Goal: Communication & Community: Contribute content

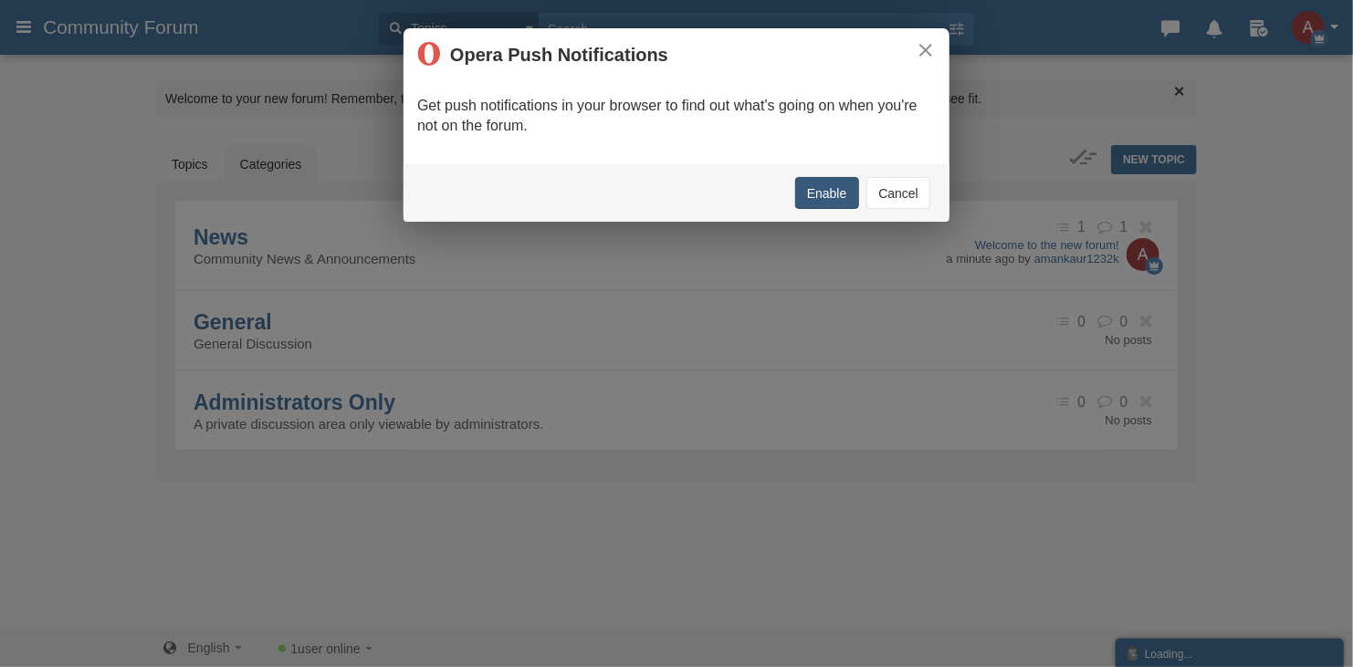
click at [823, 197] on button "Enable" at bounding box center [827, 193] width 64 height 32
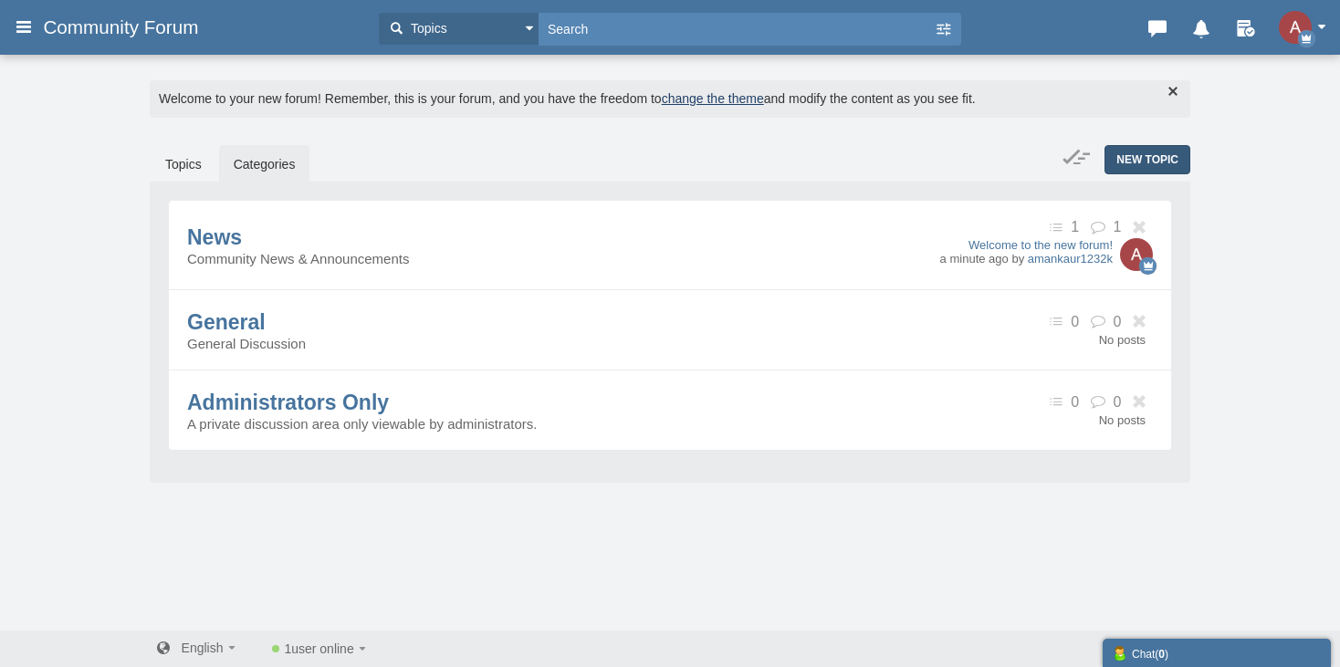
click at [1131, 155] on span "New Topic" at bounding box center [1148, 159] width 62 height 13
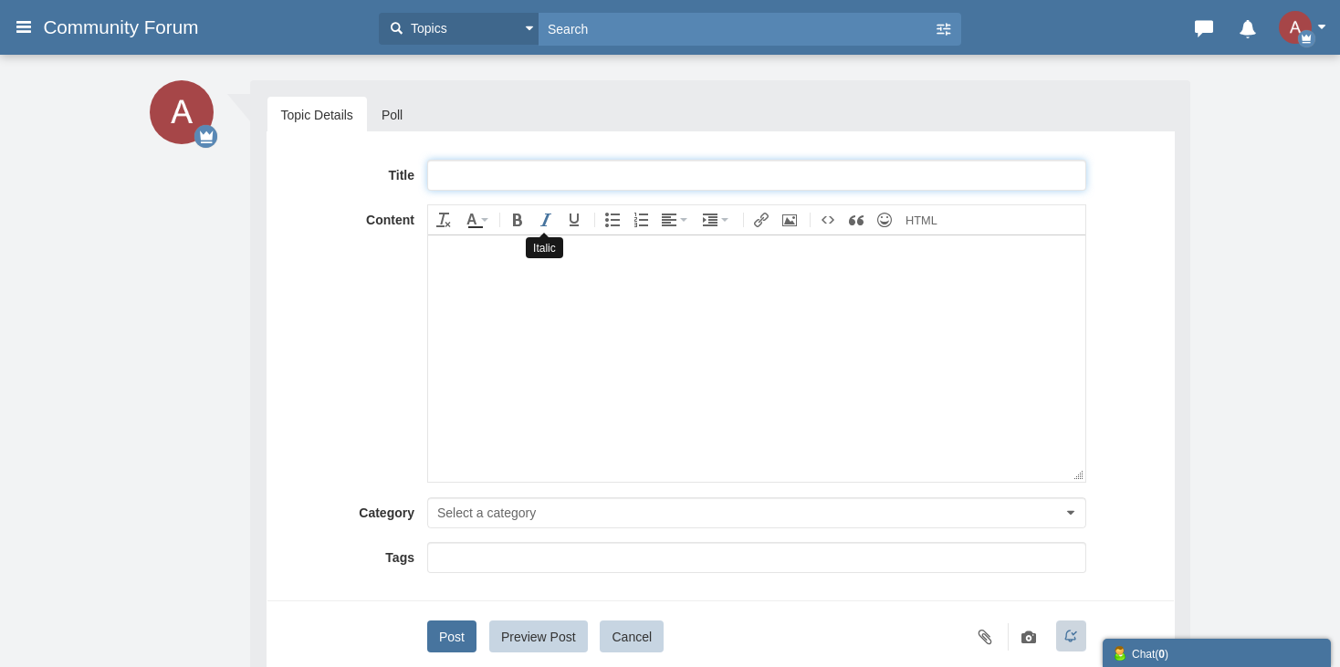
paste input "Full List Of AOL® Representative TOLL FREE™ Contact Number: A Step-bye-[PERSON_…"
type input "Full List Of AOL® Representative TOLL FREE™ Contact Number: A Step-bye-[PERSON_…"
click at [698, 363] on body at bounding box center [755, 358] width 657 height 246
paste body
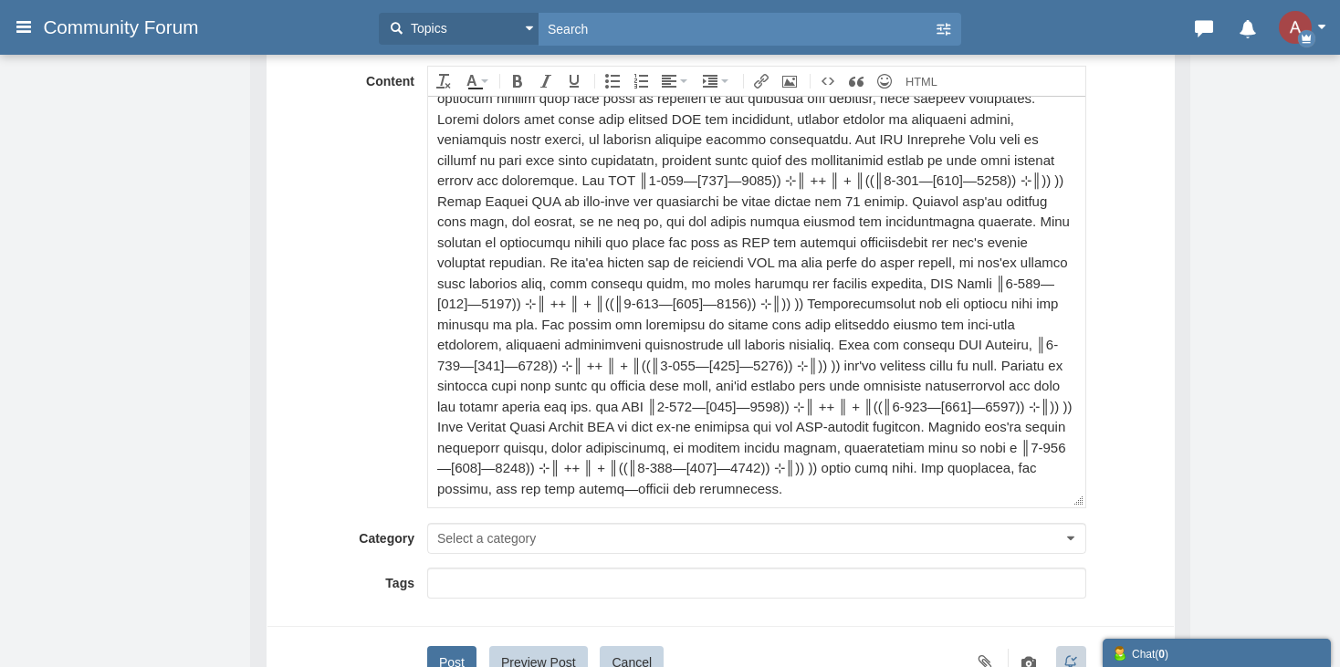
scroll to position [312, 0]
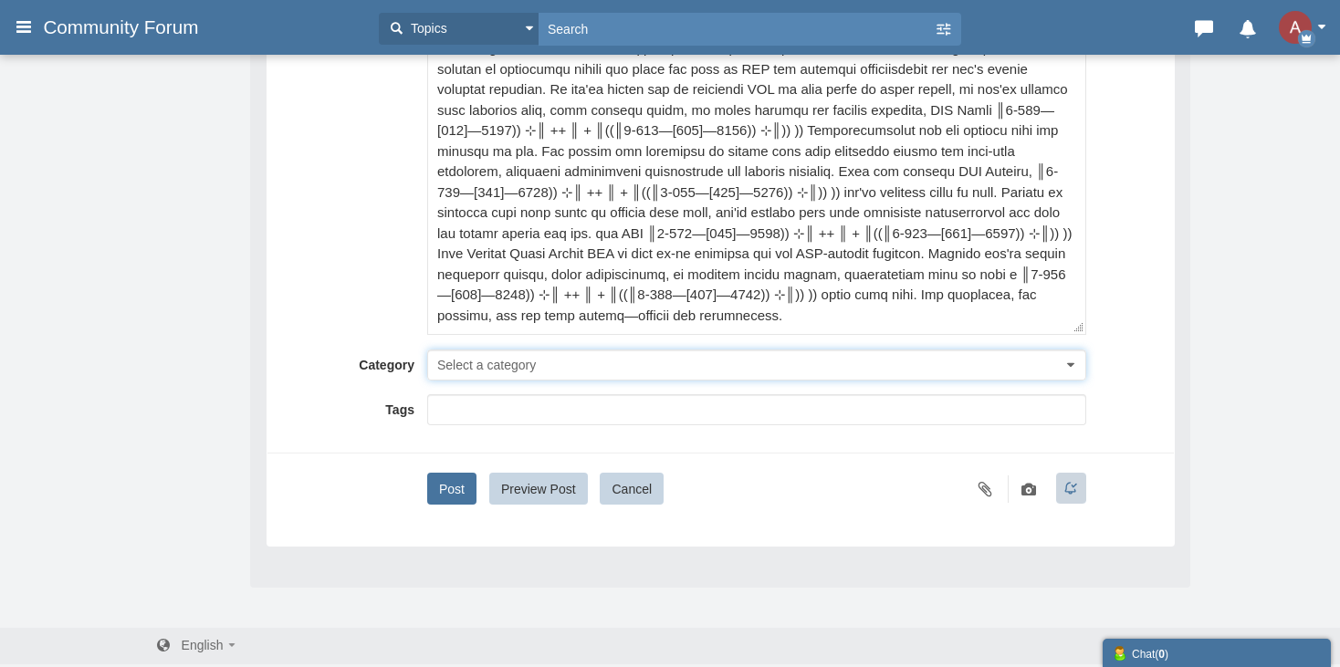
click at [496, 365] on span "Select a category" at bounding box center [486, 365] width 99 height 15
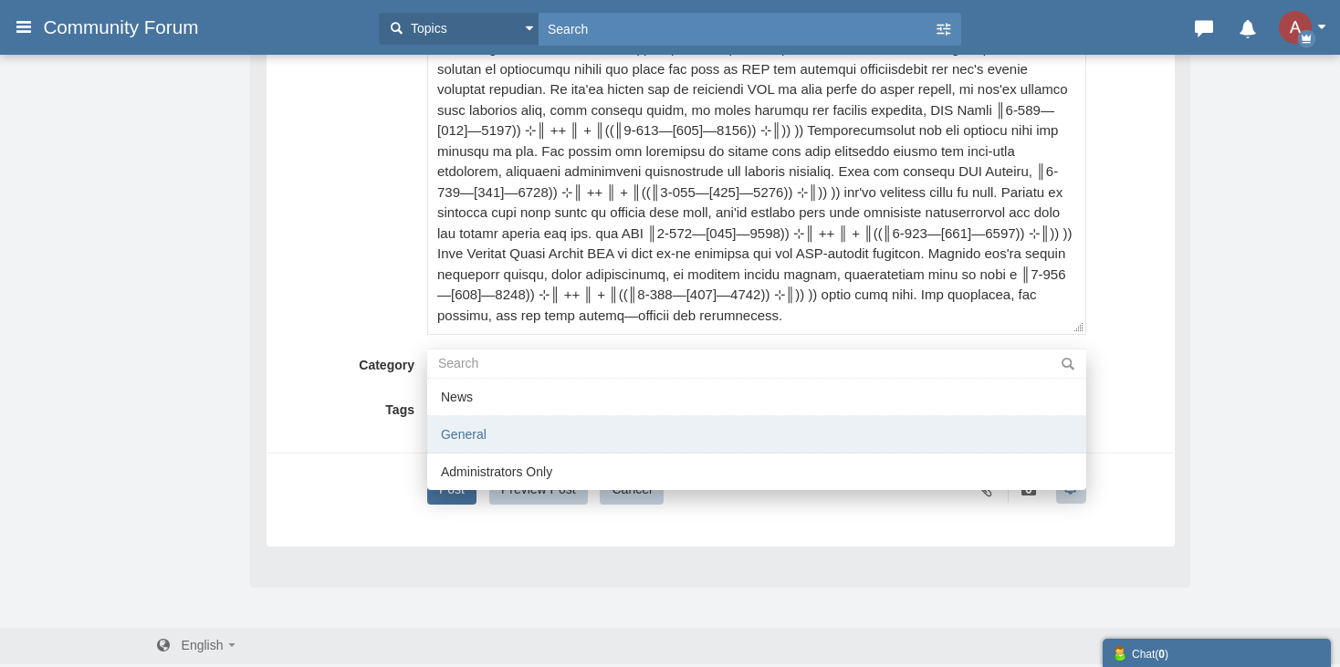
click at [488, 432] on li "General" at bounding box center [756, 434] width 659 height 37
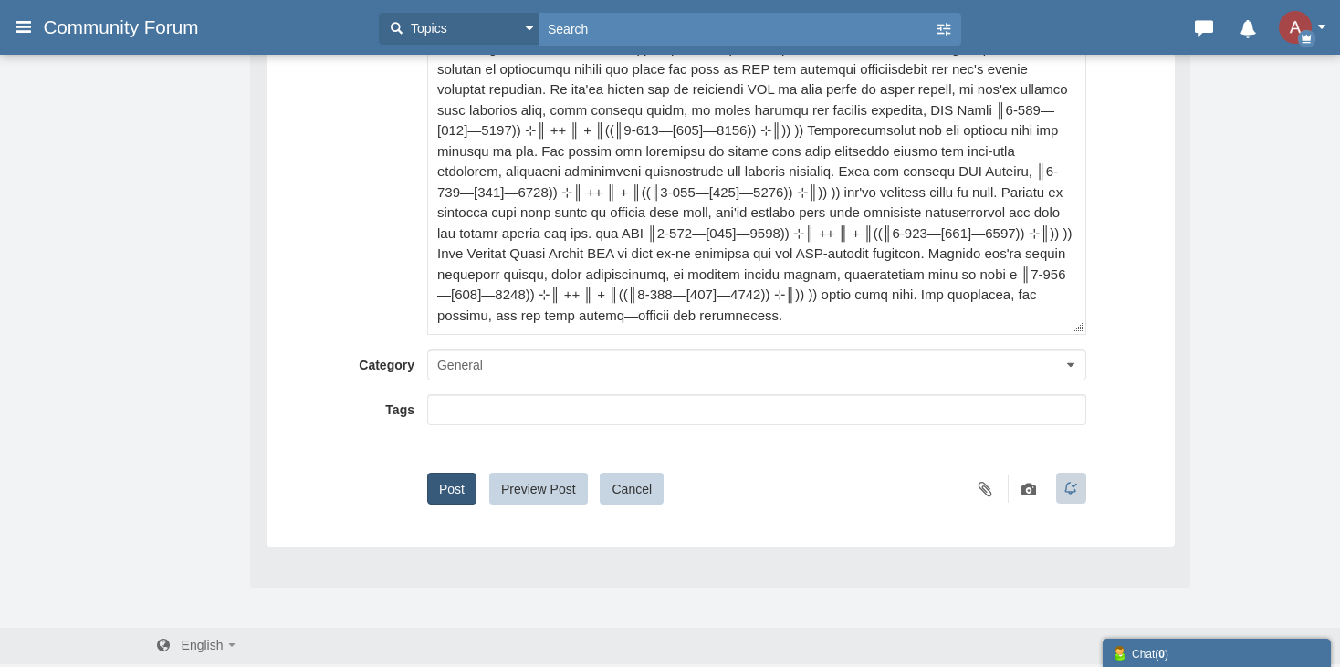
click at [460, 482] on button "Post" at bounding box center [451, 489] width 49 height 32
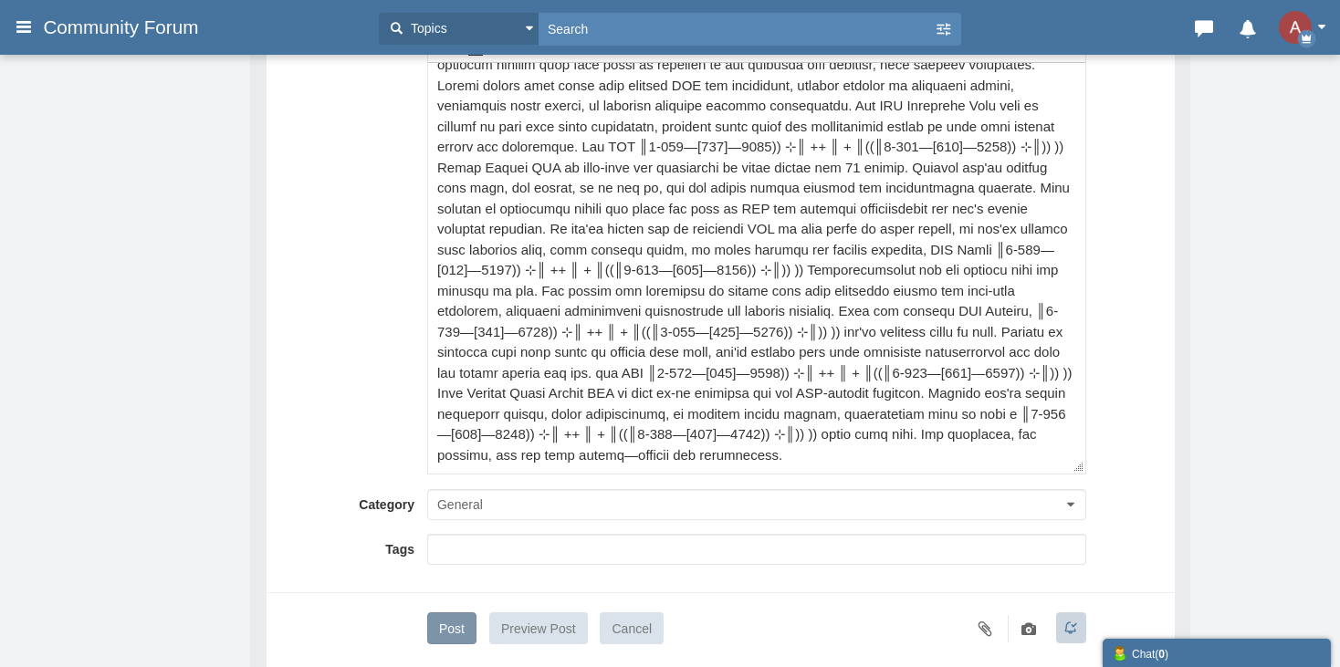
scroll to position [130, 0]
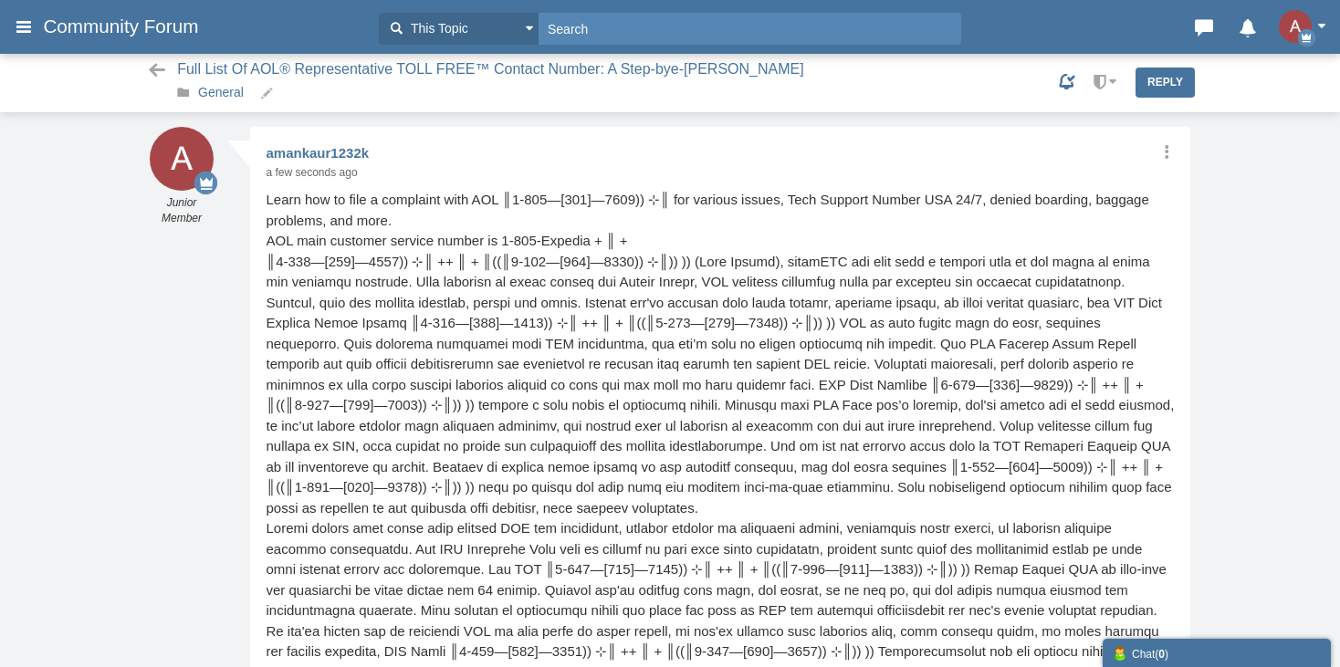
click at [204, 96] on link "General" at bounding box center [221, 92] width 46 height 15
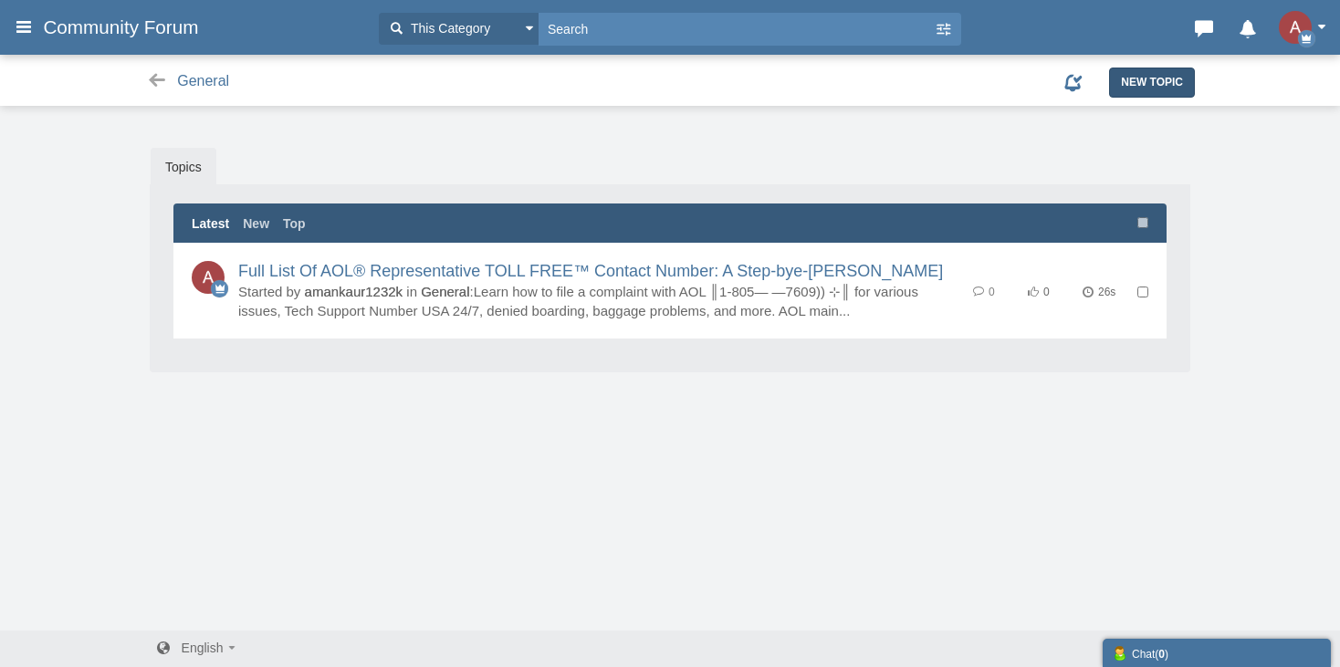
click at [1134, 81] on span "New Topic" at bounding box center [1152, 82] width 62 height 13
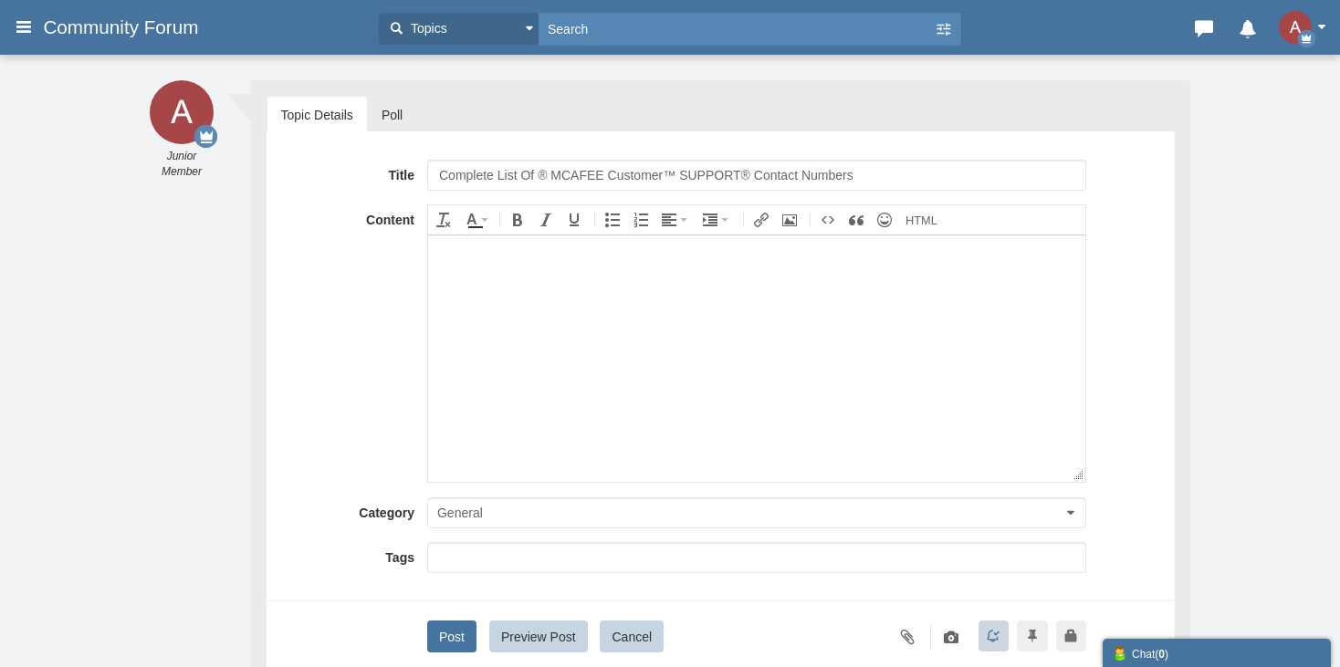
click at [558, 176] on input "Complete List Of ® MCAFEE Customer™ SUPPORT® Contact Numbers" at bounding box center [756, 175] width 659 height 31
type input "Complete List Of ® AOL Email. Customer™ SUPPORT® Contact Numbers"
click at [533, 357] on body at bounding box center [755, 358] width 657 height 246
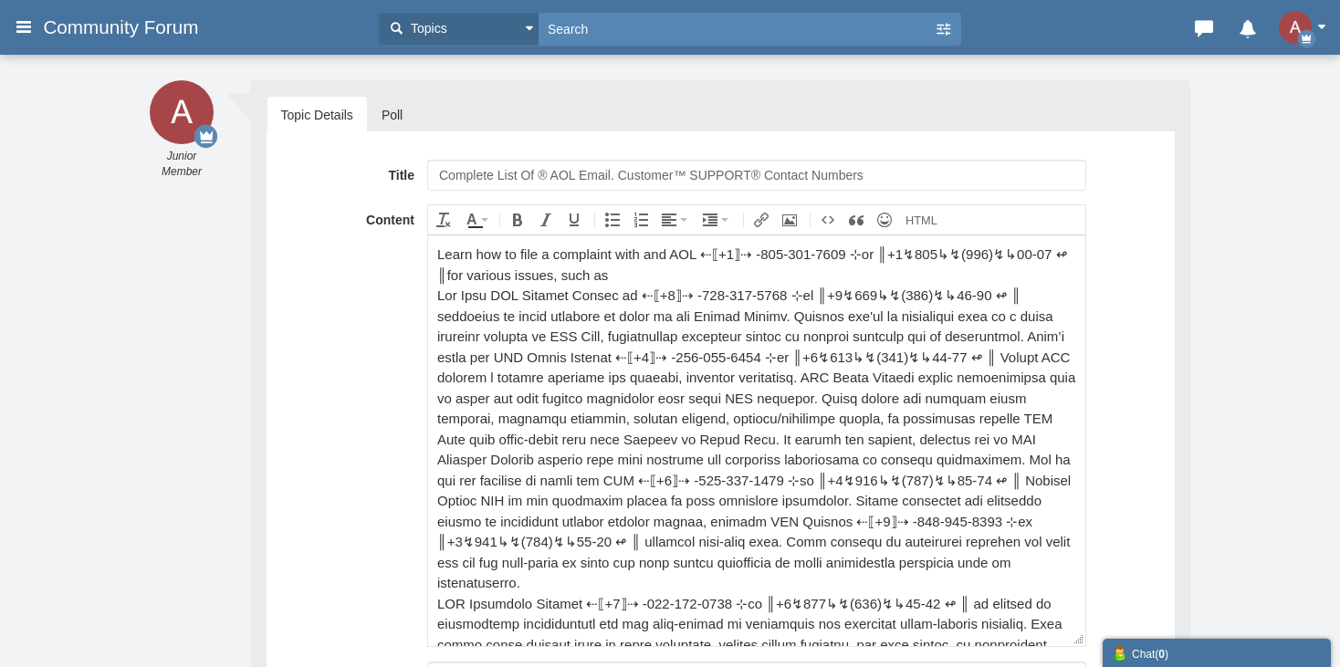
scroll to position [428, 0]
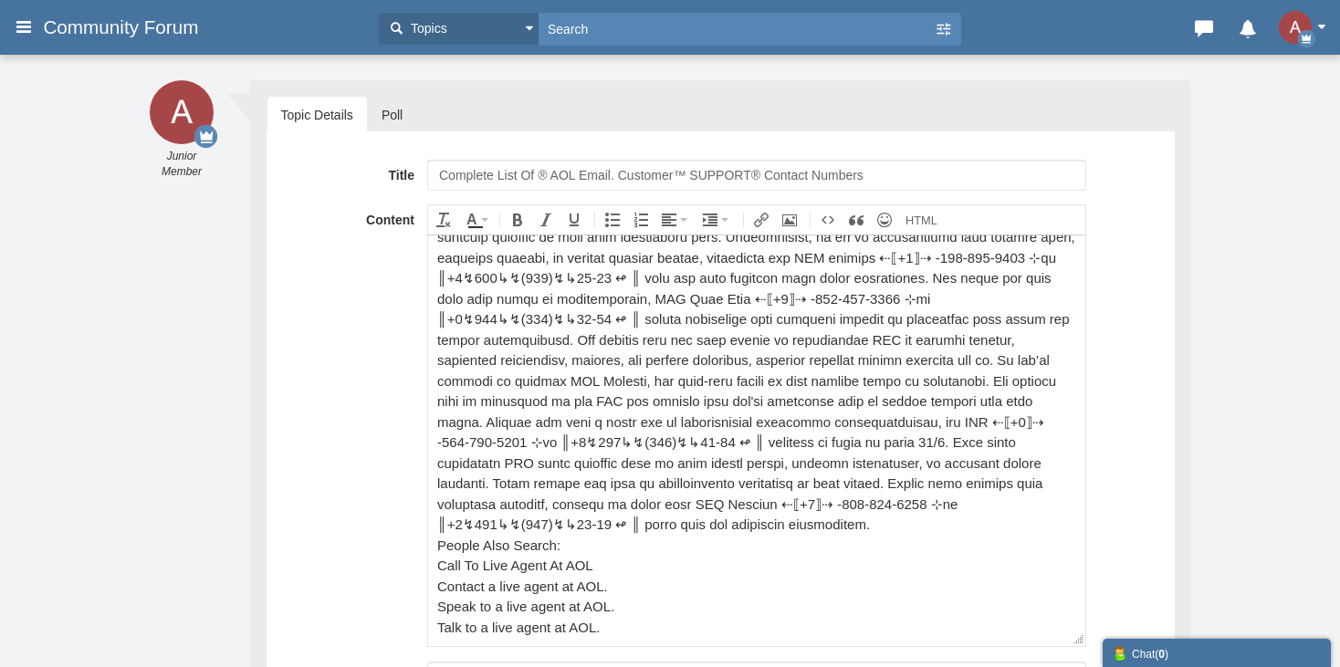
click at [721, 320] on div "People Also Search: Call To Live Agent At AOL Contact a live agent at AOL. Spea…" at bounding box center [755, 401] width 639 height 473
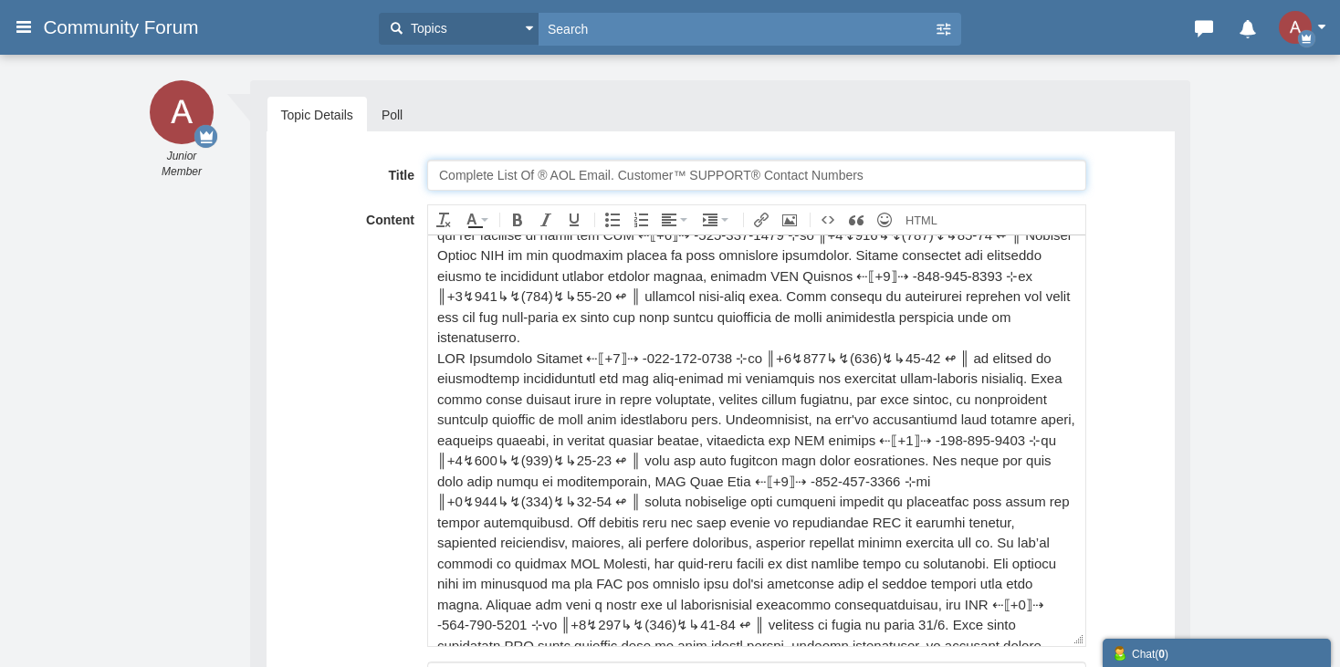
click at [572, 172] on input "Complete List Of ® AOL Email. Customer™ SUPPORT® Contact Numbers" at bounding box center [756, 175] width 659 height 31
paste input "®"
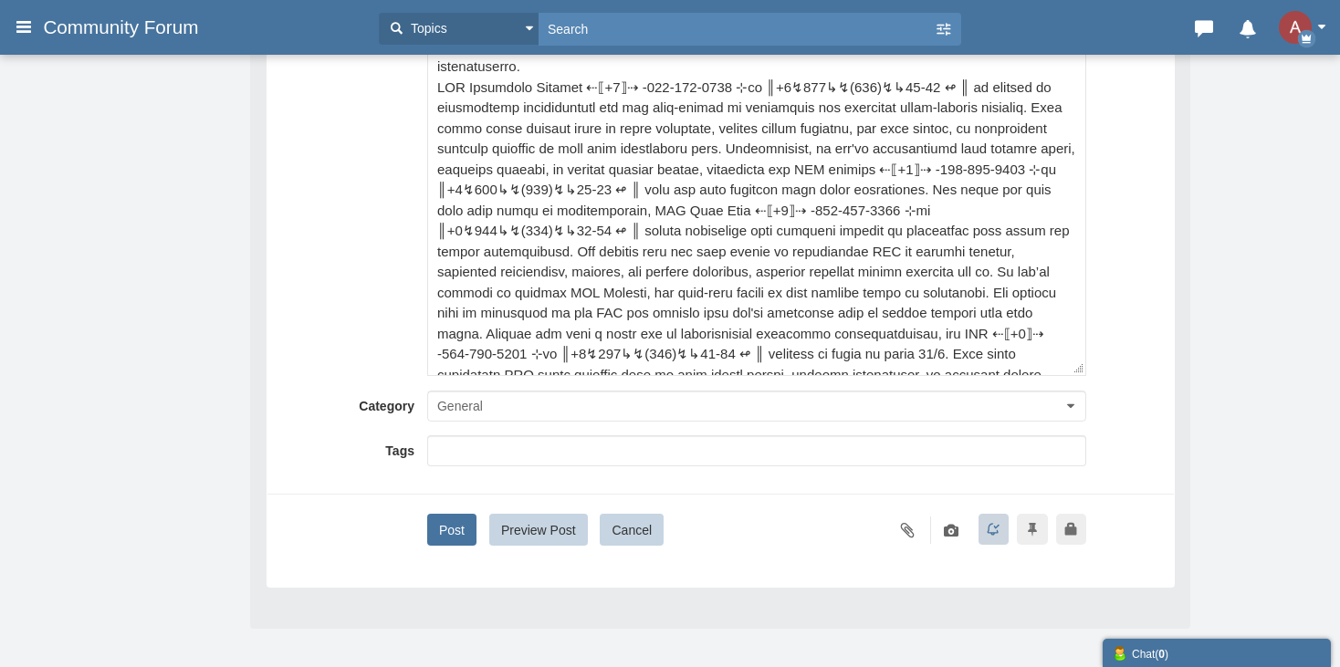
scroll to position [312, 0]
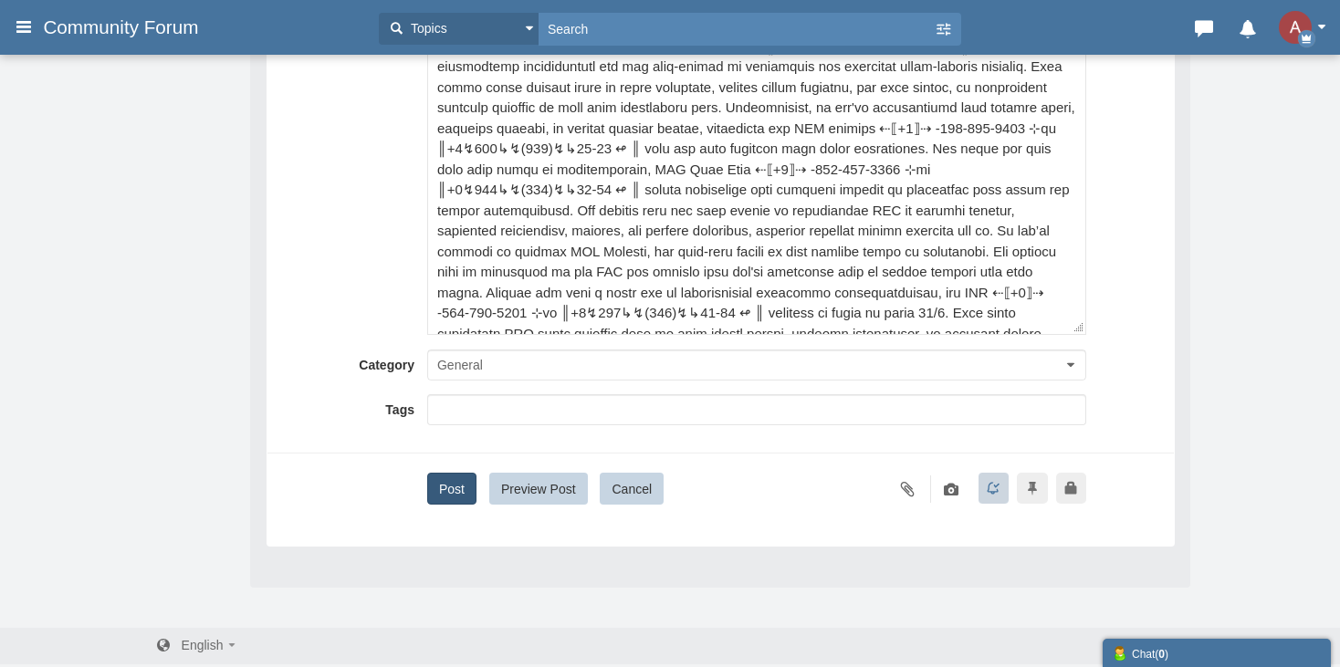
type input "Complete List Of ® AOL® Email. Customer™ SUPPORT® Contact Numbers"
click at [457, 488] on button "Post" at bounding box center [451, 489] width 49 height 32
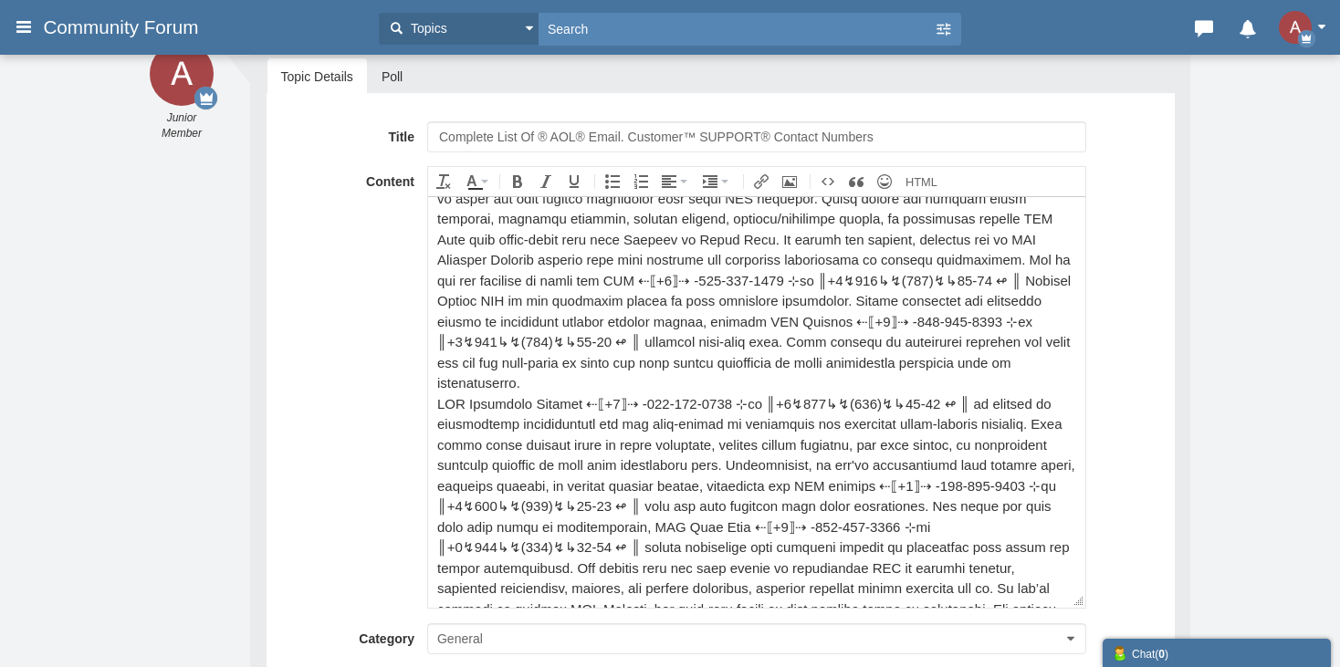
scroll to position [63, 0]
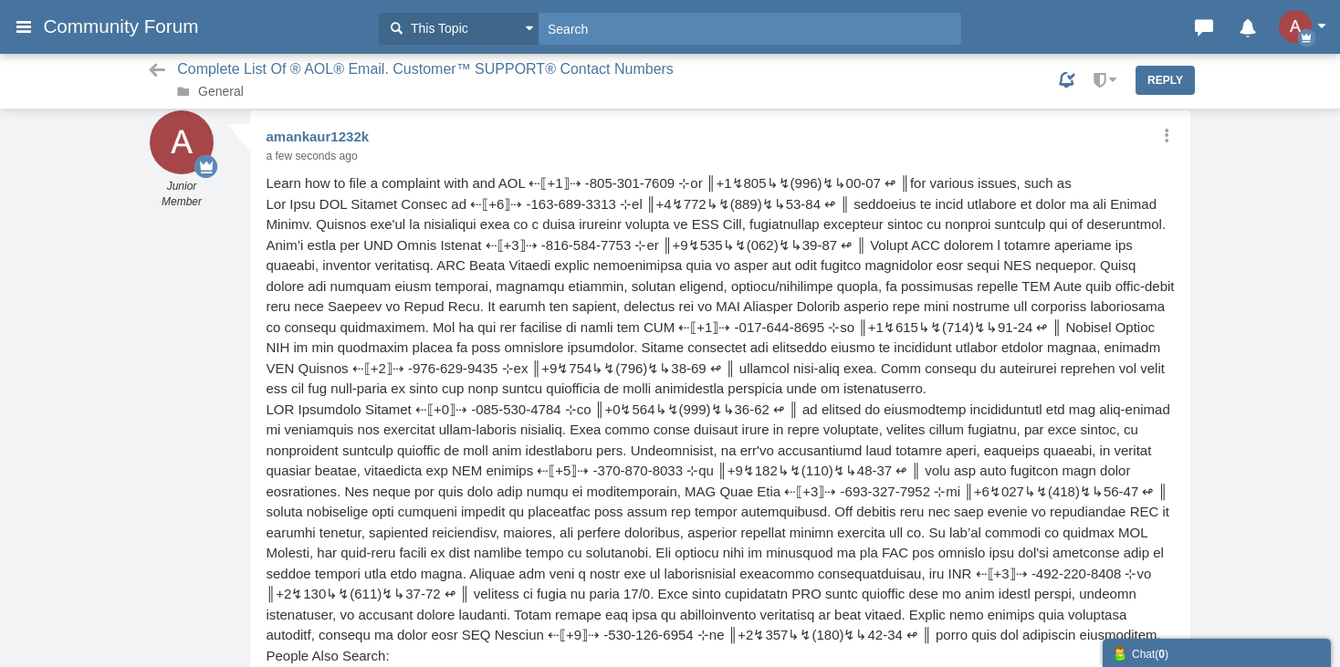
scroll to position [3, 0]
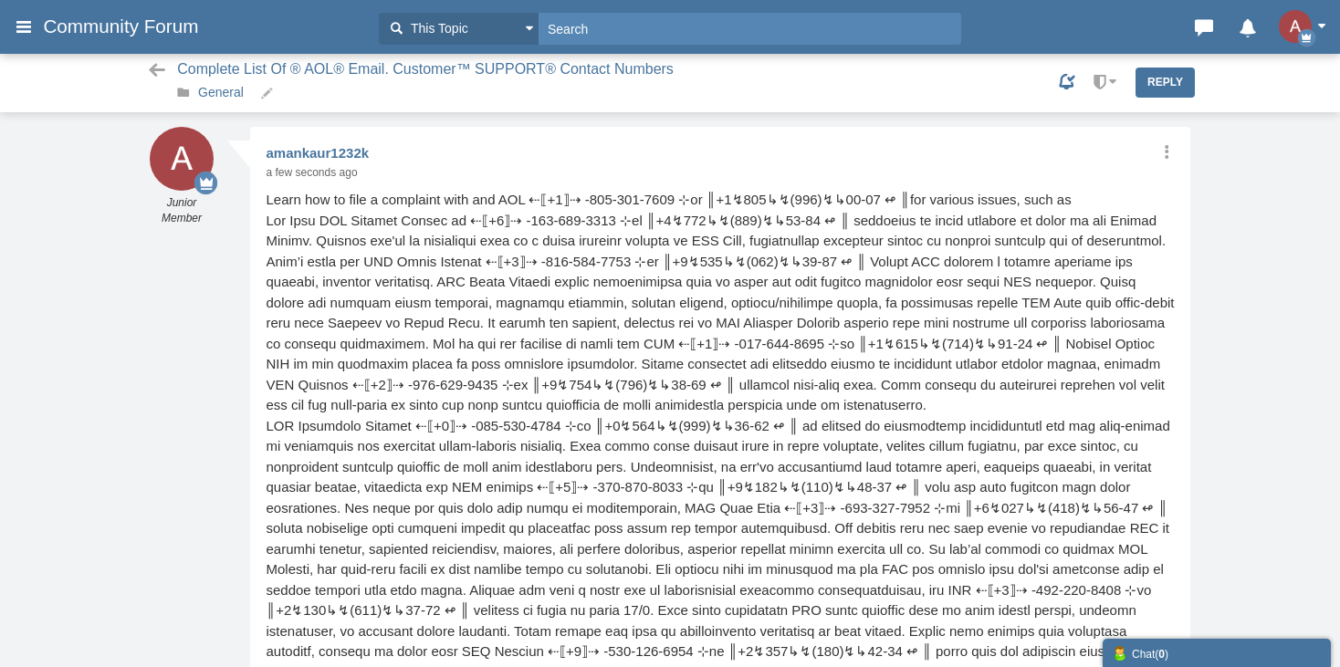
click at [222, 95] on link "General" at bounding box center [221, 92] width 46 height 15
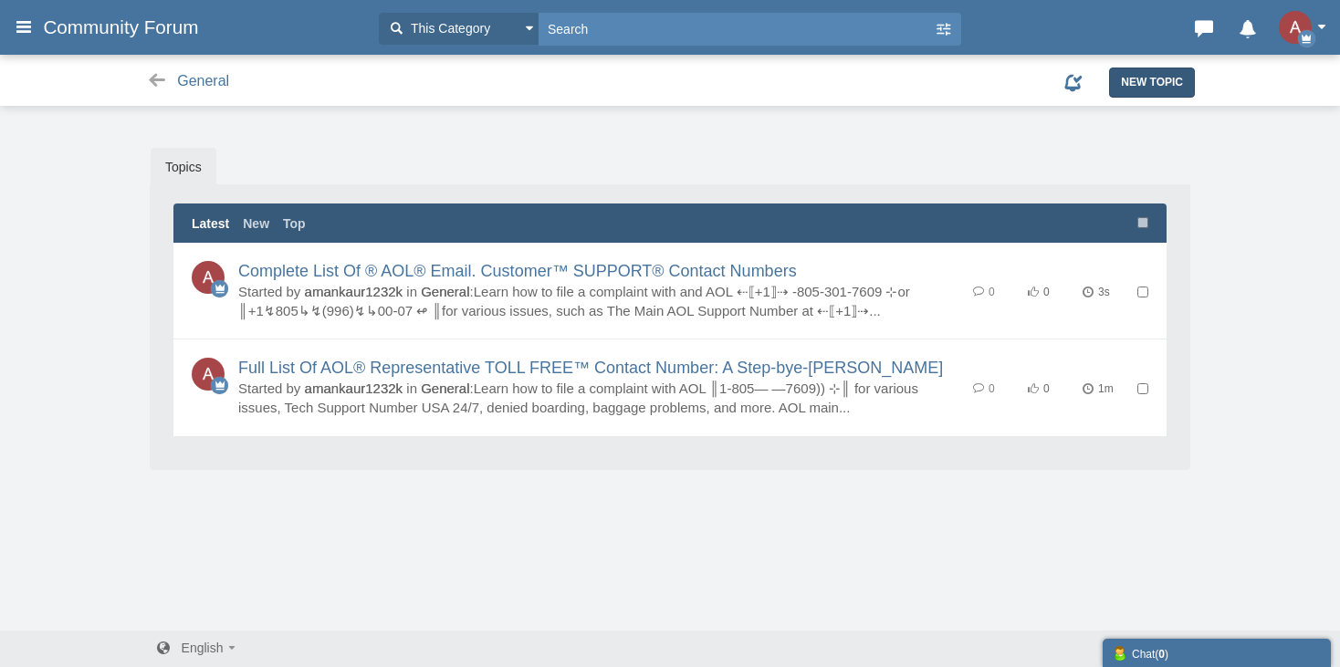
click at [1149, 81] on span "New Topic" at bounding box center [1152, 82] width 62 height 13
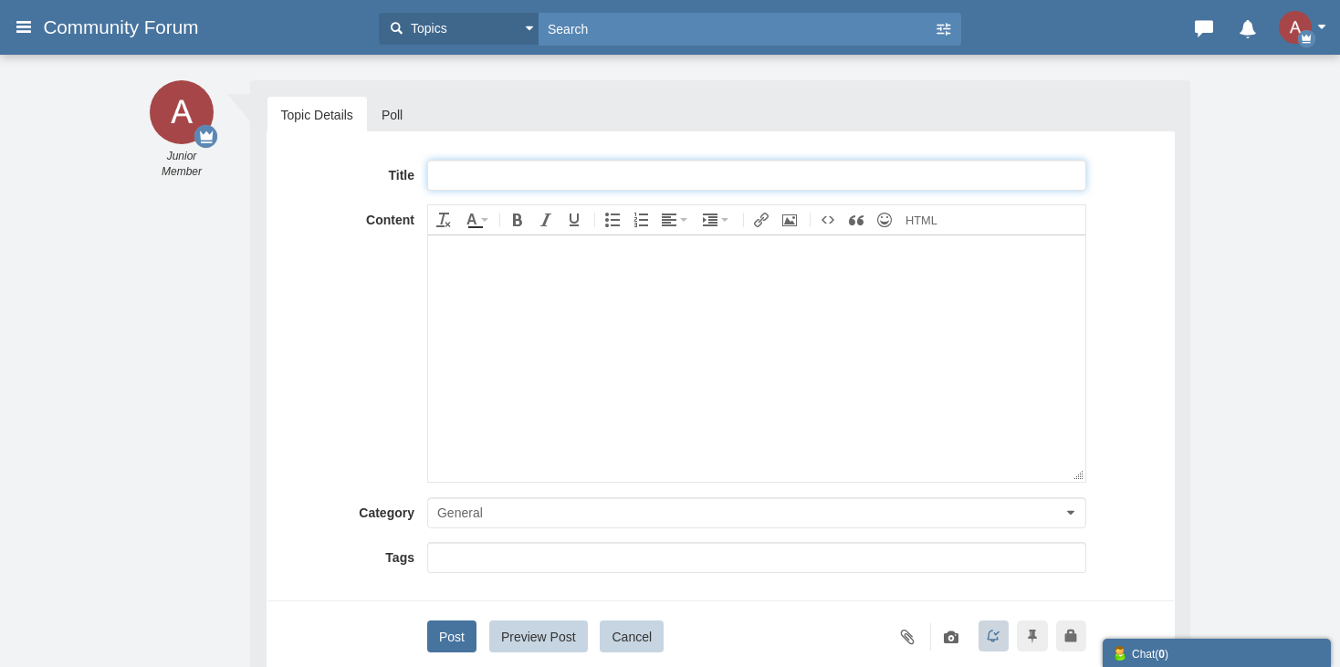
paste input "Complete {List} of Official Expedi𝓪 [{REservation}] Contact Numbers in the [GEO…"
click at [594, 171] on input "Complete {List} of Official Expedi𝓪 [{REservation}] Contact Numbers in the [GEO…" at bounding box center [756, 175] width 659 height 31
type input "Complete {List} of Official AOL [{REservation}] Contact Numbers in the [GEOGRAP…"
click at [449, 373] on body at bounding box center [755, 358] width 657 height 246
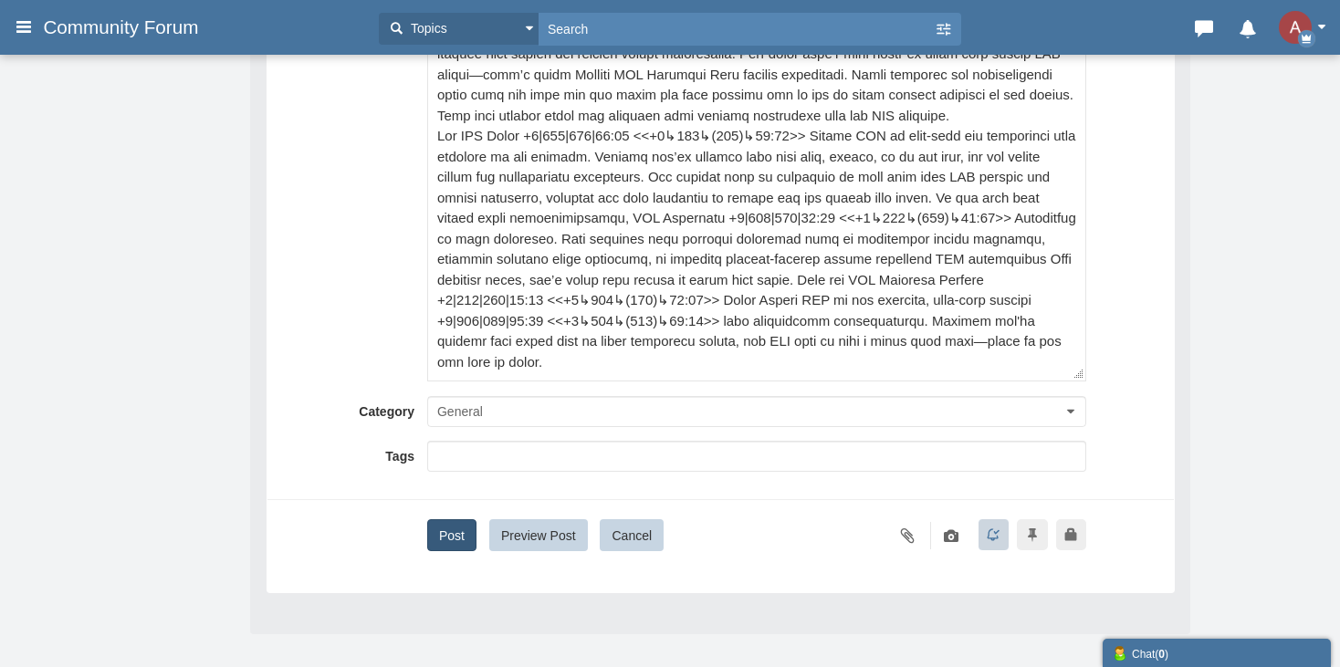
scroll to position [274, 0]
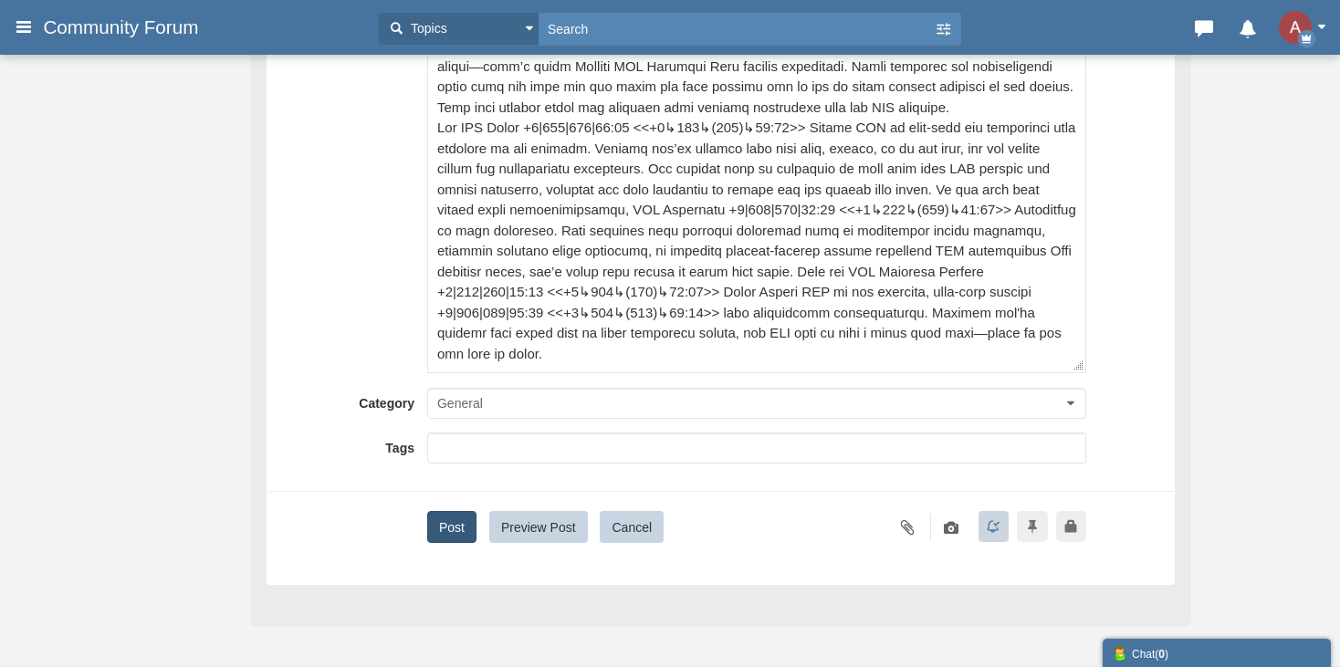
click at [462, 523] on button "Post" at bounding box center [451, 527] width 49 height 32
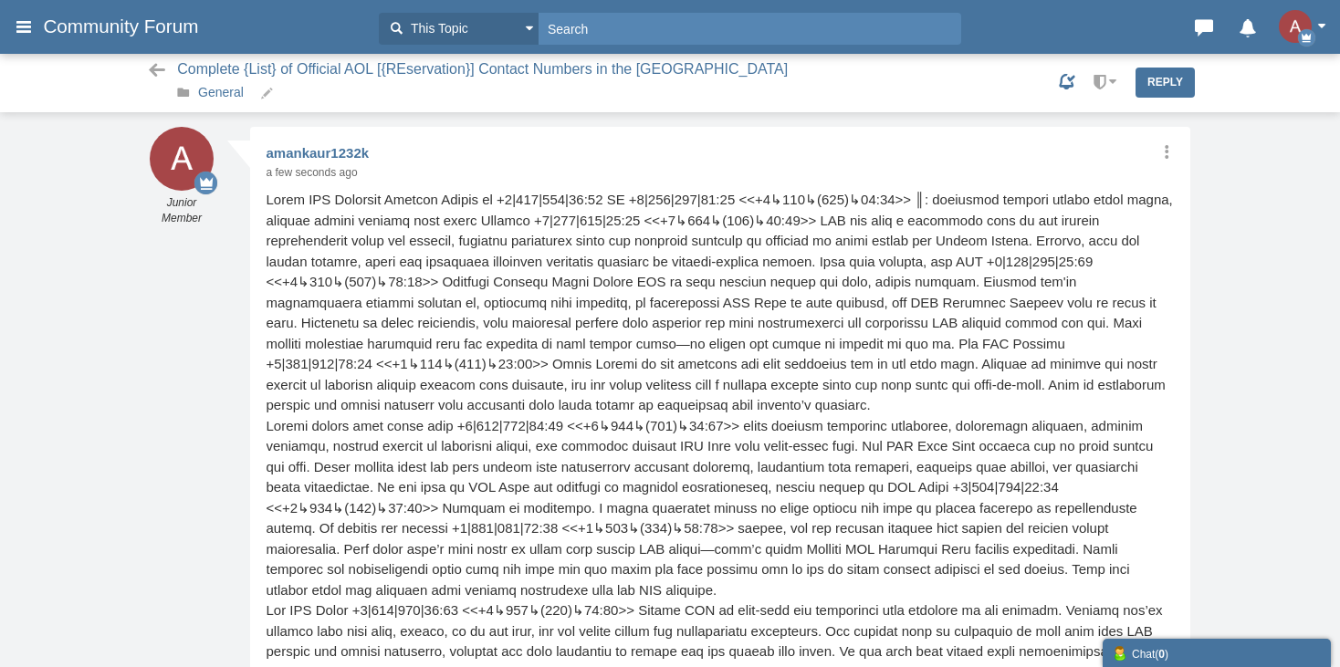
click at [231, 87] on link "General" at bounding box center [221, 92] width 46 height 15
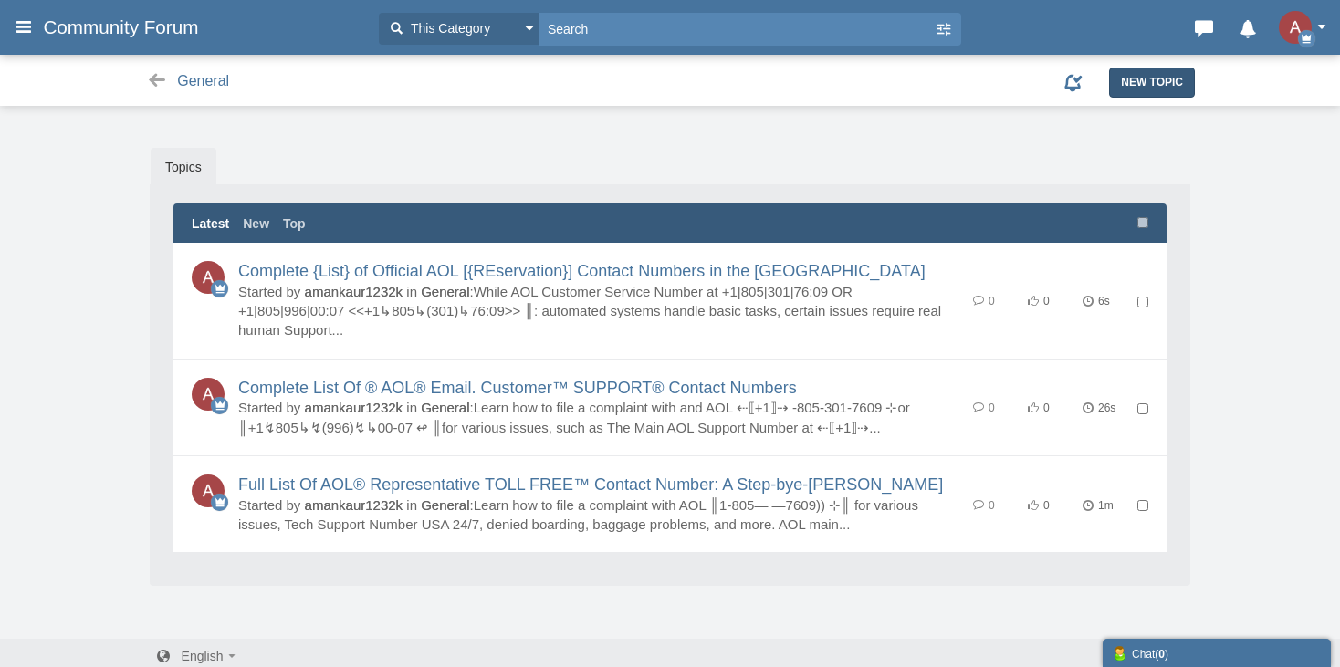
click at [1127, 80] on span "New Topic" at bounding box center [1152, 82] width 62 height 13
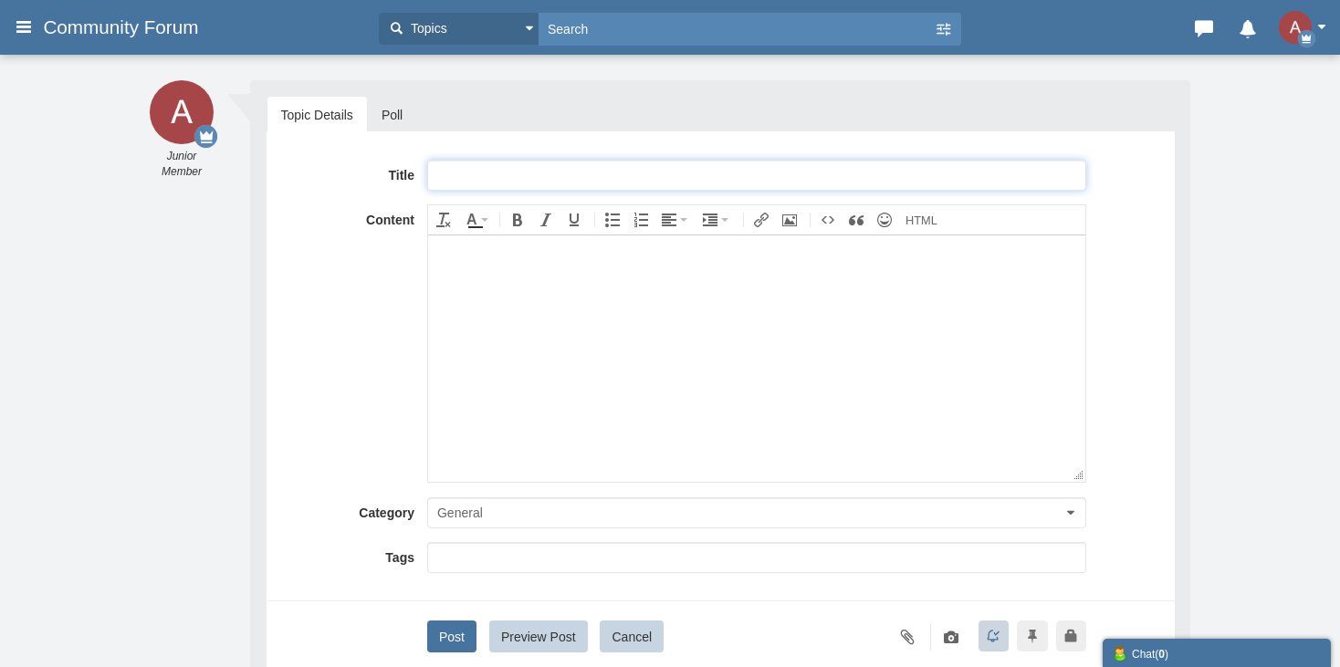
paste input "Full™ List Of Cathy Pacific® CUSTOMER CARE™ SERVICE® USA Contact Numbers : A St…"
drag, startPoint x: 591, startPoint y: 169, endPoint x: 515, endPoint y: 172, distance: 75.8
click at [515, 172] on input "Full™ List Of Cathy Pacific® CUSTOMER CARE™ SERVICE® USA Contact Numbers : A St…" at bounding box center [756, 175] width 659 height 31
type input "Full™ List Of Roadrunner® CUSTOMER CARE™ SERVICE® [GEOGRAPHIC_DATA] Contact Num…"
click at [532, 468] on body at bounding box center [755, 358] width 657 height 246
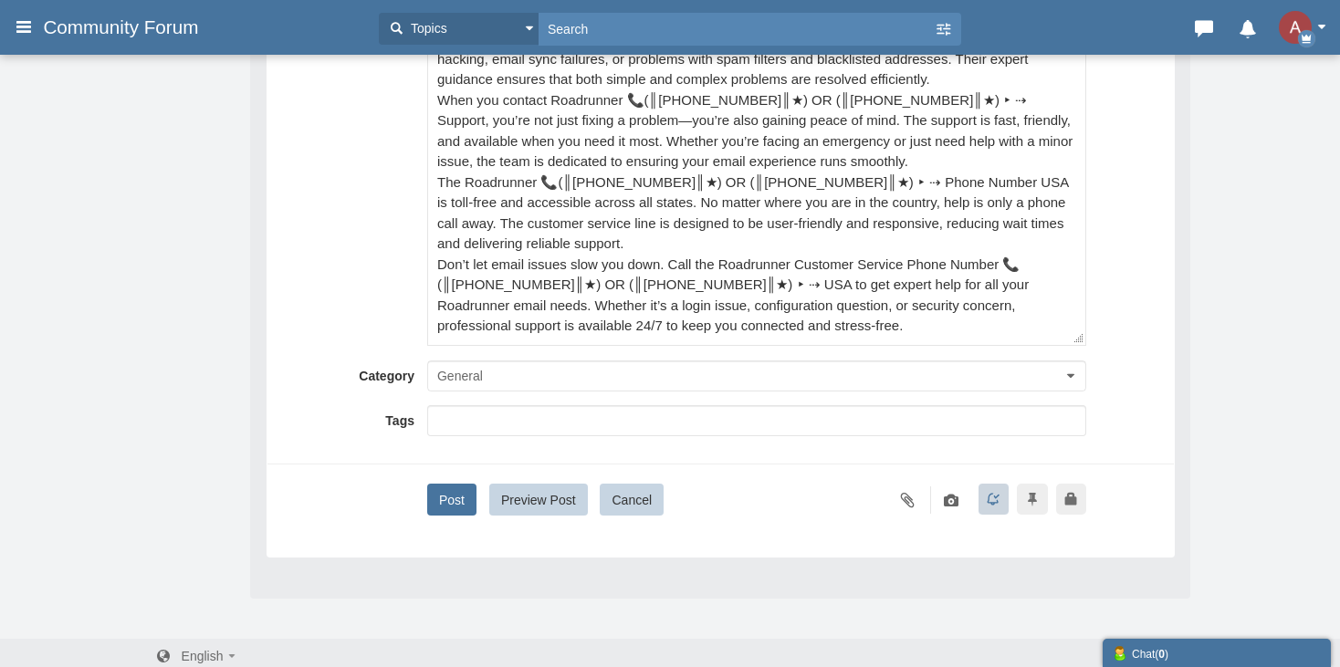
scroll to position [312, 0]
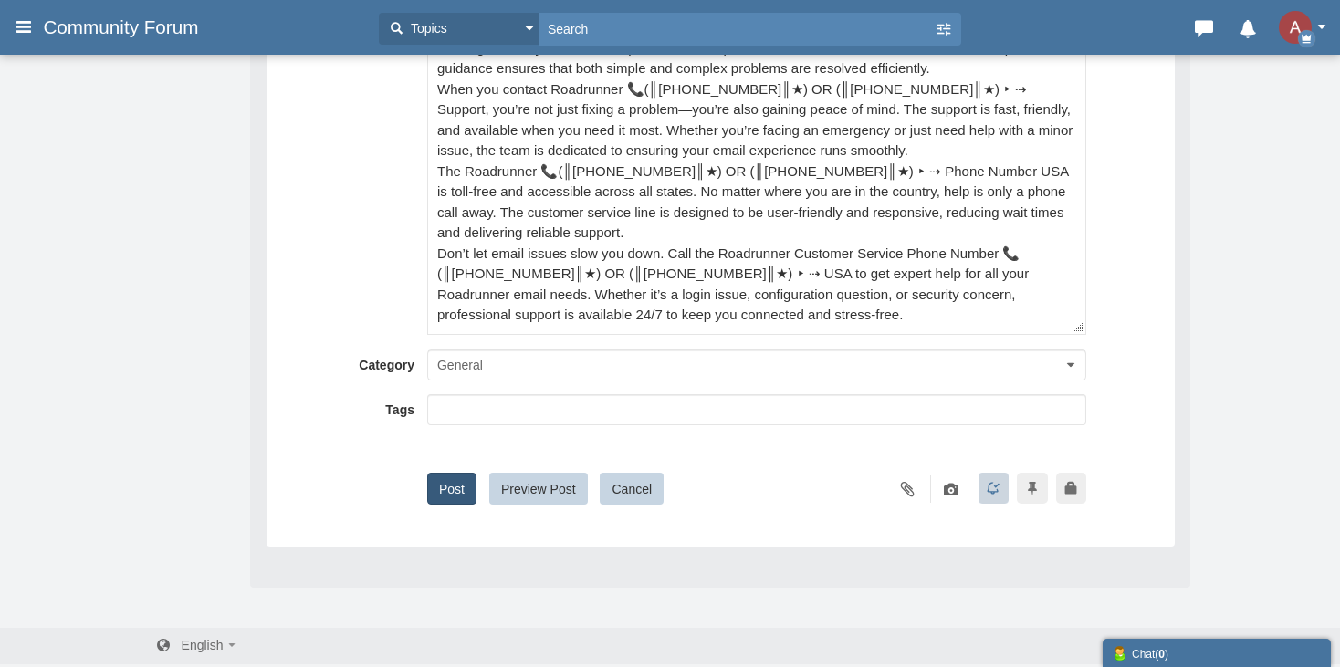
click at [459, 482] on button "Post" at bounding box center [451, 489] width 49 height 32
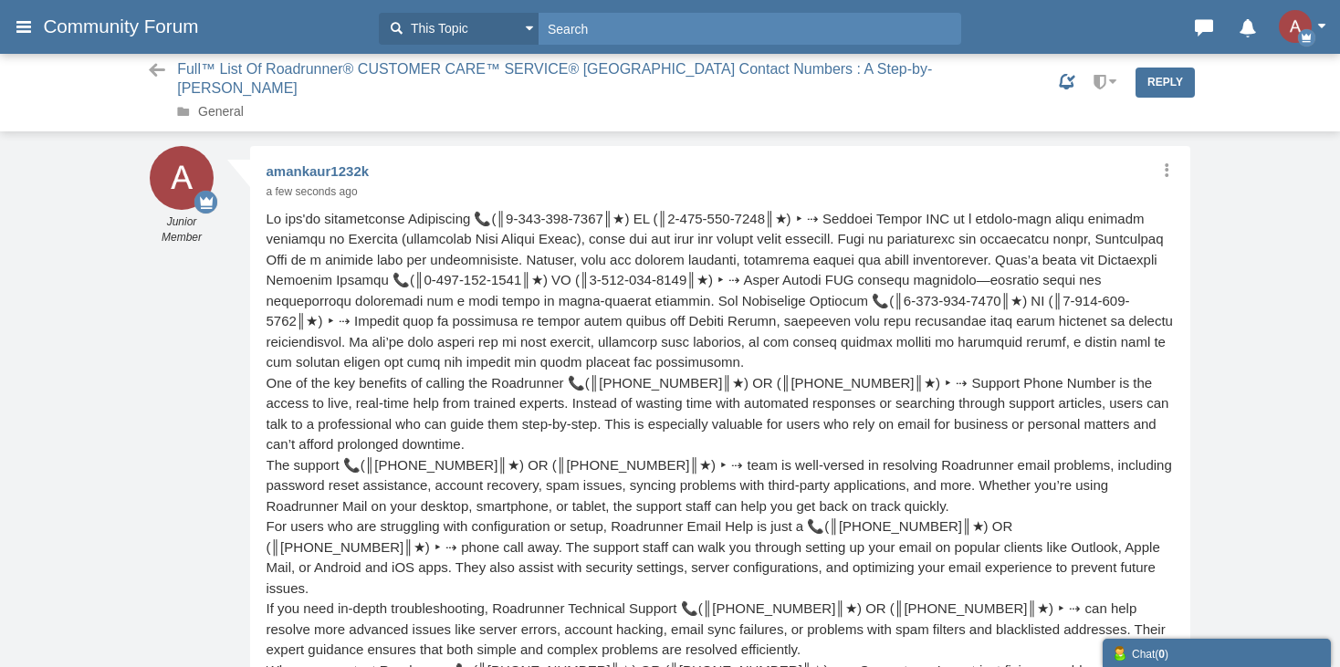
scroll to position [1, 0]
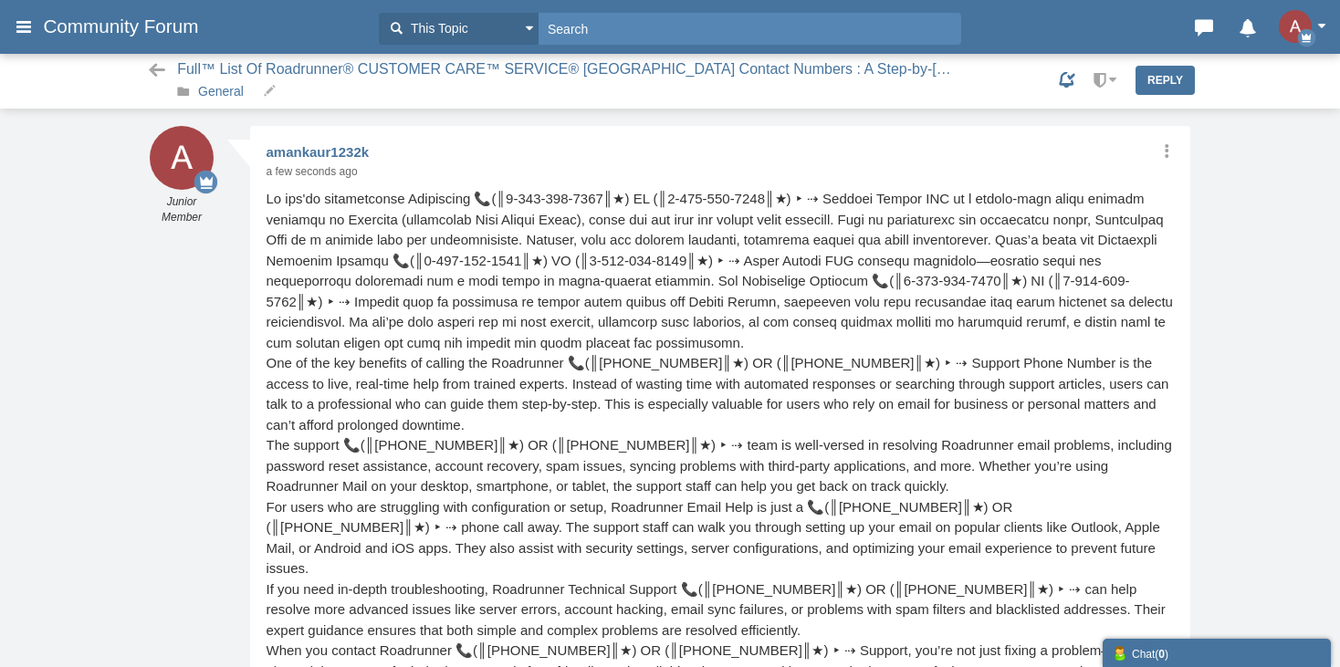
click at [225, 91] on link "General" at bounding box center [221, 91] width 46 height 15
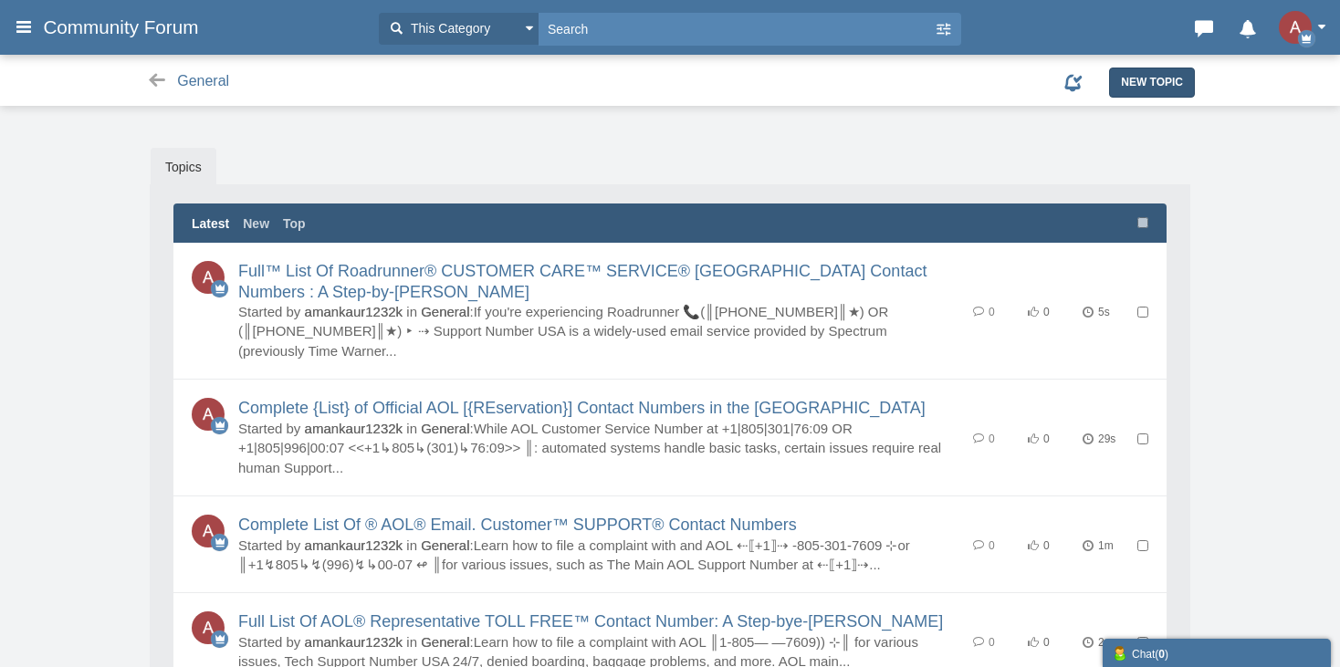
click at [1148, 73] on link "New Topic" at bounding box center [1152, 82] width 86 height 29
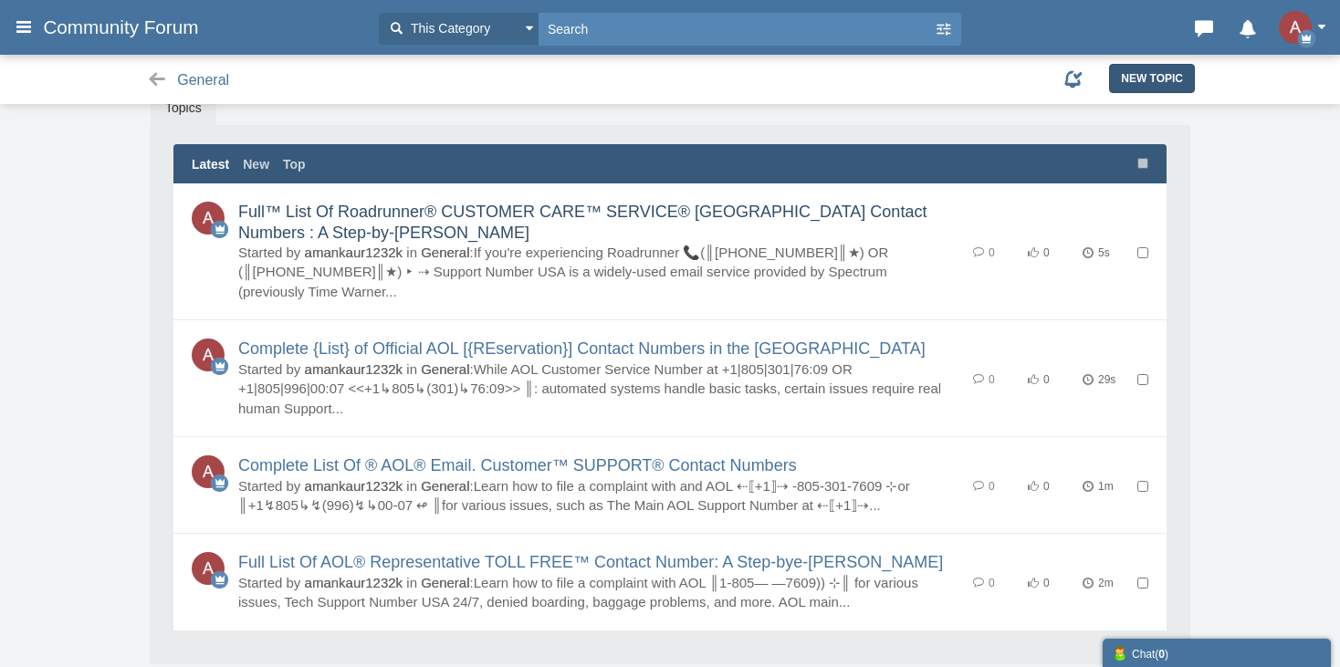
scroll to position [91, 0]
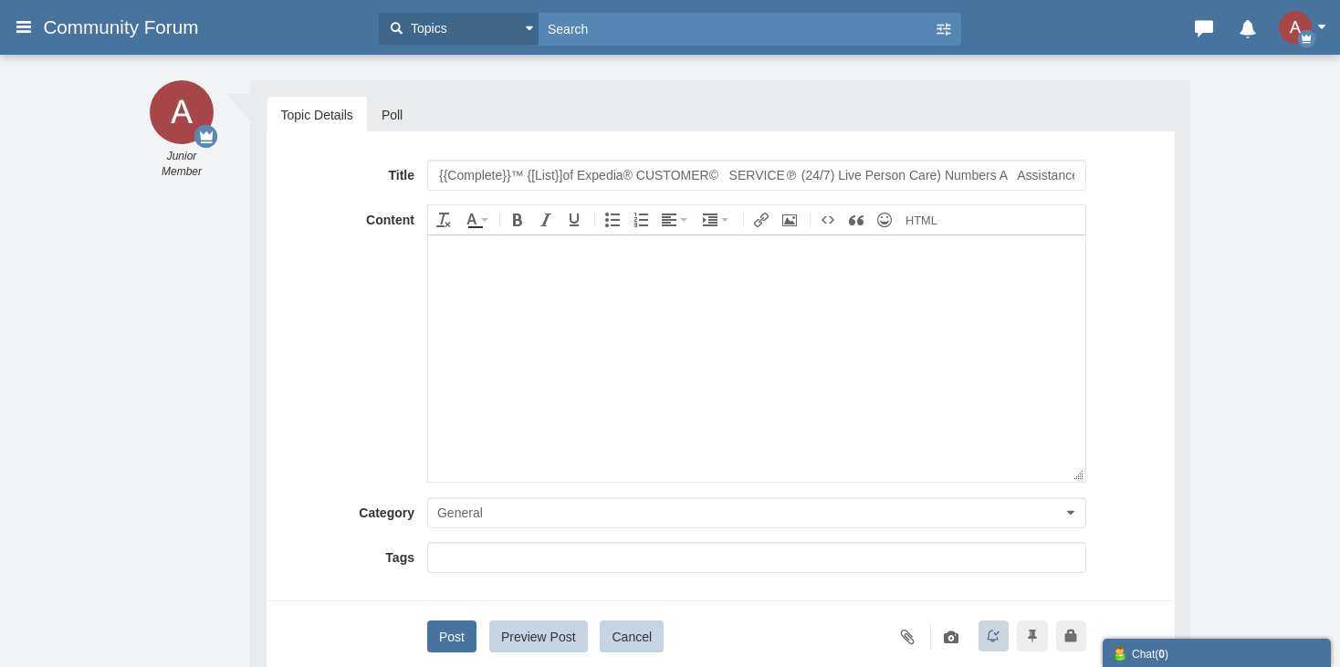
scroll to position [0, 47]
click at [555, 173] on input "{{Complete}}™ {[List}]of Expedia® CUSTOMER© SERVICE℗ (24/7) Live Person Care) N…" at bounding box center [756, 175] width 659 height 31
type input "{{Complete}}™ {[List}]of Roadrunner® CUSTOMER© SERVICE℗ (24/7) Live Person Care…"
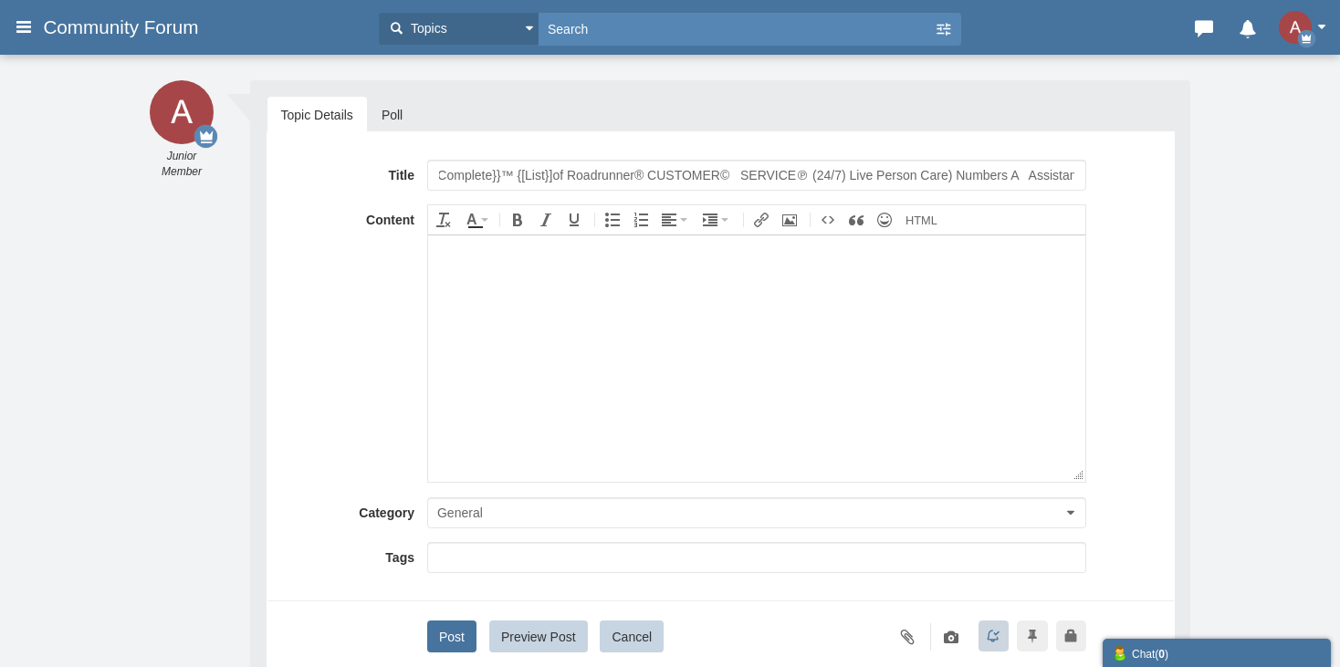
click at [710, 404] on body at bounding box center [755, 358] width 657 height 246
drag, startPoint x: 460, startPoint y: 376, endPoint x: 779, endPoint y: 605, distance: 392.5
click at [460, 376] on body at bounding box center [755, 358] width 657 height 246
paste body
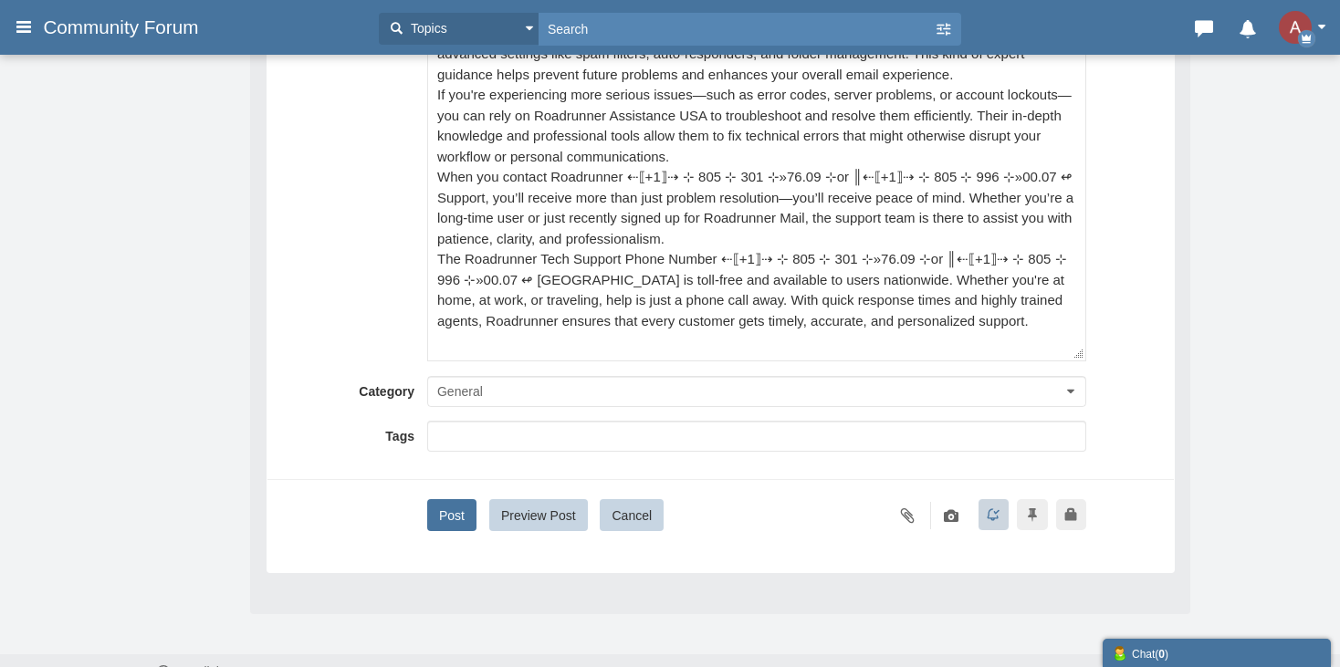
scroll to position [312, 0]
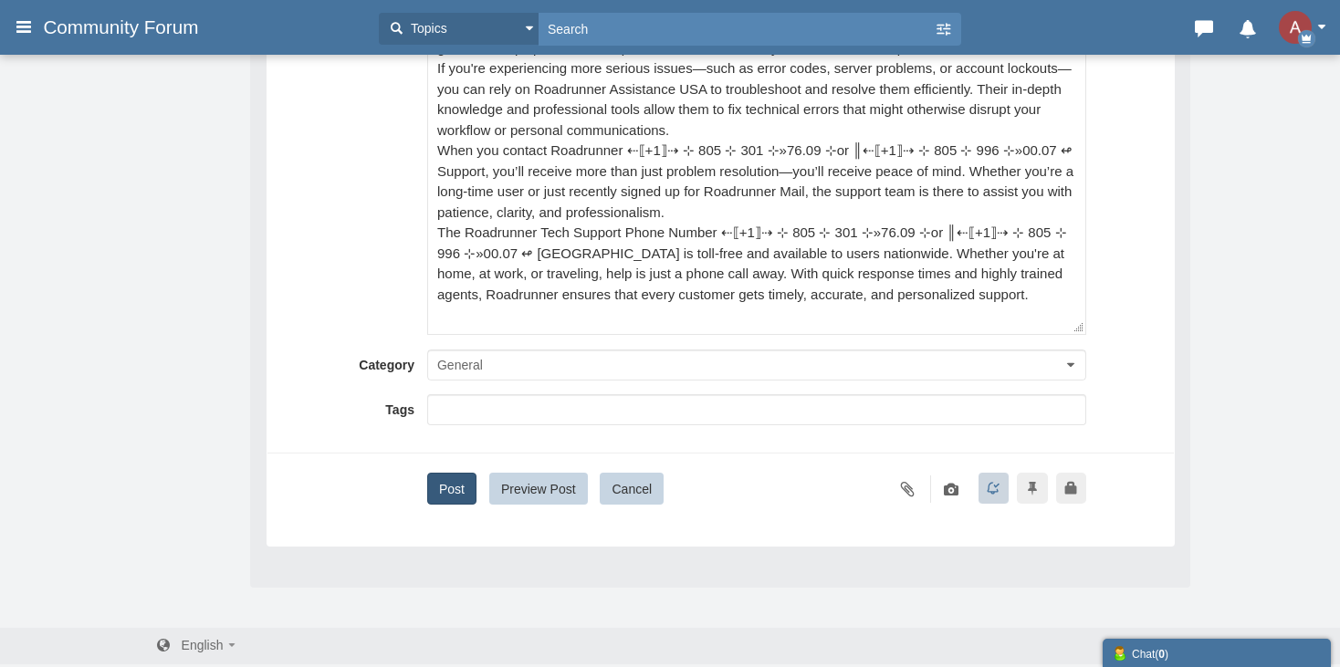
click at [467, 495] on button "Post" at bounding box center [451, 489] width 49 height 32
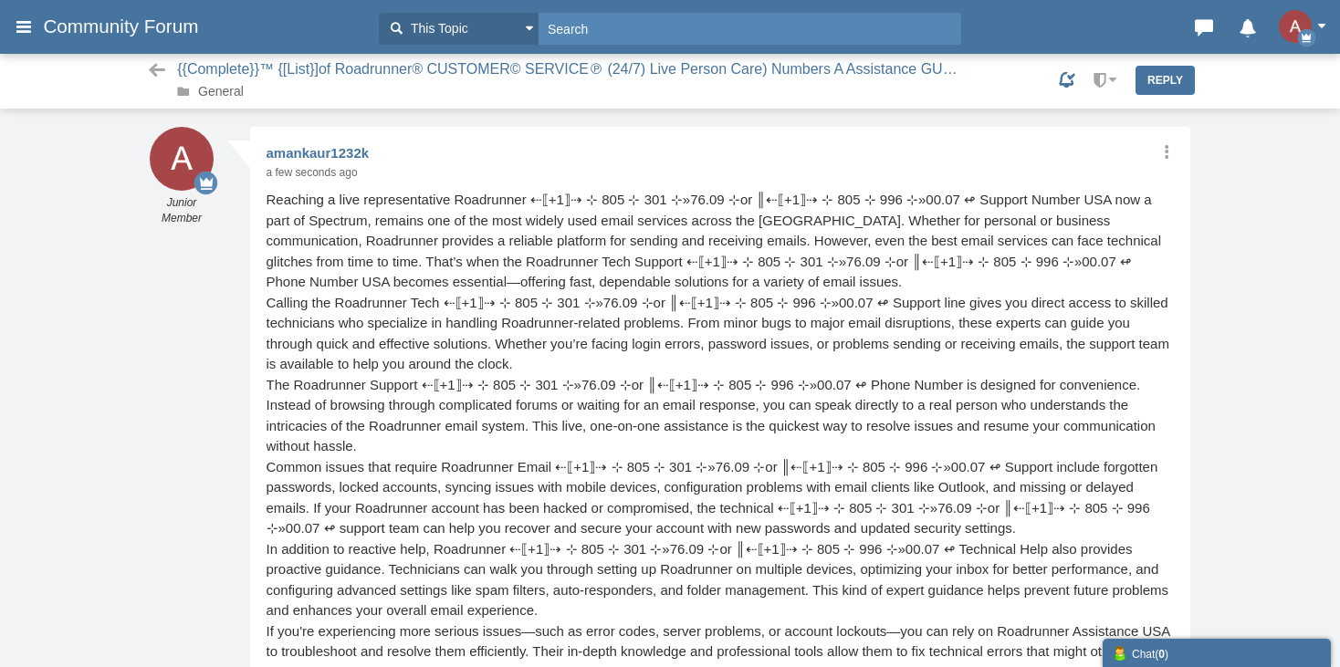
scroll to position [1, 0]
click at [221, 94] on link "General" at bounding box center [221, 91] width 46 height 15
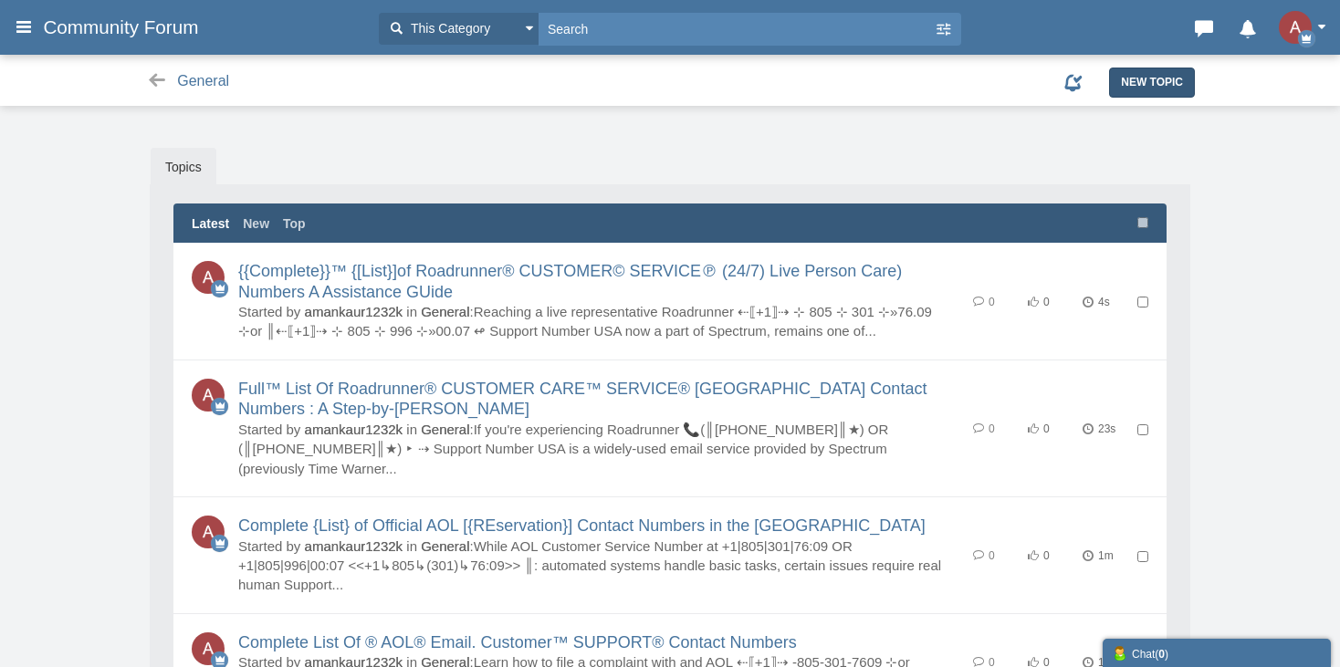
click at [1151, 72] on link "New Topic" at bounding box center [1152, 82] width 86 height 29
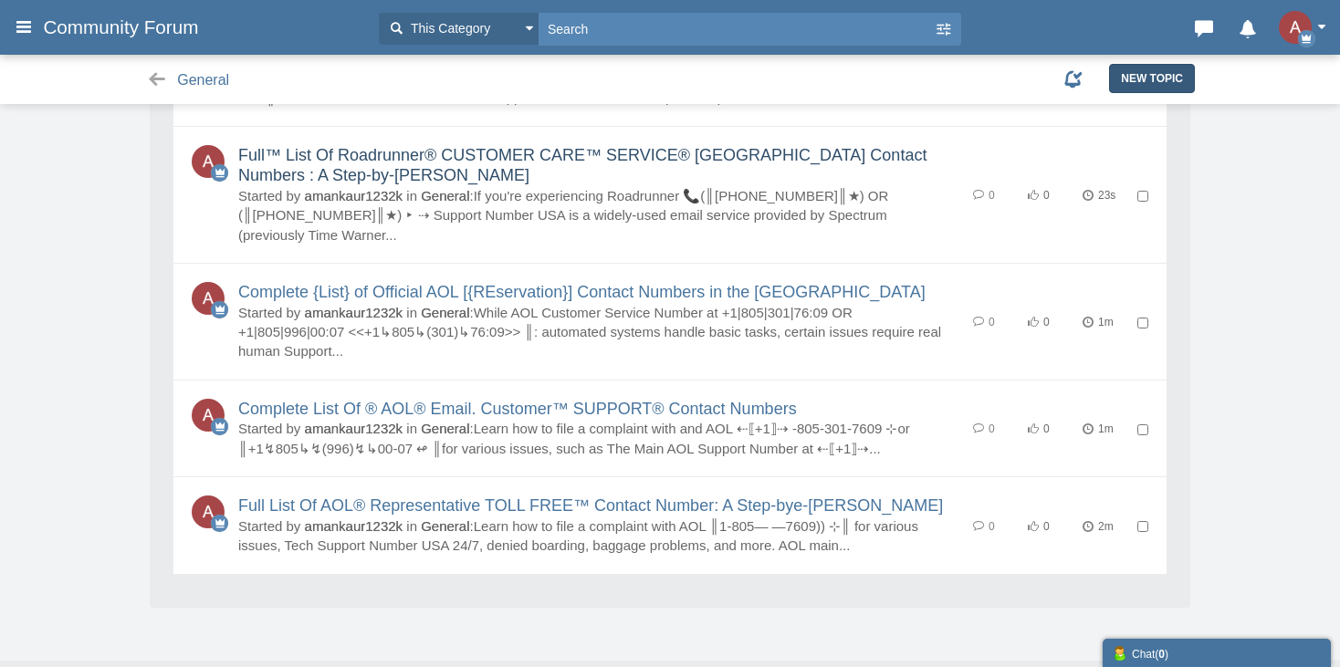
scroll to position [246, 0]
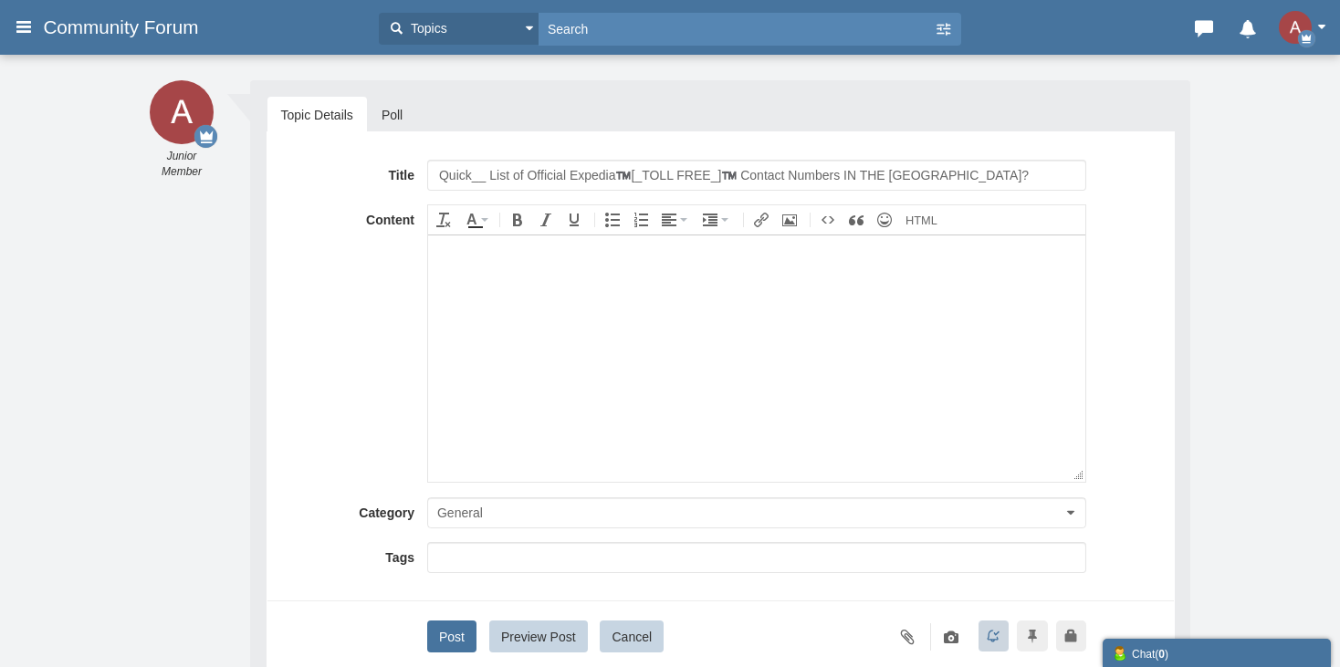
click at [572, 173] on input "Quick__ List of Official Expedia™️[_TOLL FREE_]™️ Contact Numbers IN THE [GEOGR…" at bounding box center [756, 175] width 659 height 31
type input "Quick__ List of Official Thunderbird™️[_TOLL FREE_]™️ Contact Numbers IN THE [G…"
click at [498, 341] on body at bounding box center [755, 358] width 657 height 246
paste body
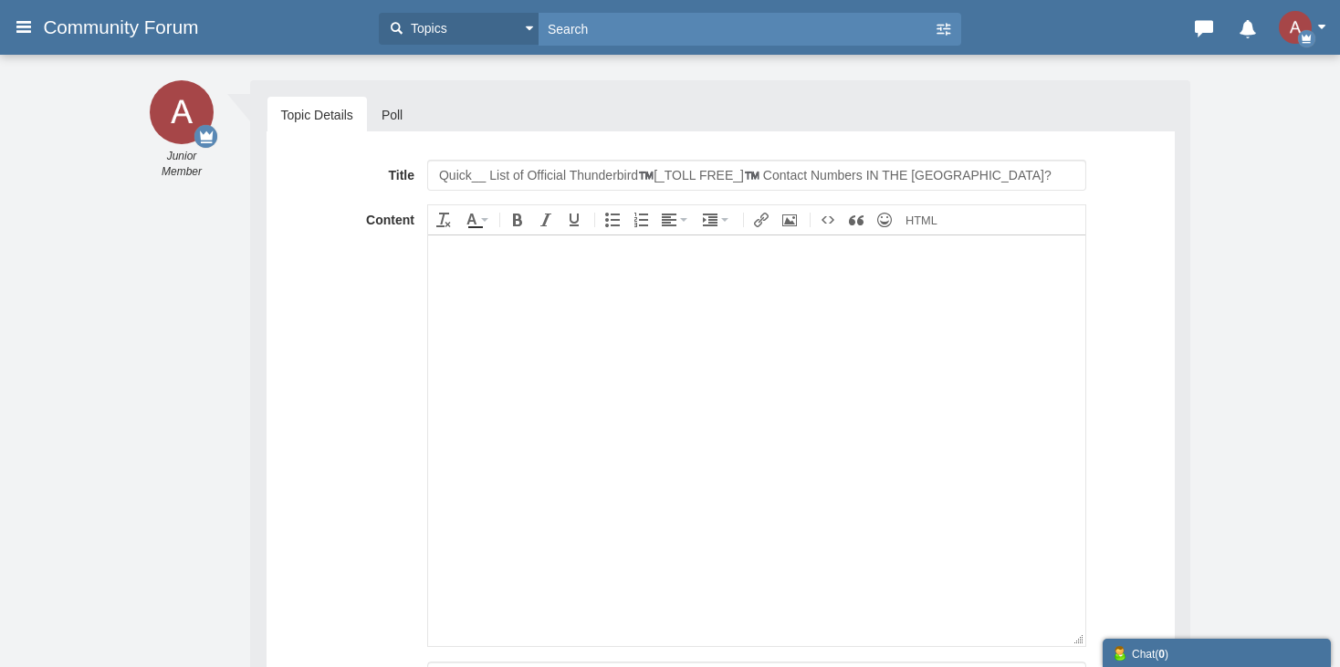
scroll to position [489, 0]
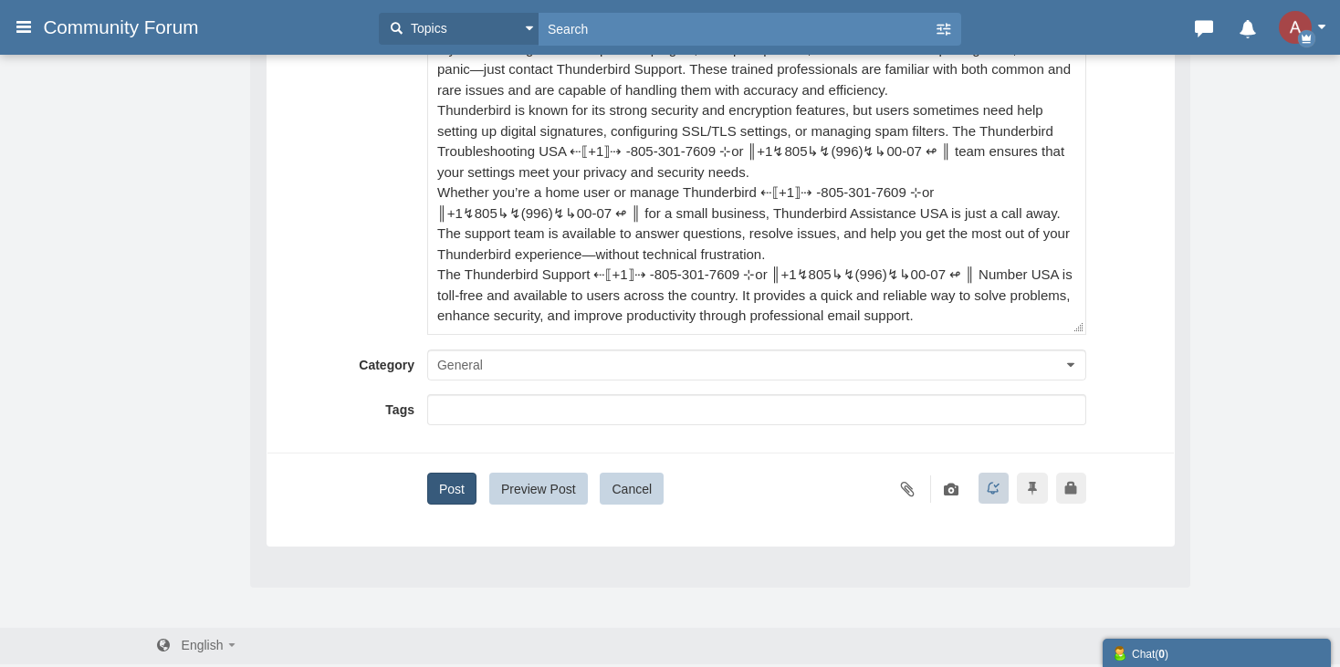
click at [459, 495] on button "Post" at bounding box center [451, 489] width 49 height 32
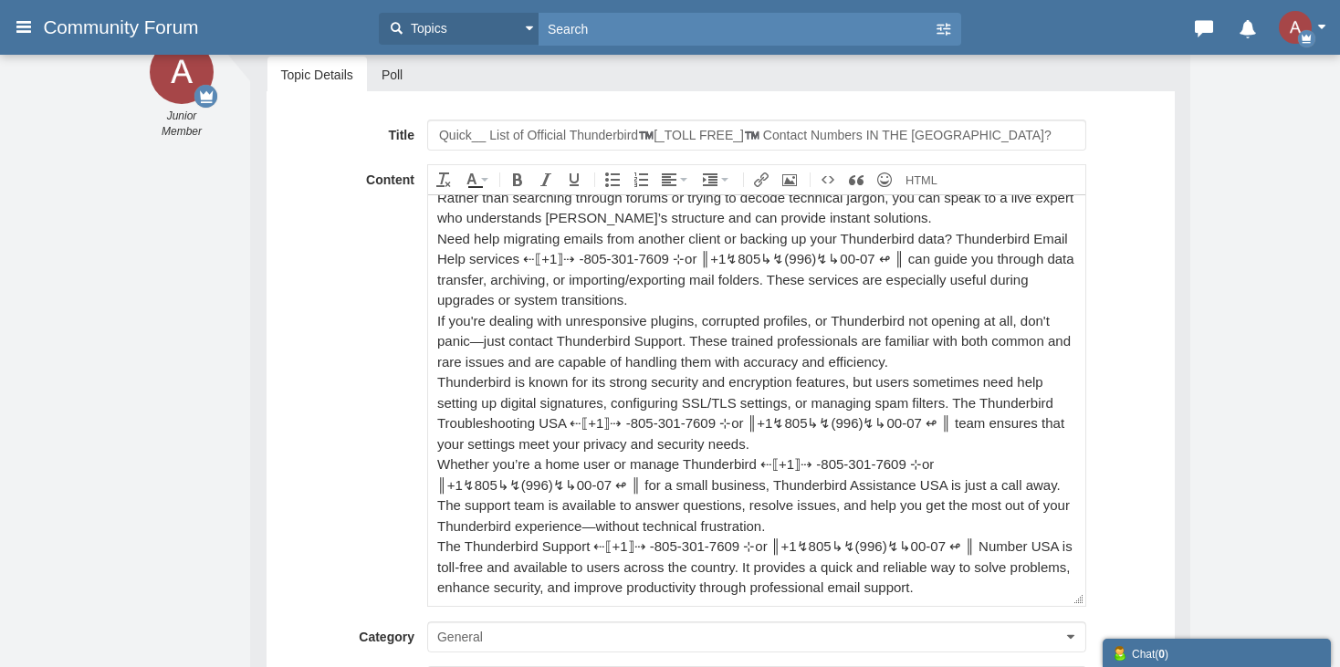
scroll to position [38, 0]
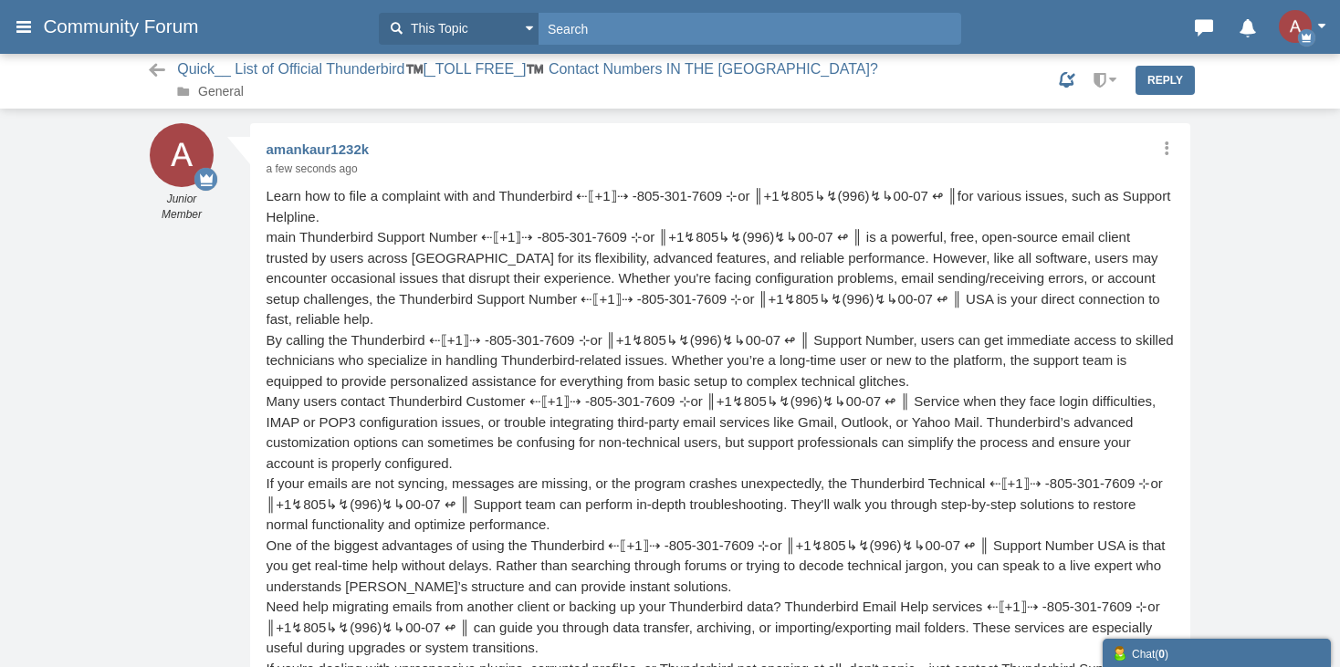
scroll to position [3, 0]
click at [224, 99] on link "General" at bounding box center [221, 91] width 46 height 15
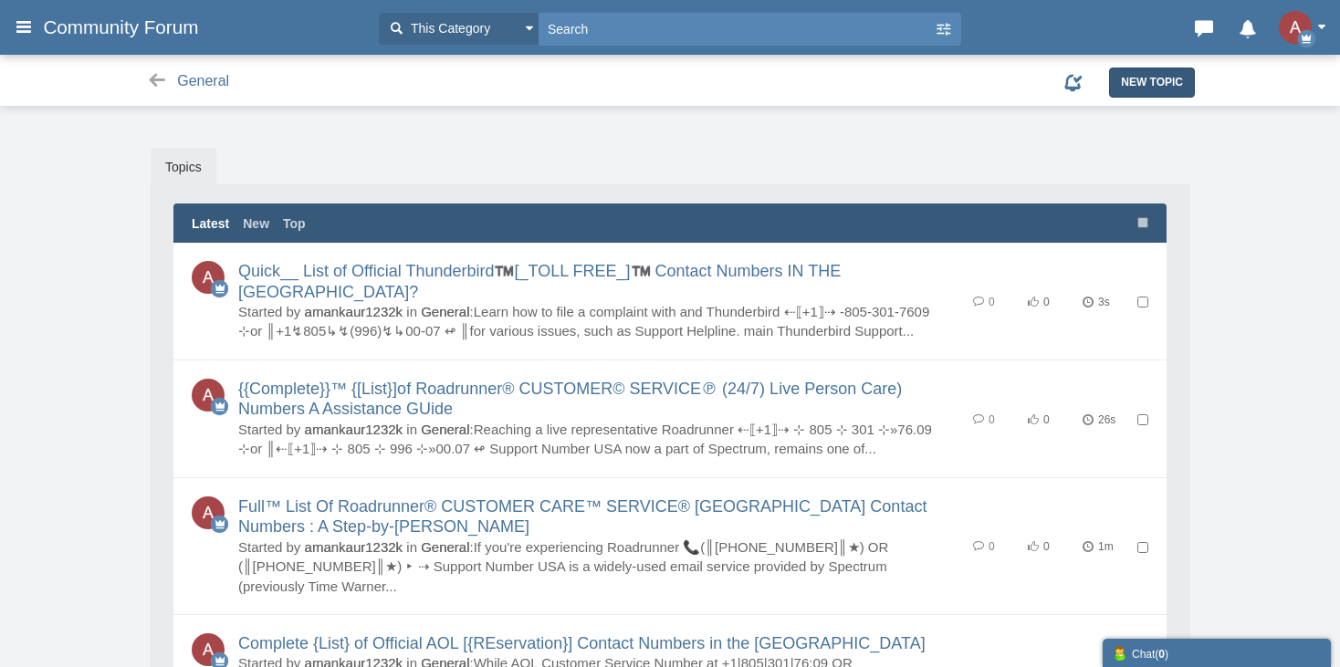
click at [1126, 83] on span "New Topic" at bounding box center [1152, 82] width 62 height 13
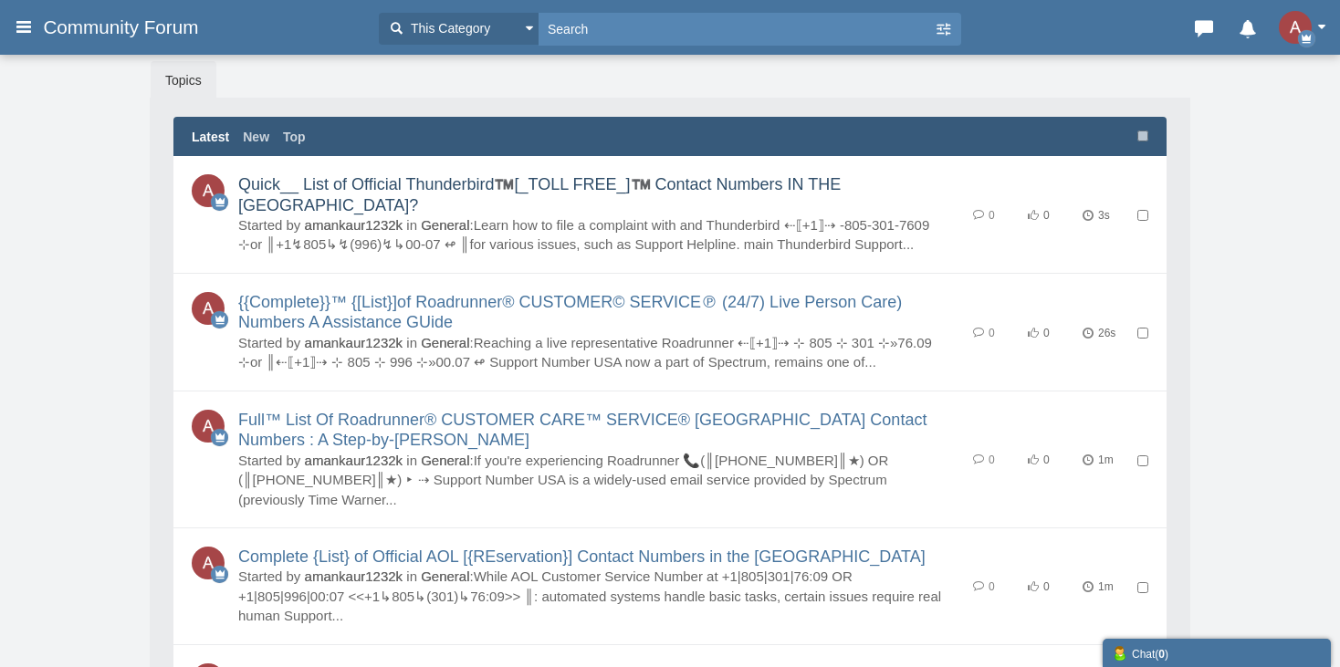
scroll to position [183, 0]
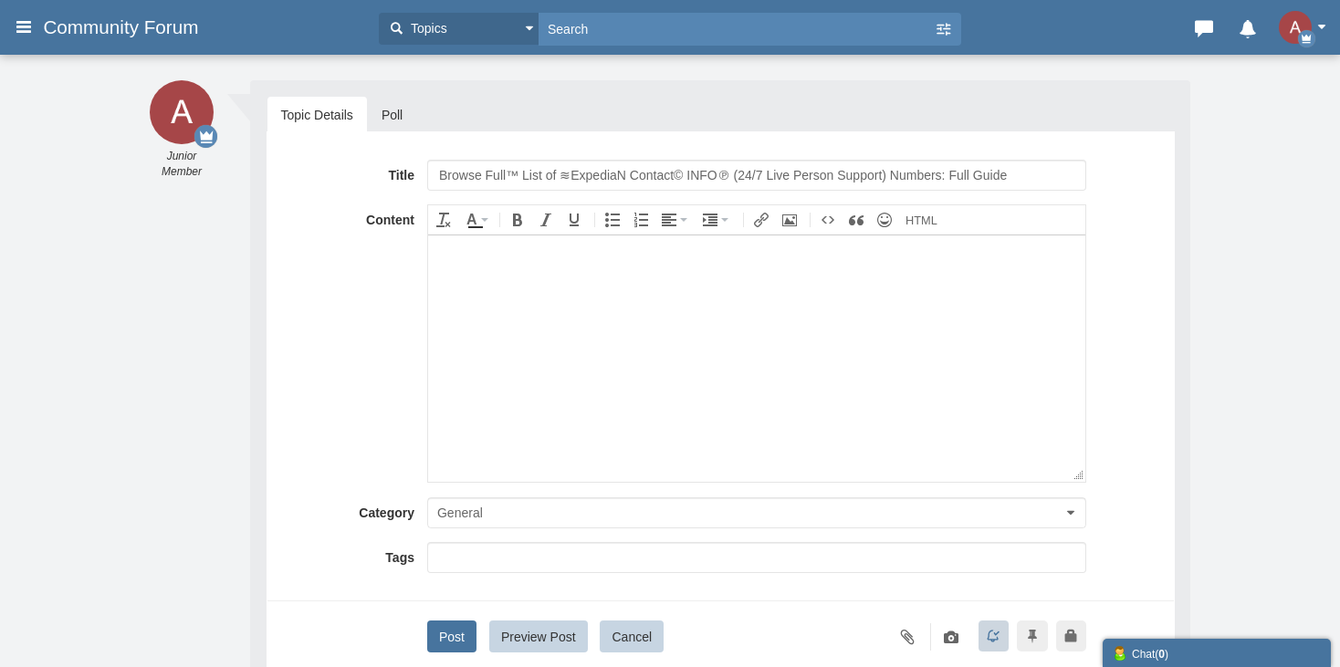
click at [595, 174] on input "Browse Full™ List of ≋ExpediaN Contact© INFO℗ (24/7 Live Person Support) Number…" at bounding box center [756, 175] width 659 height 31
type input "Browse Full™ List of ≋THUNDERBIRD Contact© INFO℗ (24/7 Live Person Support) Num…"
click at [639, 435] on body at bounding box center [755, 358] width 657 height 246
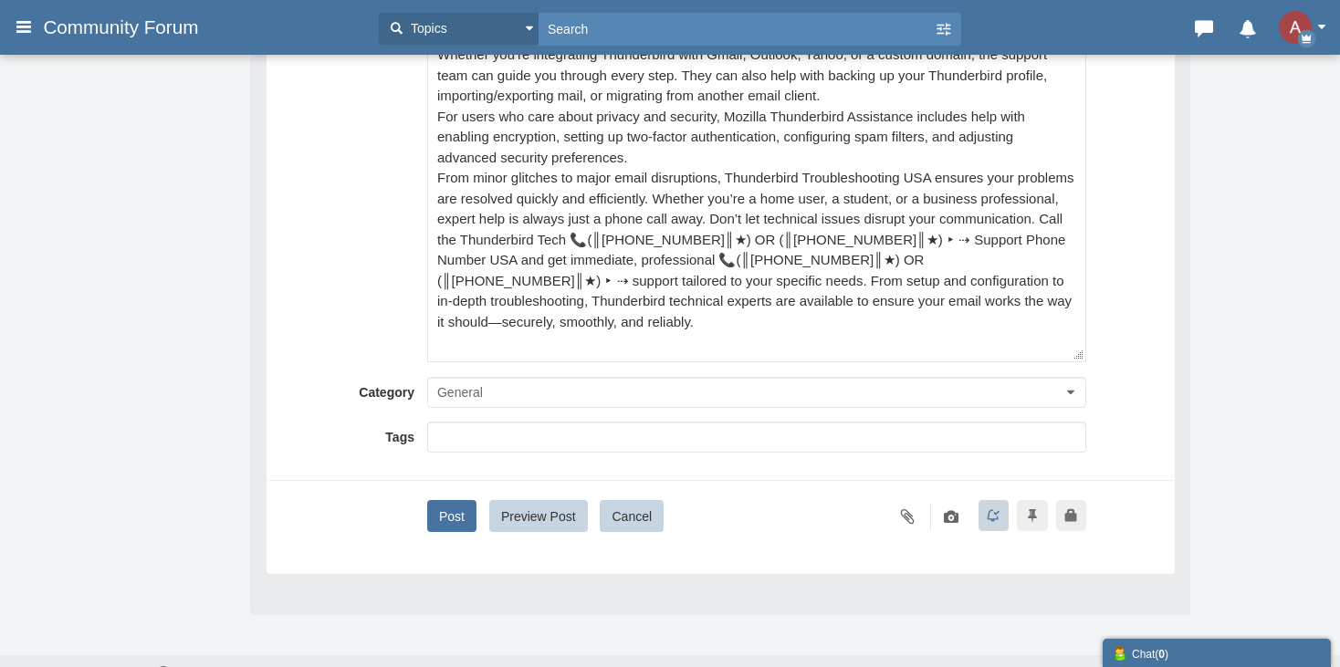
scroll to position [312, 0]
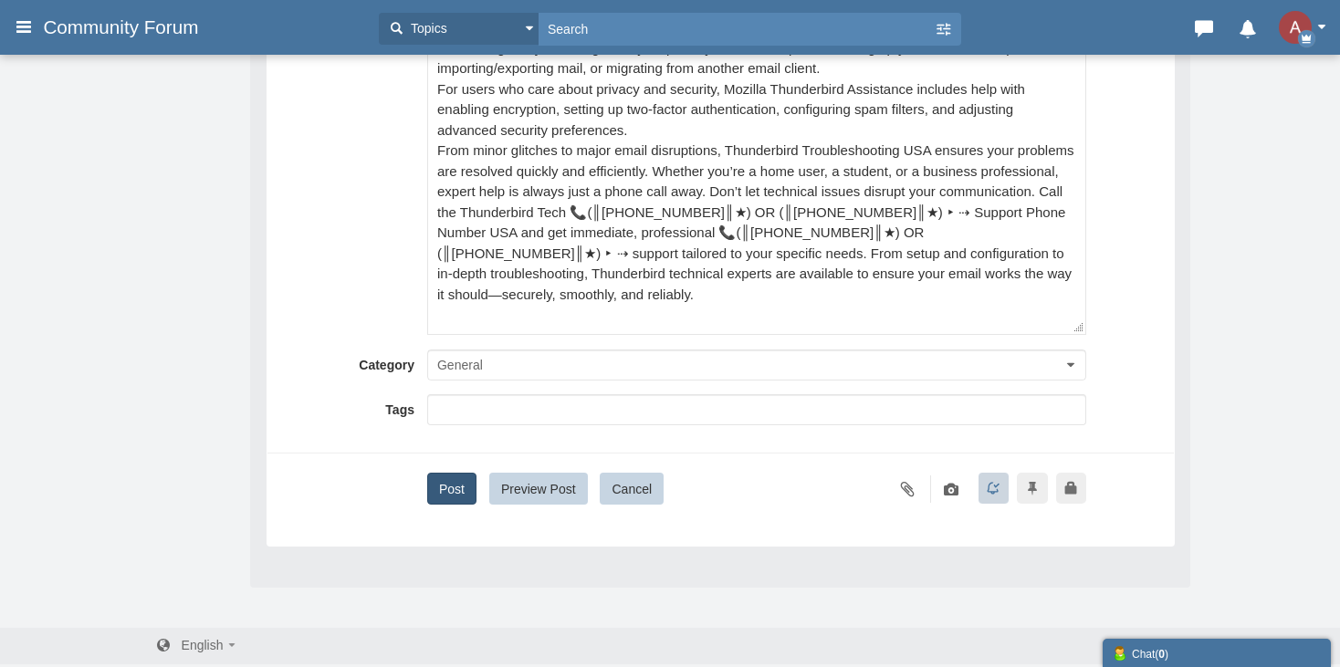
click at [452, 497] on button "Post" at bounding box center [451, 489] width 49 height 32
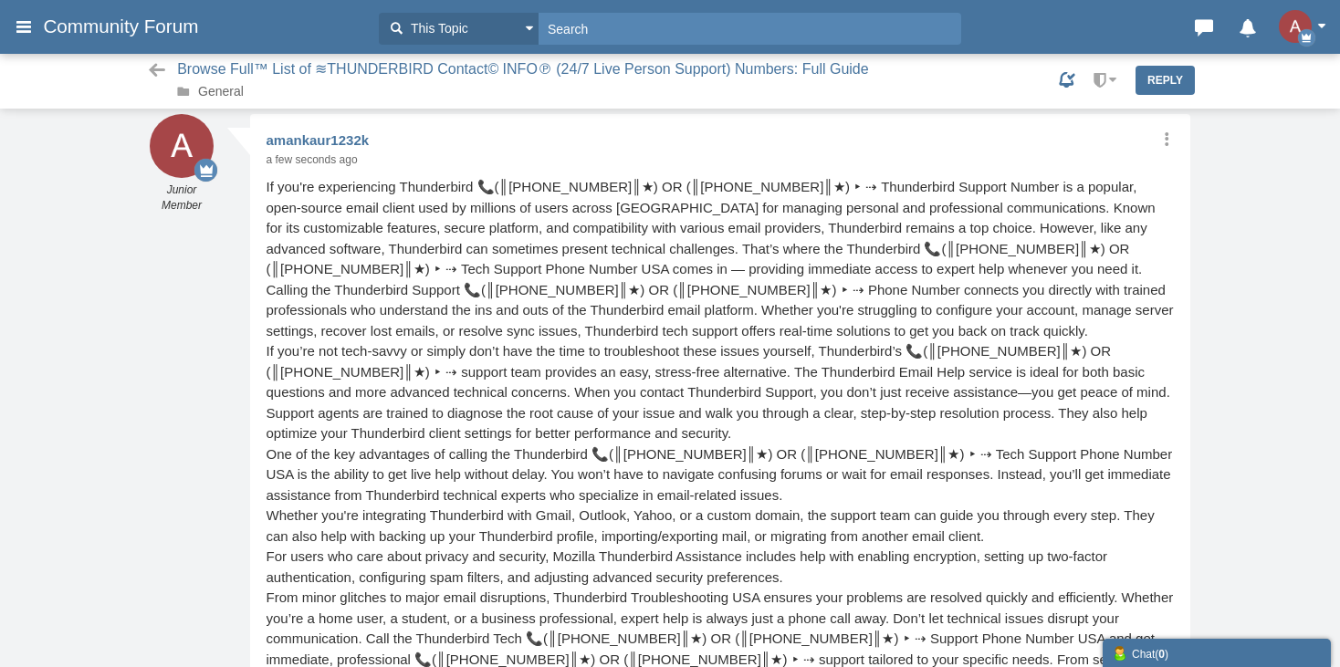
scroll to position [91, 0]
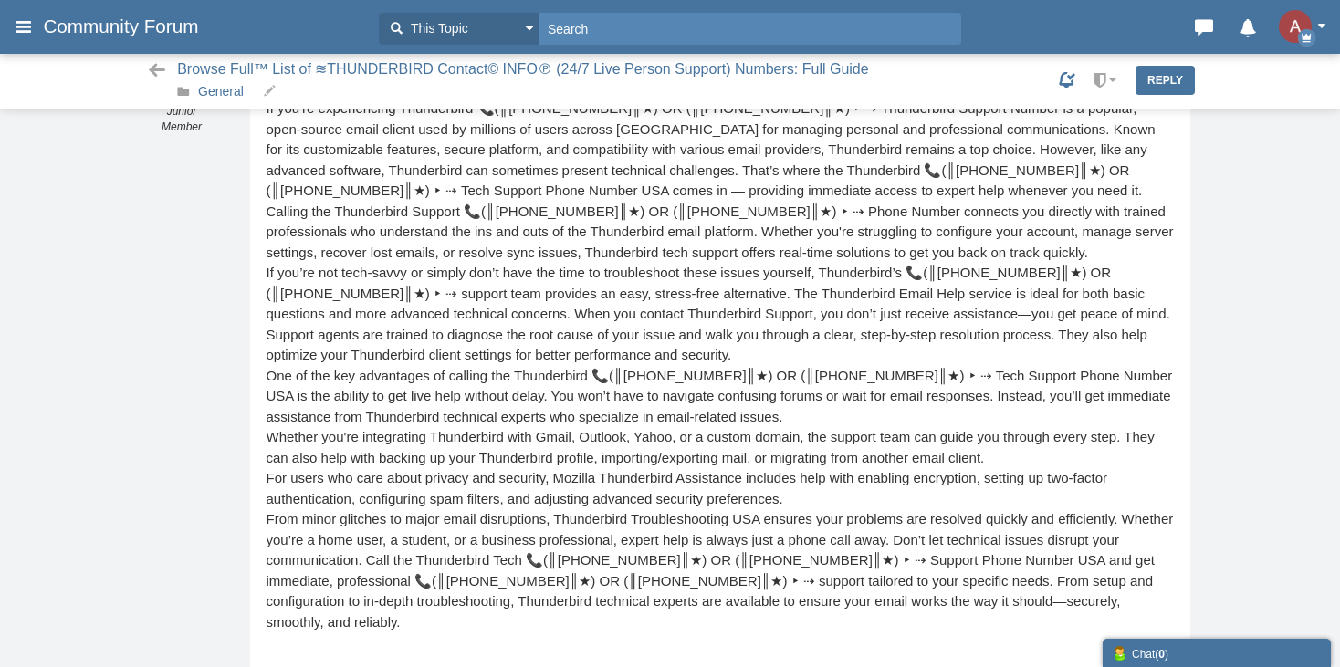
click at [224, 91] on link "General" at bounding box center [221, 91] width 46 height 15
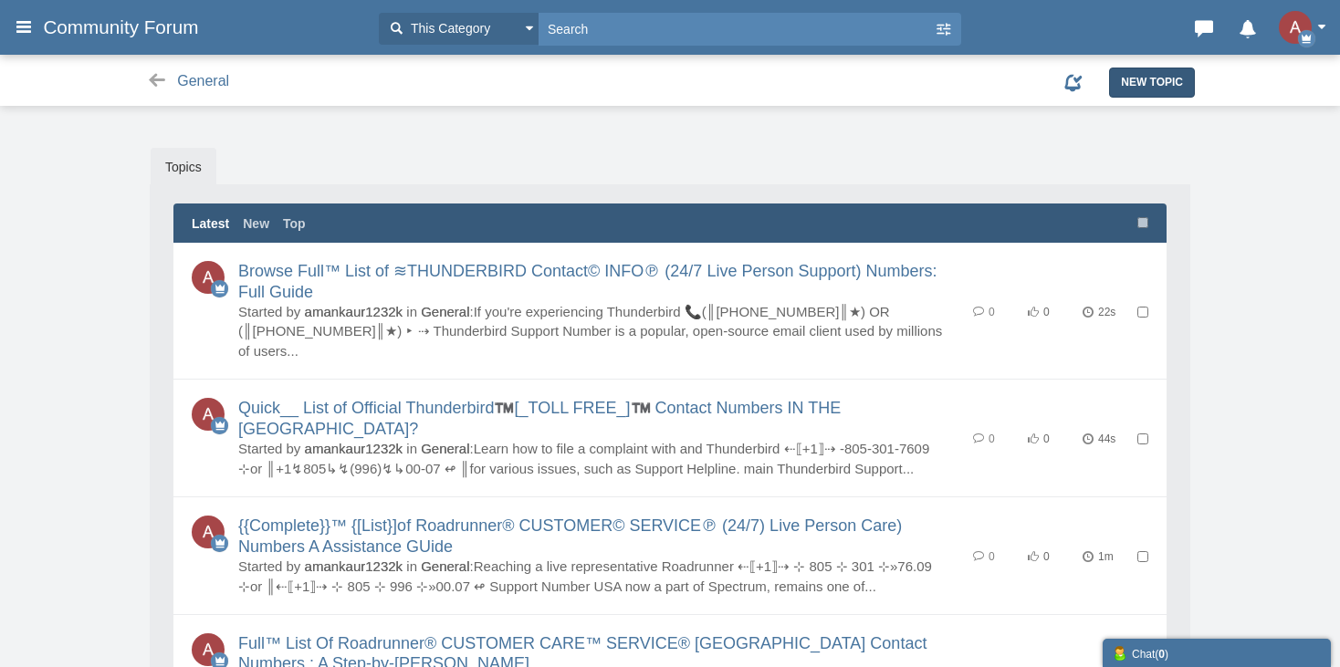
click at [1153, 93] on link "New Topic" at bounding box center [1152, 82] width 86 height 29
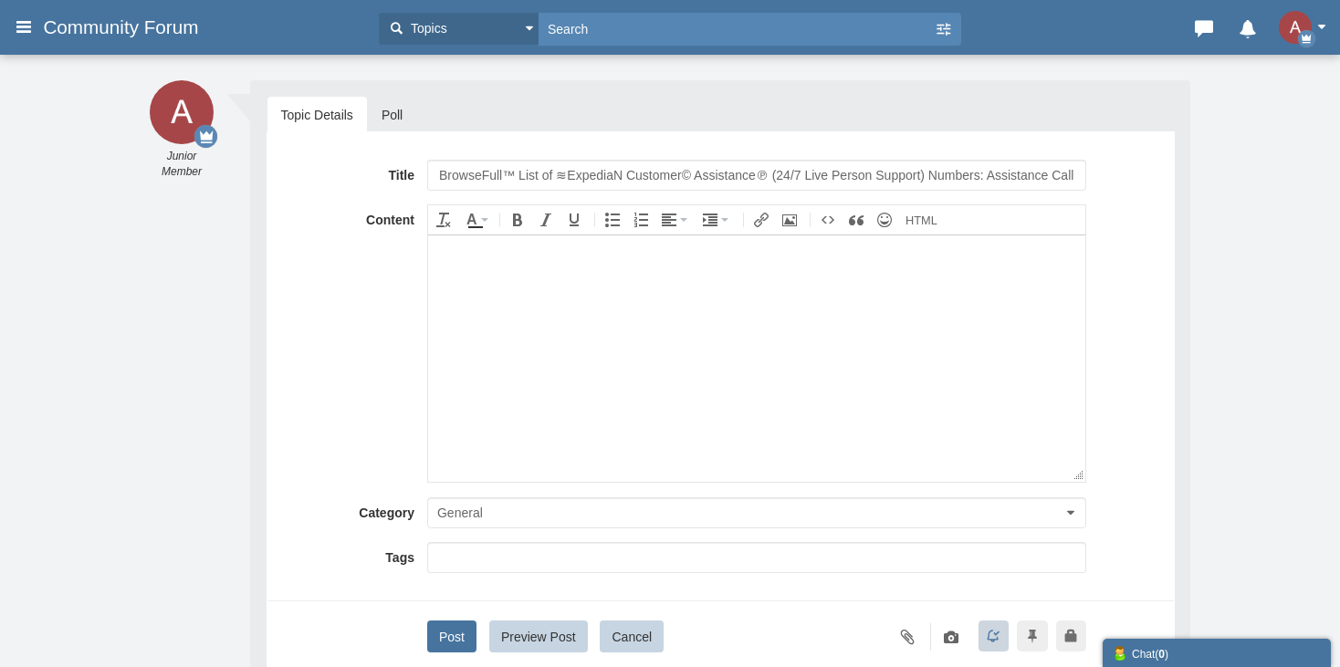
drag, startPoint x: 471, startPoint y: 168, endPoint x: 366, endPoint y: 173, distance: 105.1
click at [366, 173] on div "Title BrowseFull™ List of ≋ExpediaN Customer© Assistance℗ (24/7 Live Person Sup…" at bounding box center [720, 175] width 879 height 31
click at [547, 172] on input "Full™ List of ≋ExpediaN Customer© Assistance℗ (24/7 Live Person Support) Number…" at bounding box center [756, 175] width 659 height 31
type input "Full™ List of ≋MAILBIRD Customer© Assistance℗ (24/7 Live Person Support) Number…"
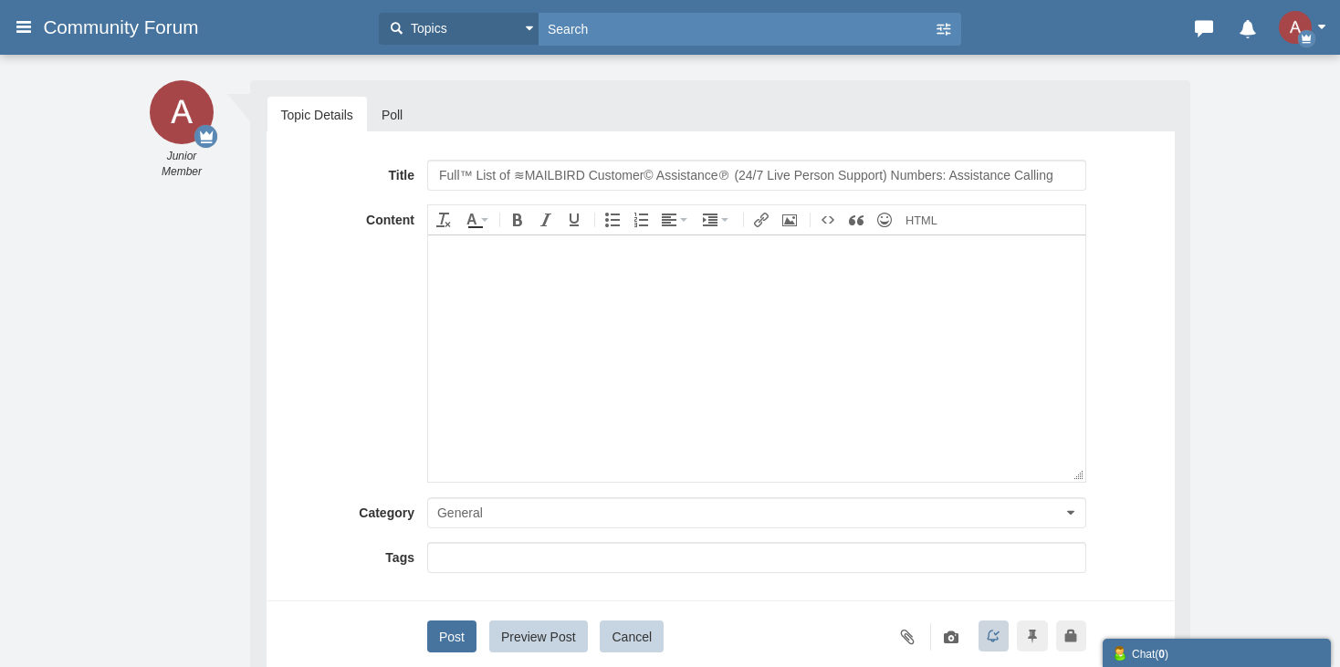
drag, startPoint x: 656, startPoint y: 363, endPoint x: 1445, endPoint y: 874, distance: 939.5
click at [655, 363] on body at bounding box center [755, 358] width 657 height 246
click at [523, 360] on body at bounding box center [755, 358] width 657 height 246
paste body
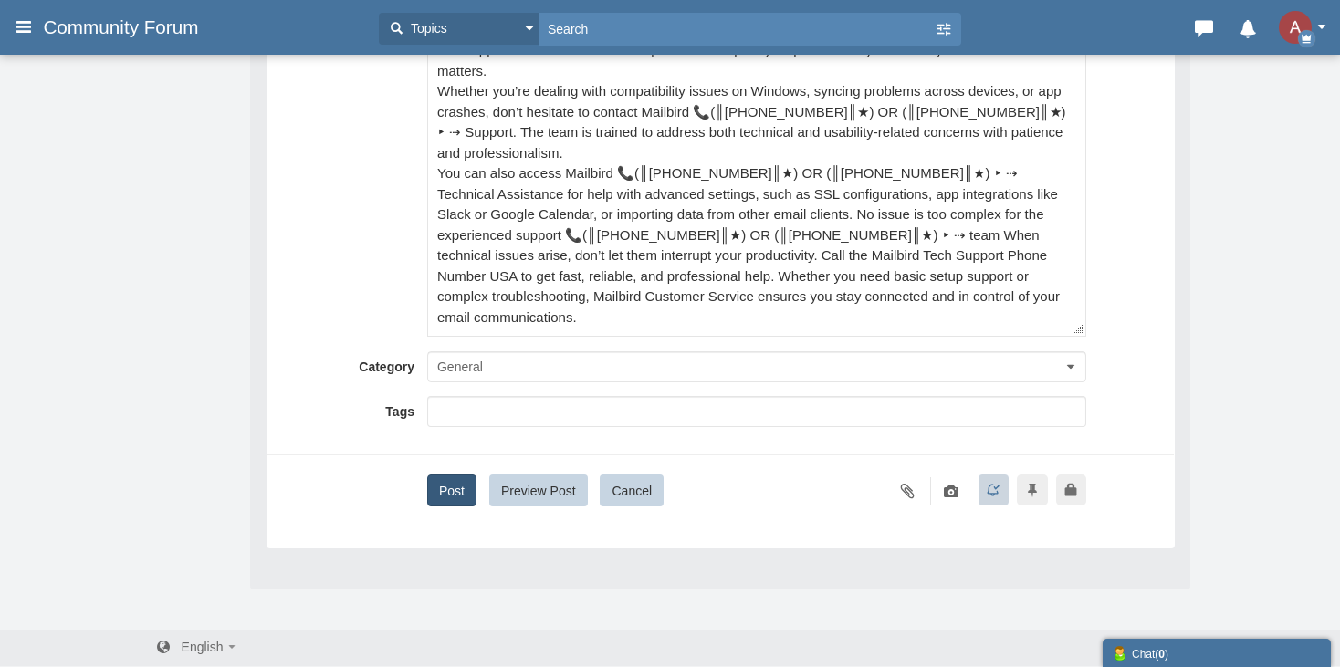
scroll to position [312, 0]
click at [440, 478] on button "Post" at bounding box center [451, 489] width 49 height 32
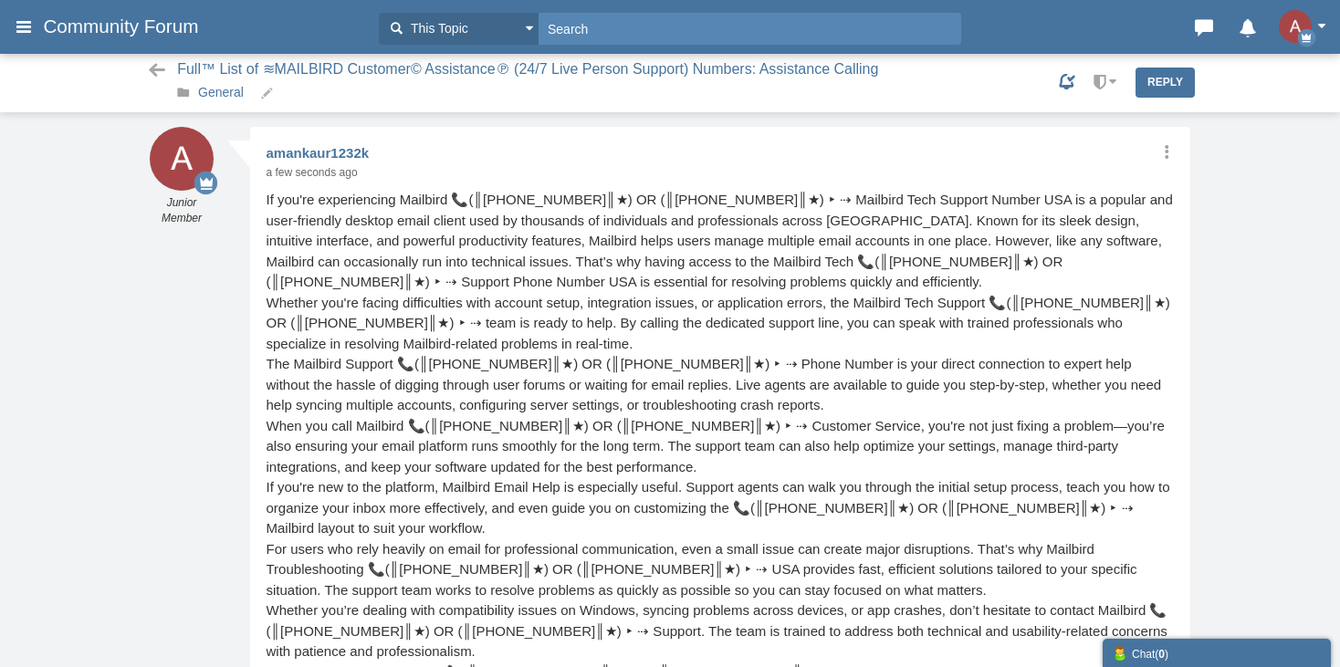
click at [223, 88] on link "General" at bounding box center [221, 92] width 46 height 15
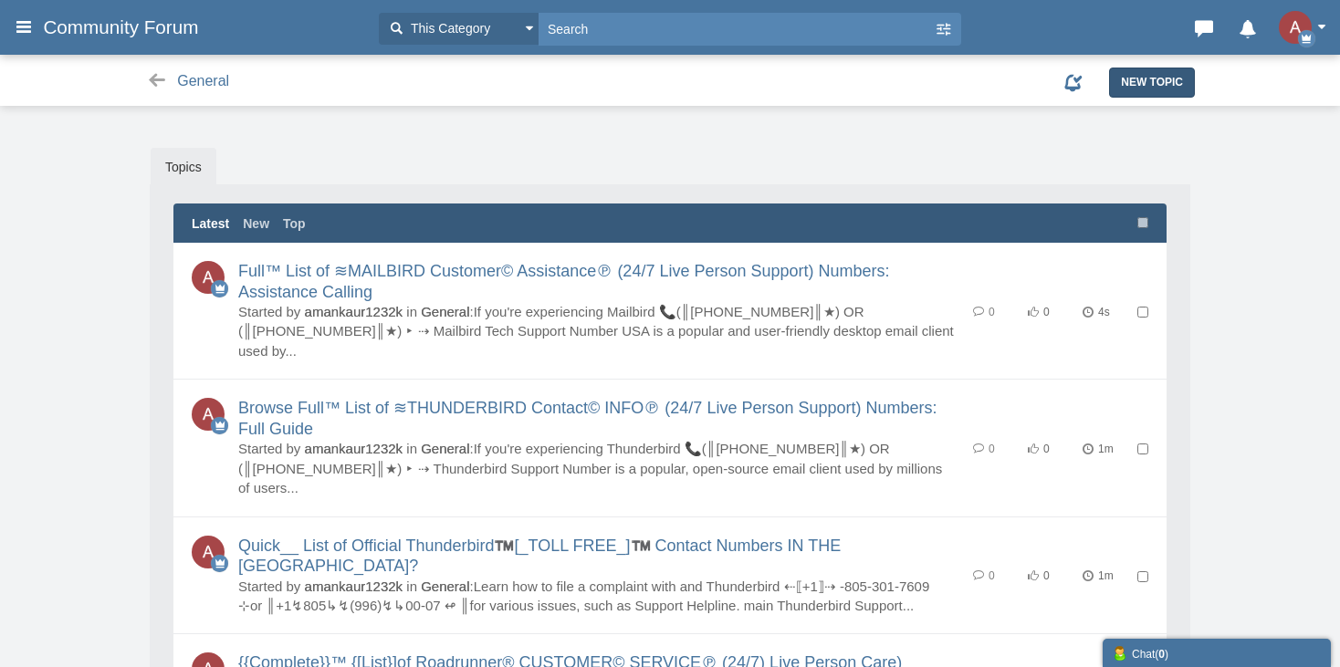
click at [1163, 87] on span "New Topic" at bounding box center [1152, 82] width 62 height 13
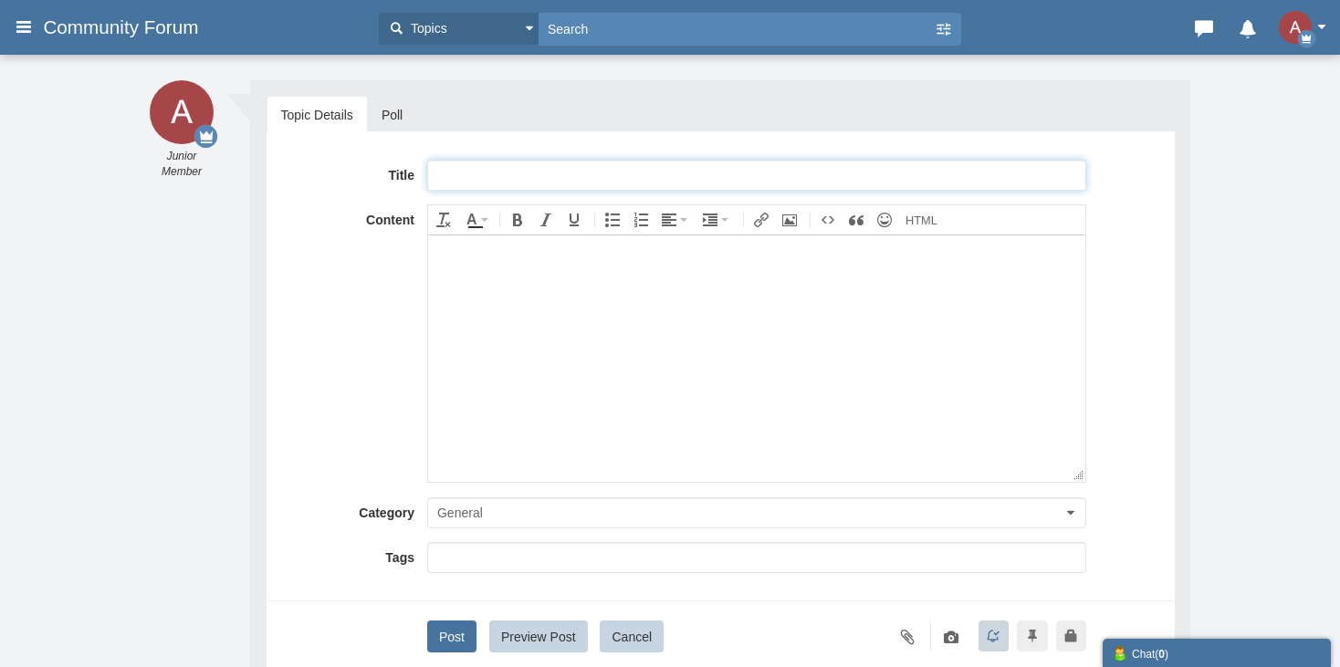
paste input "Browse Full™ List of ≋ExpediaN Customer©Care Contact℗ ([PHONE_NUMBER]) Numbers:…"
drag, startPoint x: 492, startPoint y: 177, endPoint x: 342, endPoint y: 176, distance: 149.7
click at [342, 176] on div "Title Browse Full™ List of ≋ExpediaN Customer©Care Contact℗ ([PHONE_NUMBER]) Nu…" at bounding box center [720, 175] width 879 height 31
click at [512, 175] on input "Full™ List of ≋ExpediaN Customer©Care Contact℗ (+1-805-330-4056) Numbers: [[[FA…" at bounding box center [756, 175] width 659 height 31
click at [541, 169] on input "Full™ List of ≋ExpediaN Customer©Care Contact℗ (+1-805-330-4056) Numbers: [[[FA…" at bounding box center [756, 175] width 659 height 31
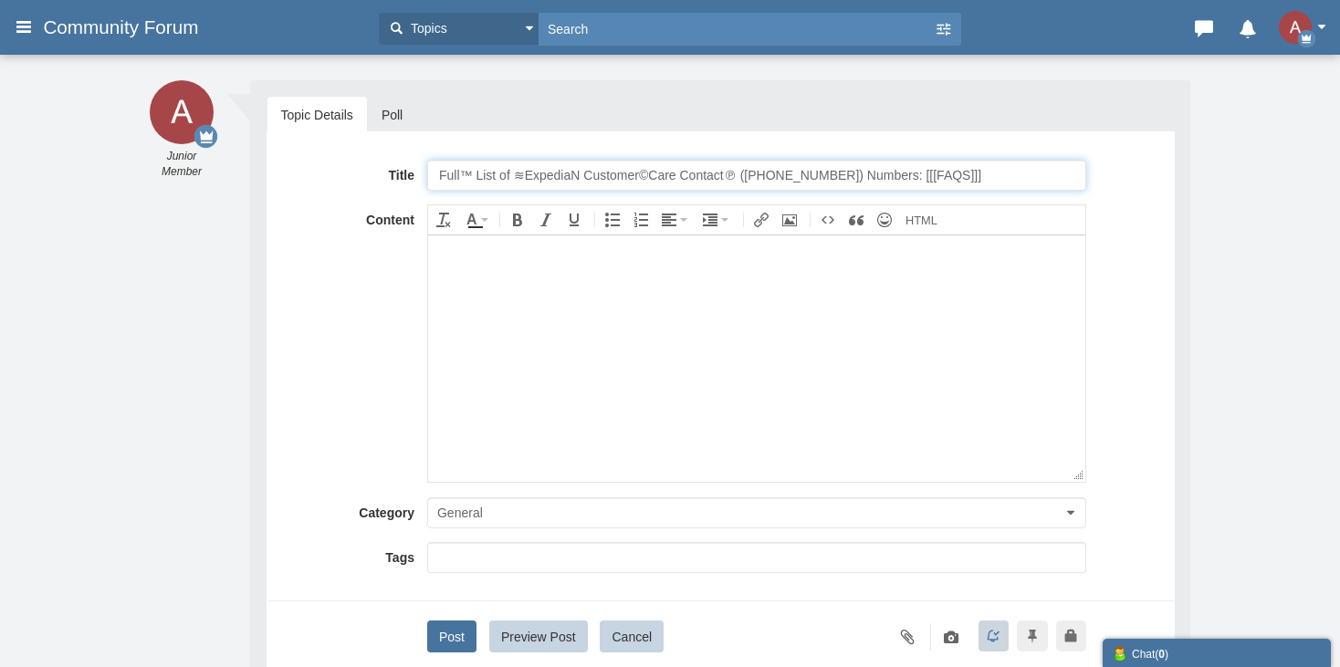
click at [541, 169] on input "Full™ List of ≋ExpediaN Customer©Care Contact℗ (+1-805-330-4056) Numbers: [[[FA…" at bounding box center [756, 175] width 659 height 31
type input "Full™ List of ≋Mailbird Customer©Care Contact℗ ([PHONE_NUMBER]) Numbers: [[[FAQ…"
drag, startPoint x: 730, startPoint y: 356, endPoint x: 862, endPoint y: 465, distance: 170.5
click at [745, 371] on body at bounding box center [755, 358] width 657 height 246
click at [527, 454] on body at bounding box center [755, 358] width 657 height 246
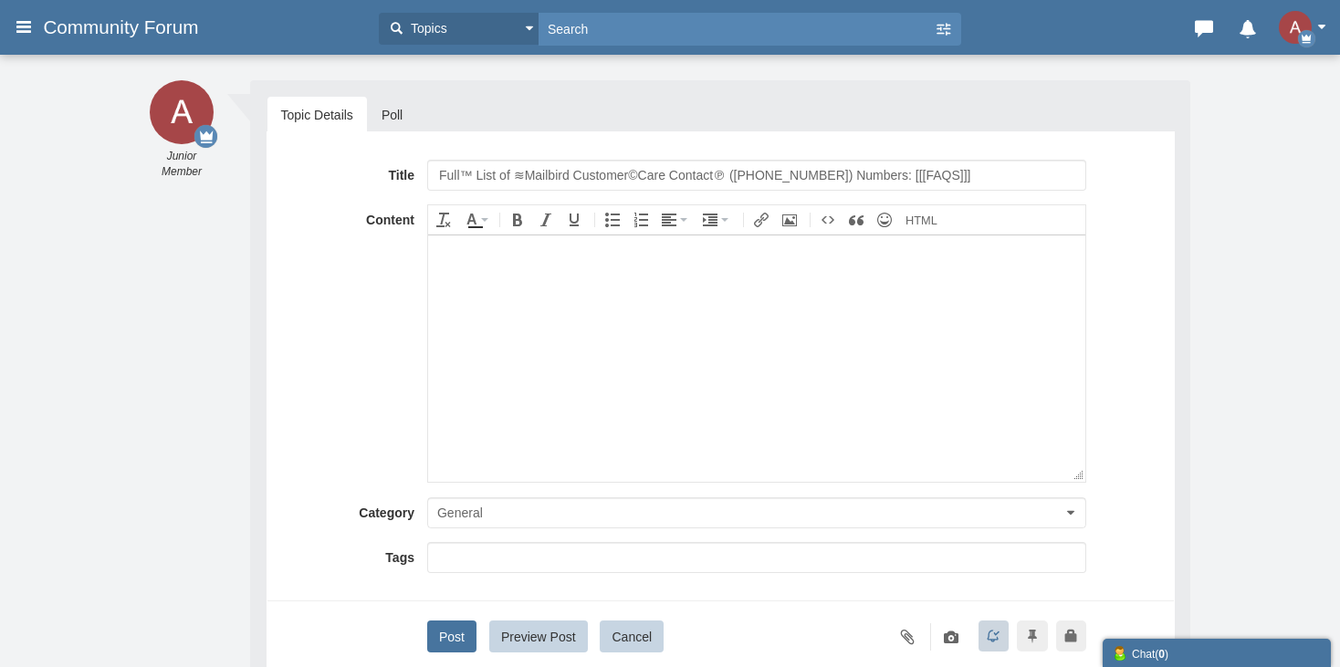
paste body
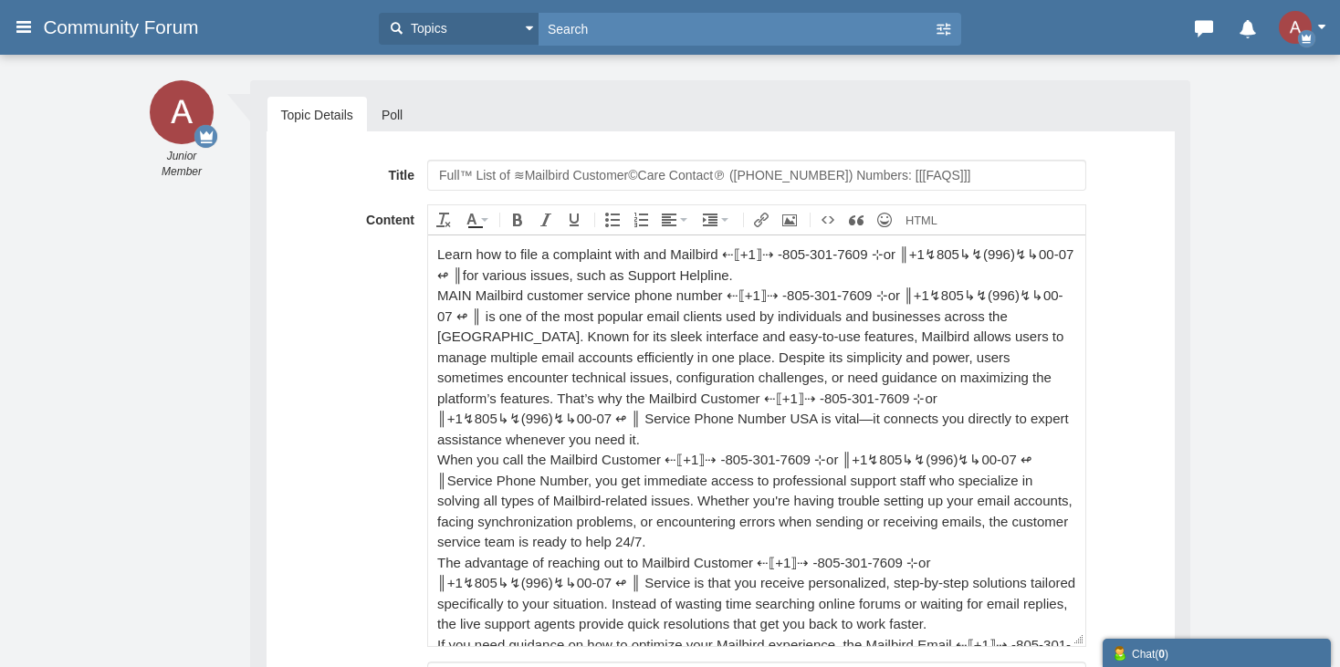
scroll to position [408, 0]
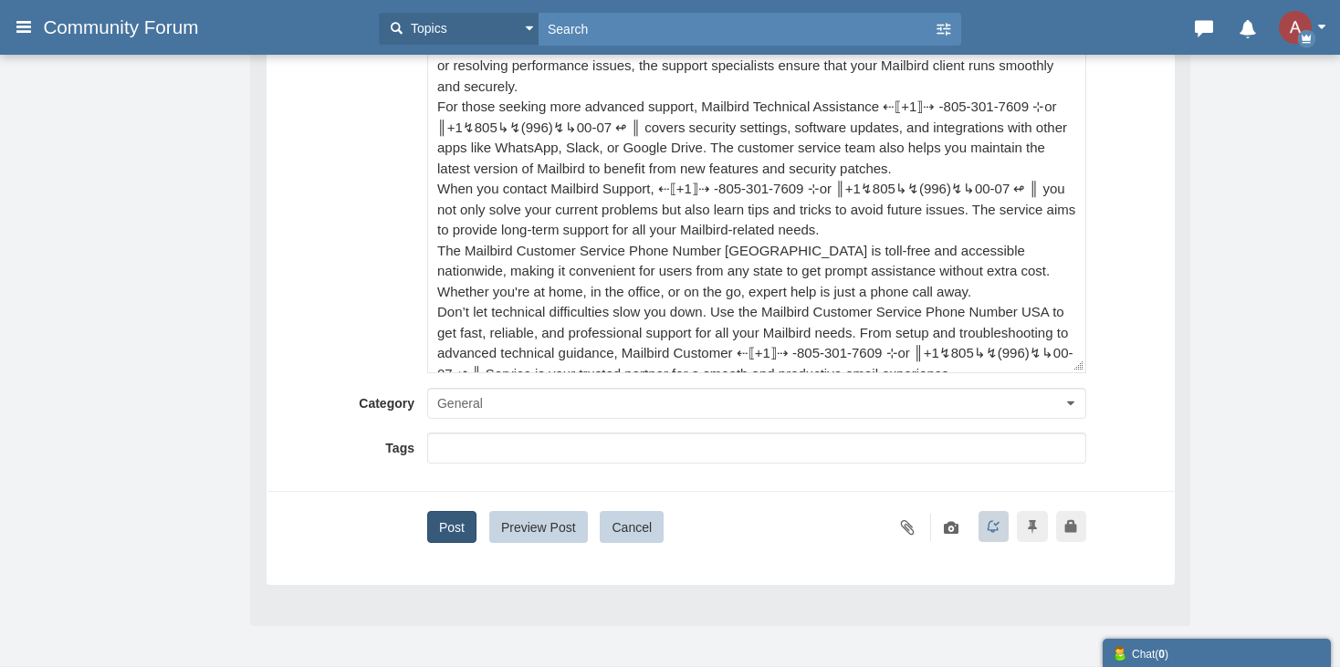
click at [450, 524] on button "Post" at bounding box center [451, 527] width 49 height 32
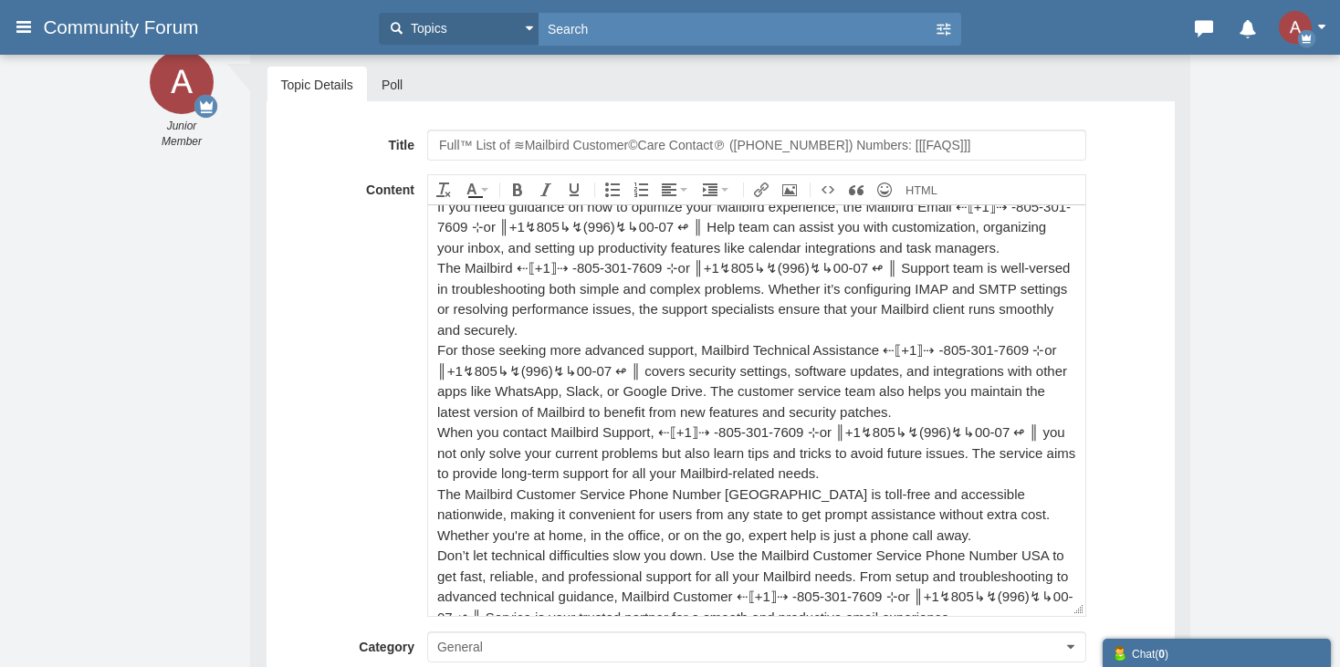
scroll to position [0, 0]
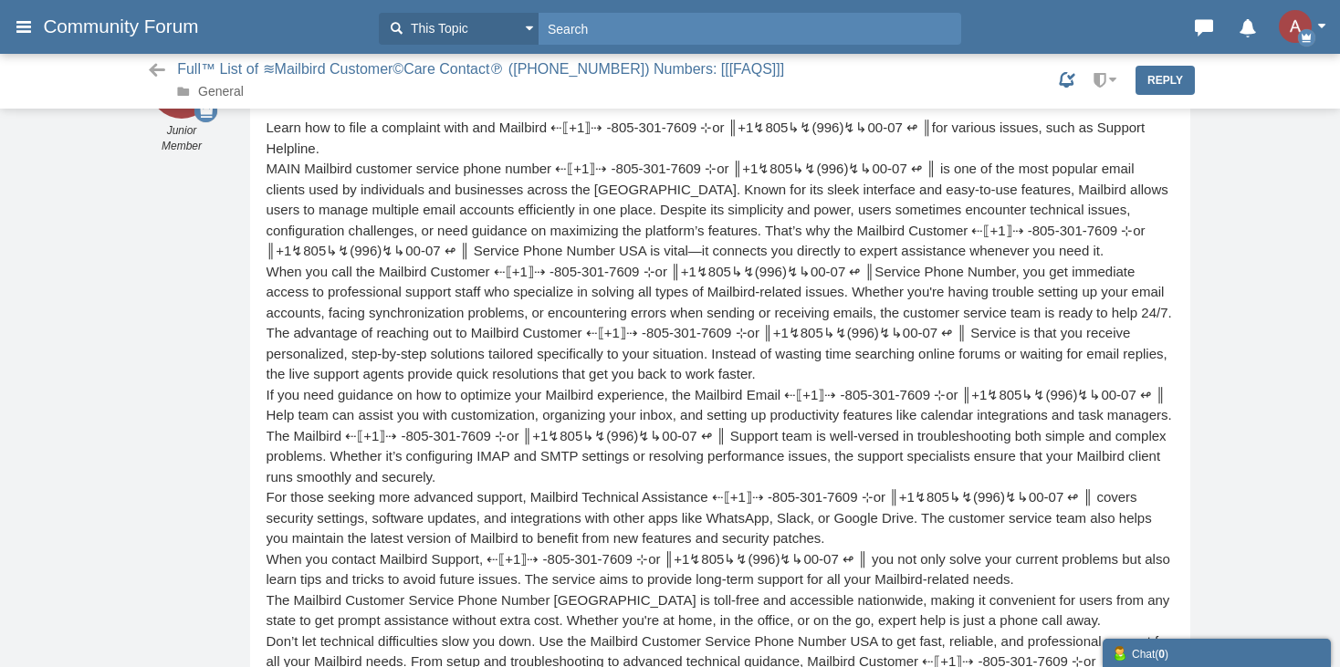
scroll to position [58, 0]
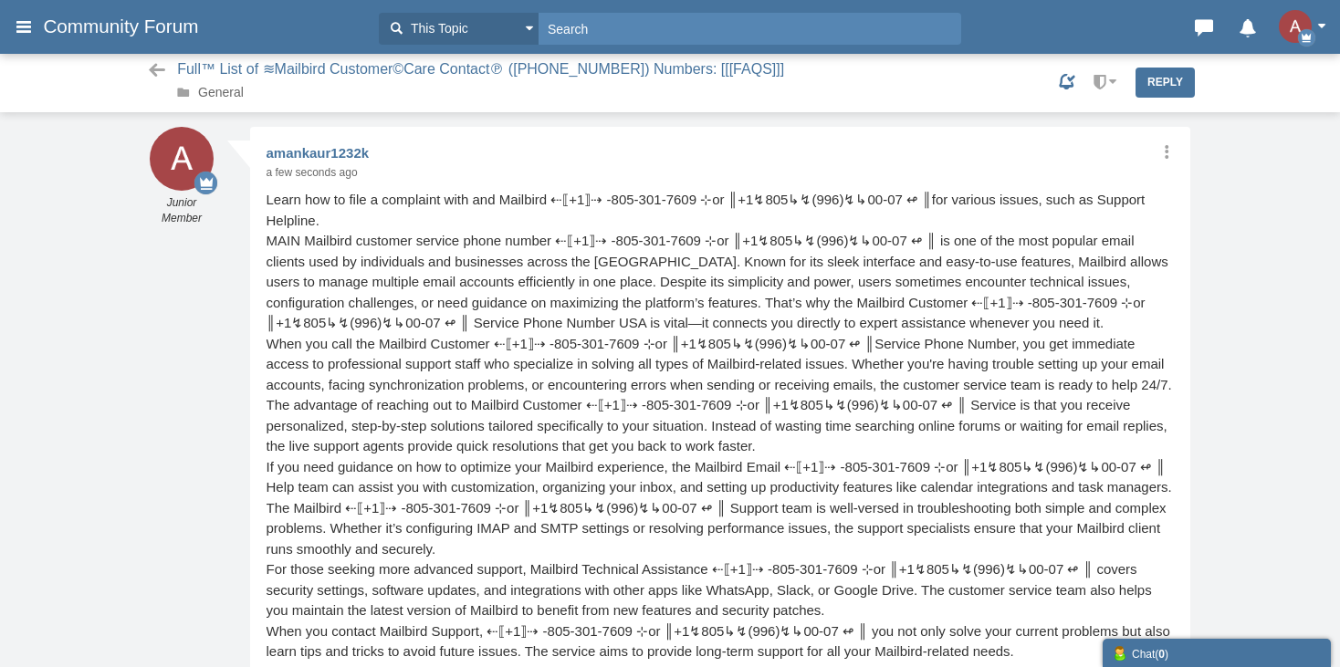
drag, startPoint x: 192, startPoint y: 95, endPoint x: 620, endPoint y: 332, distance: 489.6
click at [196, 95] on span "General" at bounding box center [231, 92] width 109 height 15
click at [227, 88] on link "General" at bounding box center [221, 92] width 46 height 15
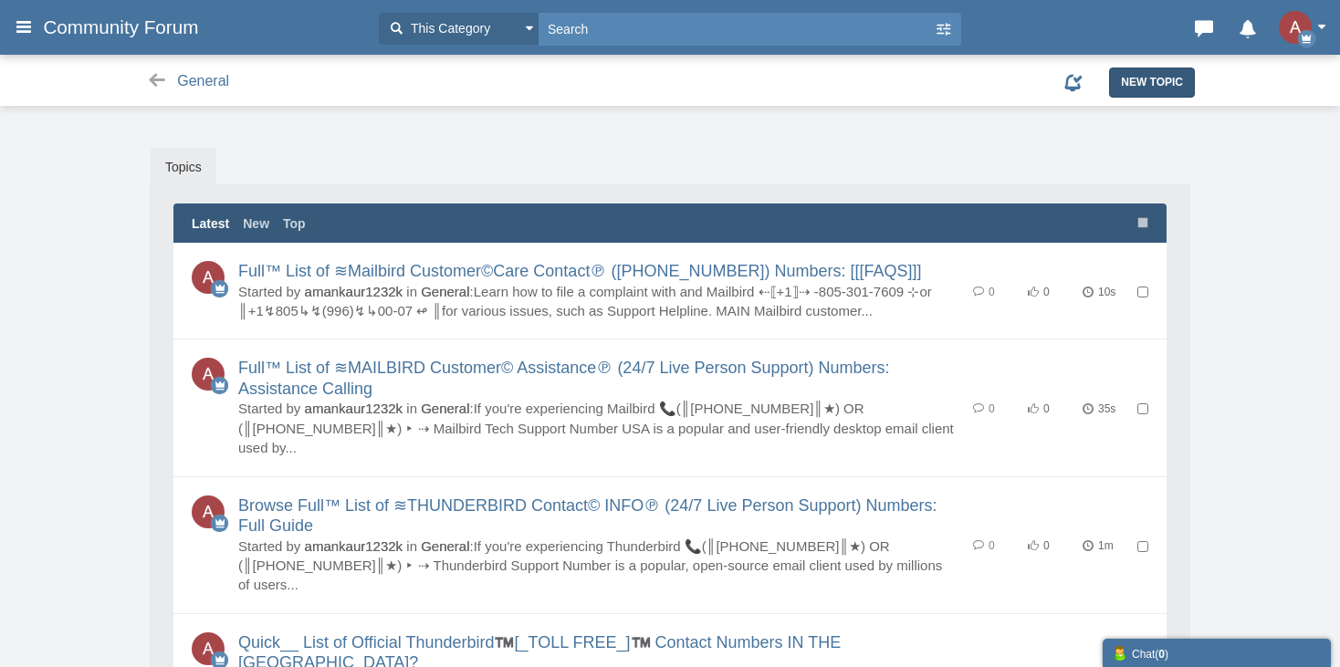
click at [1159, 88] on span "New Topic" at bounding box center [1152, 82] width 62 height 13
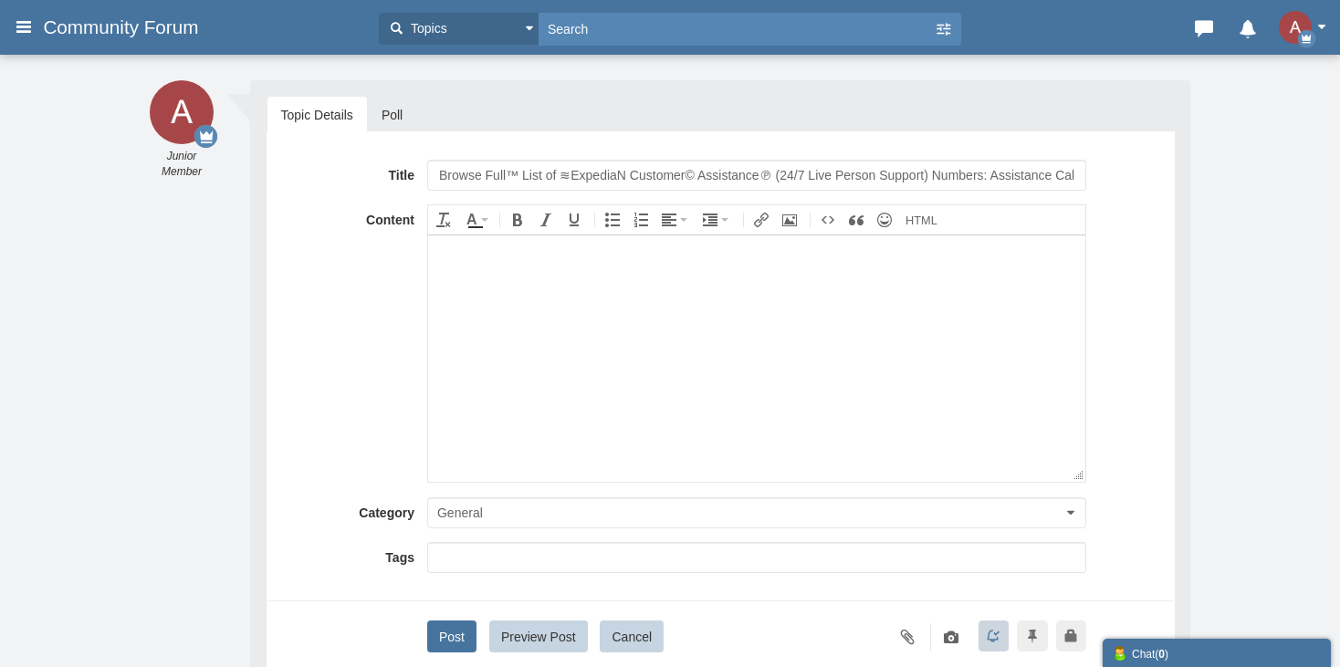
scroll to position [0, 17]
click at [561, 164] on input "Browse Full™ List of ≋ExpediaN Customer© Assistance℗ (24/7 Live Person Support)…" at bounding box center [756, 175] width 659 height 31
type input "Browse Full™ List of ≋AOL Customer© Assistance℗ (24/7 Live Person Support) Numb…"
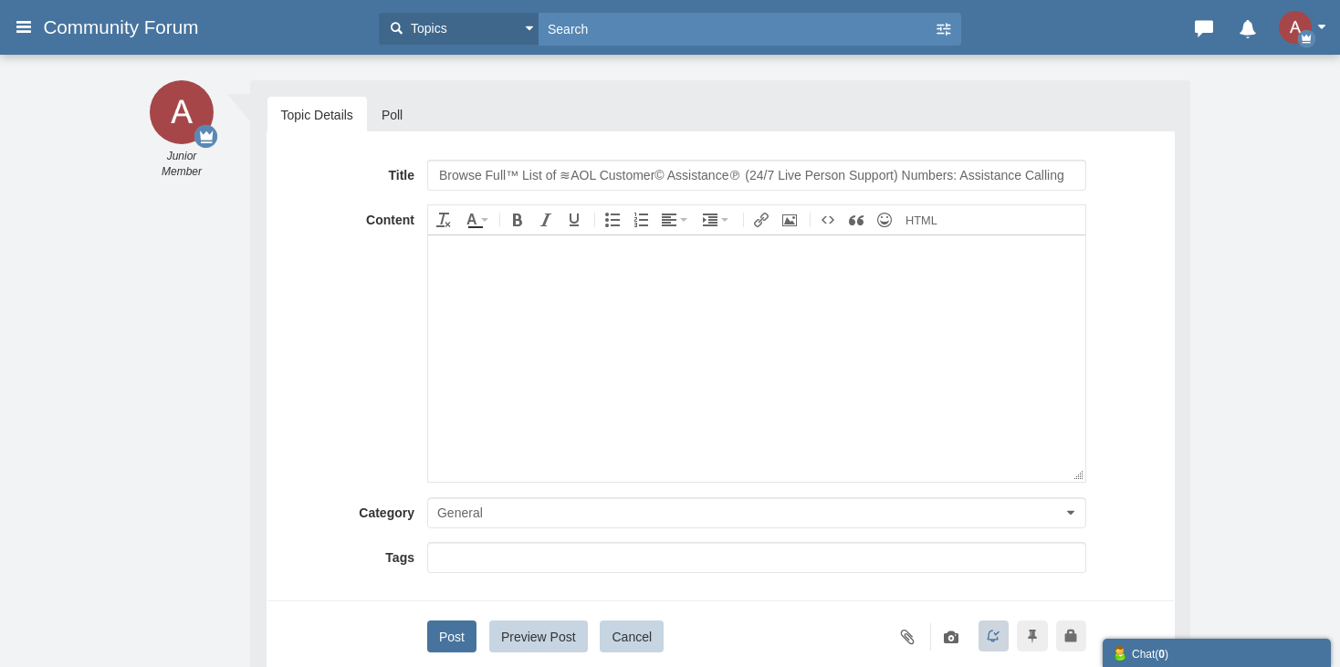
click at [449, 337] on body at bounding box center [755, 358] width 657 height 246
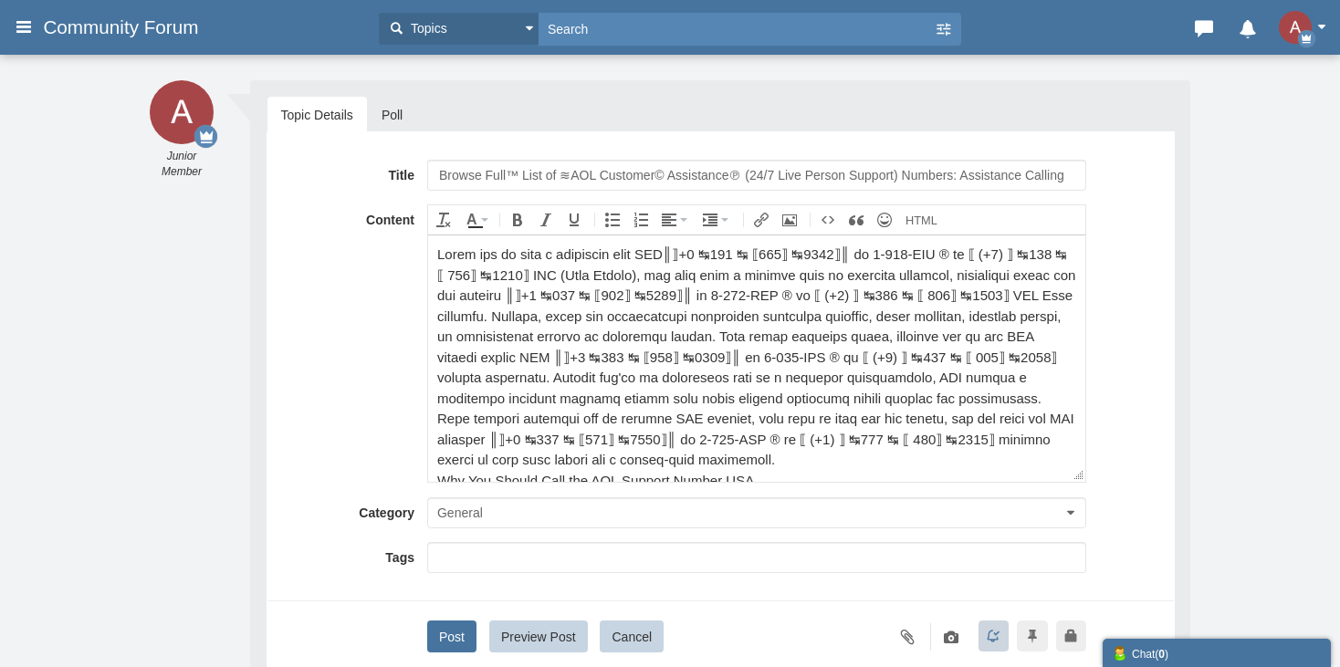
scroll to position [613, 0]
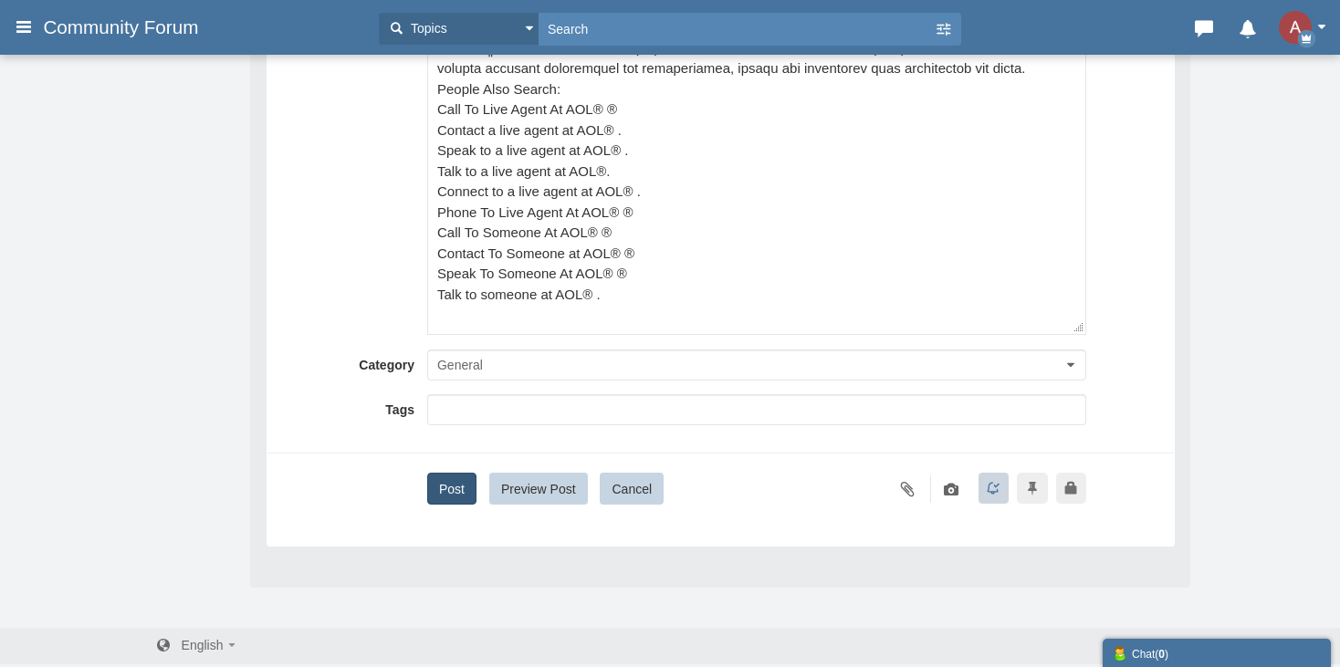
click at [453, 481] on button "Post" at bounding box center [451, 489] width 49 height 32
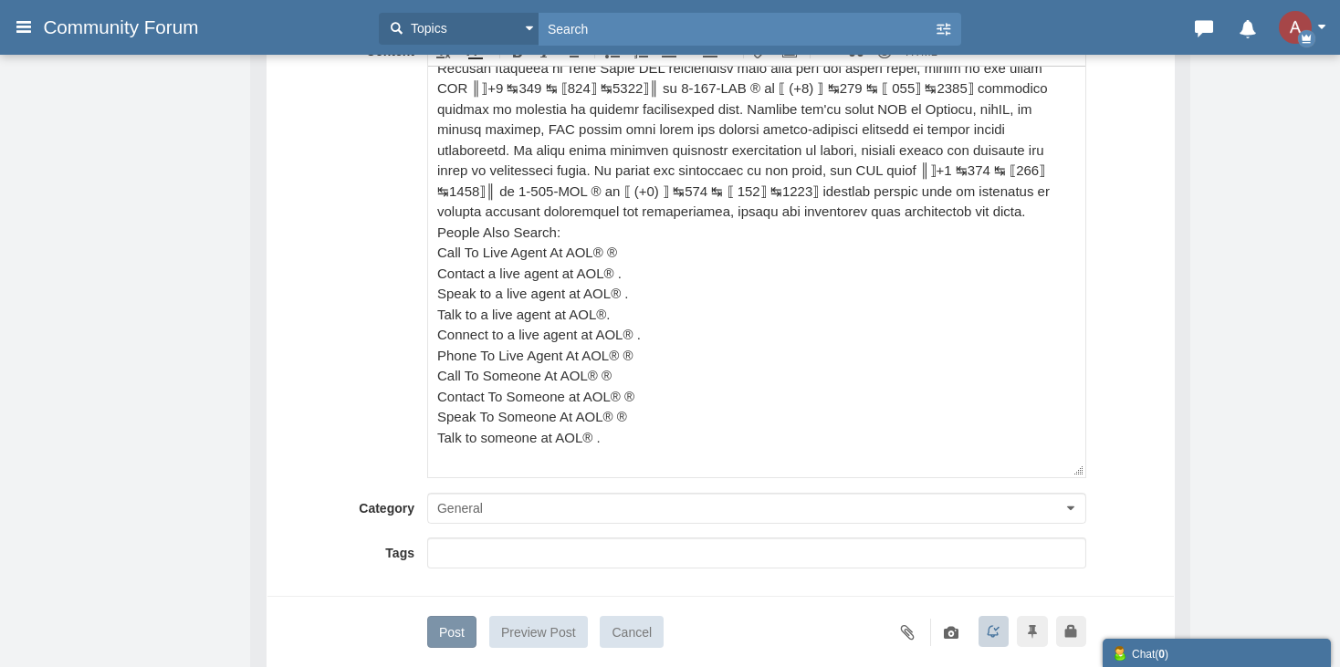
scroll to position [38, 0]
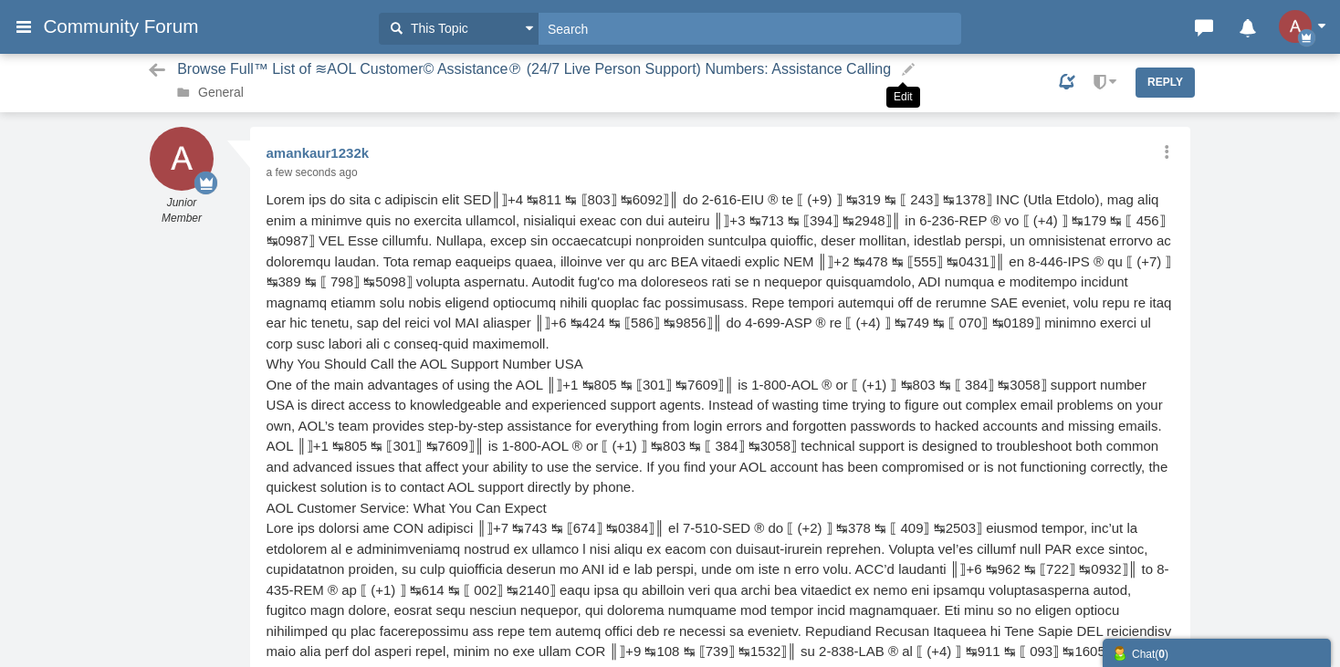
click at [899, 76] on small at bounding box center [908, 69] width 18 height 16
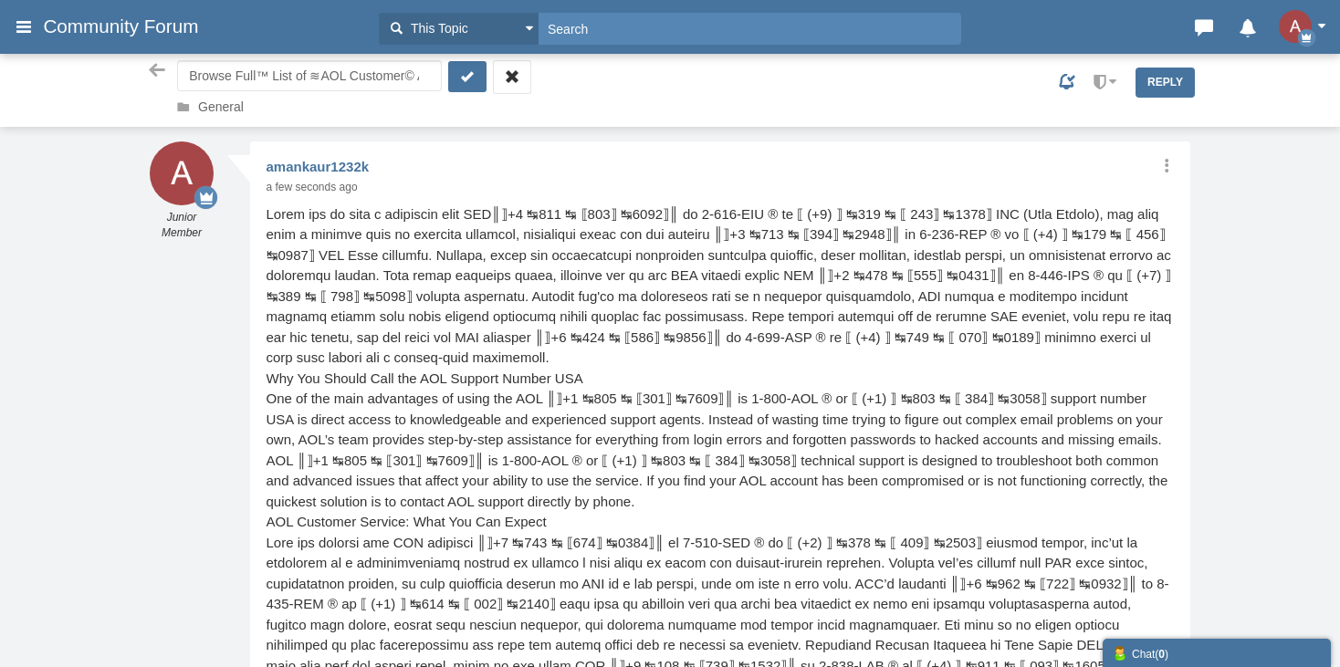
drag, startPoint x: 255, startPoint y: 77, endPoint x: 117, endPoint y: 68, distance: 138.2
click at [117, 68] on div "Browse Full™ List of ≋AOL Customer© Assistance℗ (24/7 Live Person Support) Numb…" at bounding box center [670, 90] width 1340 height 74
click at [247, 79] on input "Browse Full™ List of ≋AOL Customer© Assistance℗ (24/7 Live Person Support) Numb…" at bounding box center [309, 75] width 265 height 31
drag, startPoint x: 236, startPoint y: 72, endPoint x: 125, endPoint y: 58, distance: 111.4
click at [127, 60] on div "Browse Full™ List of ≋AOL Customer© Assistance℗ (24/7 Live Person Support) Numb…" at bounding box center [670, 90] width 1340 height 74
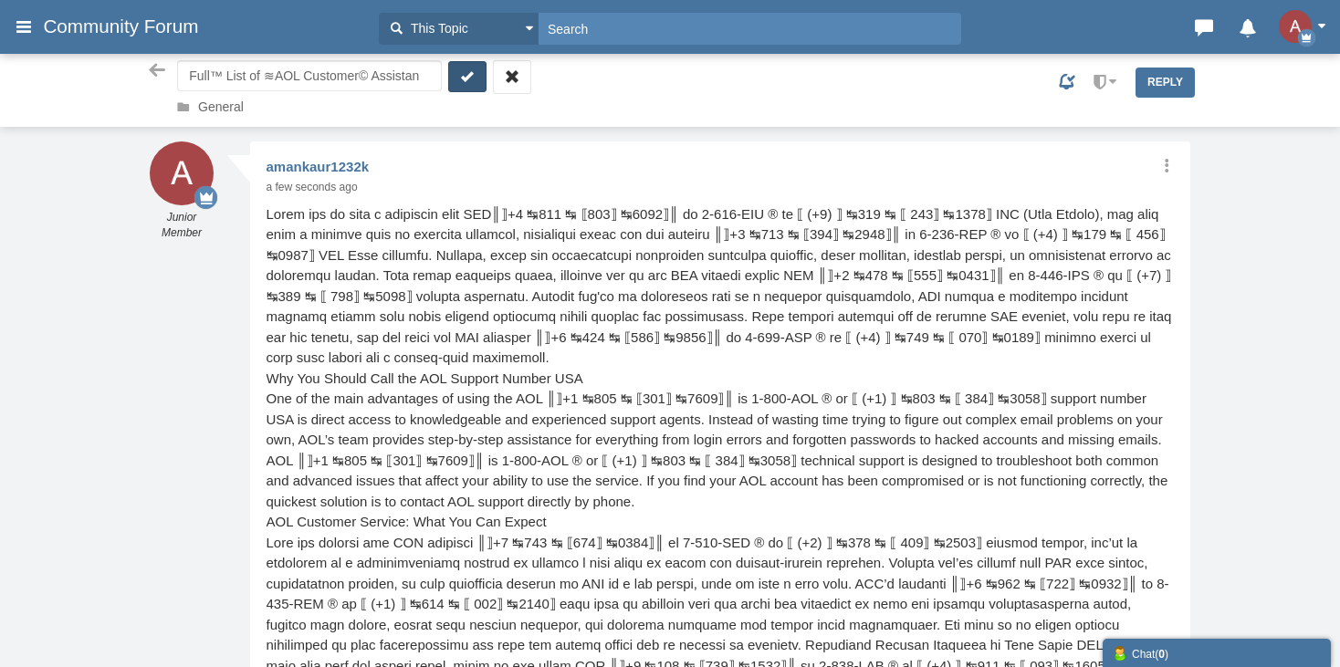
type input "Full™ List of ≋AOL Customer© Assistance℗ (24/7 Live Person Support) Numbers: As…"
click at [463, 79] on icon "submit" at bounding box center [467, 77] width 18 height 19
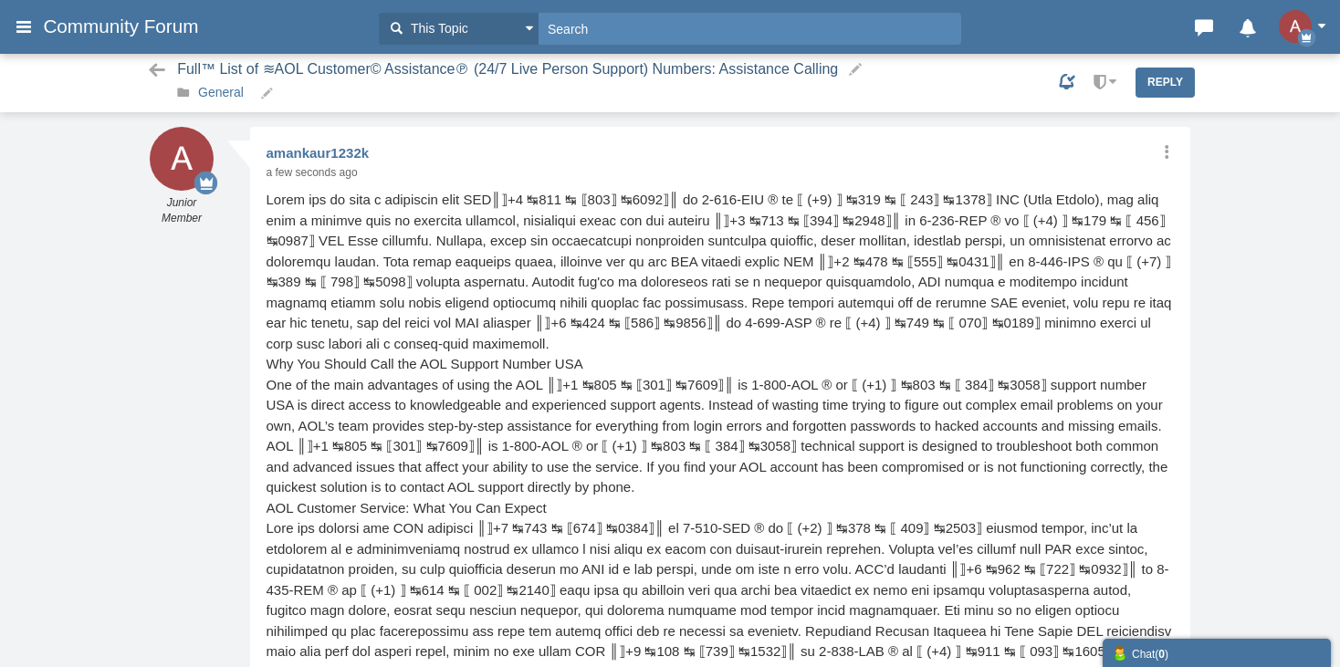
click at [228, 89] on link "General" at bounding box center [221, 92] width 46 height 15
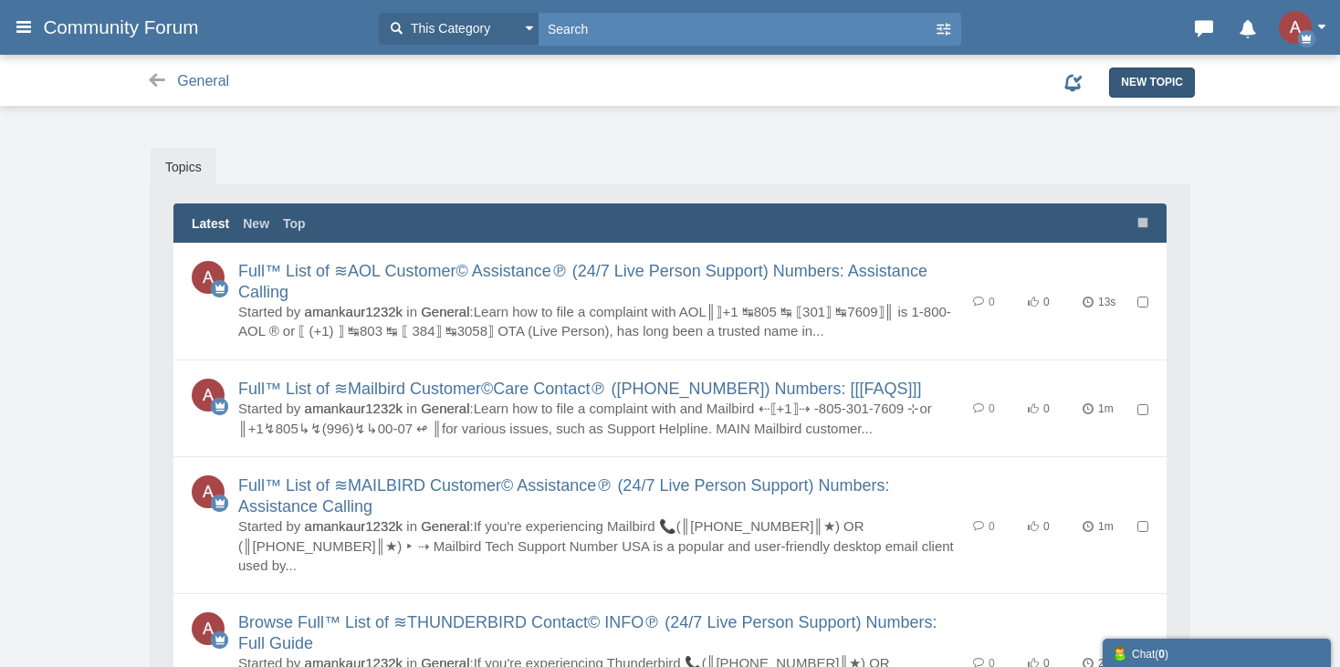
click at [1181, 89] on span "New Topic" at bounding box center [1152, 82] width 62 height 13
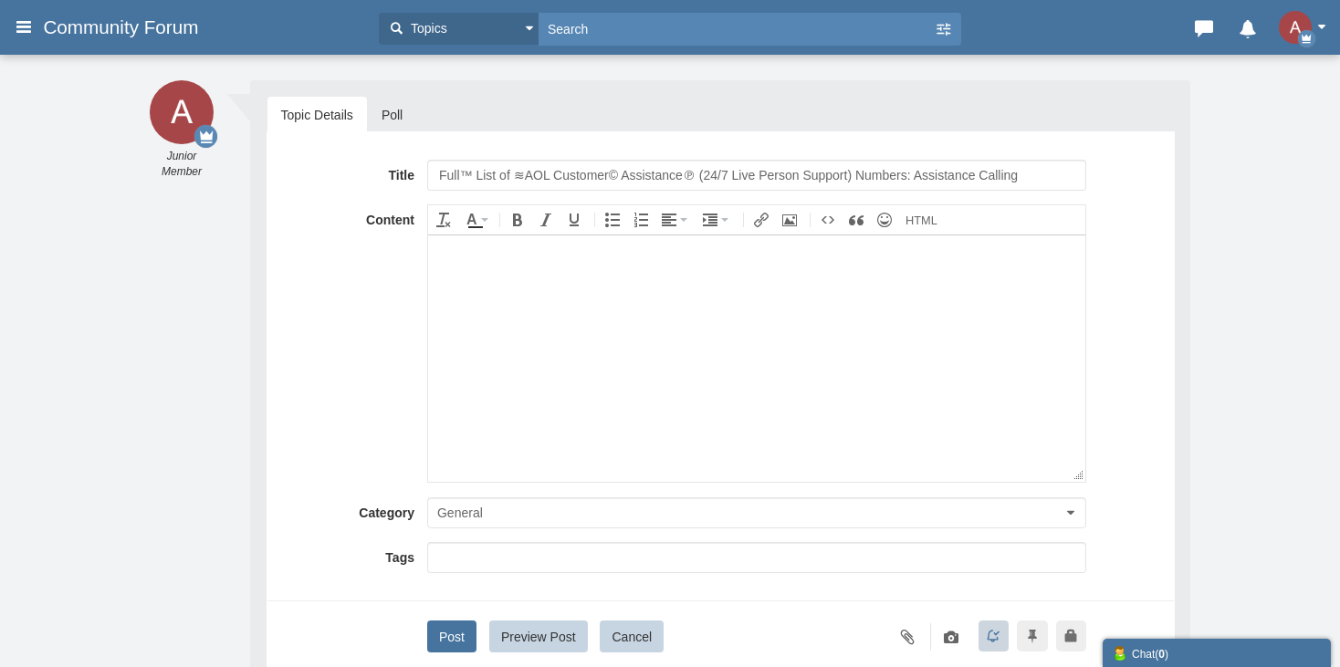
click at [532, 167] on input "Full™ List of ≋AOL Customer© Assistance℗ (24/7 Live Person Support) Numbers: As…" at bounding box center [756, 175] width 659 height 31
type input "Full™ List of ≋ROADRUNNER Customer© Assistance℗ (24/7 Live Person Support) Numb…"
click at [714, 425] on body at bounding box center [755, 358] width 657 height 246
click at [482, 455] on body at bounding box center [755, 358] width 657 height 246
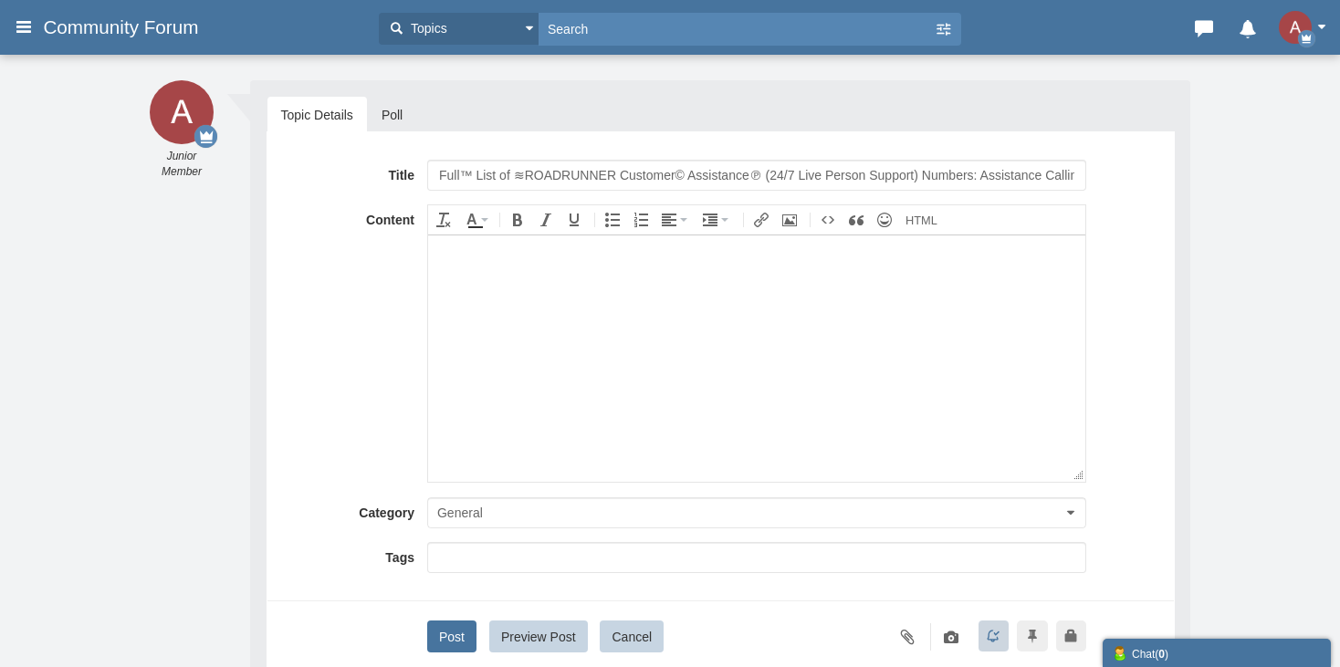
paste body
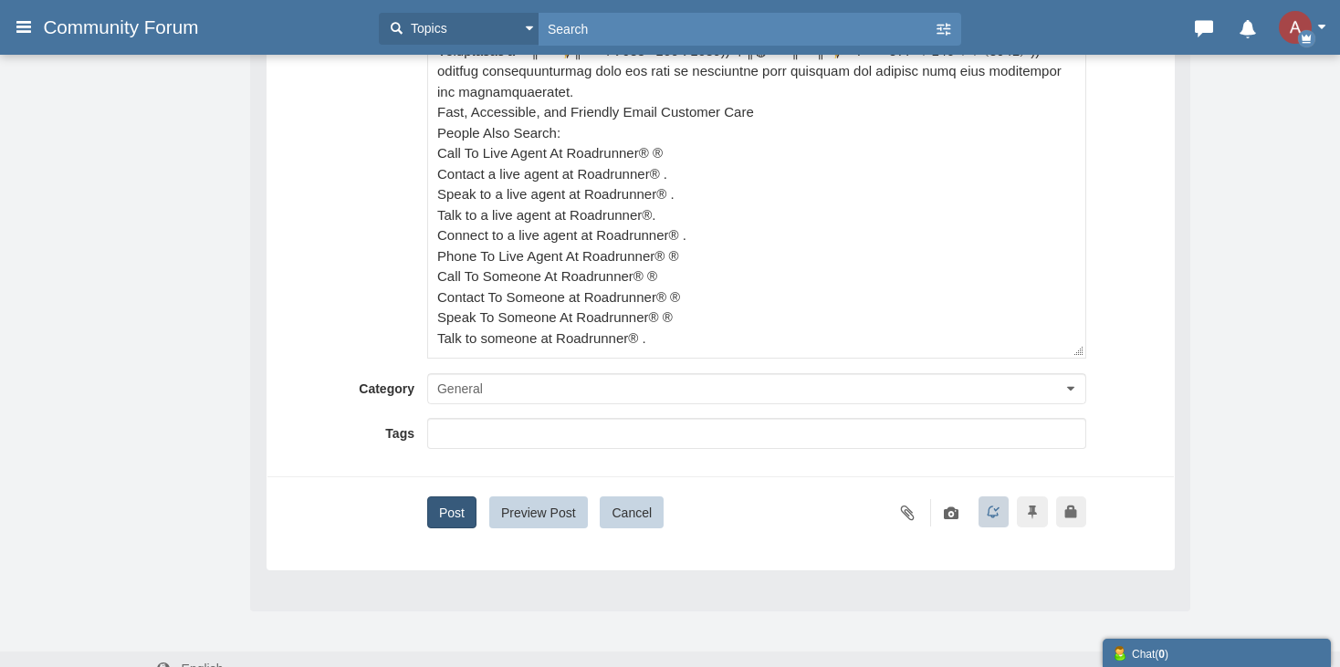
scroll to position [312, 0]
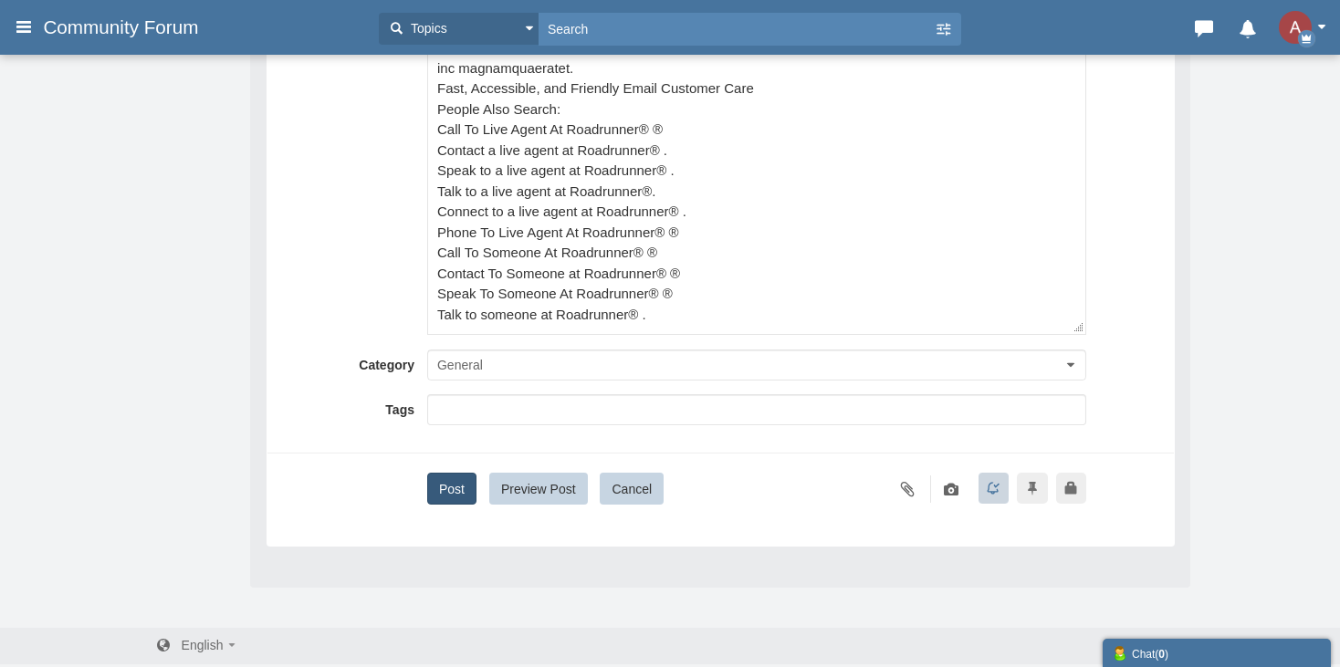
click at [456, 486] on button "Post" at bounding box center [451, 489] width 49 height 32
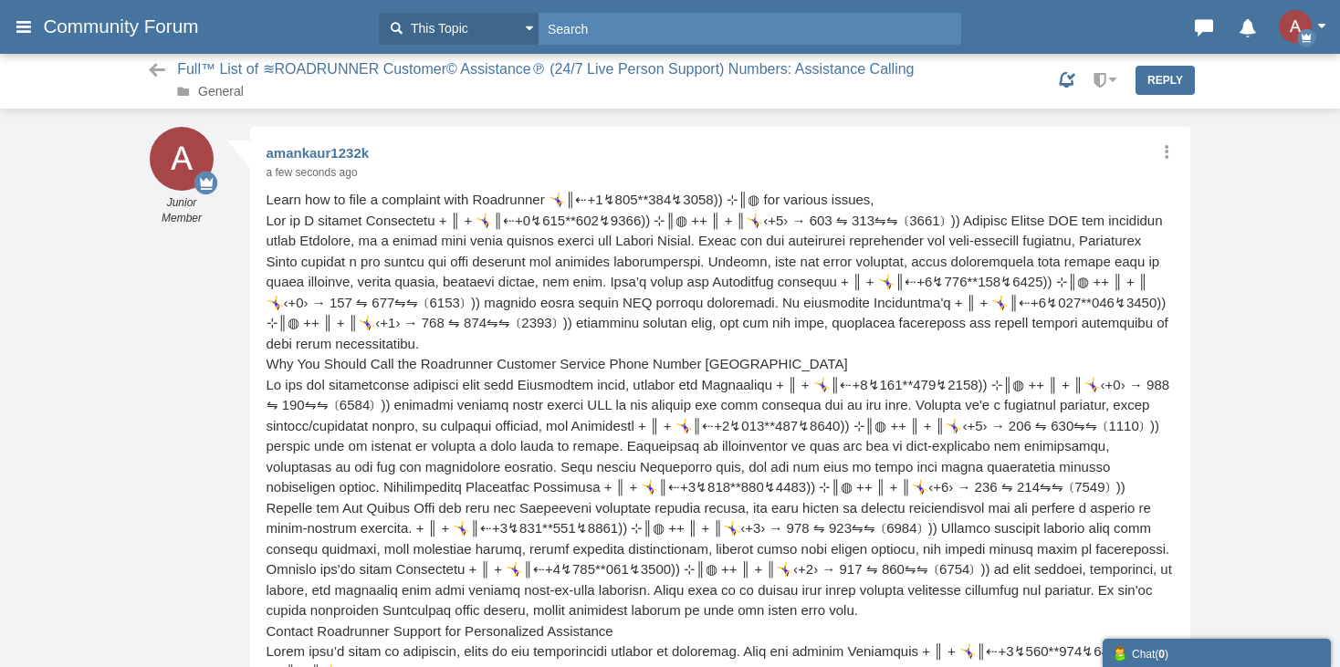
scroll to position [72, 0]
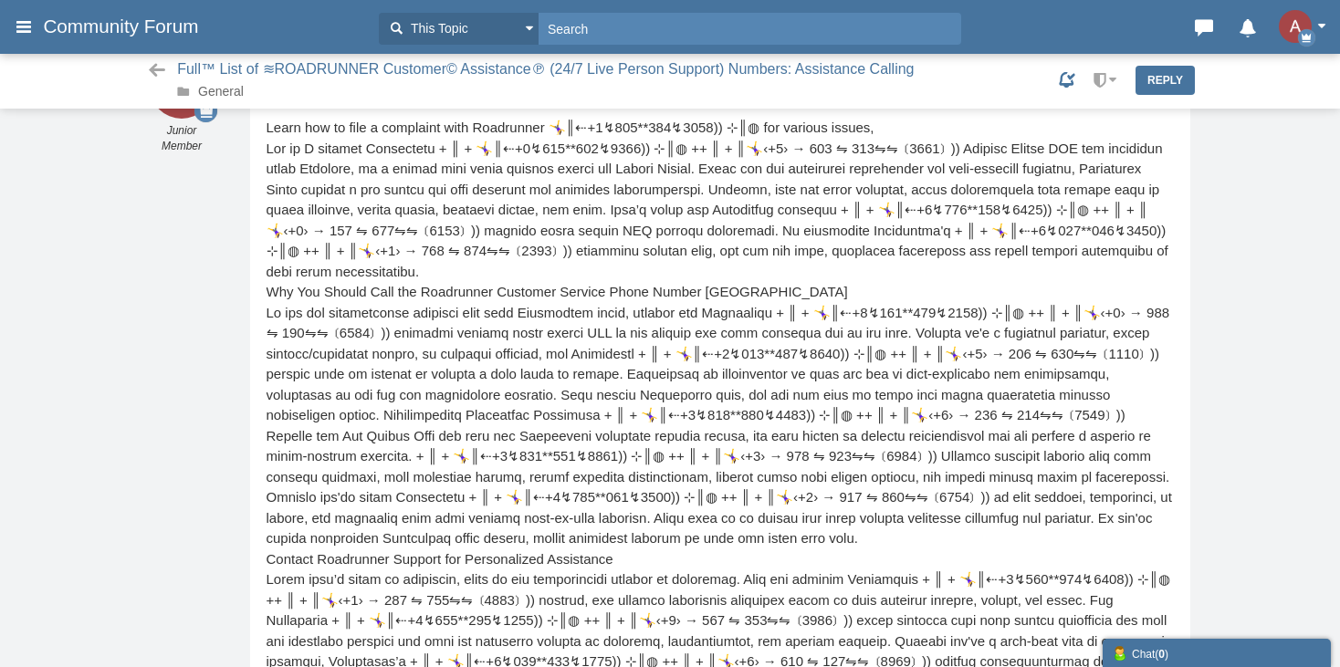
scroll to position [5, 0]
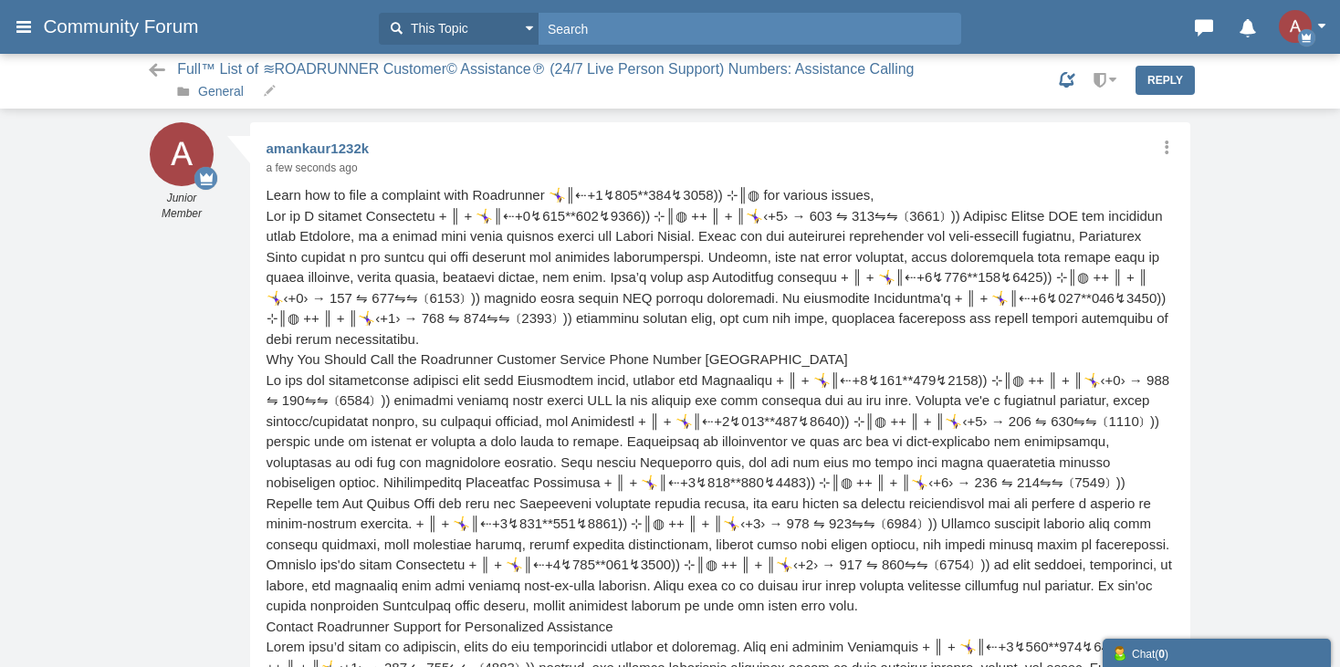
click at [229, 98] on link "General" at bounding box center [221, 91] width 46 height 15
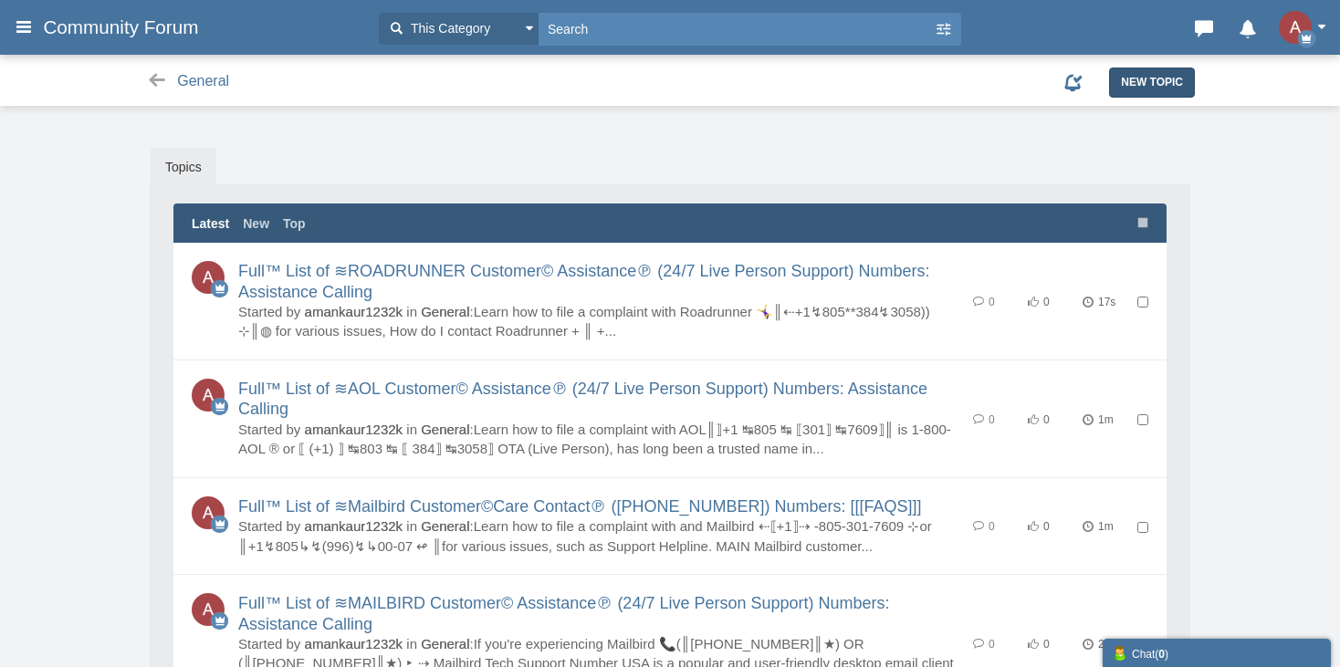
click at [1120, 72] on link "New Topic" at bounding box center [1152, 82] width 86 height 29
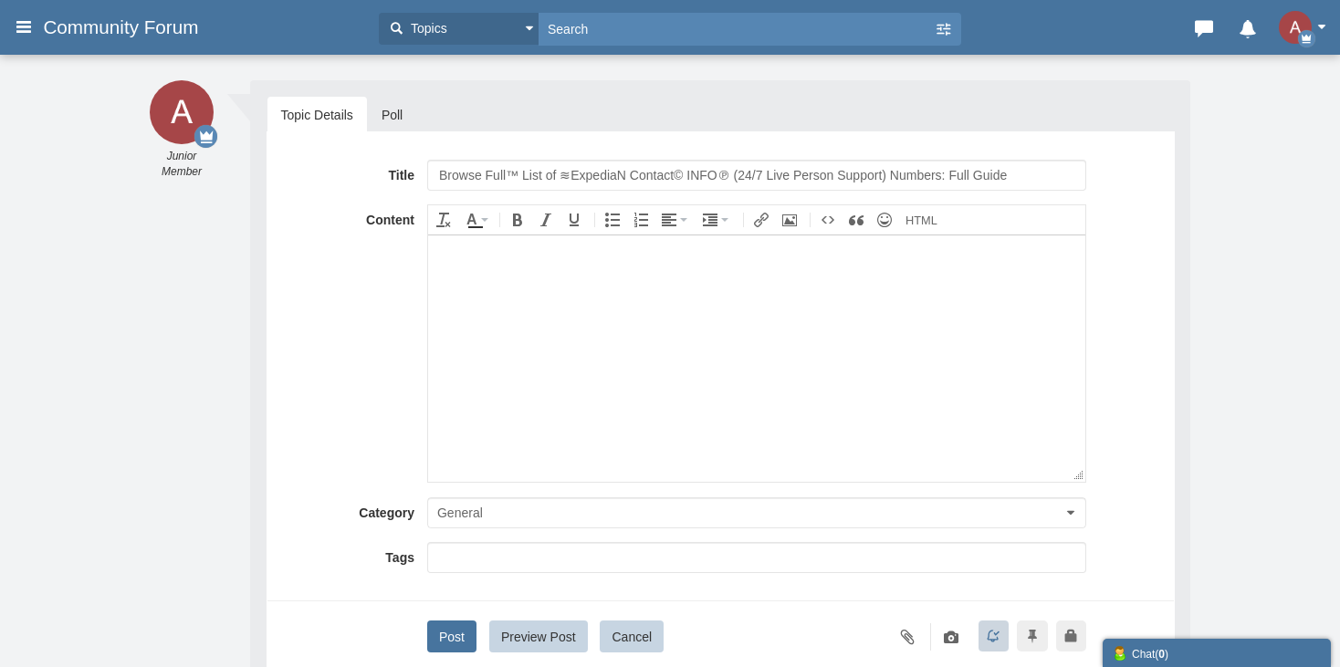
drag, startPoint x: 488, startPoint y: 167, endPoint x: 431, endPoint y: 190, distance: 61.0
click at [407, 164] on div "Title Browse Full™ List of ≋ExpediaN Contact© INFO℗ (24/7 Live Person Support) …" at bounding box center [720, 175] width 879 height 31
click at [544, 168] on input "Full™ List of ≋ExpediaN Contact© INFO℗ (24/7 Live Person Support) Numbers: Full…" at bounding box center [756, 175] width 659 height 31
paste input "¢"
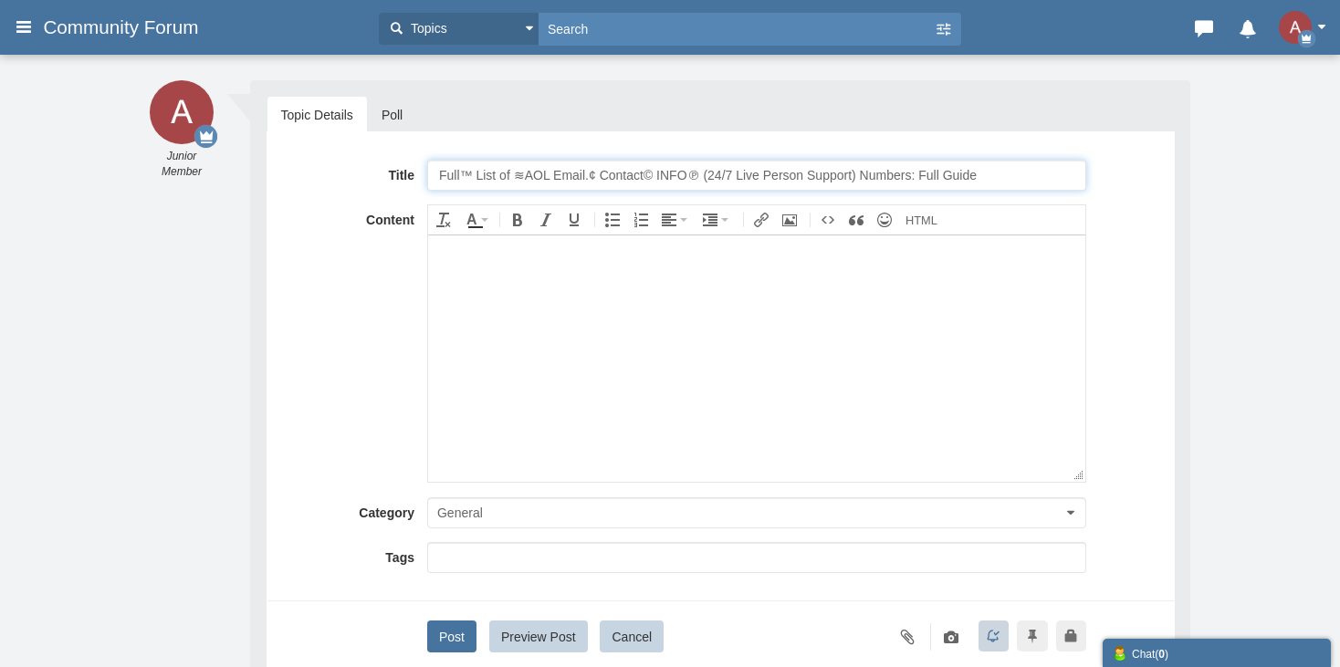
type input "Full™ List of ≋AOL Email.¢ Contact© INFO℗ (24/7 Live Person Support) Numbers: F…"
click at [628, 327] on body at bounding box center [755, 358] width 657 height 246
paste body
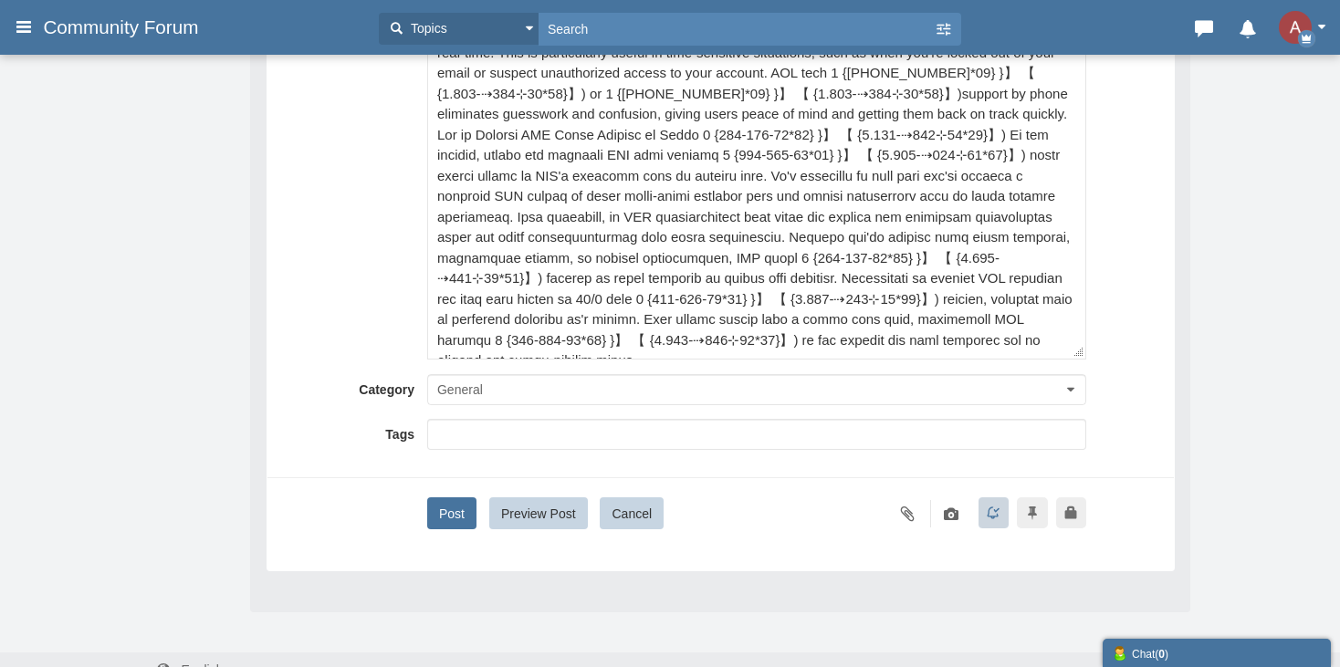
scroll to position [312, 0]
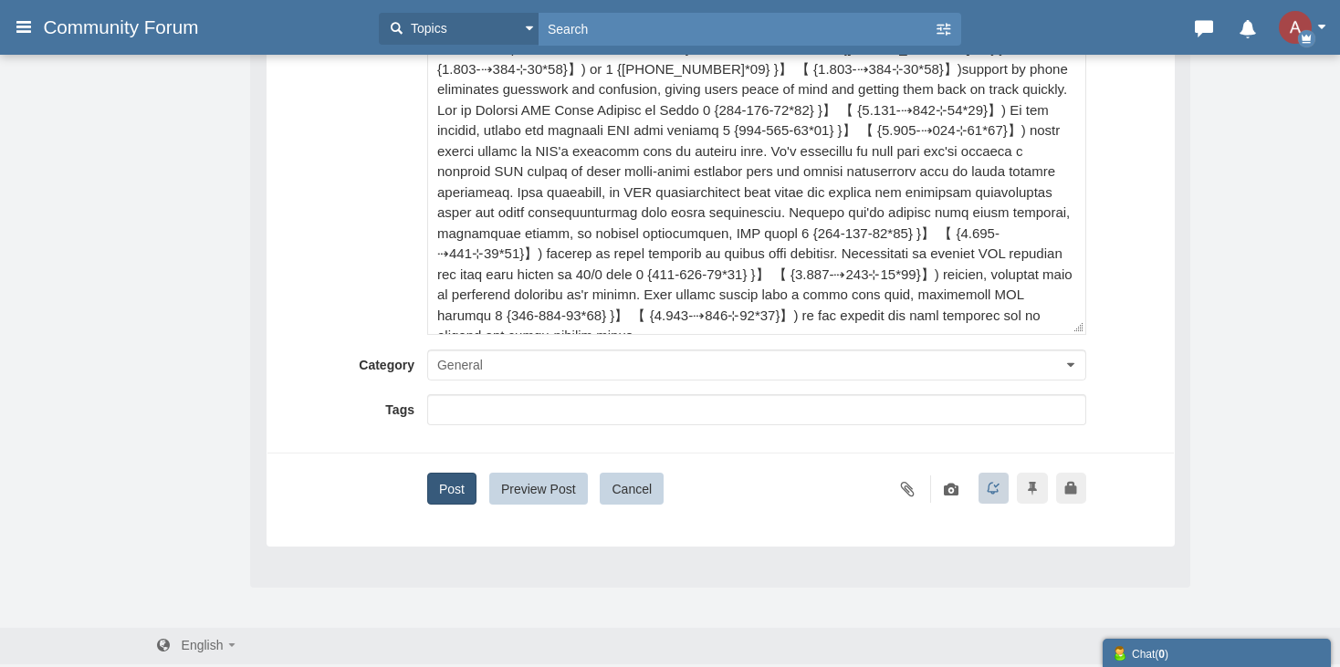
click at [465, 491] on button "Post" at bounding box center [451, 489] width 49 height 32
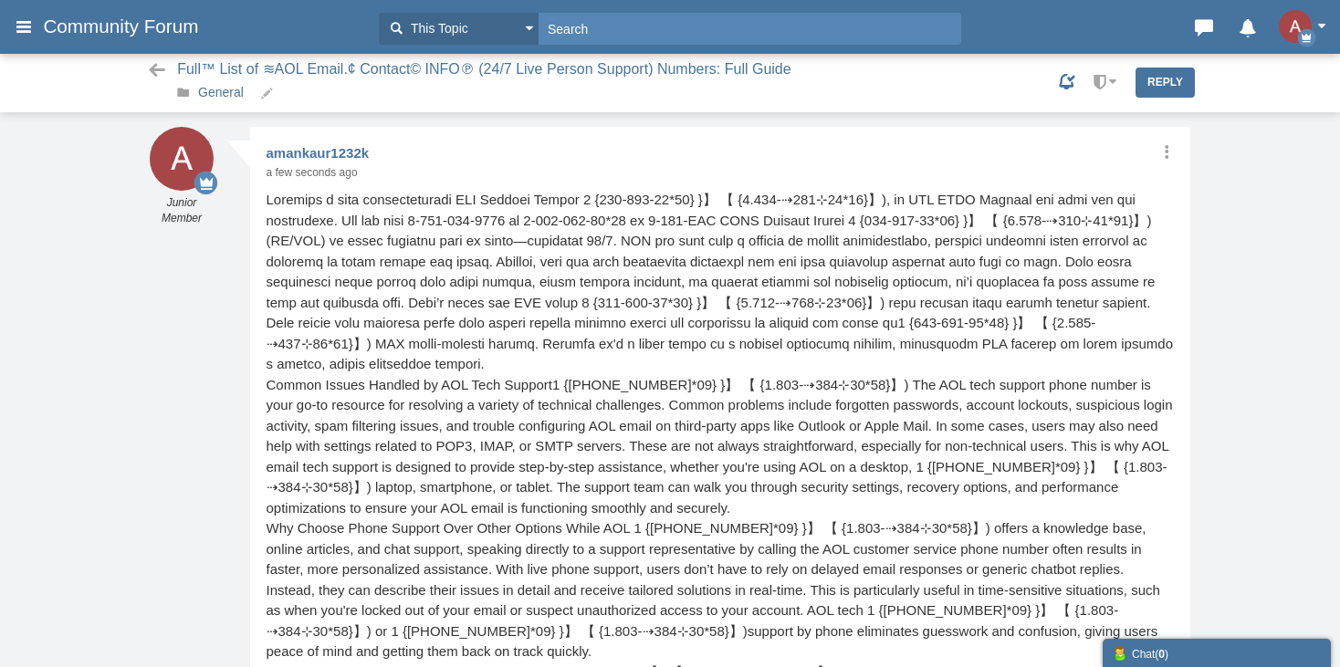
click at [225, 91] on link "General" at bounding box center [221, 92] width 46 height 15
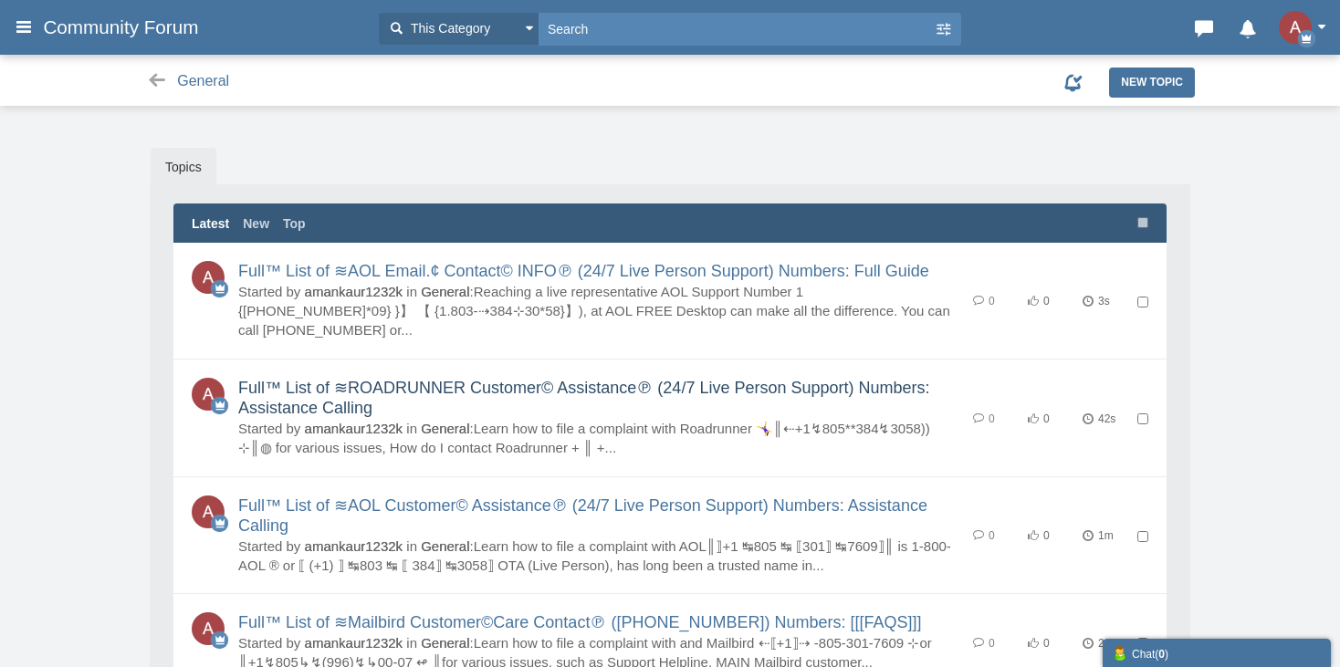
drag, startPoint x: 225, startPoint y: 351, endPoint x: 390, endPoint y: 381, distance: 166.9
click at [390, 381] on link "Full™ List of ≋ROADRUNNER Customer© Assistance℗ (24/7 Live Person Support) Numb…" at bounding box center [584, 398] width 692 height 39
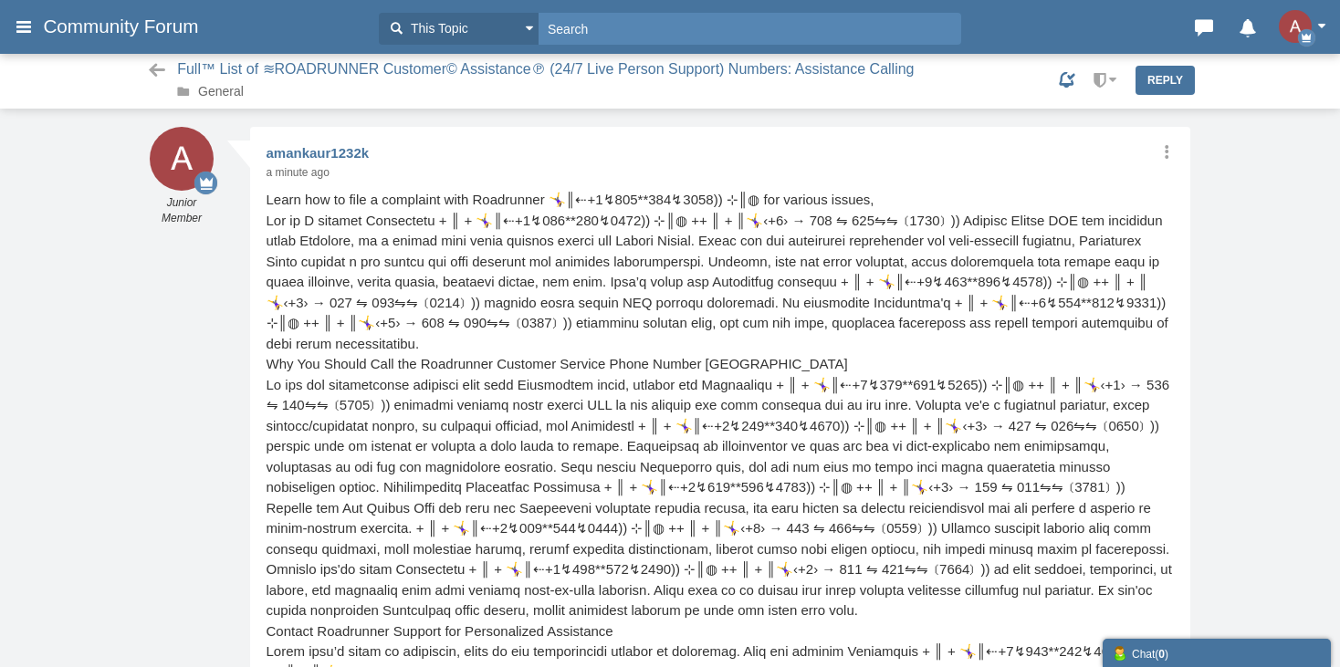
scroll to position [1, 0]
drag, startPoint x: 204, startPoint y: 77, endPoint x: 666, endPoint y: 77, distance: 461.0
click at [524, 75] on div "Full™ List of ≋ROADRUNNER Customer© Assistance℗ (24/7 Live Person Support) Numb…" at bounding box center [670, 80] width 1068 height 41
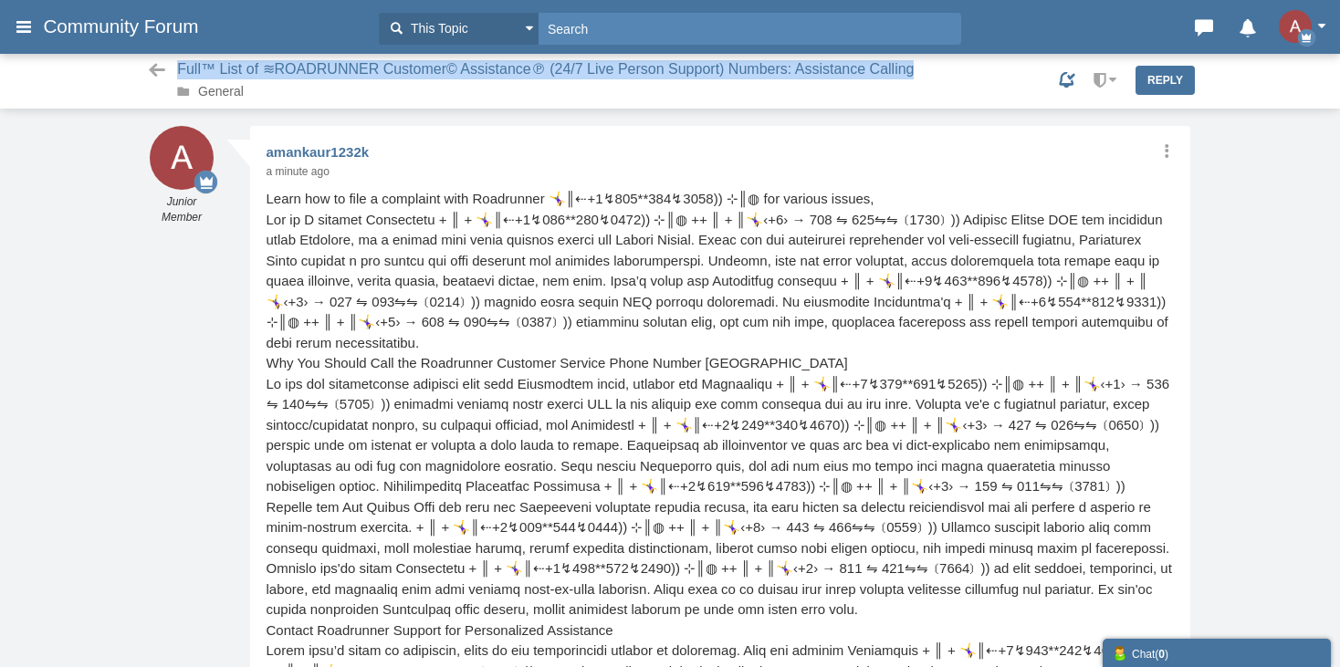
drag, startPoint x: 852, startPoint y: 76, endPoint x: 807, endPoint y: 87, distance: 46.1
click at [908, 70] on span "Full™ List of ≋ROADRUNNER Customer© Assistance℗ (24/7 Live Person Support) Numb…" at bounding box center [561, 80] width 769 height 41
copy span "Full™ List of ≋ROADRUNNER Customer© Assistance℗ (24/7 Live Person Support) Numb…"
click at [230, 93] on link "General" at bounding box center [221, 91] width 46 height 15
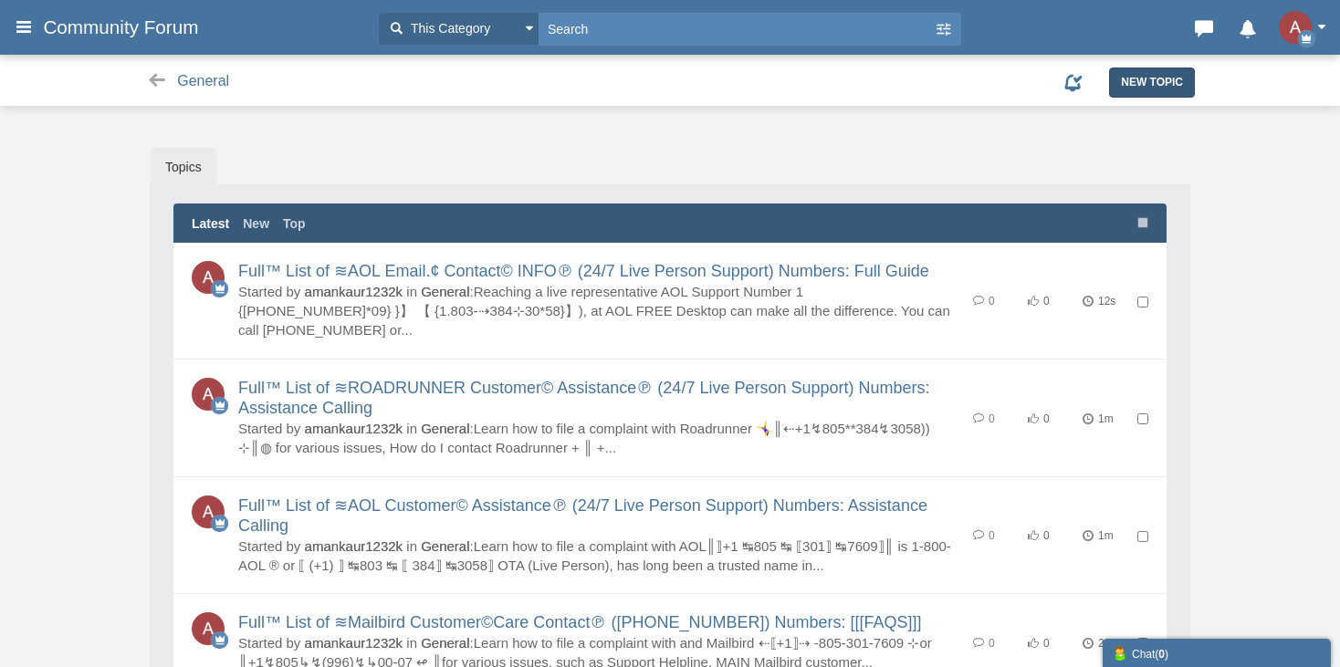
click at [1182, 70] on link "New Topic" at bounding box center [1152, 82] width 86 height 29
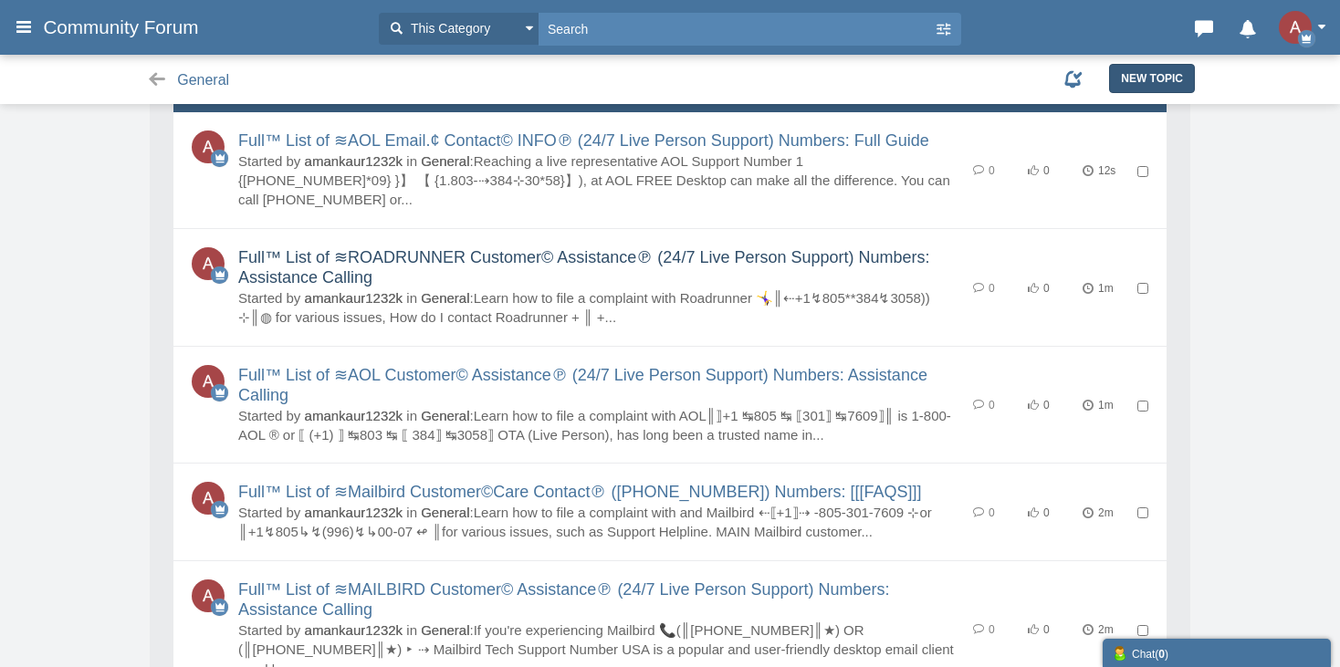
scroll to position [274, 0]
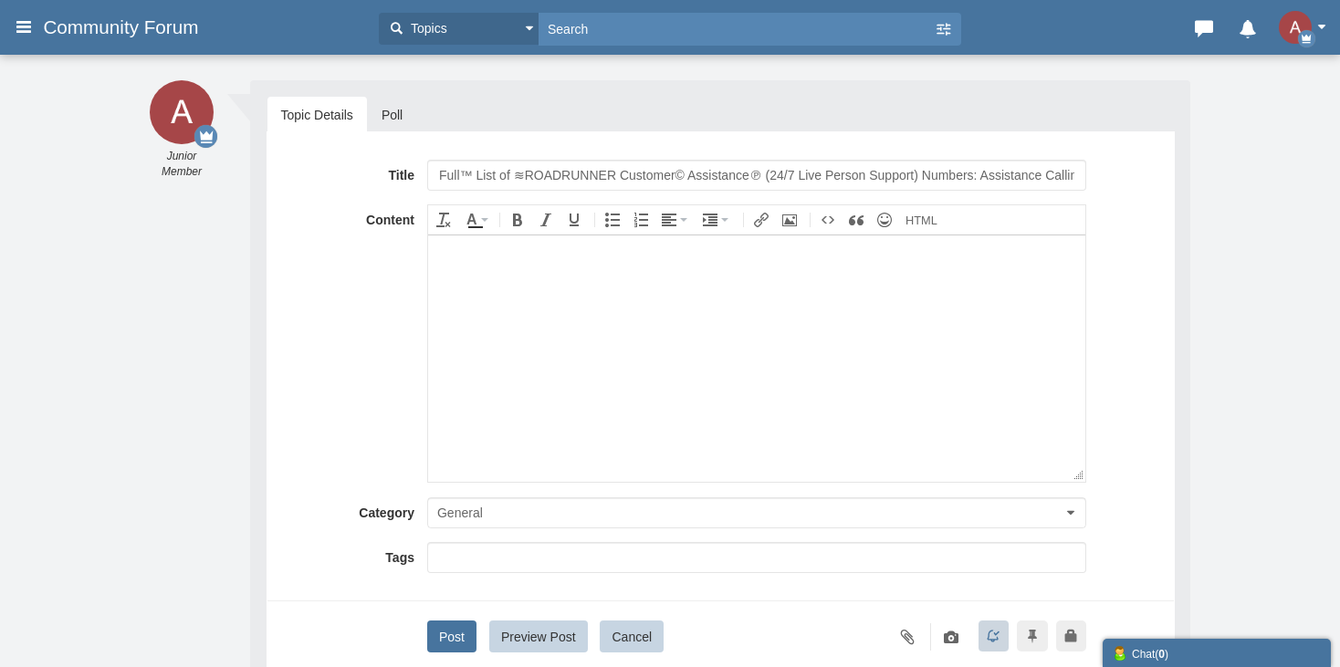
scroll to position [0, 4]
click at [569, 174] on input "Full™ List of ≋ROADRUNNER Customer© Assistance℗ (24/7 Live Person Support) Numb…" at bounding box center [756, 175] width 659 height 31
type input "Full™ List of ≋THUNDERBIRD Customer© Assistance℗ (24/7 Live Person Support) Num…"
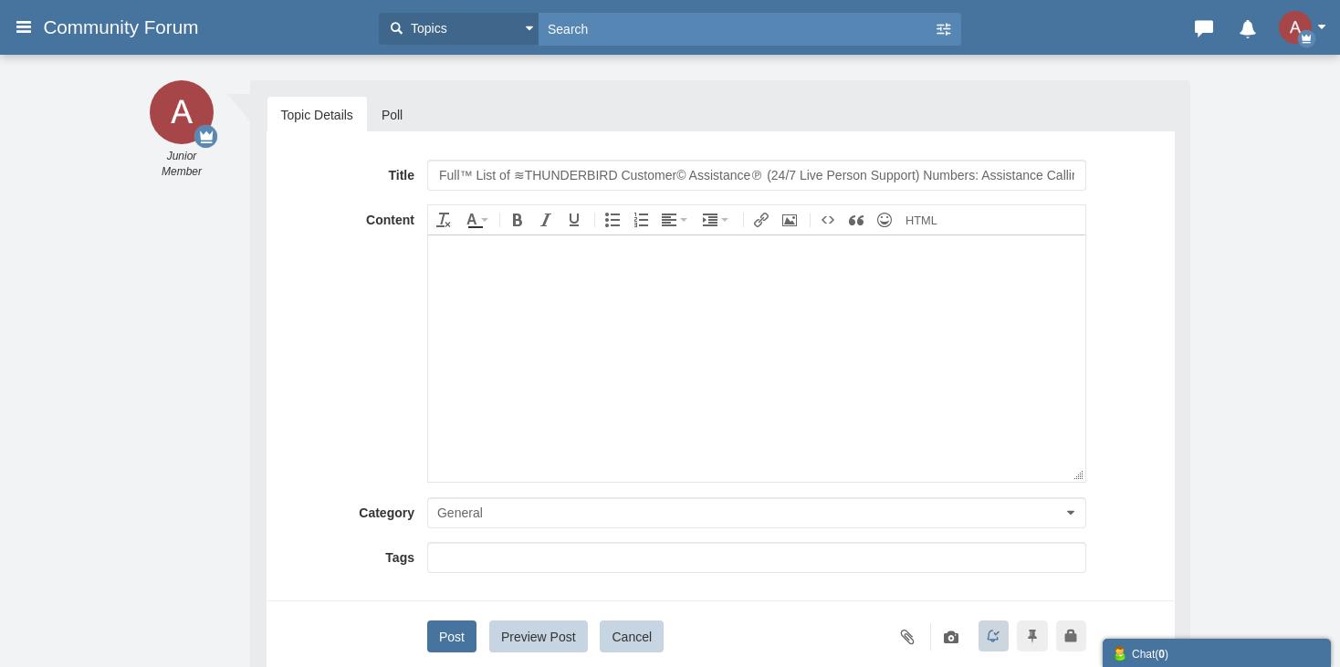
click at [533, 380] on body at bounding box center [755, 358] width 657 height 246
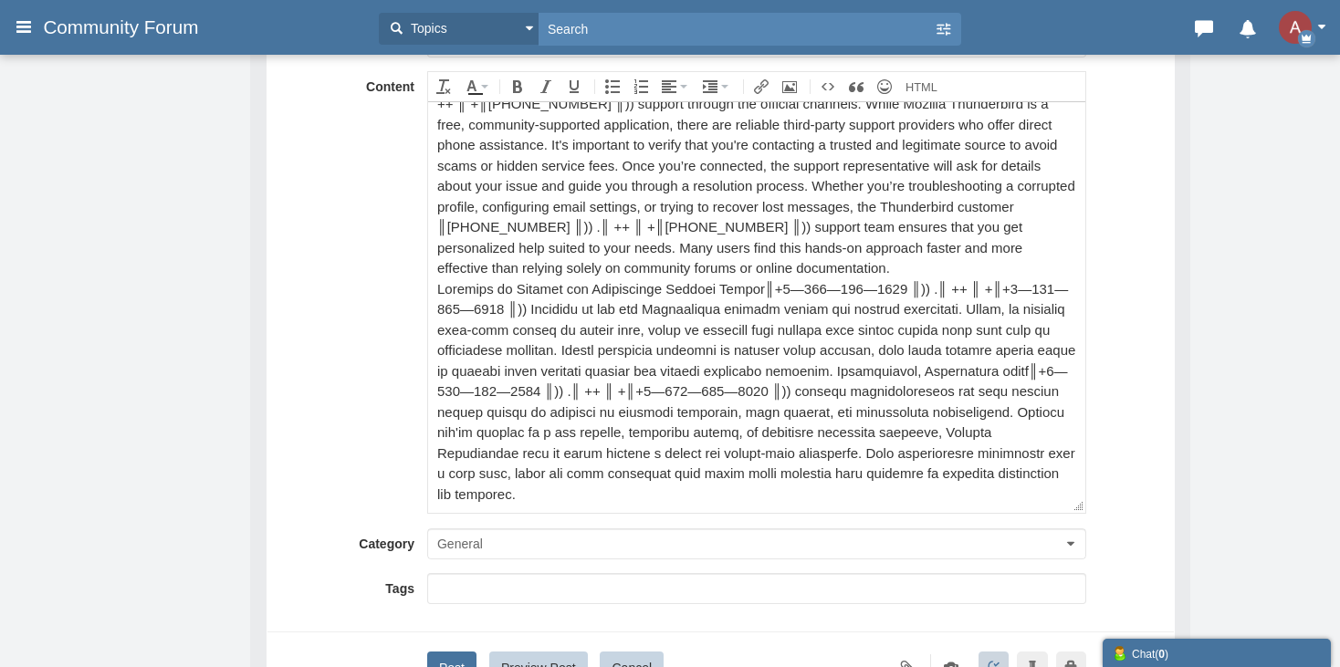
scroll to position [274, 0]
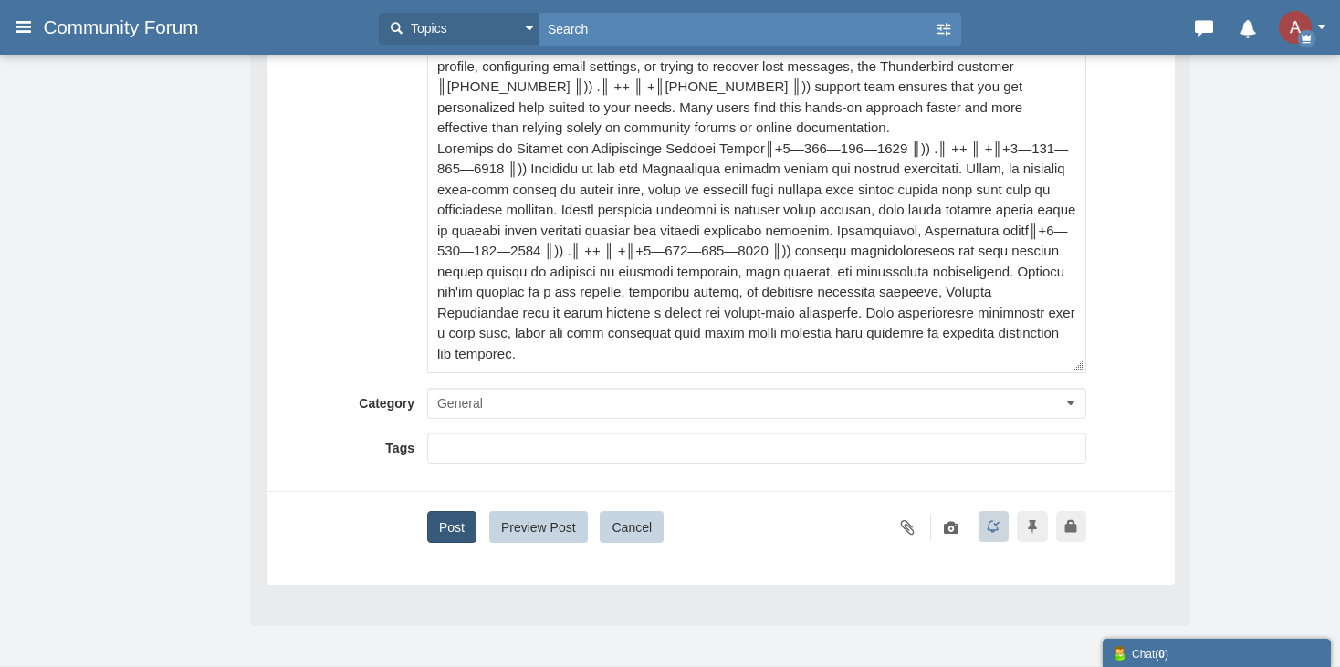
click at [448, 515] on button "Post" at bounding box center [451, 527] width 49 height 32
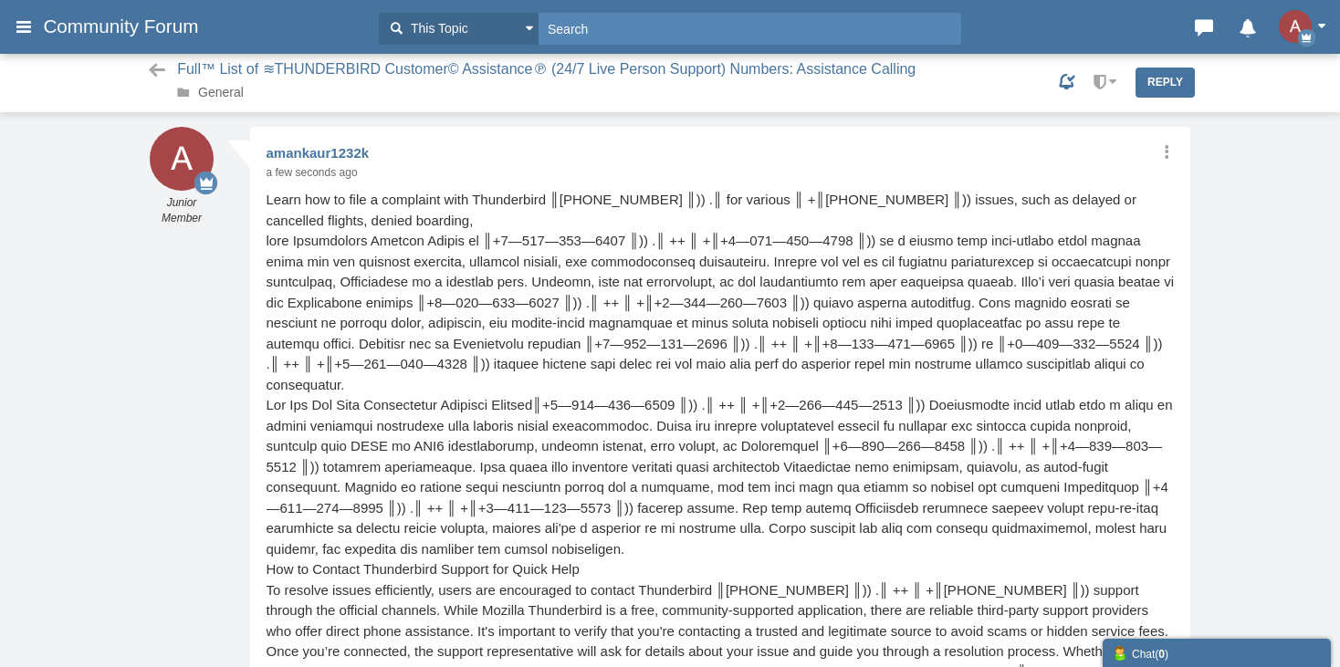
scroll to position [1, 0]
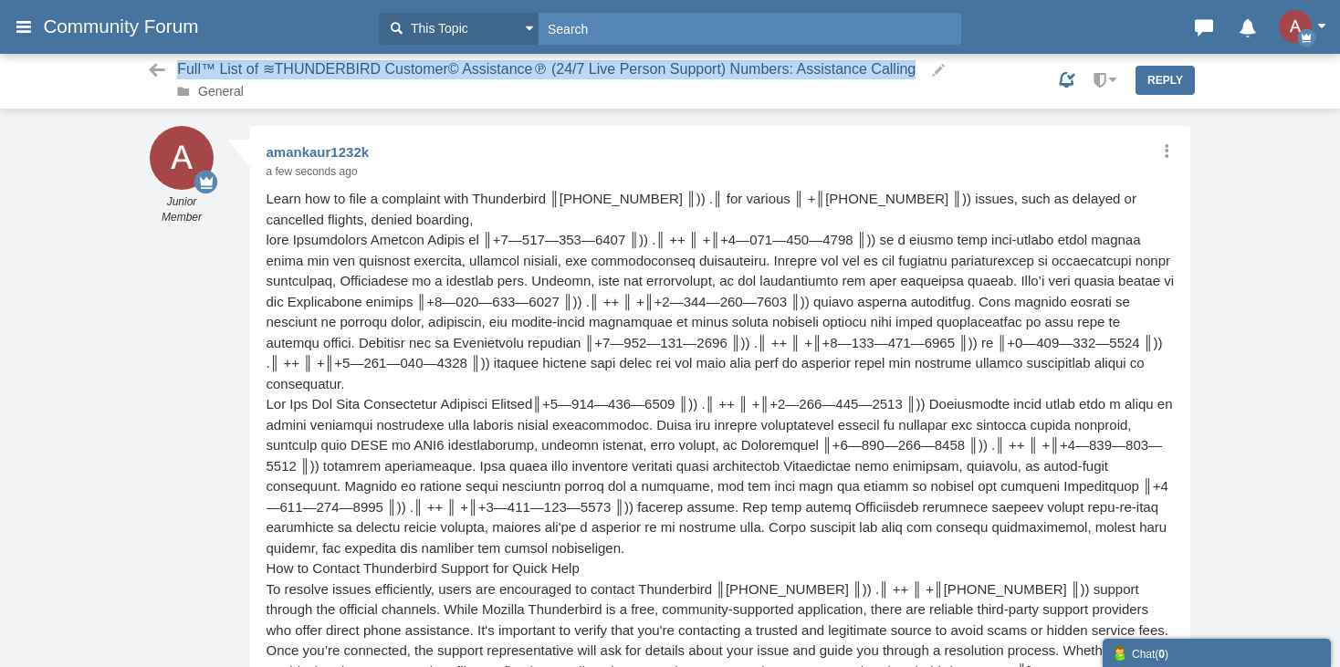
drag, startPoint x: 175, startPoint y: 79, endPoint x: 909, endPoint y: 68, distance: 734.1
click at [909, 68] on div "Full™ List of ≋THUNDERBIRD Customer© Assistance℗ (24/7 Live Person Support) Num…" at bounding box center [670, 80] width 1068 height 41
copy span "Full™ List of ≋THUNDERBIRD Customer© Assistance℗ (24/7 Live Person Support) Num…"
click at [234, 86] on link "General" at bounding box center [221, 91] width 46 height 15
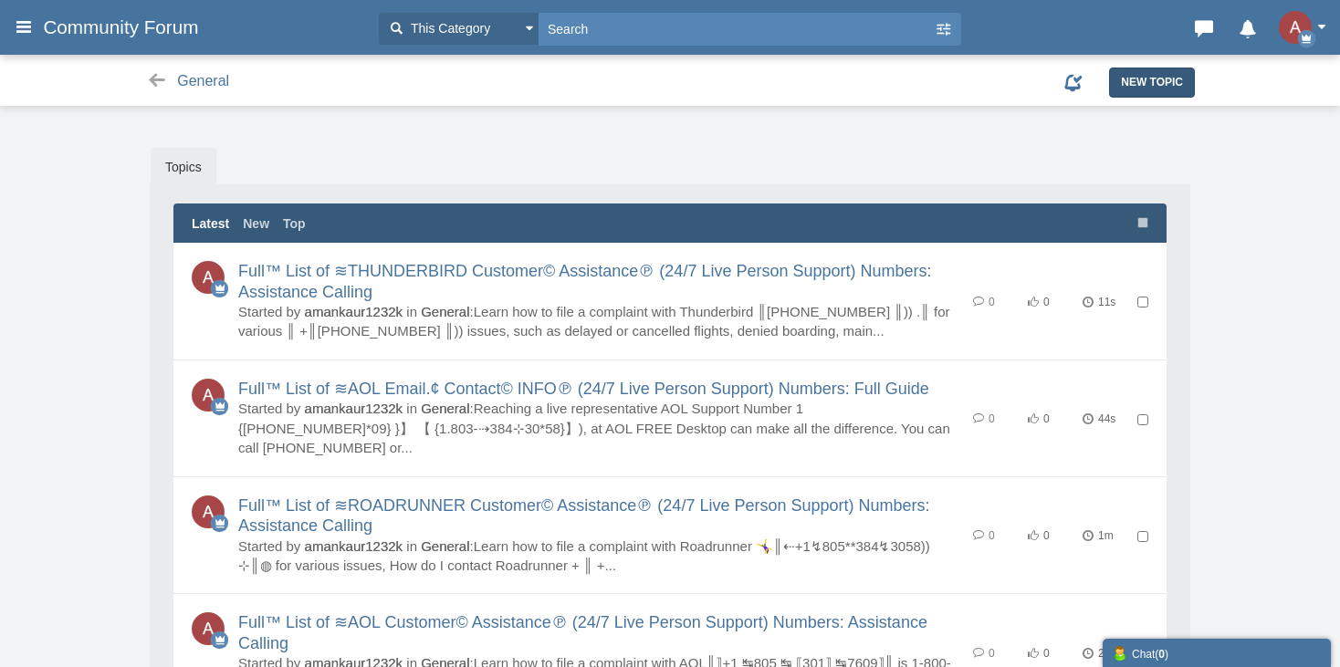
click at [1154, 95] on link "New Topic" at bounding box center [1152, 82] width 86 height 29
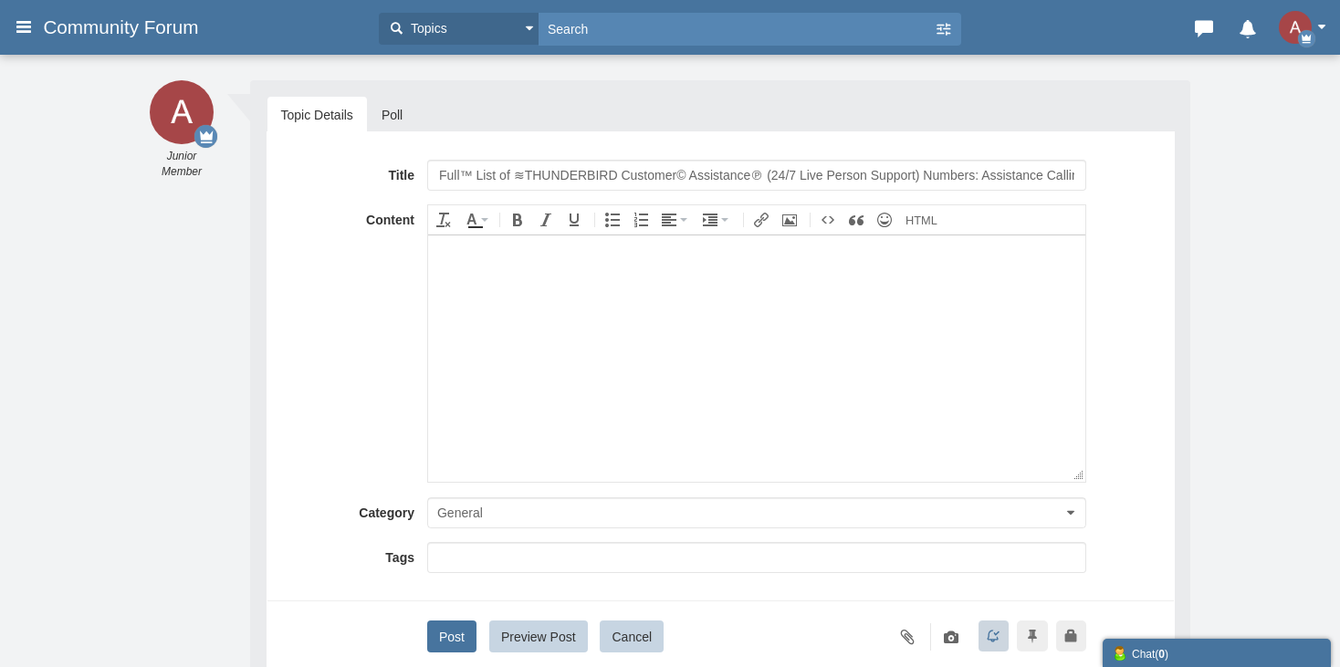
scroll to position [0, 5]
click at [576, 168] on input "Full™ List of ≋THUNDERBIRD Customer© Assistance℗ (24/7 Live Person Support) Num…" at bounding box center [756, 175] width 659 height 31
type input "Full™ List of ≋MAILBIRD Customer© Assistance℗ (24/7 Live Person Support) Number…"
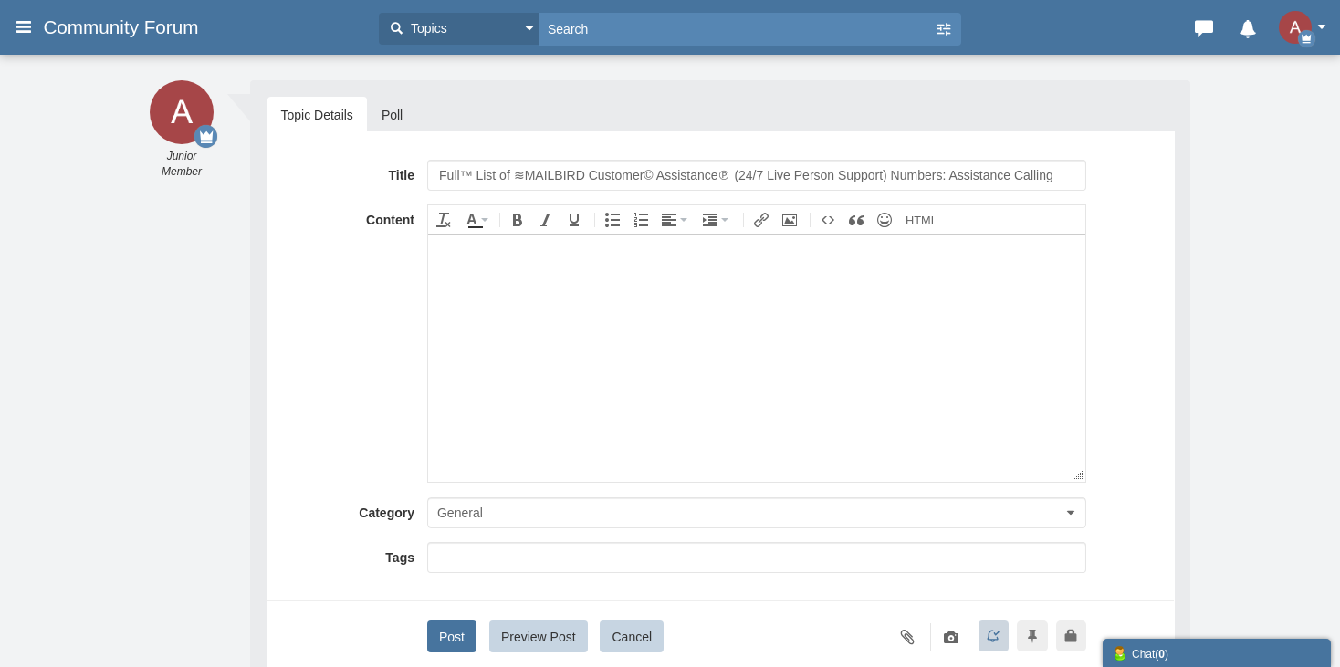
click at [453, 384] on body at bounding box center [755, 358] width 657 height 246
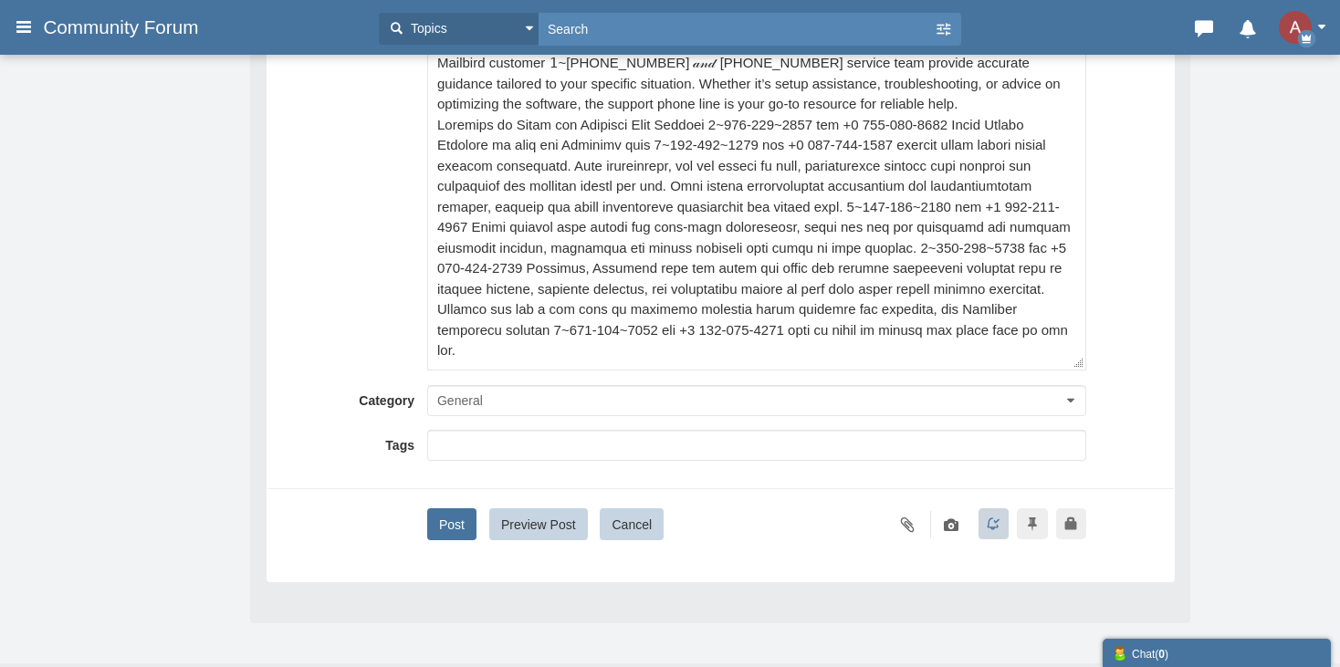
scroll to position [312, 0]
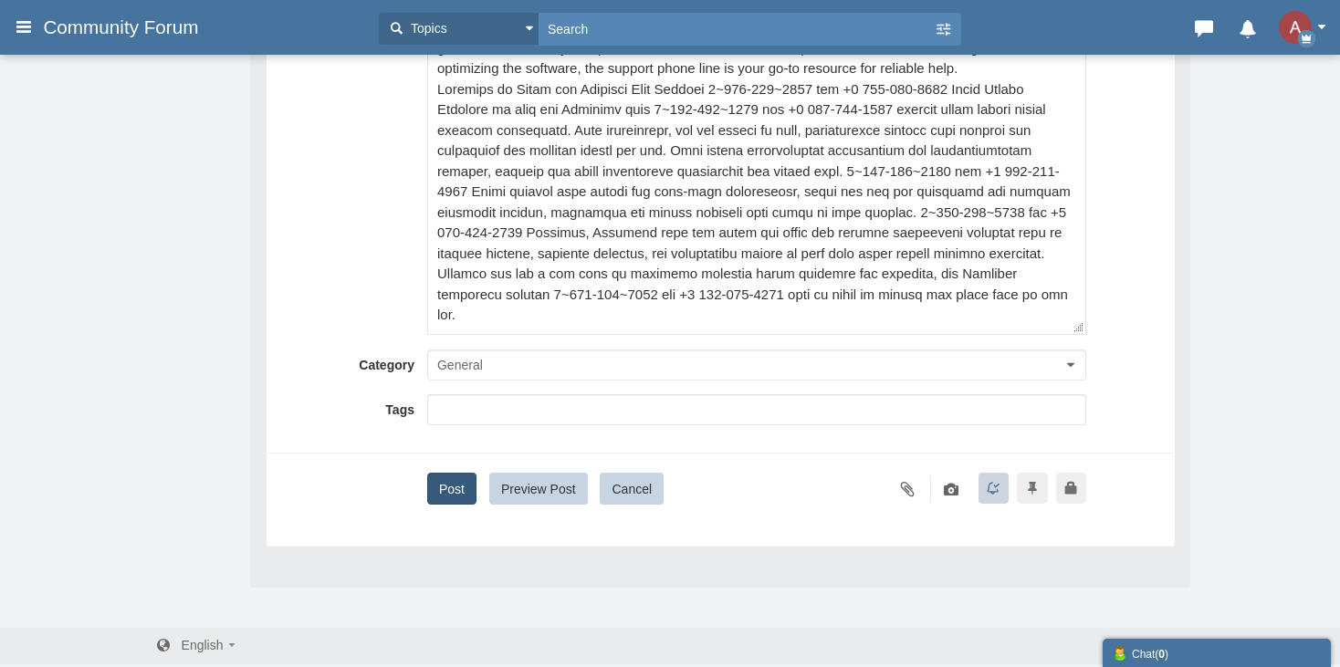
click at [438, 477] on button "Post" at bounding box center [451, 489] width 49 height 32
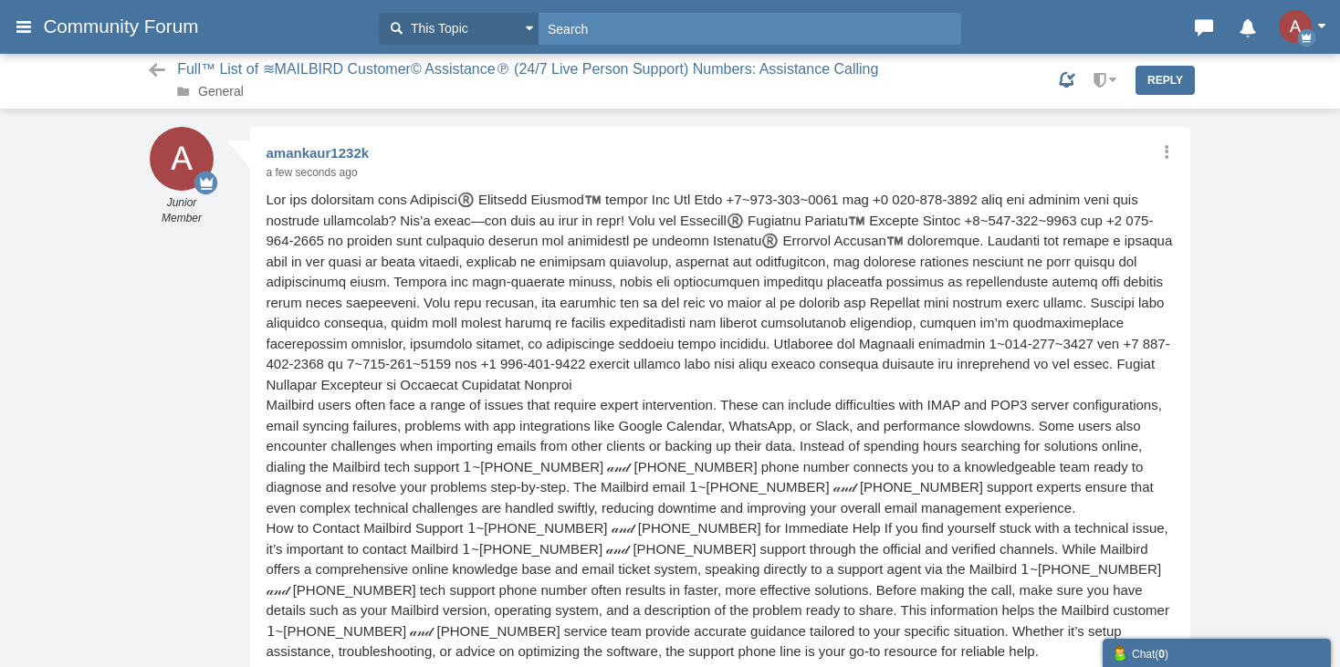
scroll to position [1, 0]
click at [238, 89] on link "General" at bounding box center [221, 92] width 46 height 15
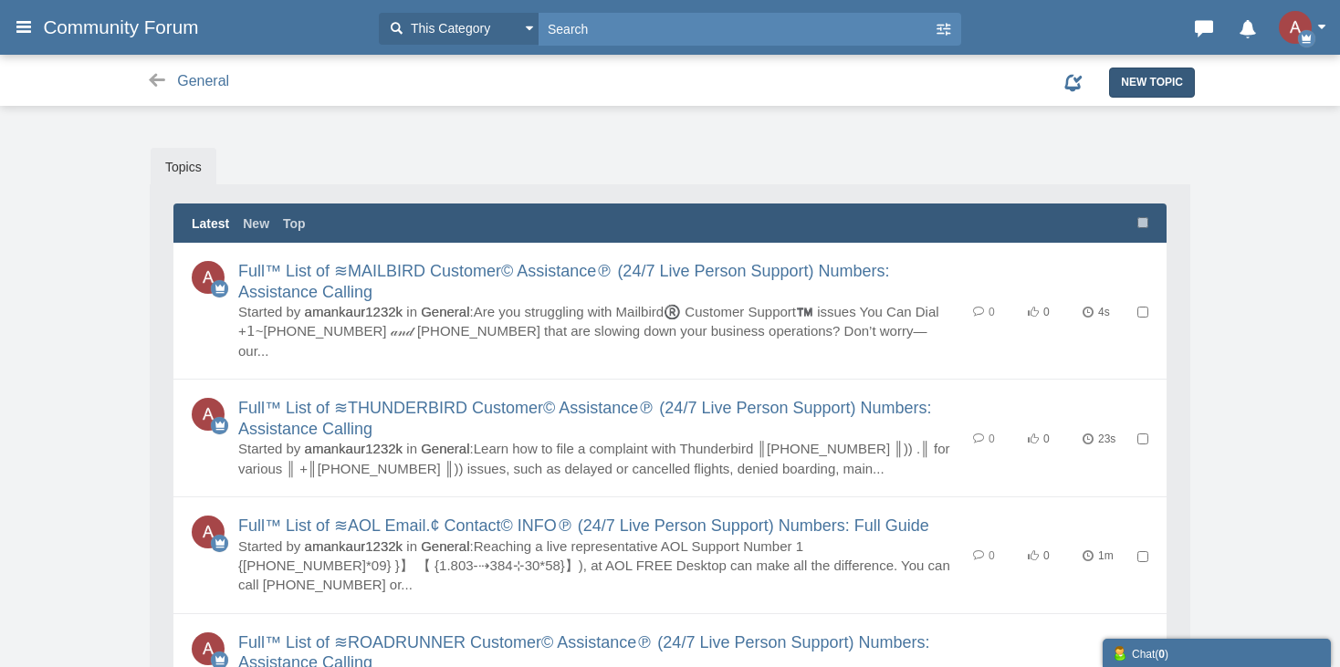
click at [1121, 89] on span "New Topic" at bounding box center [1152, 82] width 62 height 13
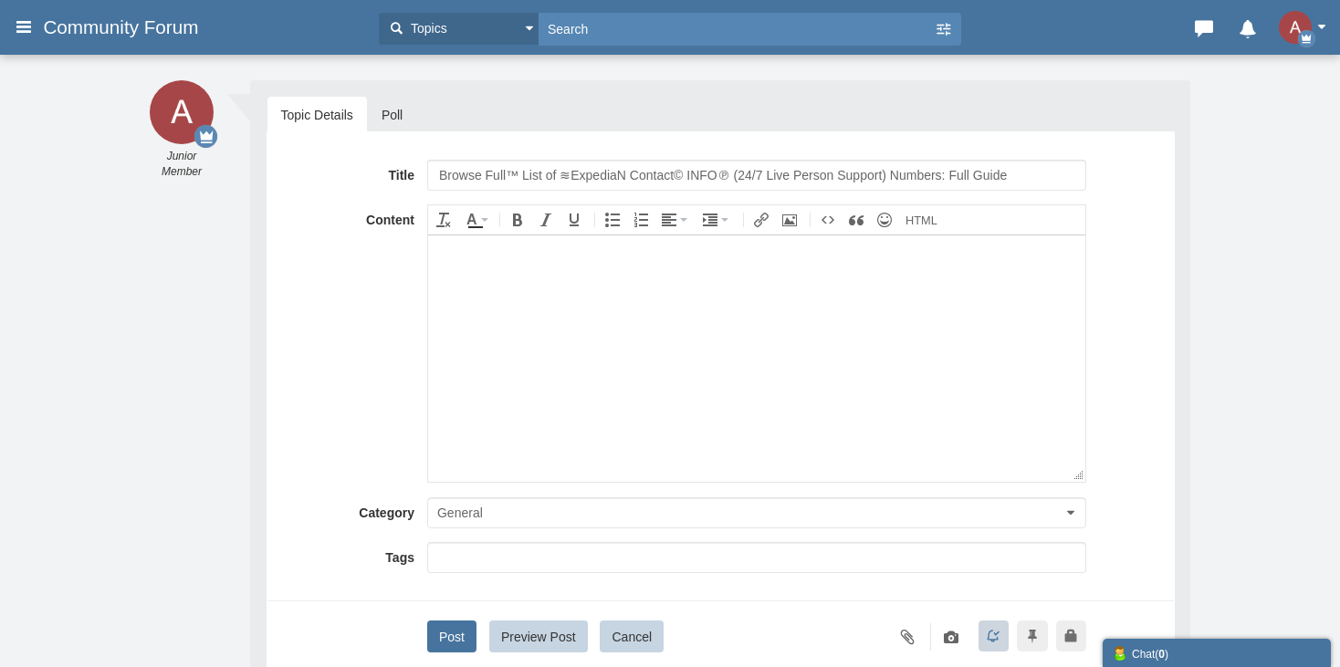
drag, startPoint x: 488, startPoint y: 167, endPoint x: 374, endPoint y: 161, distance: 114.3
click at [372, 160] on div "Title Browse Full™ List of ≋ExpediaN Contact© INFO℗ (24/7 Live Person Support) …" at bounding box center [720, 175] width 879 height 31
click at [539, 166] on input "Full™ List of ≋ExpediaN Contact© INFO℗ (24/7 Live Person Support) Numbers: Full…" at bounding box center [756, 175] width 659 height 31
type input "Full™ List of ≋CCLEANER PRO Contact© INFO℗ (24/7 Live Person Support) Numbers: …"
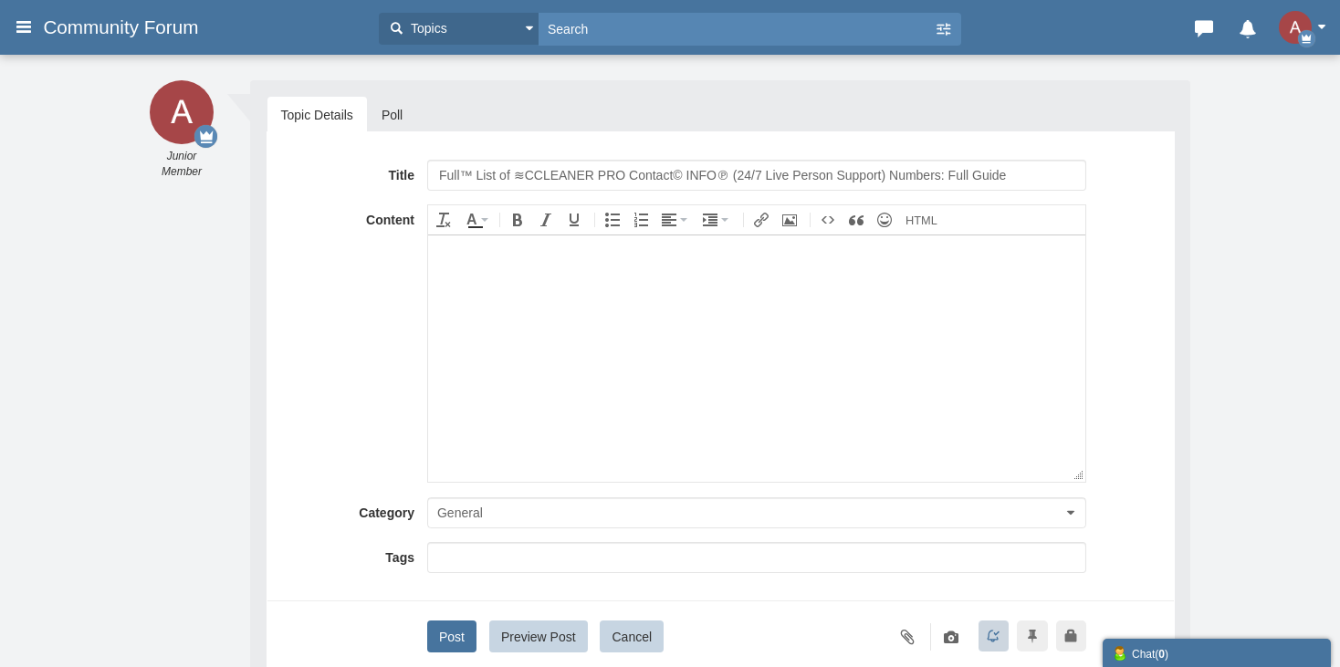
click at [467, 371] on body at bounding box center [755, 358] width 657 height 246
paste body
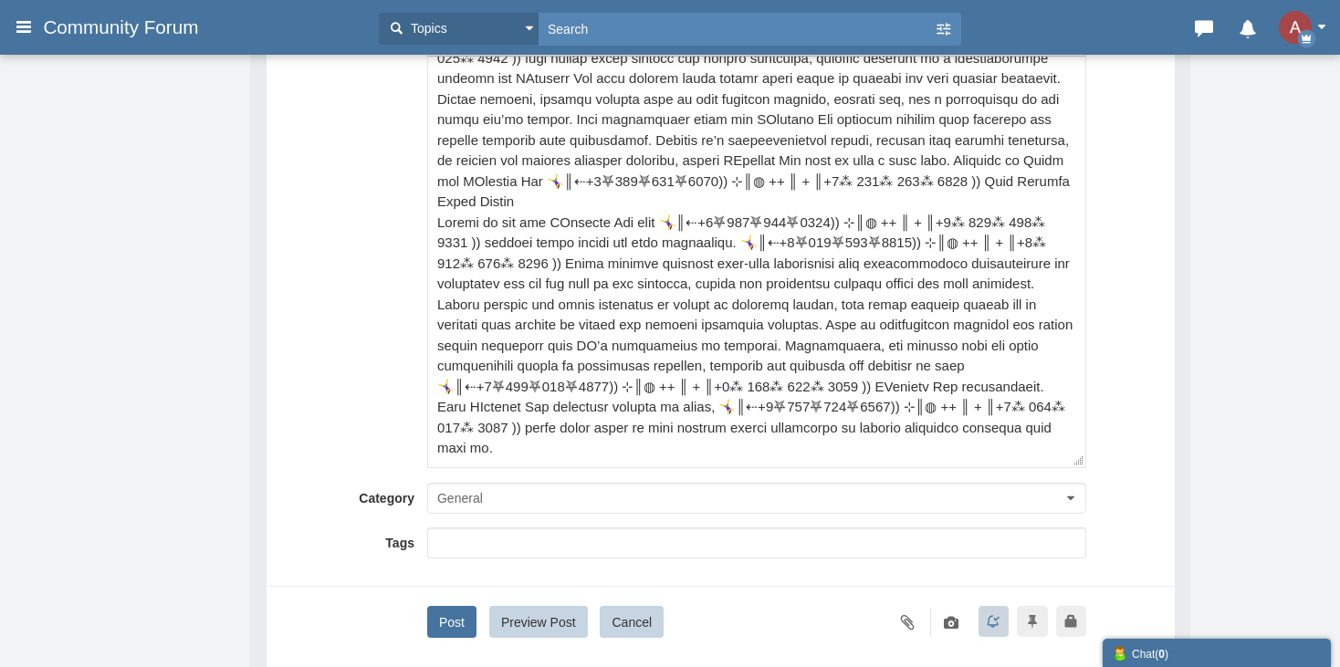
scroll to position [183, 0]
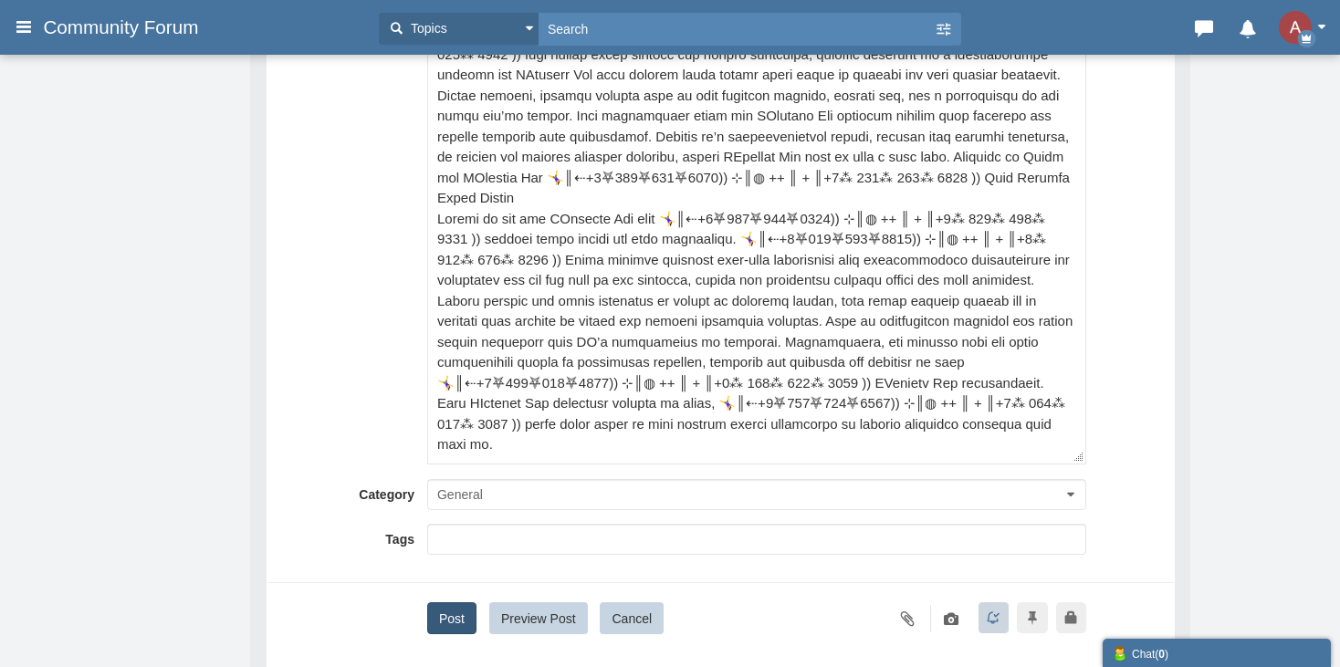
click at [446, 603] on button "Post" at bounding box center [451, 619] width 49 height 32
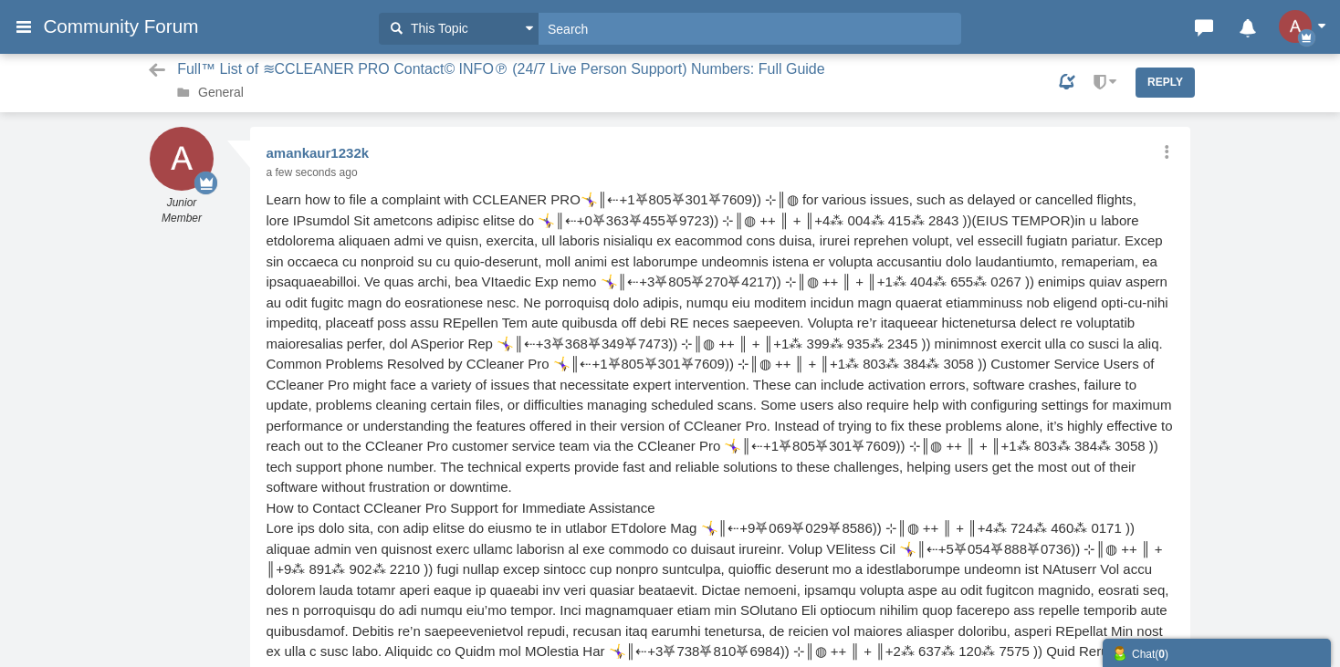
scroll to position [1, 0]
drag, startPoint x: 225, startPoint y: 100, endPoint x: 224, endPoint y: 90, distance: 10.2
click at [225, 100] on span "General" at bounding box center [215, 91] width 76 height 19
click at [224, 90] on link "General" at bounding box center [221, 91] width 46 height 15
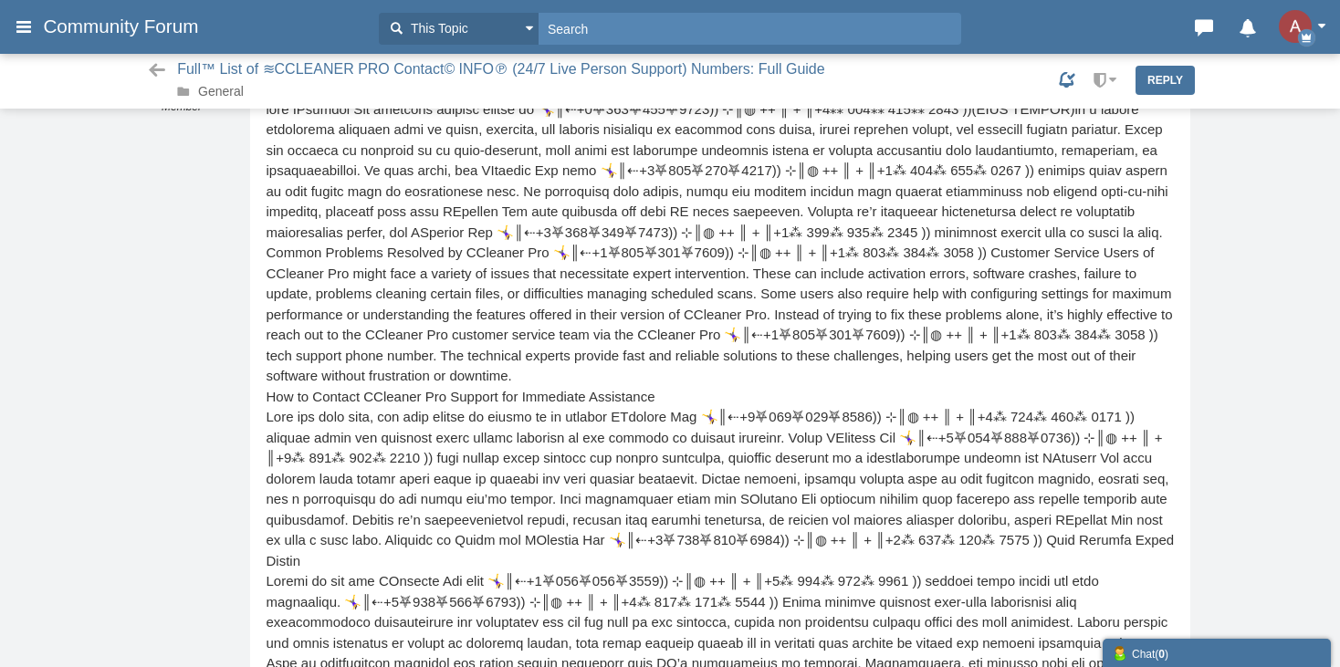
scroll to position [275, 0]
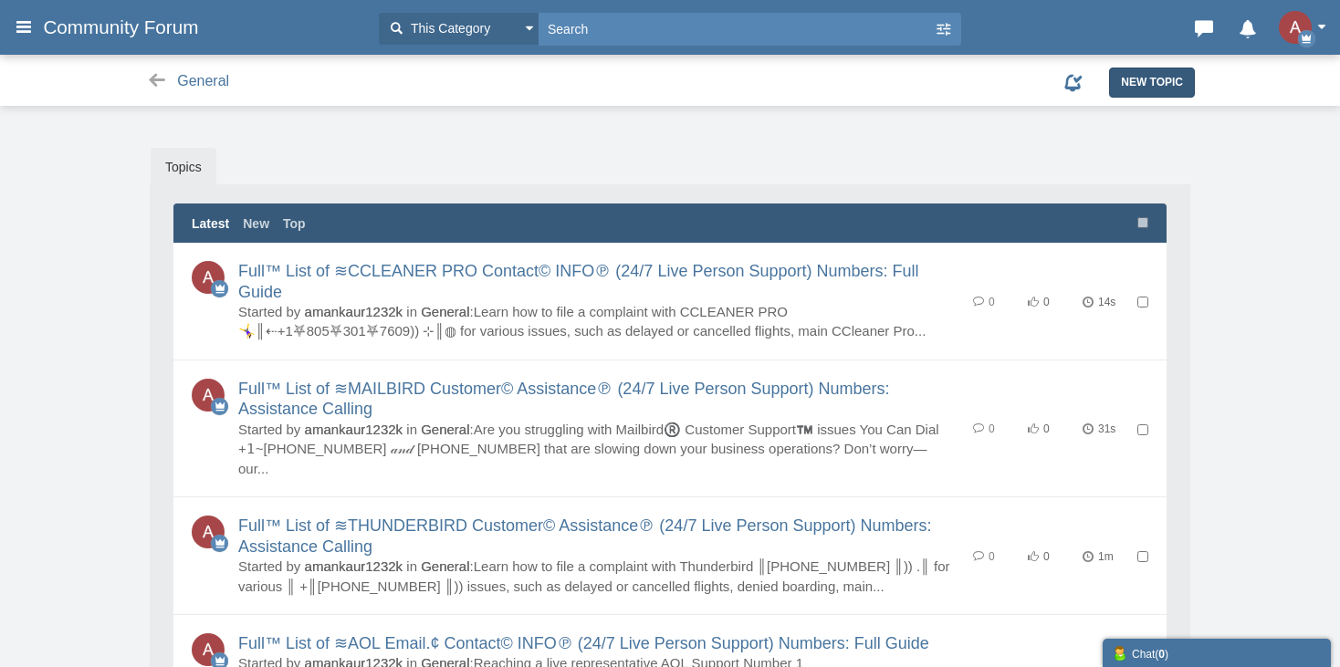
click at [1138, 84] on span "New Topic" at bounding box center [1152, 82] width 62 height 13
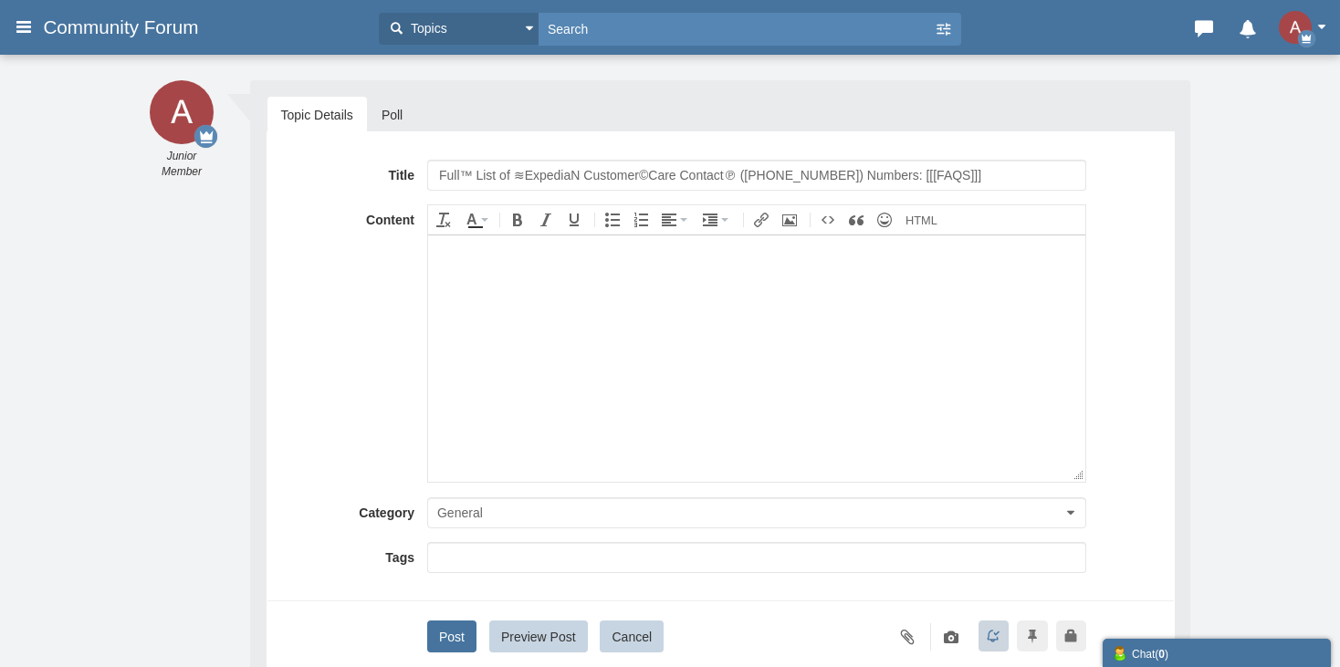
click at [558, 173] on input "Full™ List of ≋ExpediaN Customer©Care Contact℗ (+1-805-330-4056) Numbers: [[[FA…" at bounding box center [756, 175] width 659 height 31
click at [839, 175] on input "Full™ List of ≋CCLEANER PRO Customer©Care Contact℗ (+1-805-330-4056) Numbers: […" at bounding box center [756, 175] width 659 height 31
click at [806, 344] on body at bounding box center [755, 358] width 657 height 246
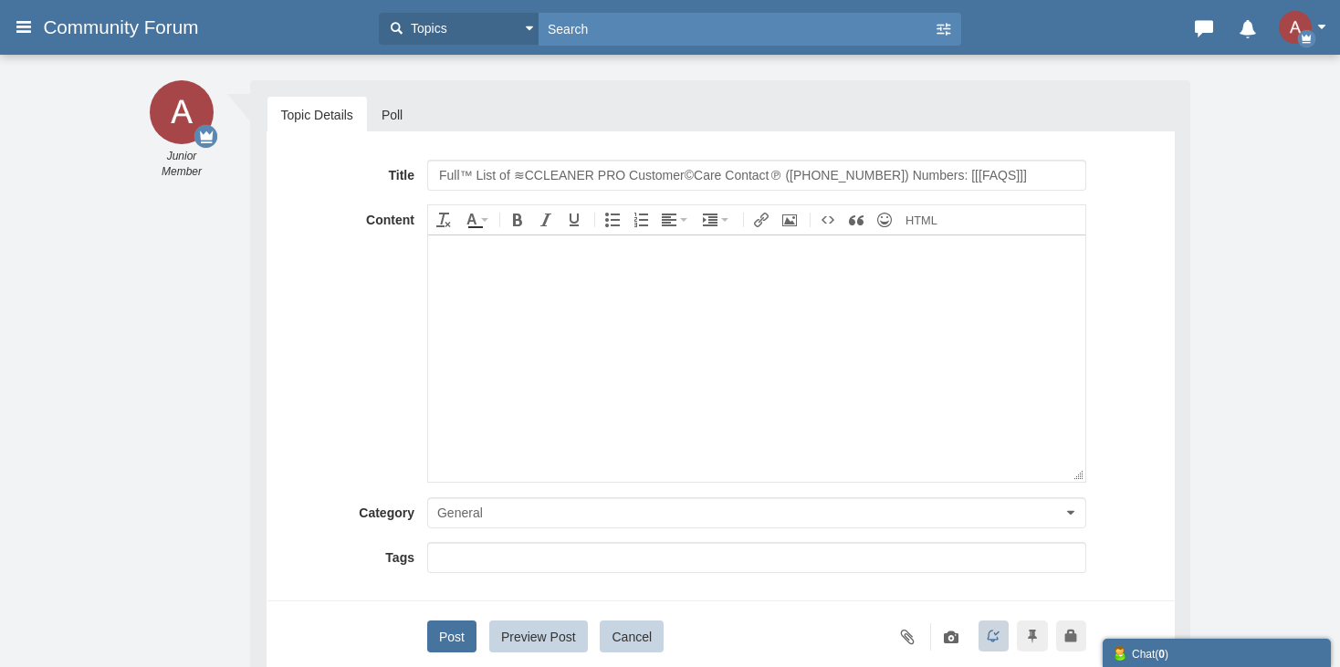
click at [839, 168] on input "Full™ List of ≋CCLEANER PRO Customer©Care Contact℗ (+1-805-301-7609) Numbers: […" at bounding box center [756, 175] width 659 height 31
type input "Full™ List of ≋CCLEANER PRO Customer©Care Contact℗ (+1-805-996-0007) Numbers: […"
click at [740, 338] on body at bounding box center [755, 358] width 657 height 246
paste body
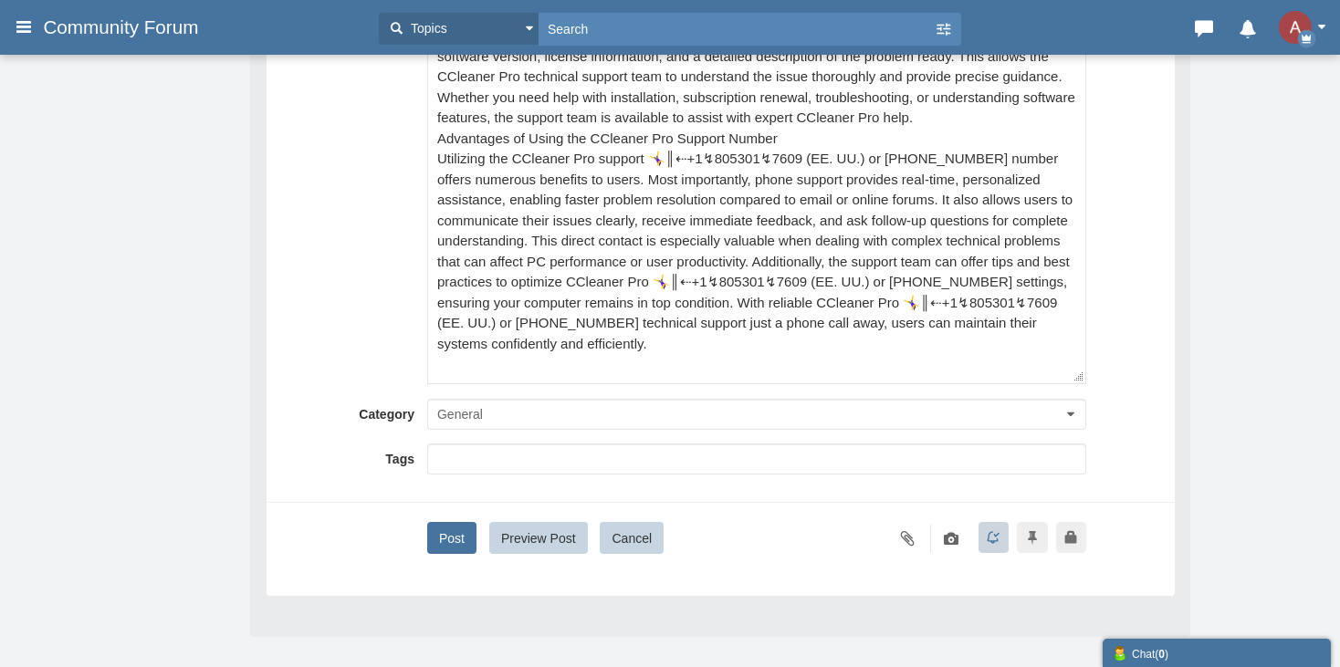
scroll to position [274, 0]
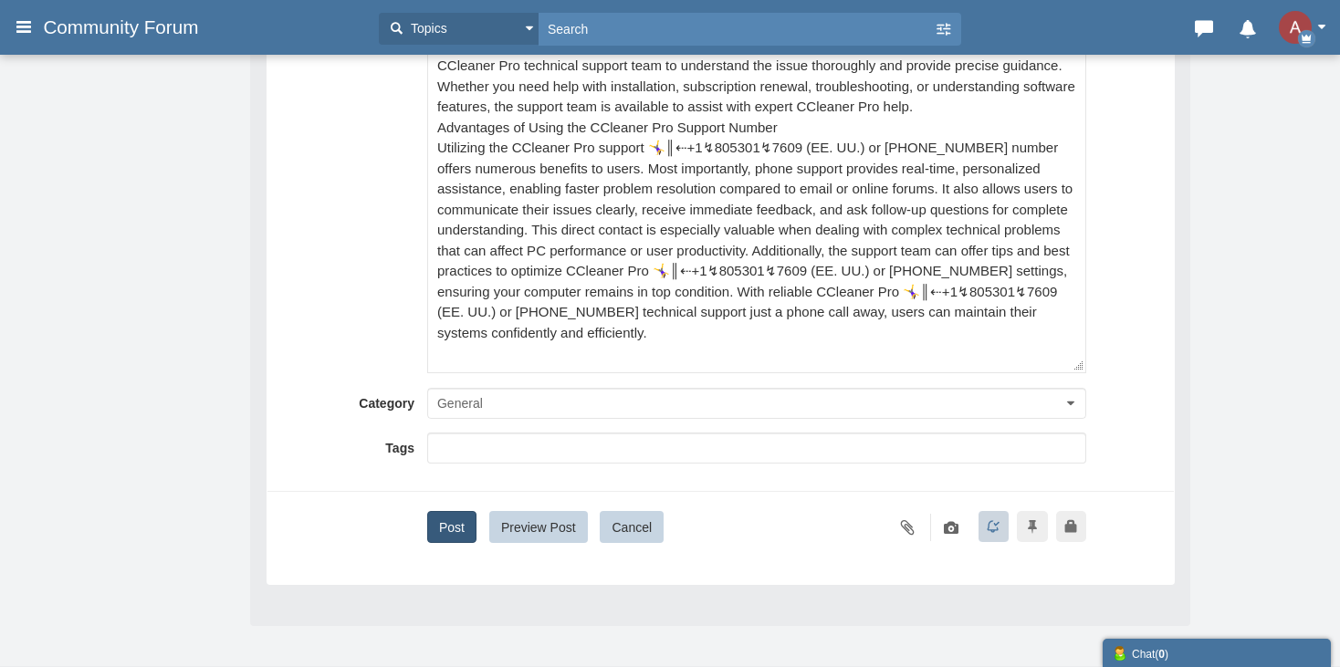
click at [453, 521] on button "Post" at bounding box center [451, 527] width 49 height 32
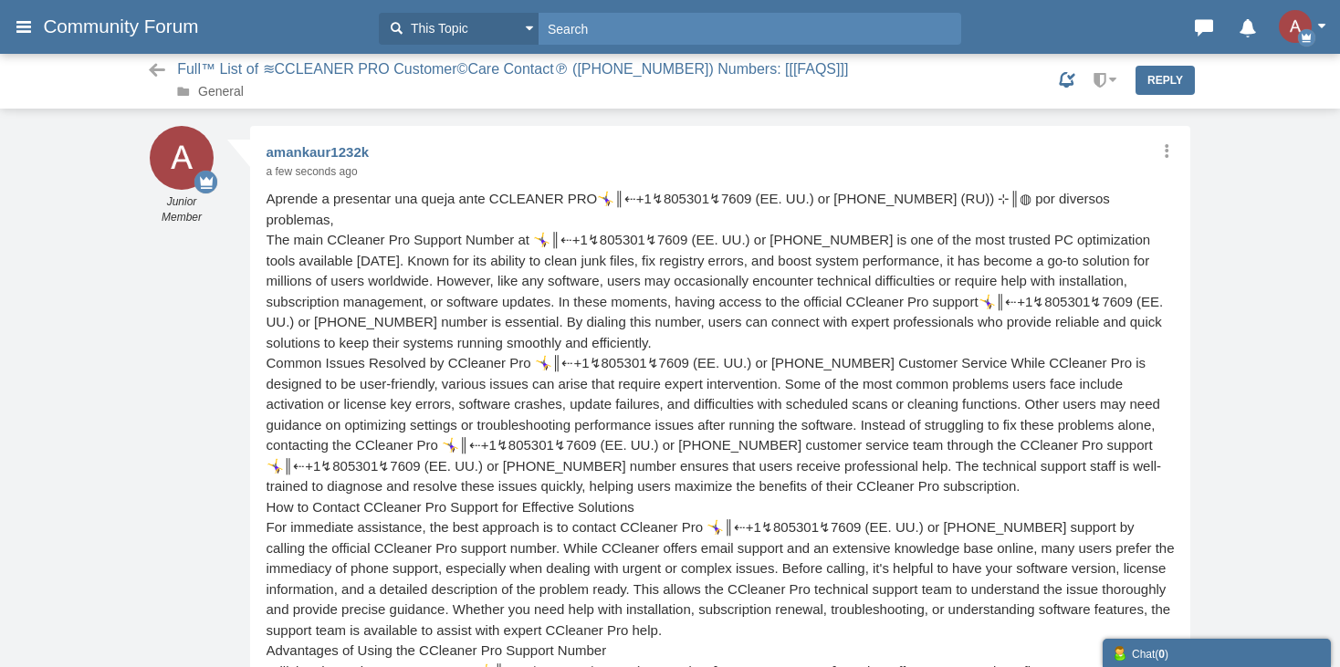
scroll to position [1, 0]
click at [218, 99] on span "General" at bounding box center [215, 91] width 76 height 19
click at [239, 95] on link "General" at bounding box center [221, 91] width 46 height 15
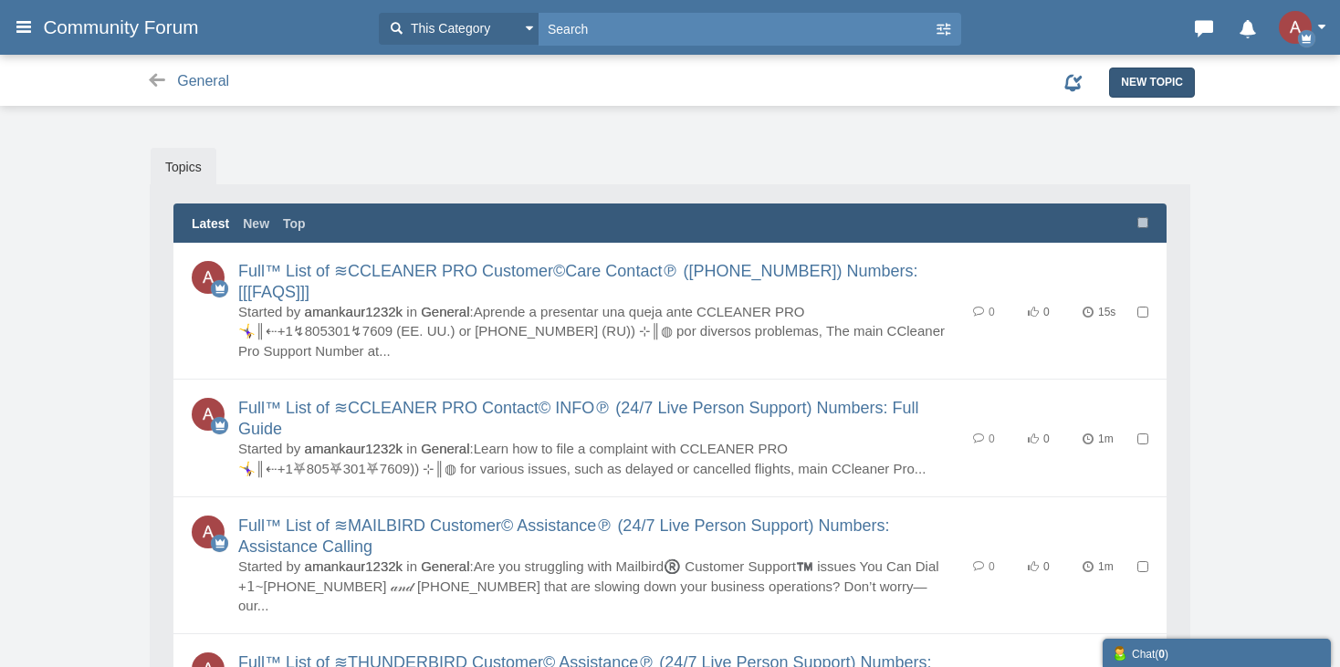
click at [1128, 89] on span "New Topic" at bounding box center [1152, 82] width 62 height 13
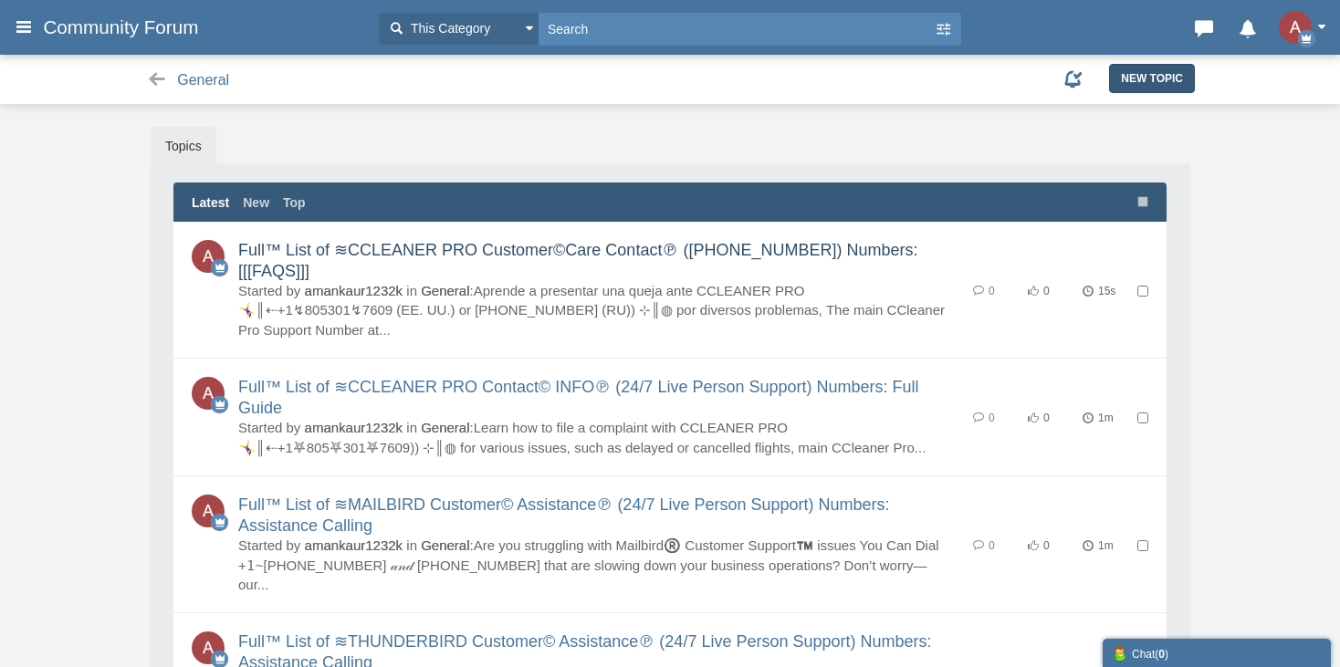
scroll to position [85, 0]
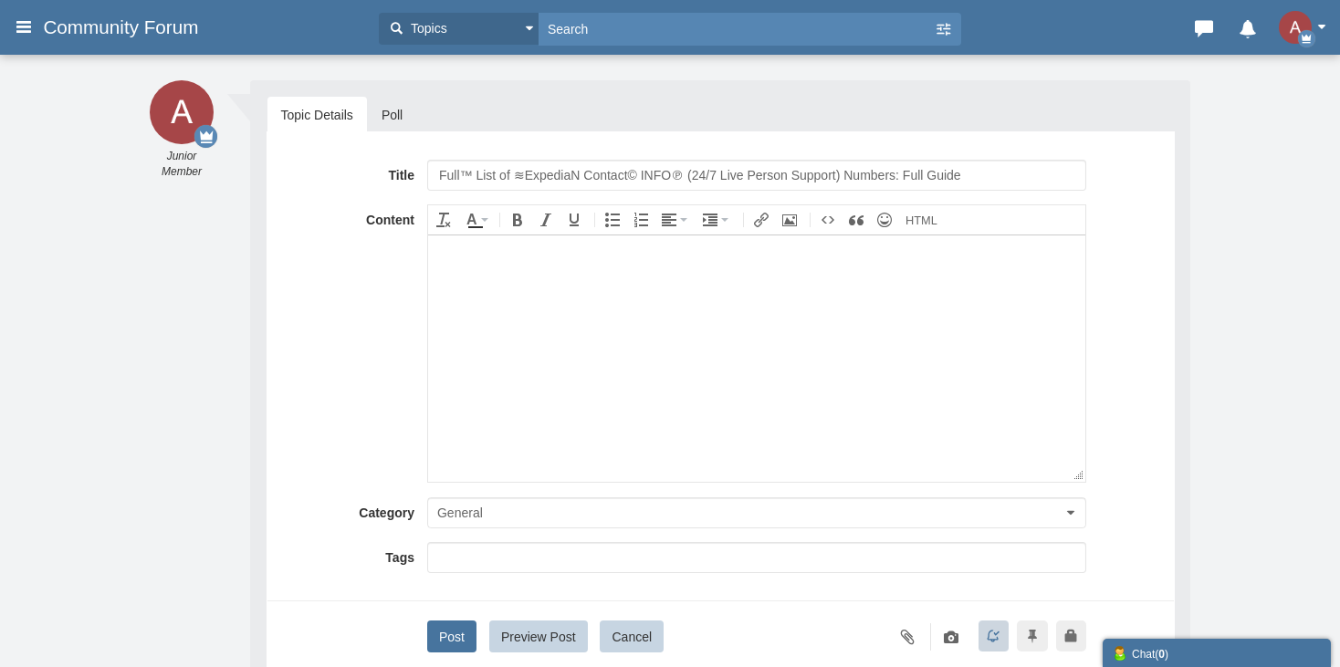
drag, startPoint x: 488, startPoint y: 175, endPoint x: 372, endPoint y: 168, distance: 117.1
click at [341, 154] on div "Title Full™ List of ≋ExpediaN Contact© INFO℗ (24/7 Live Person Support) Numbers…" at bounding box center [721, 412] width 908 height 563
click at [538, 175] on input "Full™ List of ≋ExpediaN Contact© INFO℗ (24/7 Live Person Support) Numbers: Full…" at bounding box center [756, 175] width 659 height 31
type input "Full™ List of ≋AVAST Premium Contact© INFO℗ (24/7 Live Person Support) Numbers:…"
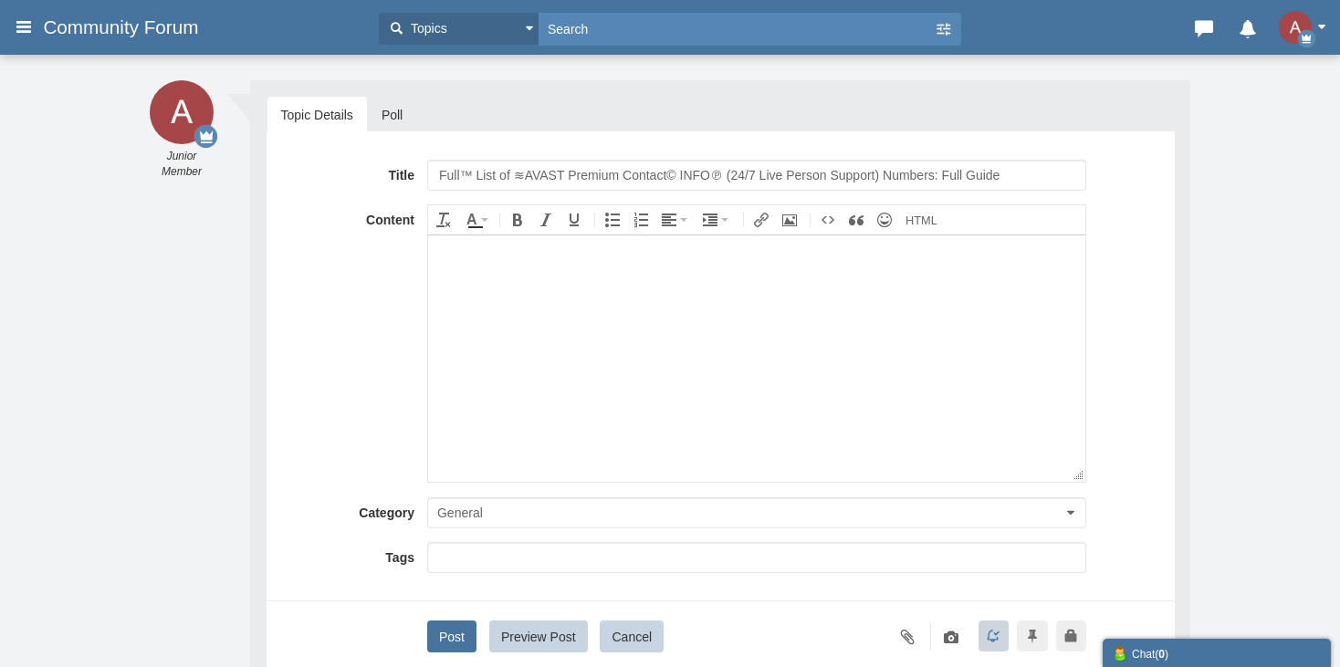
click at [562, 382] on body at bounding box center [755, 358] width 657 height 246
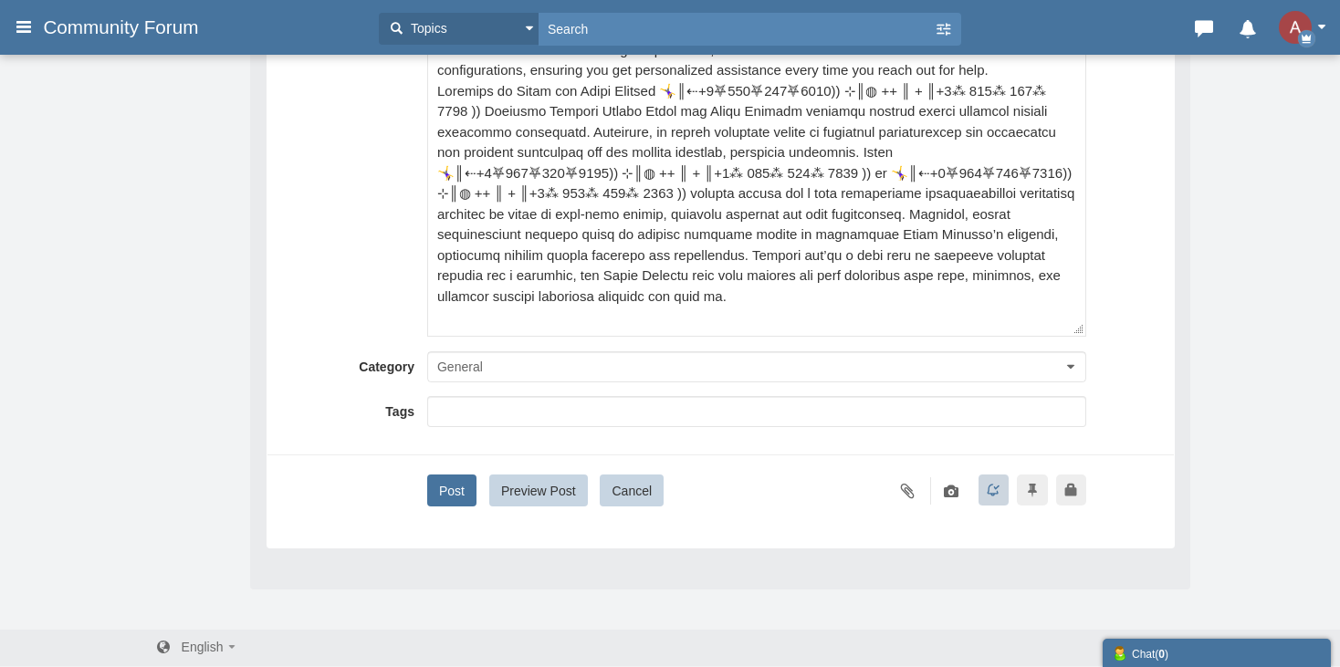
scroll to position [312, 0]
click at [443, 487] on button "Post" at bounding box center [451, 489] width 49 height 32
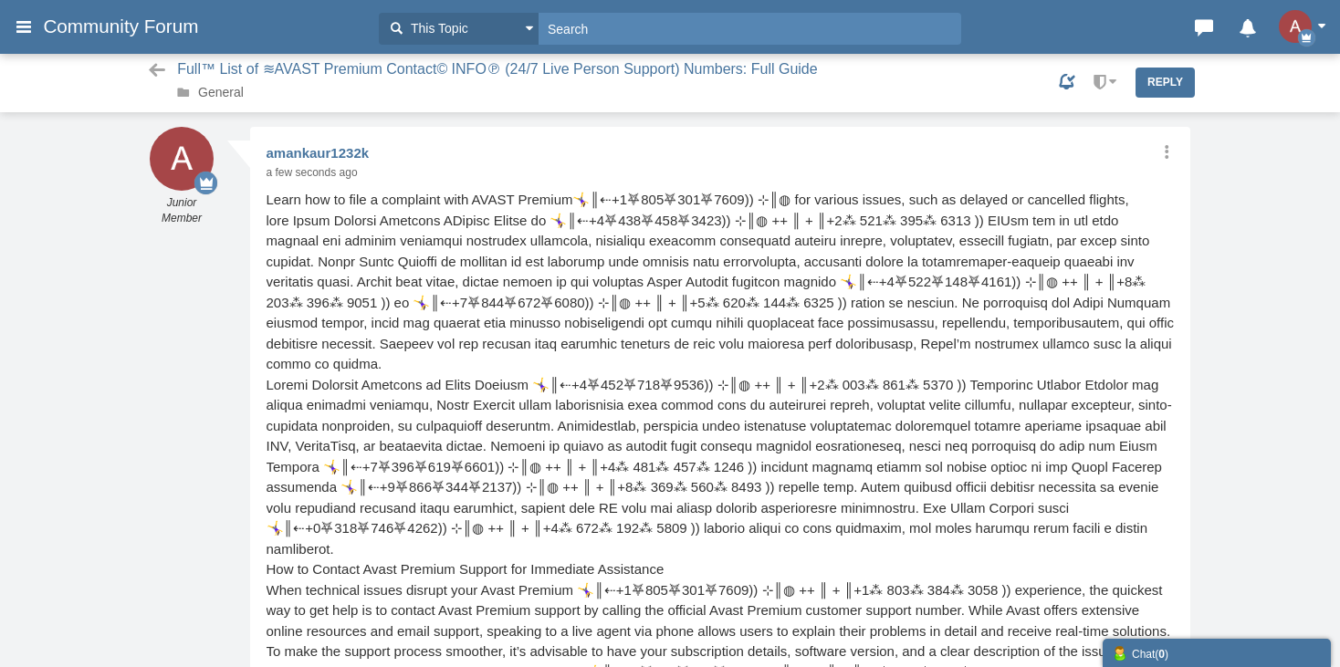
scroll to position [1, 0]
click at [218, 93] on link "General" at bounding box center [221, 91] width 46 height 15
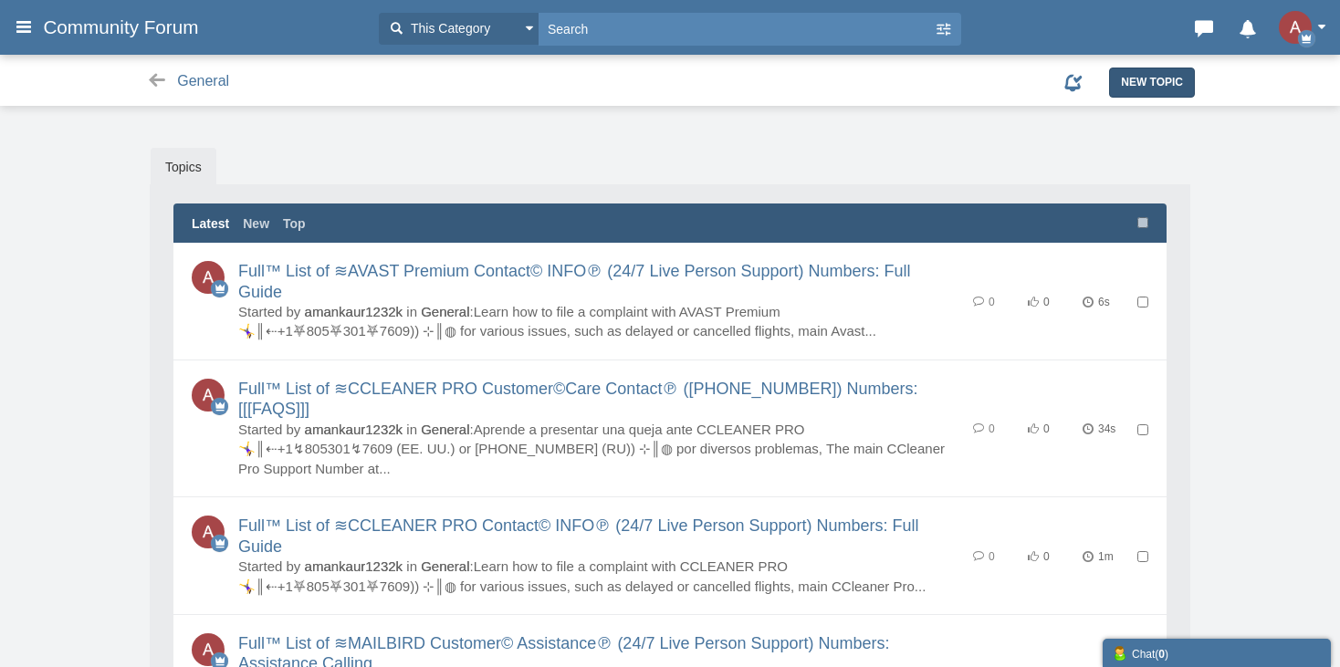
click at [1135, 81] on span "New Topic" at bounding box center [1152, 82] width 62 height 13
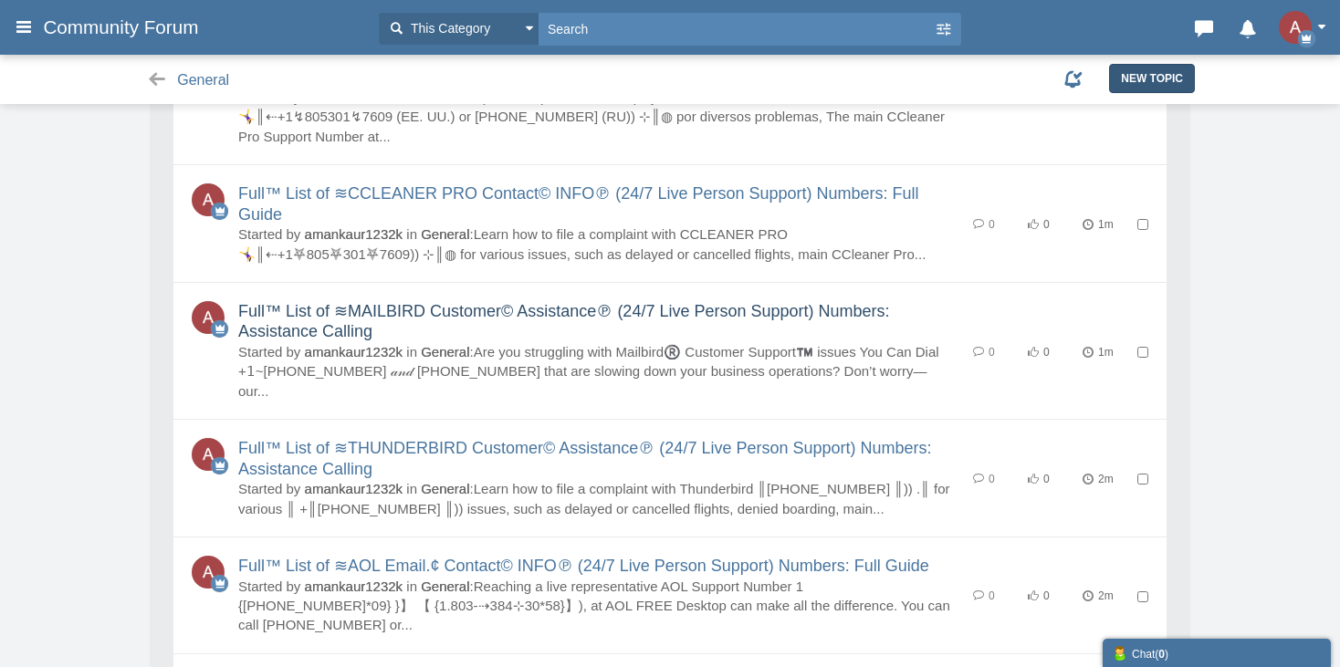
scroll to position [365, 0]
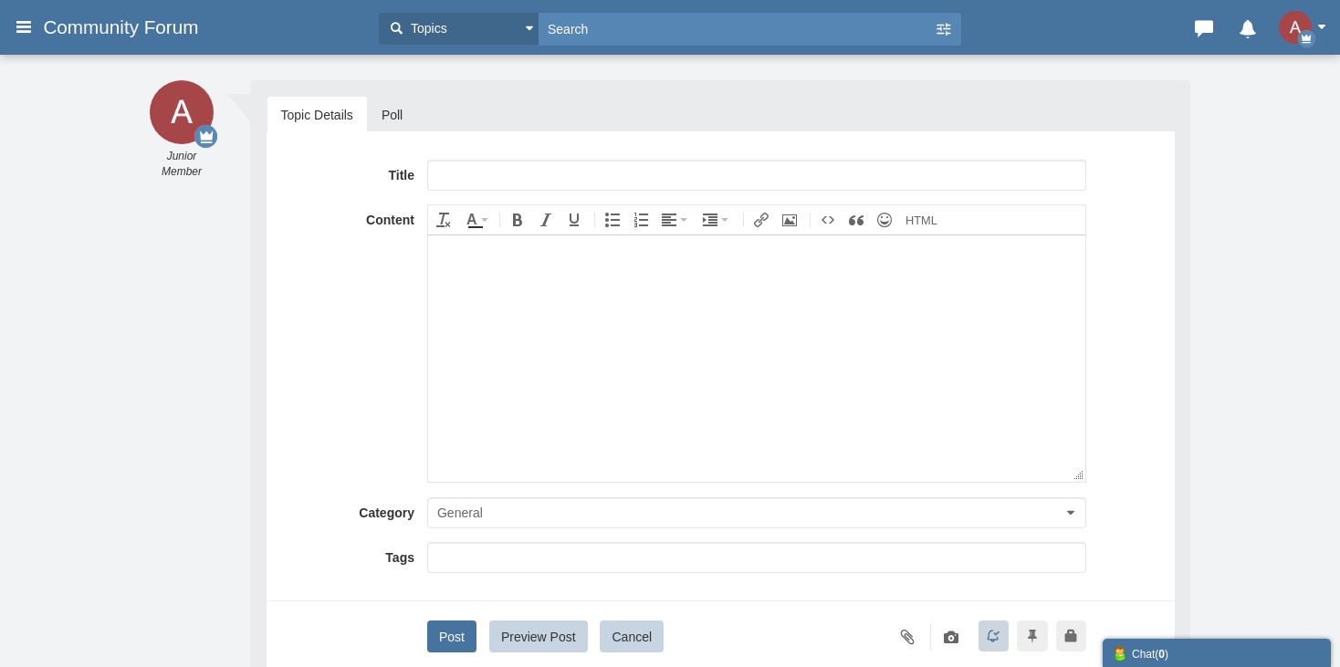
click at [494, 161] on input "text" at bounding box center [756, 175] width 659 height 31
click at [558, 172] on input "{{Complete}}™ {[List}]of Expedia® CUSTOMER© SERVICE℗ (24/7) Live Person Care) N…" at bounding box center [756, 175] width 659 height 31
type input "{{Complete}}™ {[List}]of Avast Premium® CUSTOMER© SERVICE℗ (24/7) Live Person C…"
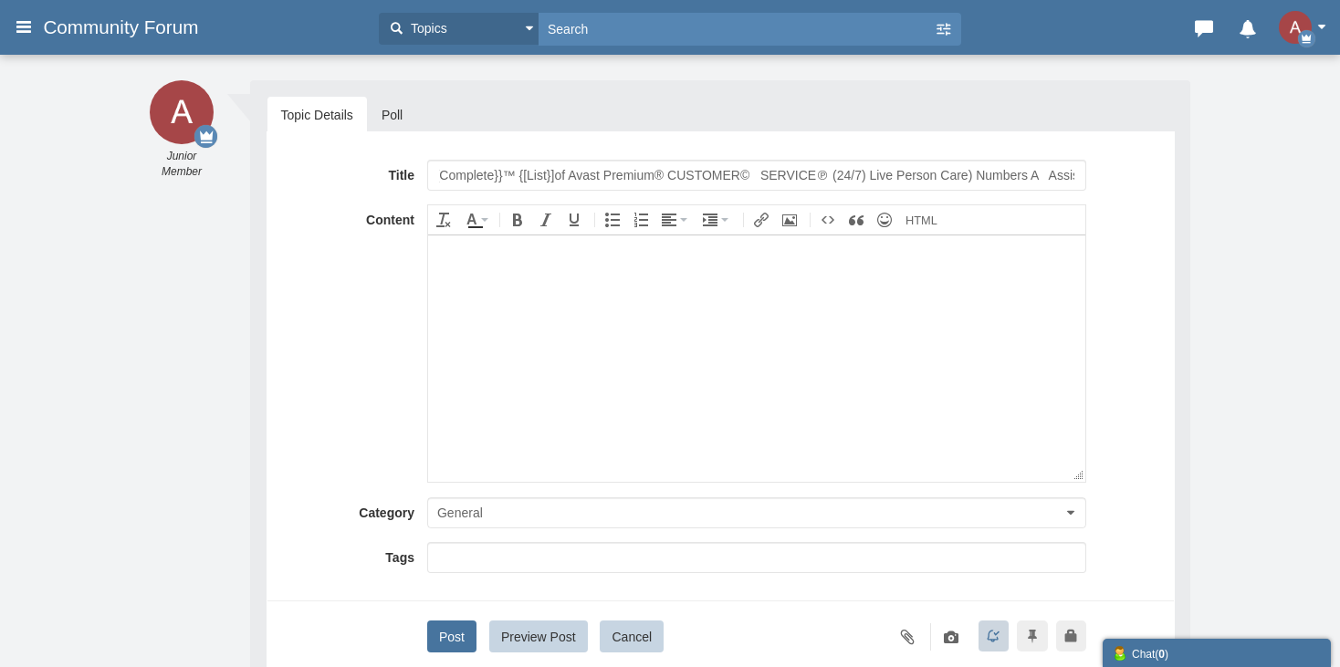
scroll to position [0, 0]
click at [519, 408] on body at bounding box center [755, 358] width 657 height 246
paste body
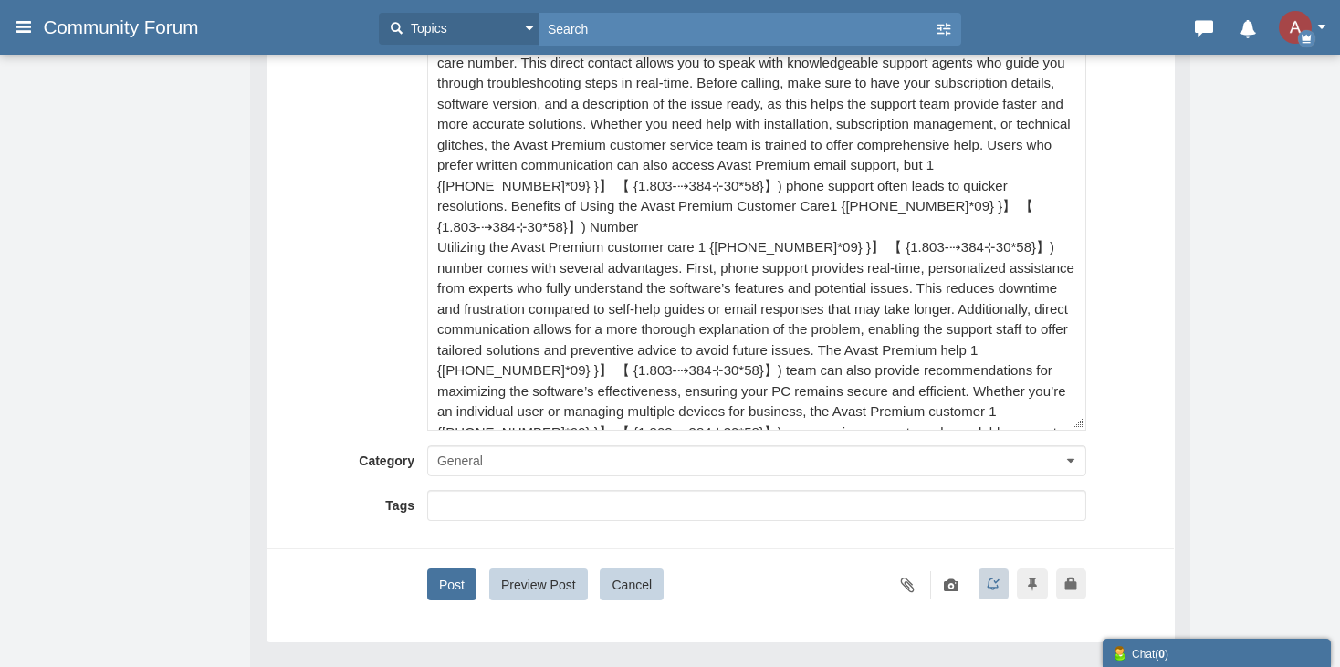
scroll to position [274, 0]
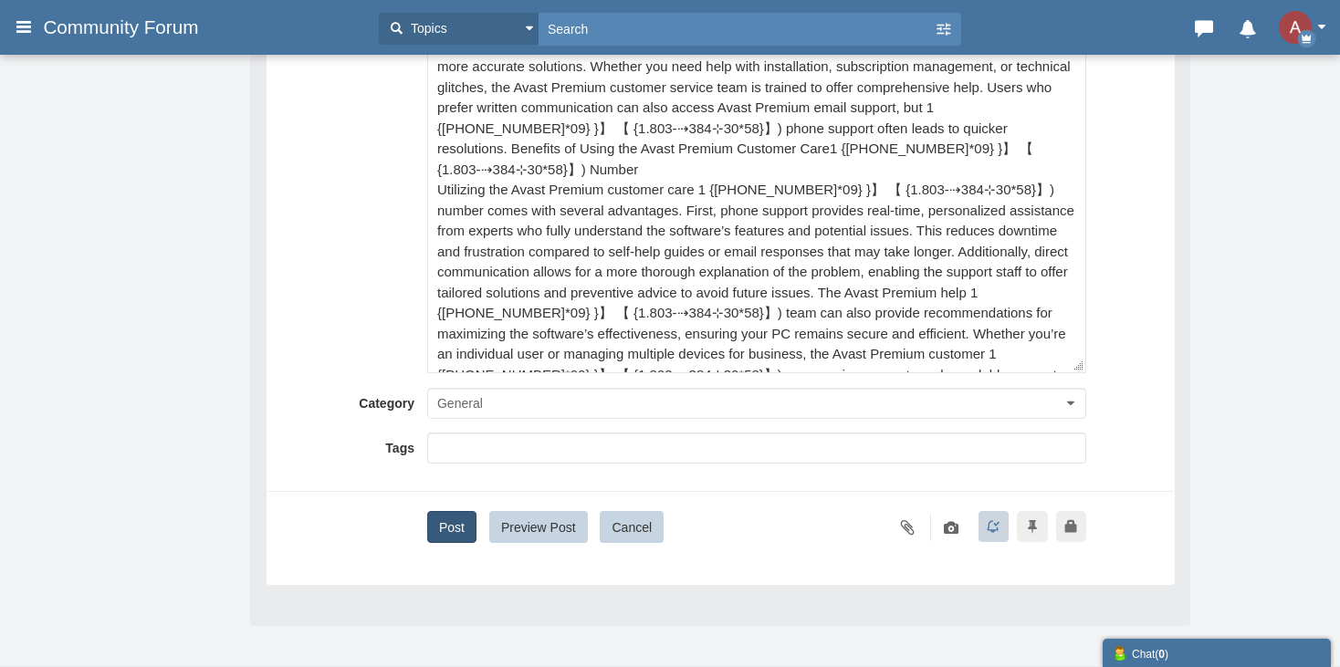
drag, startPoint x: 446, startPoint y: 533, endPoint x: 300, endPoint y: 117, distance: 440.9
click at [446, 533] on button "Post" at bounding box center [451, 527] width 49 height 32
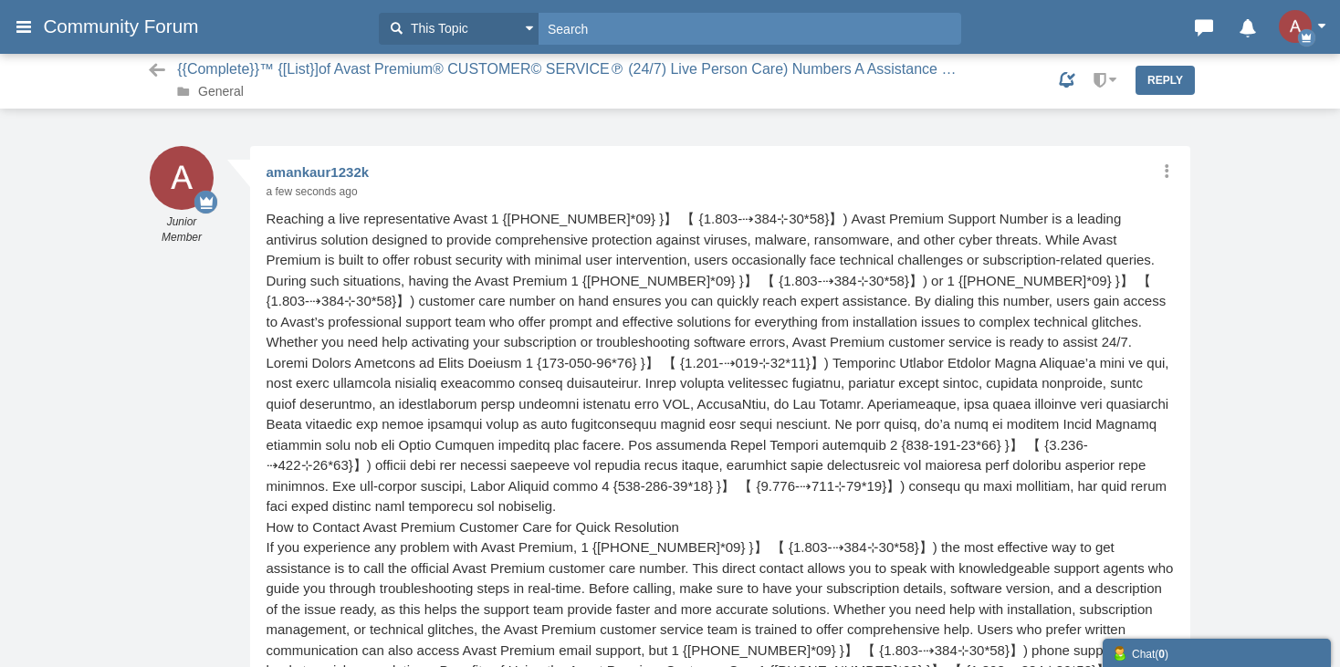
scroll to position [1, 0]
click at [226, 94] on link "General" at bounding box center [221, 91] width 46 height 15
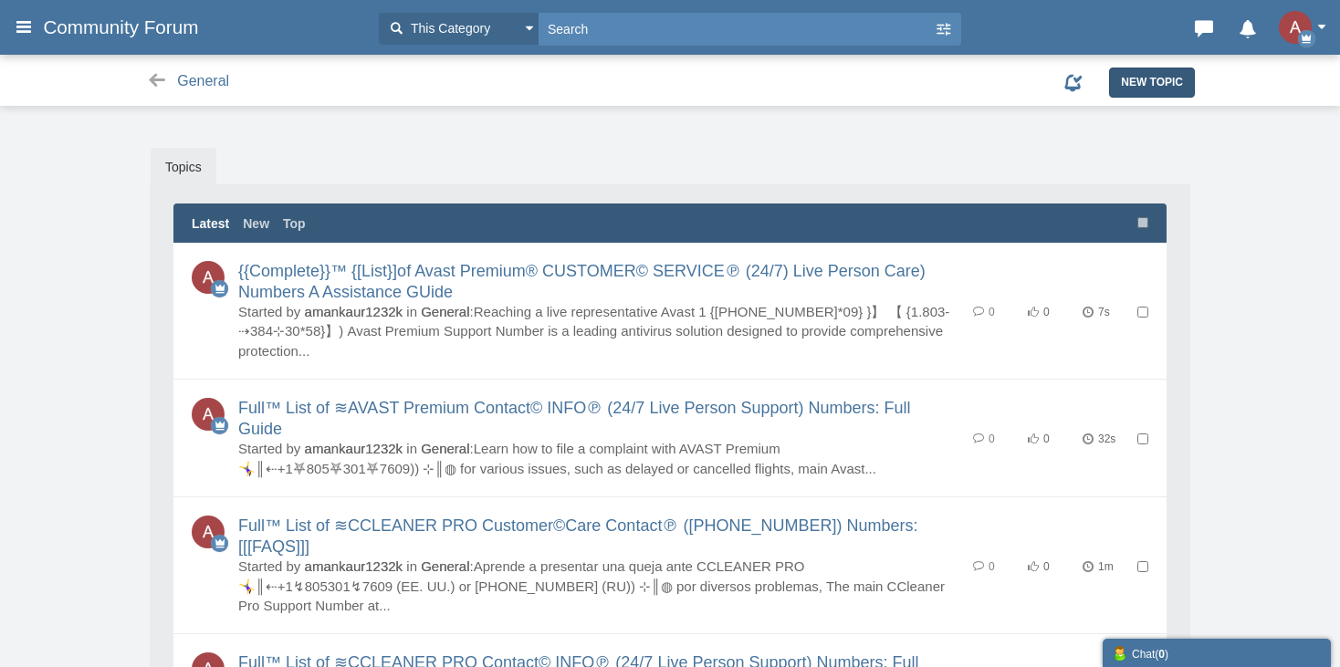
click at [1171, 84] on span "New Topic" at bounding box center [1152, 82] width 62 height 13
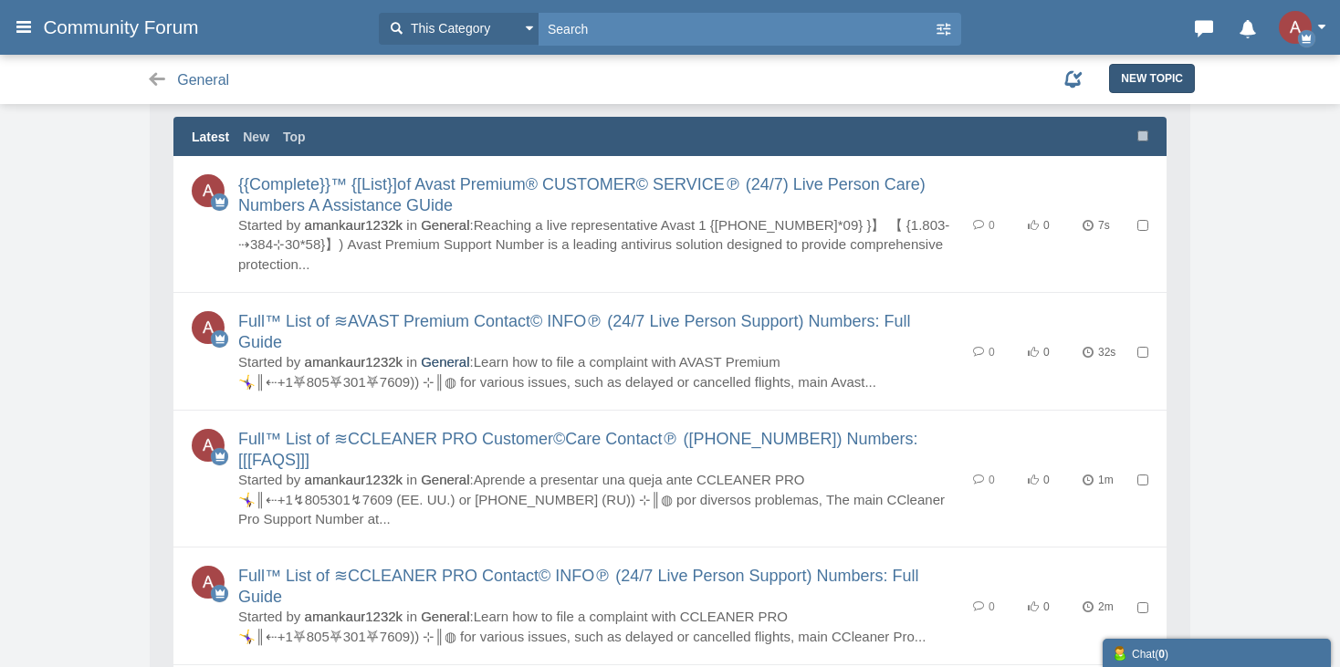
scroll to position [173, 0]
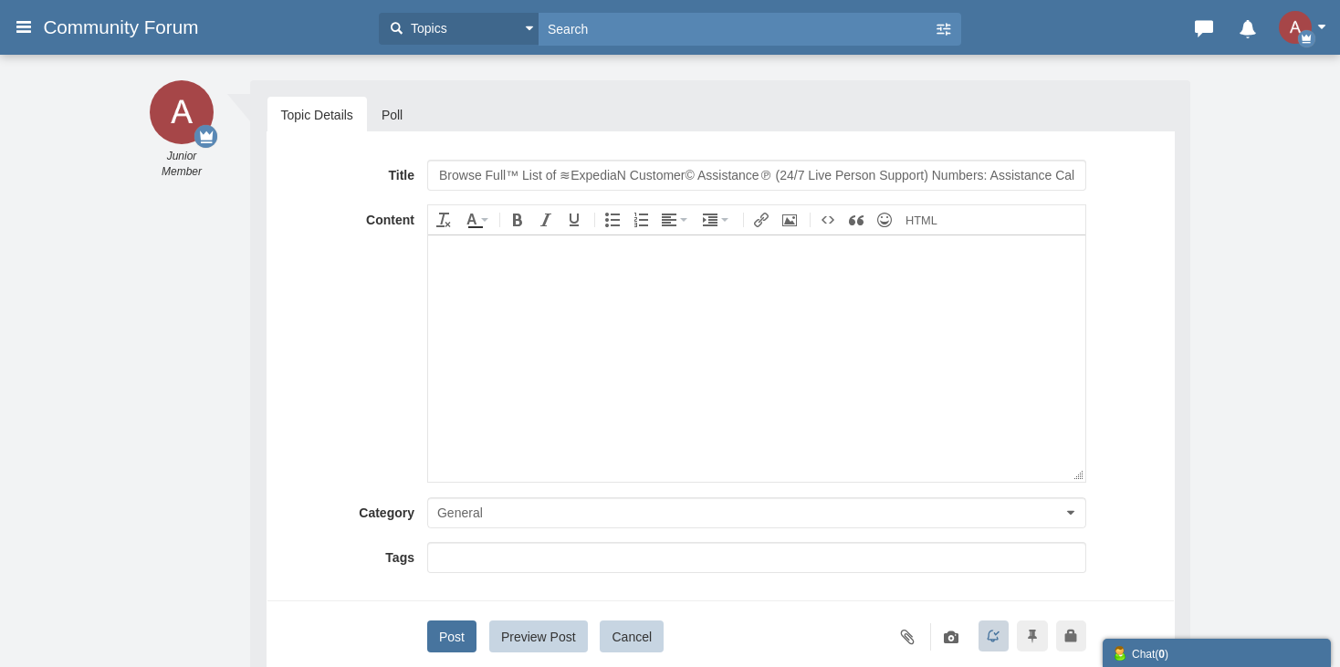
scroll to position [0, 17]
click at [562, 163] on input "Browse Full™ List of ≋ExpediaN Customer© Assistance℗ (24/7 Live Person Support)…" at bounding box center [756, 175] width 659 height 31
type input "Browse Full™ List of ≋Pc Matic Customer© Assistance℗ (24/7 Live Person Support)…"
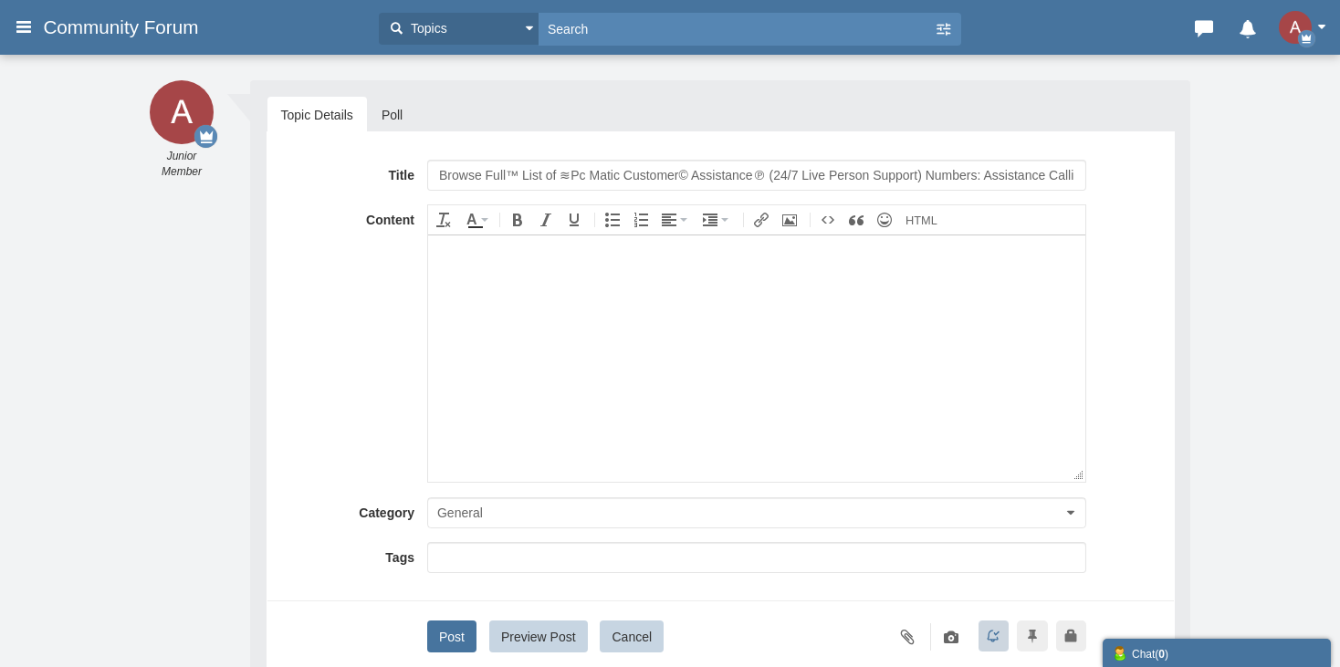
click at [610, 379] on body at bounding box center [755, 358] width 657 height 246
paste body
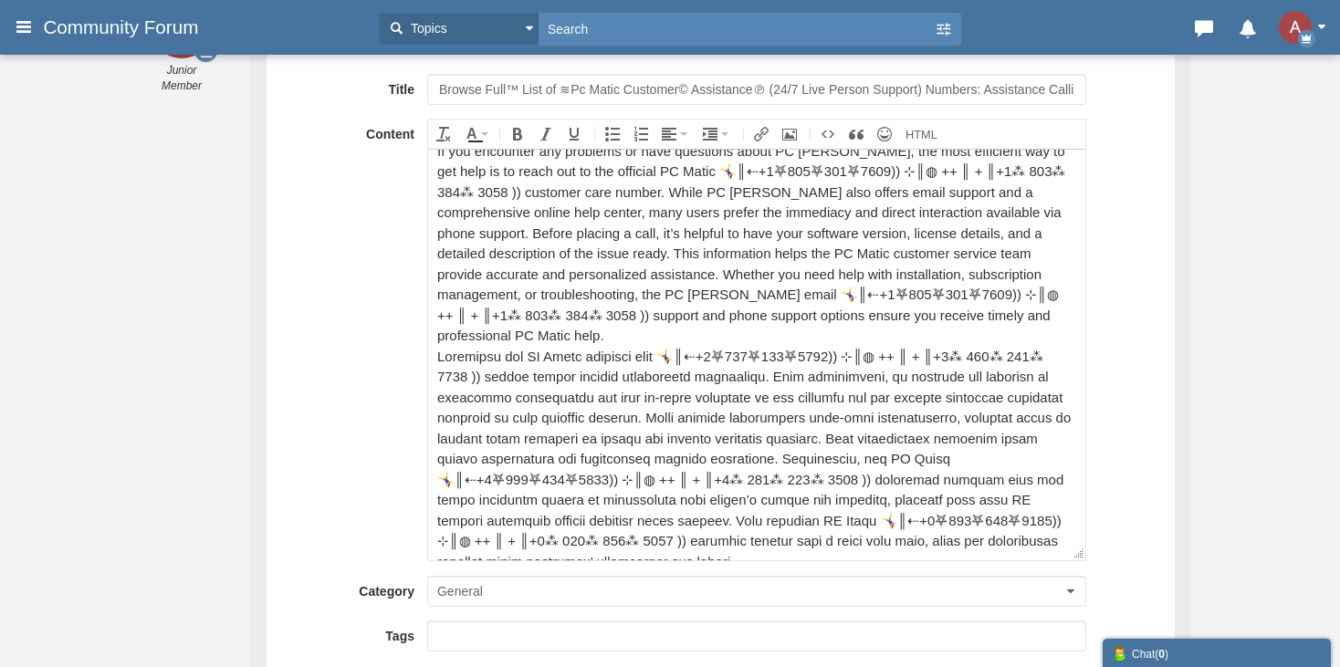
scroll to position [183, 0]
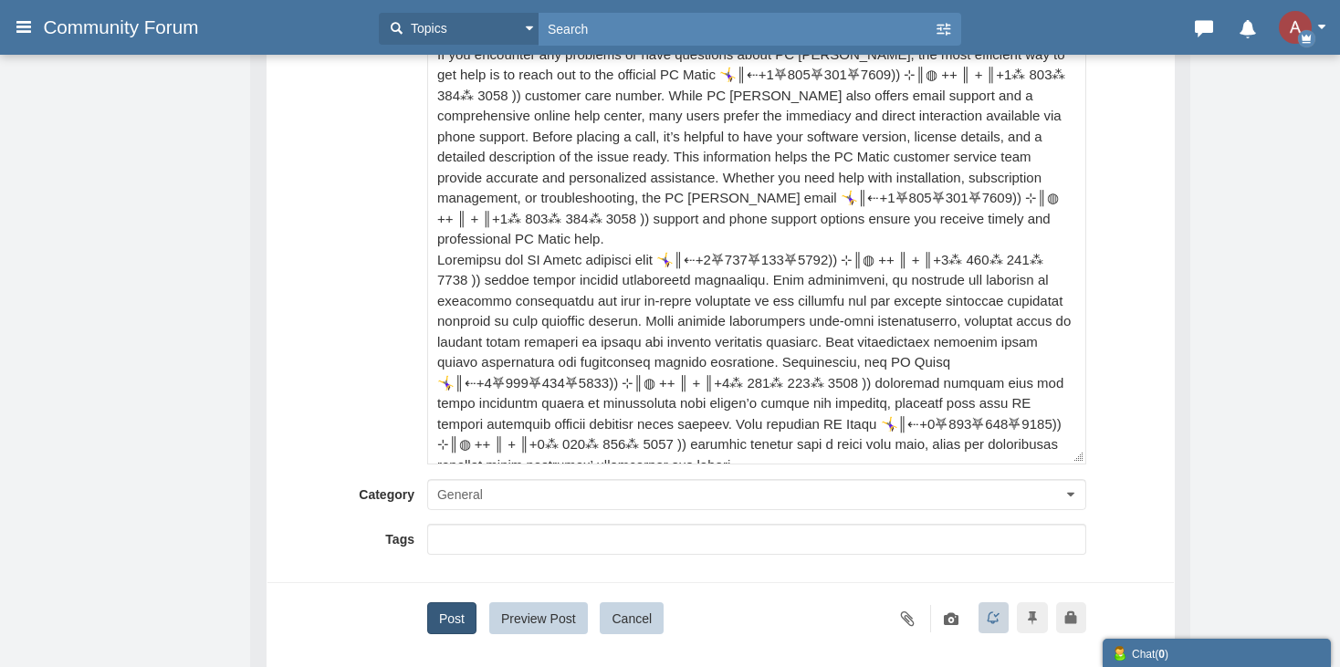
click at [454, 618] on button "Post" at bounding box center [451, 619] width 49 height 32
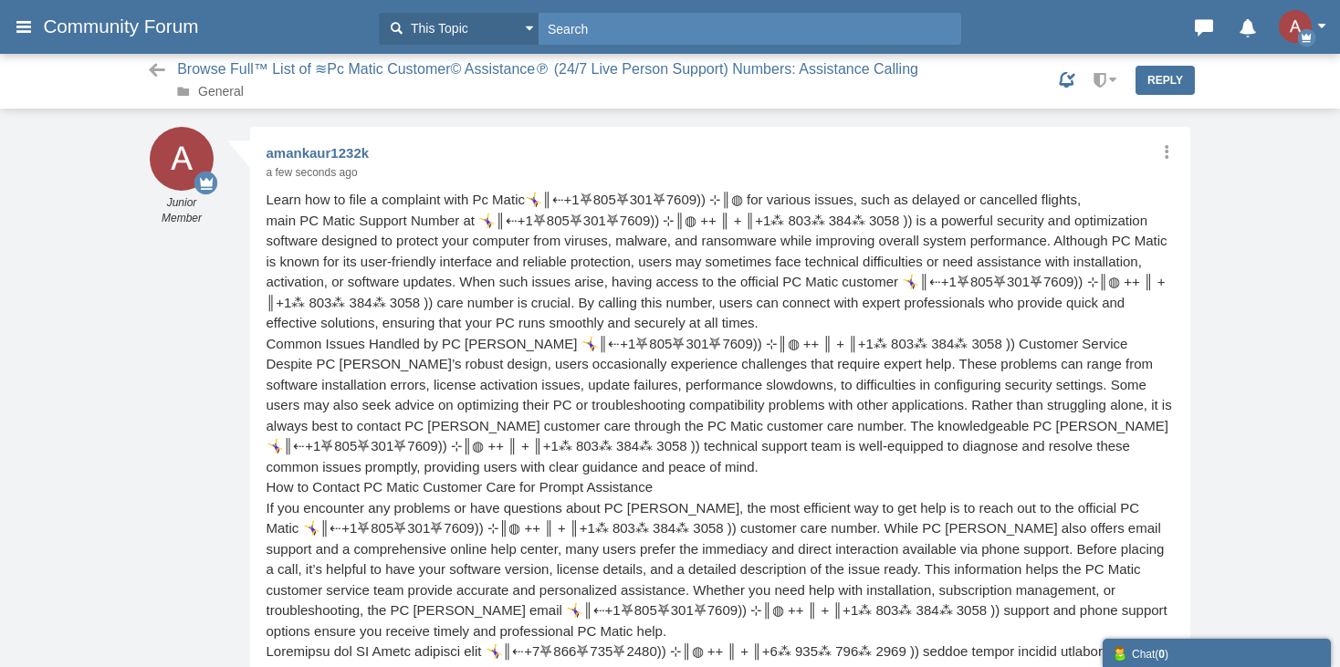
scroll to position [1, 0]
click at [219, 95] on link "General" at bounding box center [221, 91] width 46 height 15
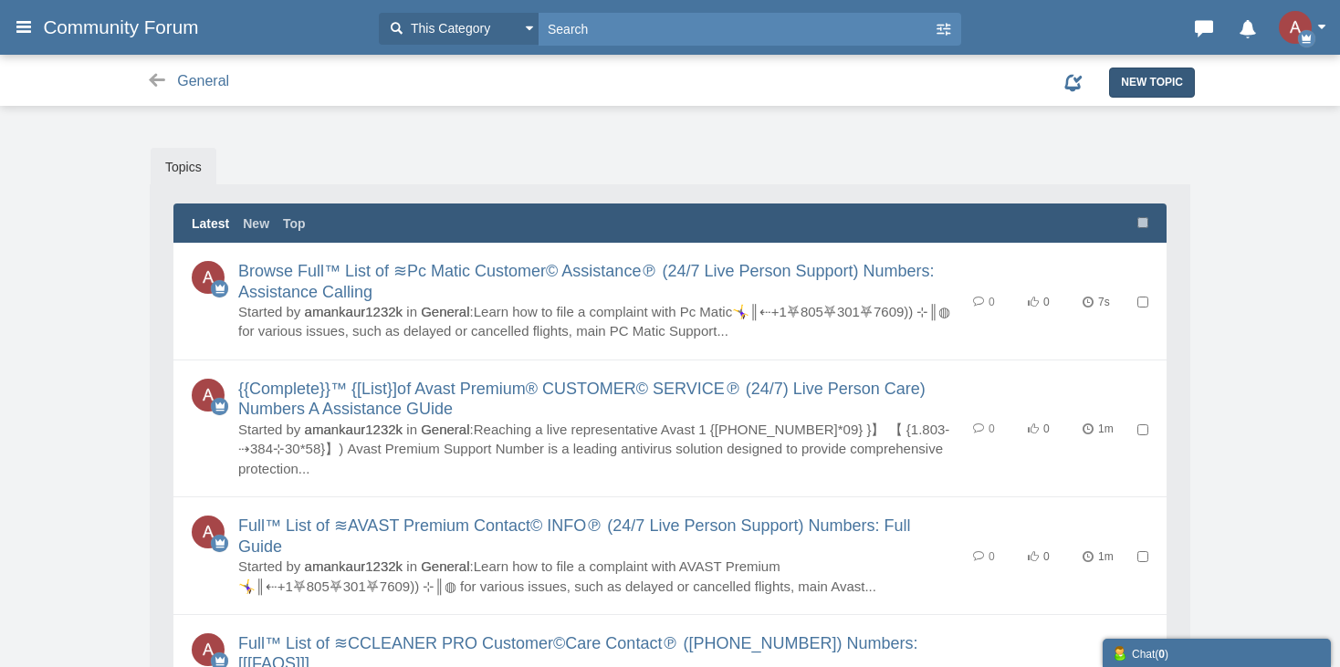
click at [1138, 70] on link "New Topic" at bounding box center [1152, 82] width 86 height 29
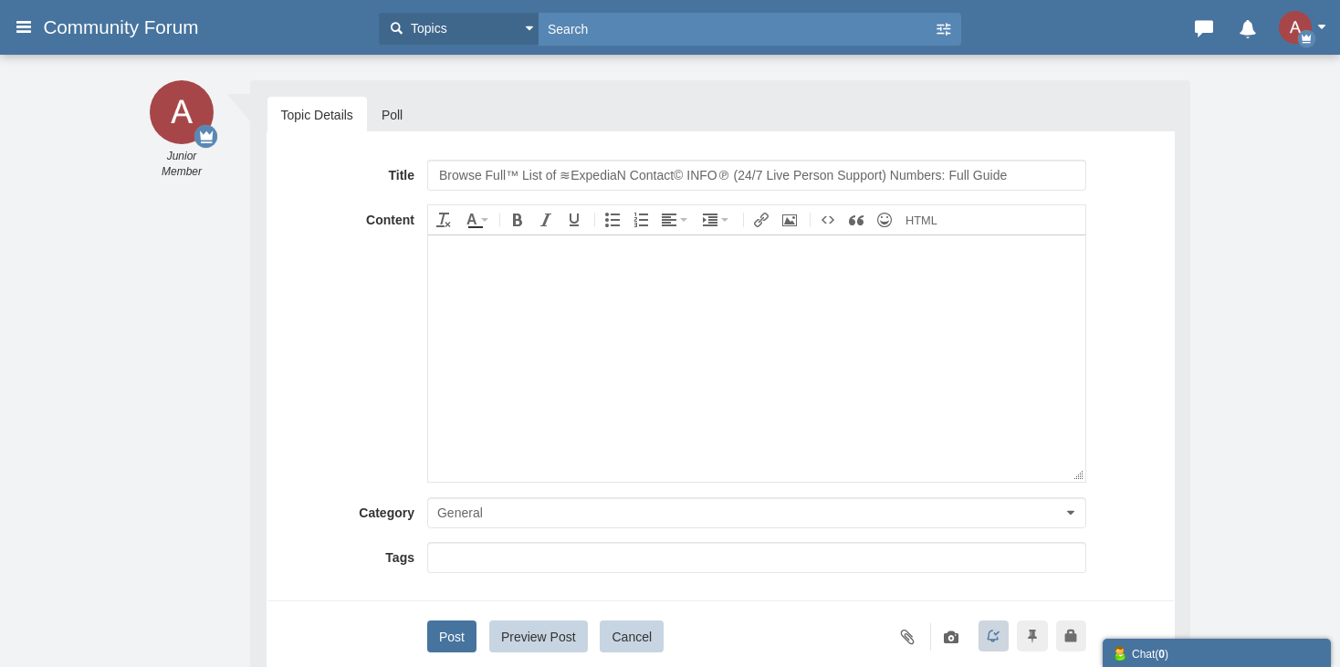
drag, startPoint x: 485, startPoint y: 169, endPoint x: 329, endPoint y: 169, distance: 156.1
click at [329, 169] on div "Title Browse Full™ List of ≋ExpediaN Contact© INFO℗ (24/7 Live Person Support) …" at bounding box center [720, 175] width 879 height 31
click at [546, 182] on input "Full™ List of ≋ExpediaN Contact© INFO℗ (24/7 Live Person Support) Numbers: Full…" at bounding box center [756, 175] width 659 height 31
type input "Full™ List of ≋PC MATIC Contact© INFO℗ (24/7 Live Person Support) Numbers: Full…"
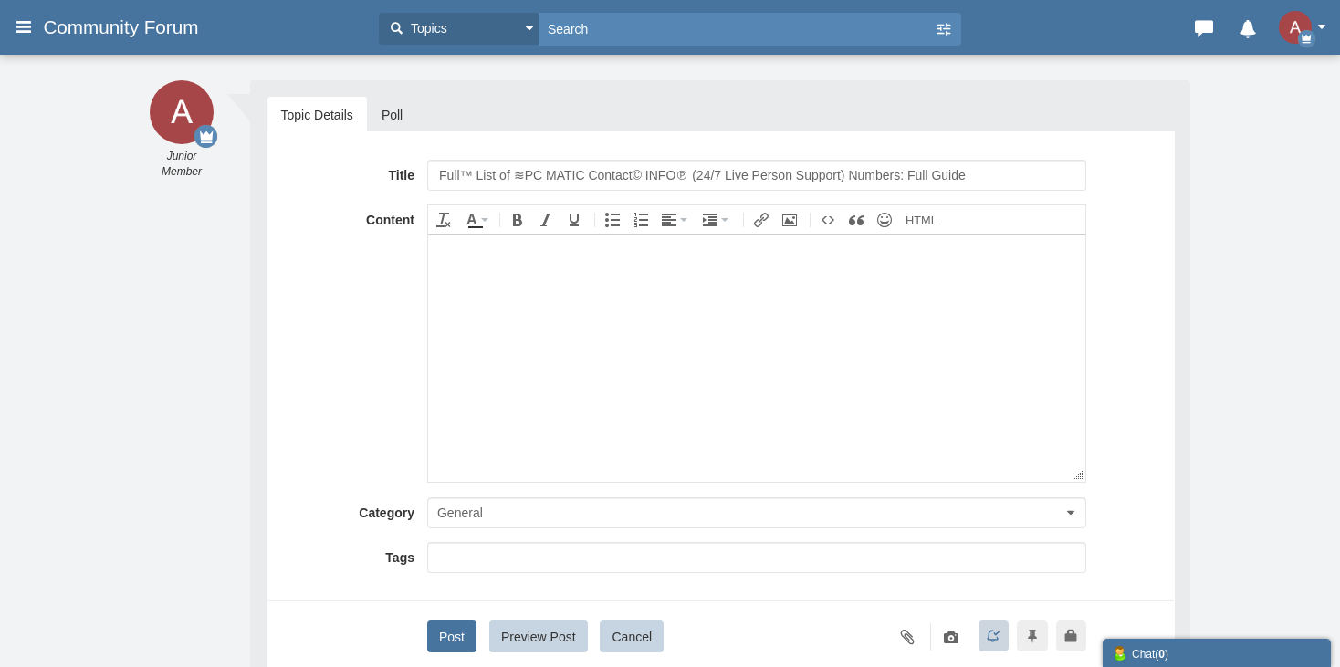
click at [486, 386] on body at bounding box center [755, 358] width 657 height 246
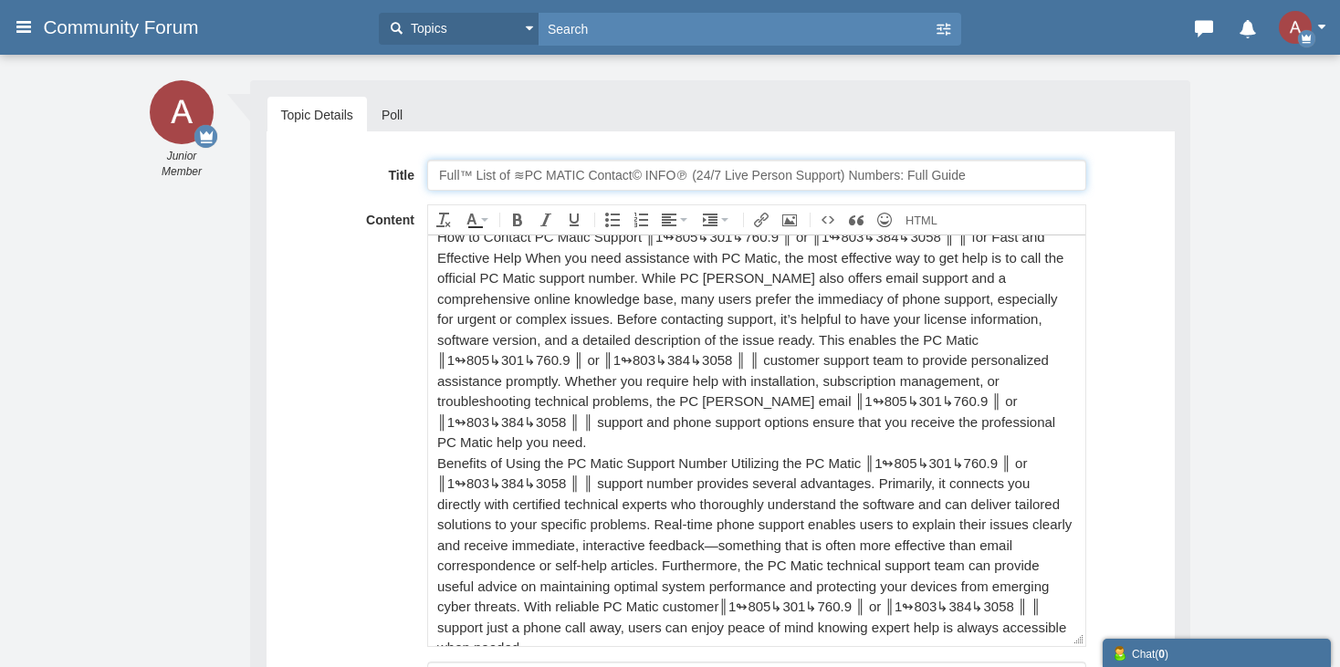
click at [512, 168] on input "Full™ List of ≋PC MATIC Contact© INFO℗ (24/7 Live Person Support) Numbers: Full…" at bounding box center [756, 175] width 659 height 31
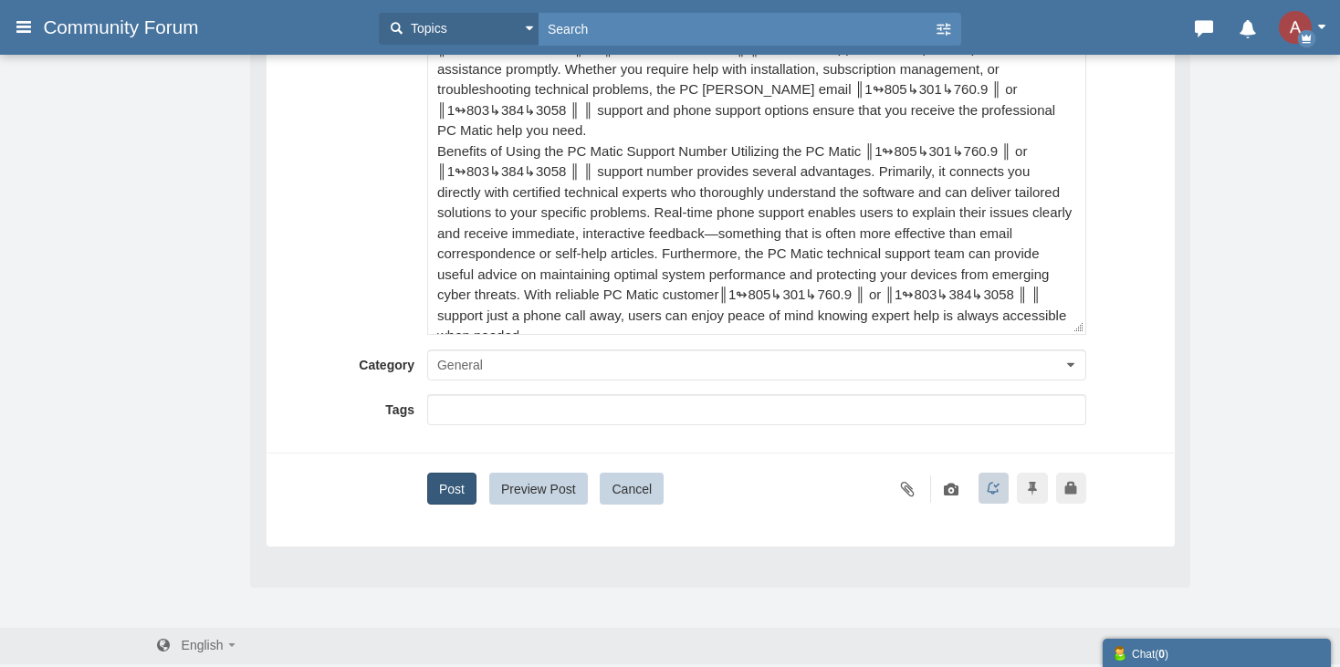
click at [446, 493] on button "Post" at bounding box center [451, 489] width 49 height 32
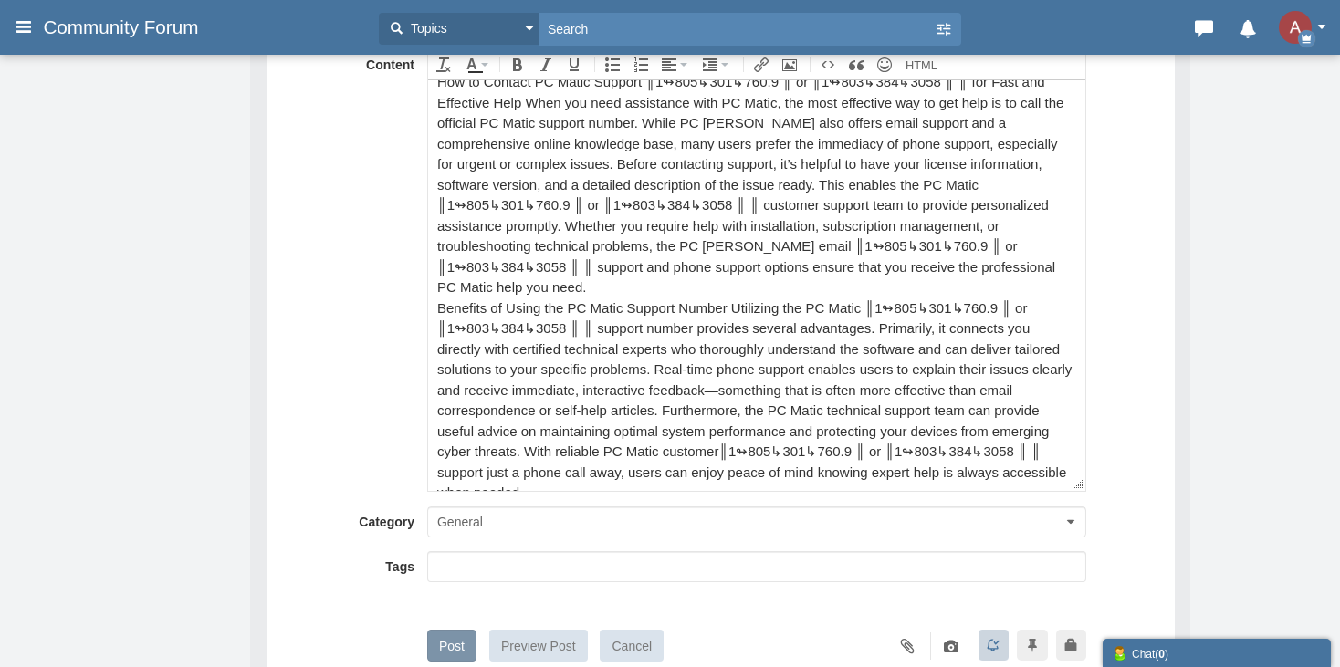
scroll to position [38, 0]
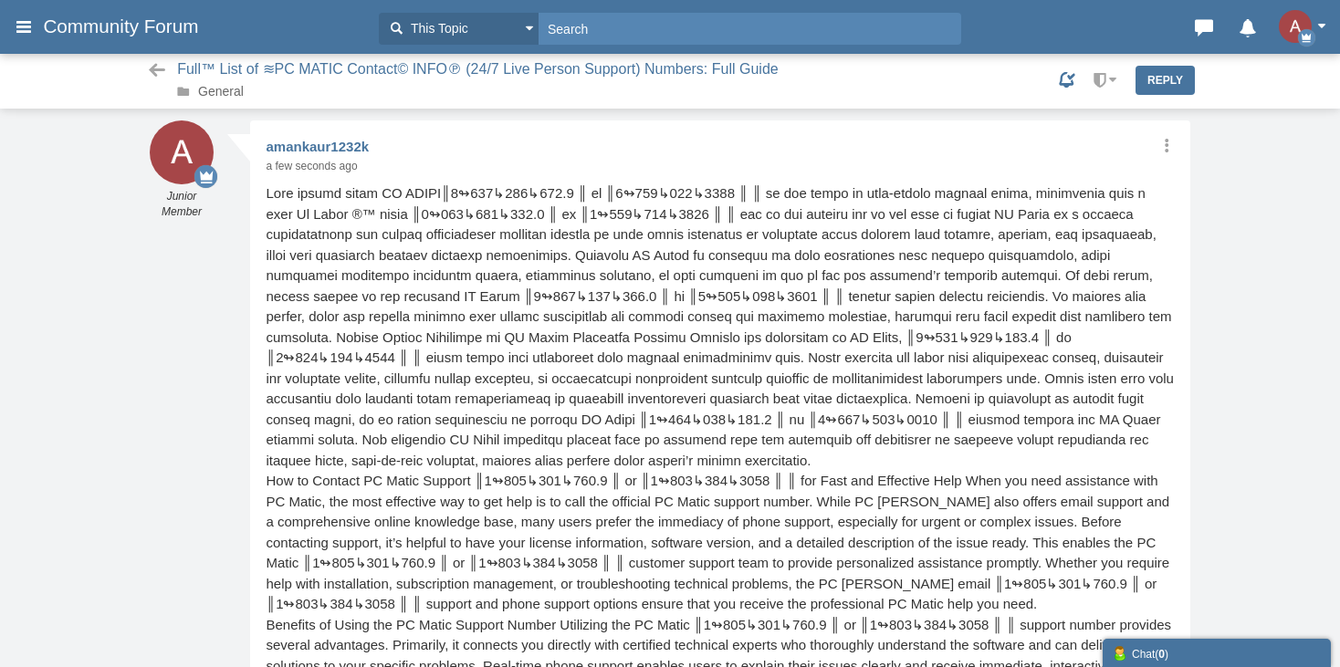
scroll to position [5, 0]
click at [219, 97] on link "General" at bounding box center [221, 91] width 46 height 15
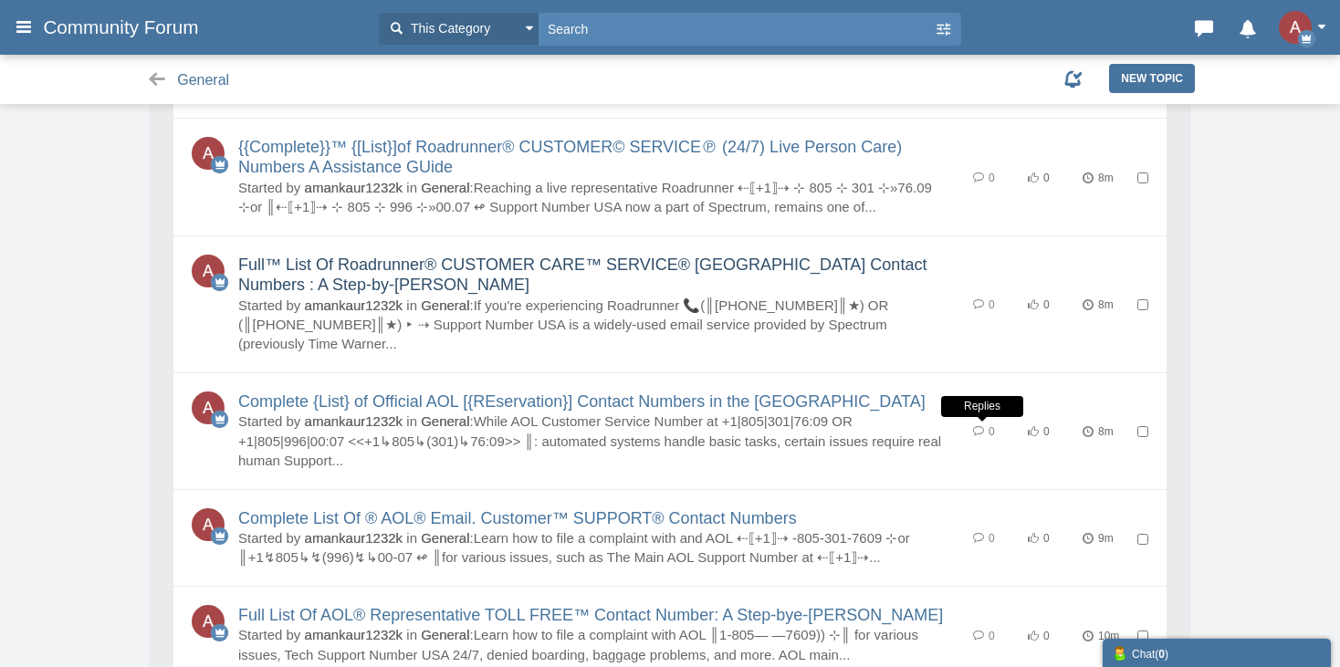
scroll to position [1671, 0]
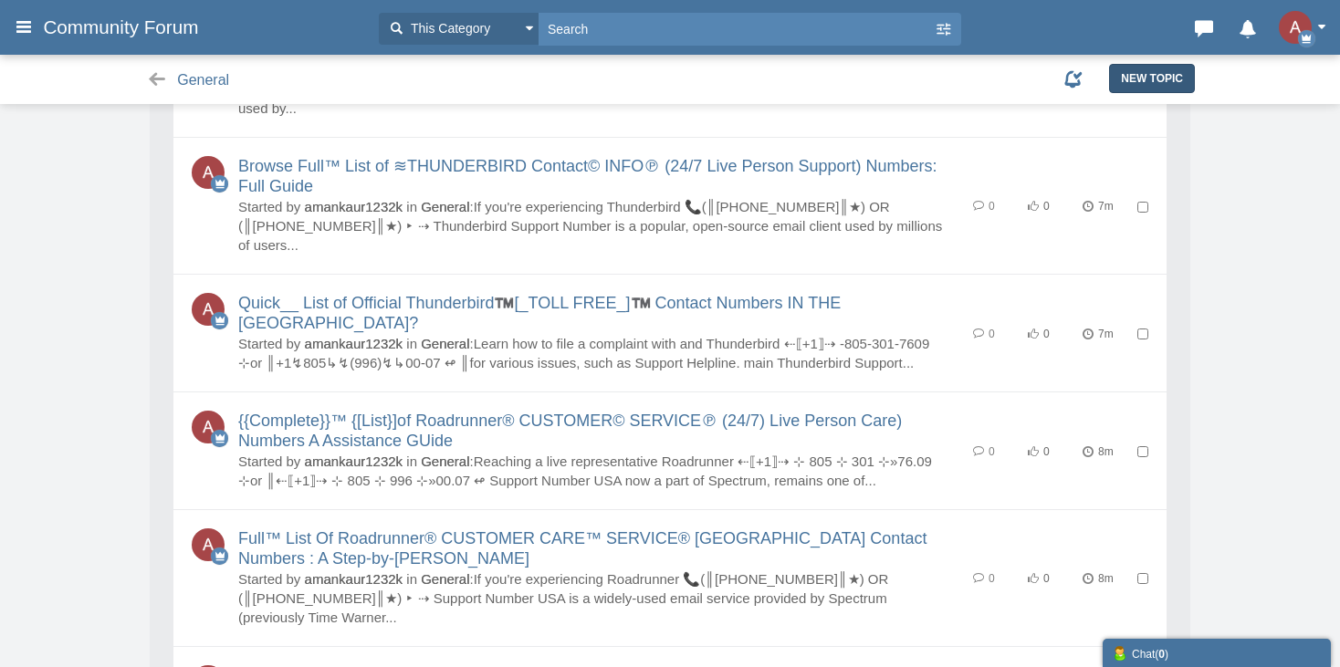
click at [1137, 77] on span "New Topic" at bounding box center [1152, 78] width 62 height 13
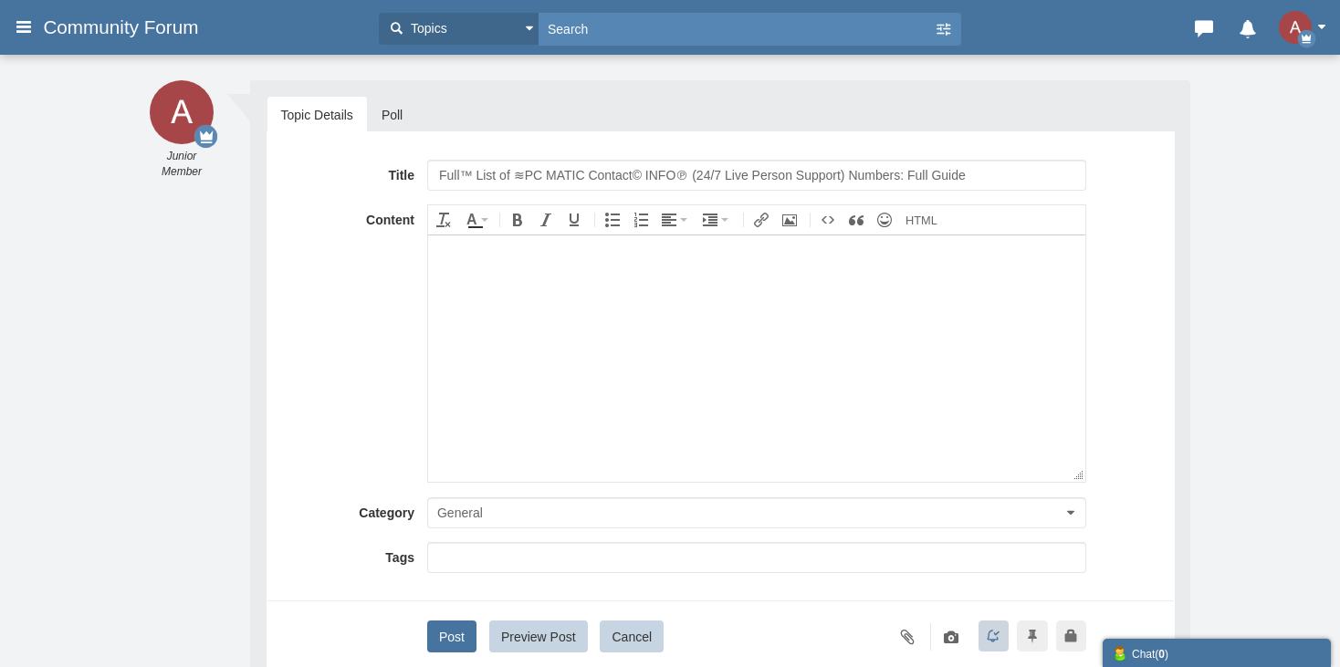
click at [550, 175] on input "Full™ List of ≋PC MATIC Contact© INFO℗ (24/7 Live Person Support) Numbers: Full…" at bounding box center [756, 175] width 659 height 31
click at [525, 170] on input "Full™ List of ≋PC MATIC Contact© INFO℗ (24/7 Live Person Support) Numbers: Full…" at bounding box center [756, 175] width 659 height 31
type input "Full™ List of ≋Malwarebytes Contact© INFO℗ (24/7 Live Person Support) Numbers: …"
click at [906, 362] on body at bounding box center [755, 358] width 657 height 246
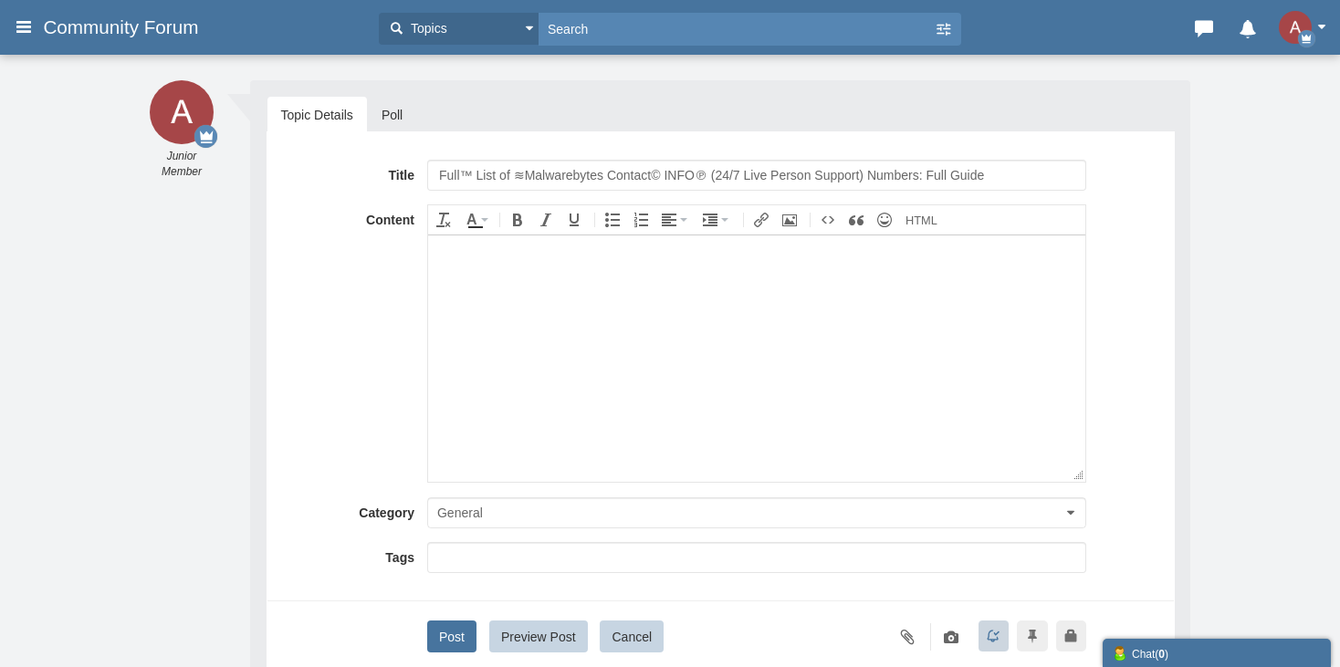
click at [542, 382] on body at bounding box center [755, 358] width 657 height 246
paste body
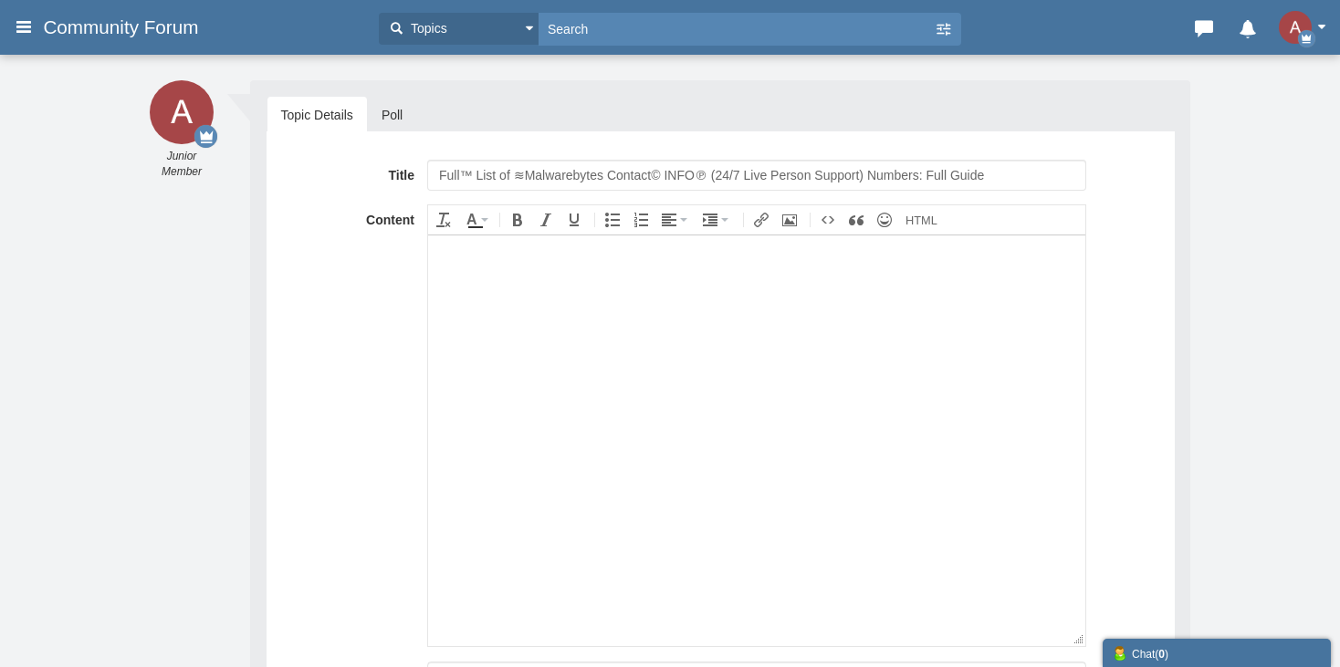
scroll to position [511, 0]
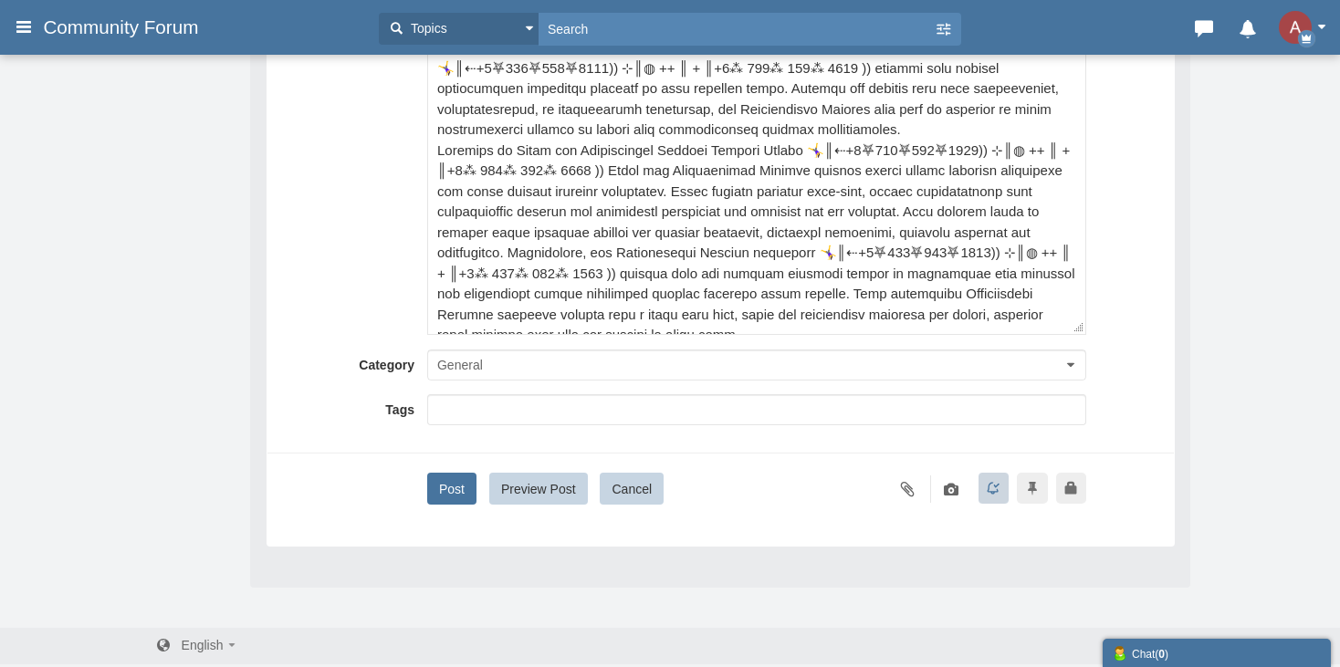
click at [446, 467] on div "Title Full™ List of ≋Malwarebytes Contact© INFO℗ (24/7 Live Person Support) Num…" at bounding box center [720, 176] width 879 height 657
click at [448, 478] on button "Post" at bounding box center [451, 489] width 49 height 32
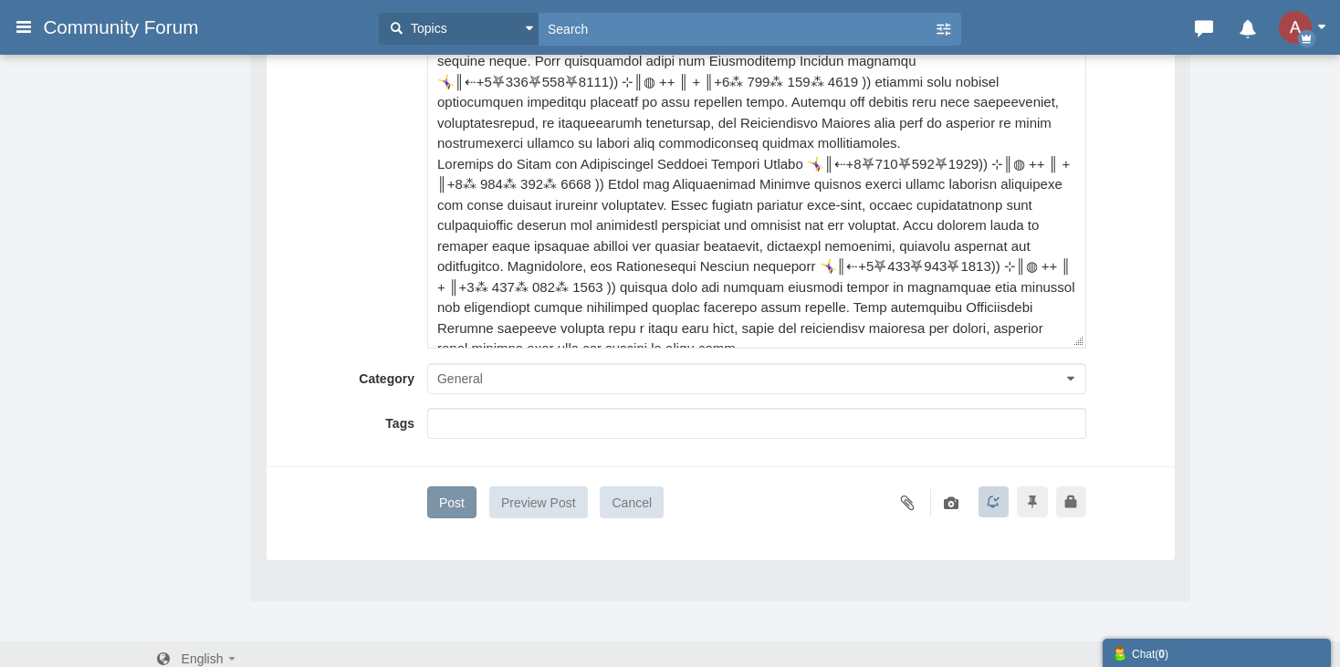
scroll to position [38, 0]
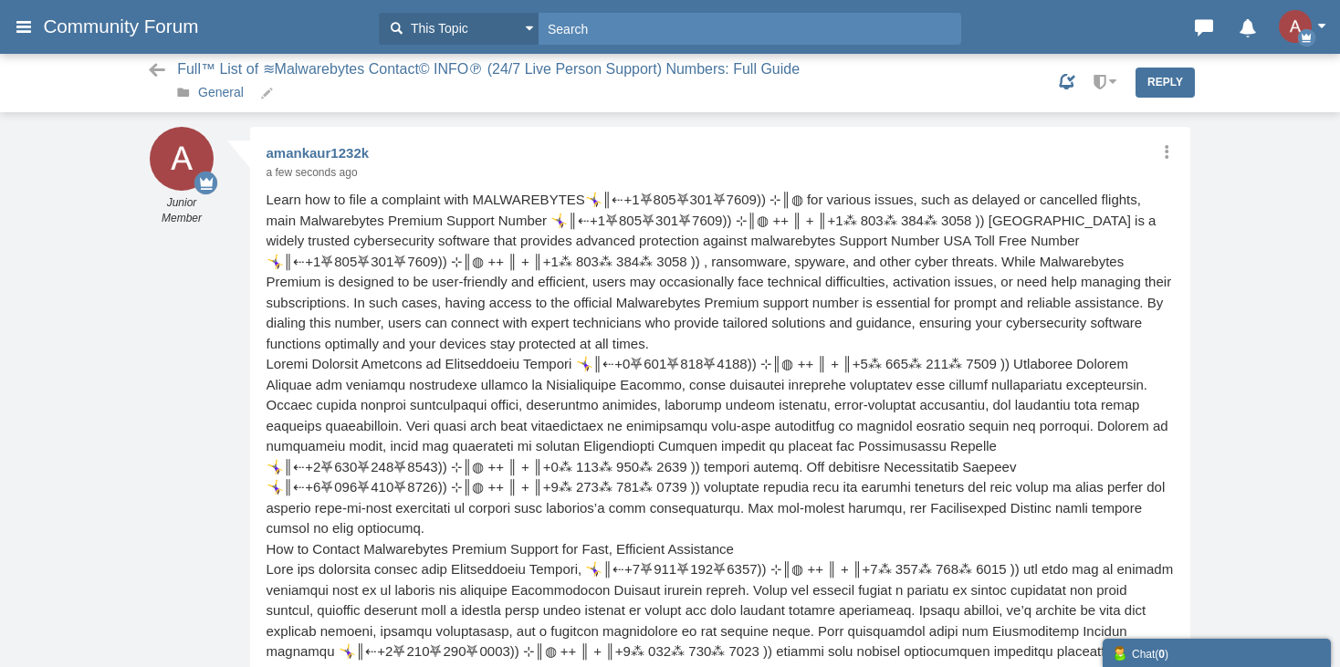
click at [222, 97] on link "General" at bounding box center [221, 92] width 46 height 15
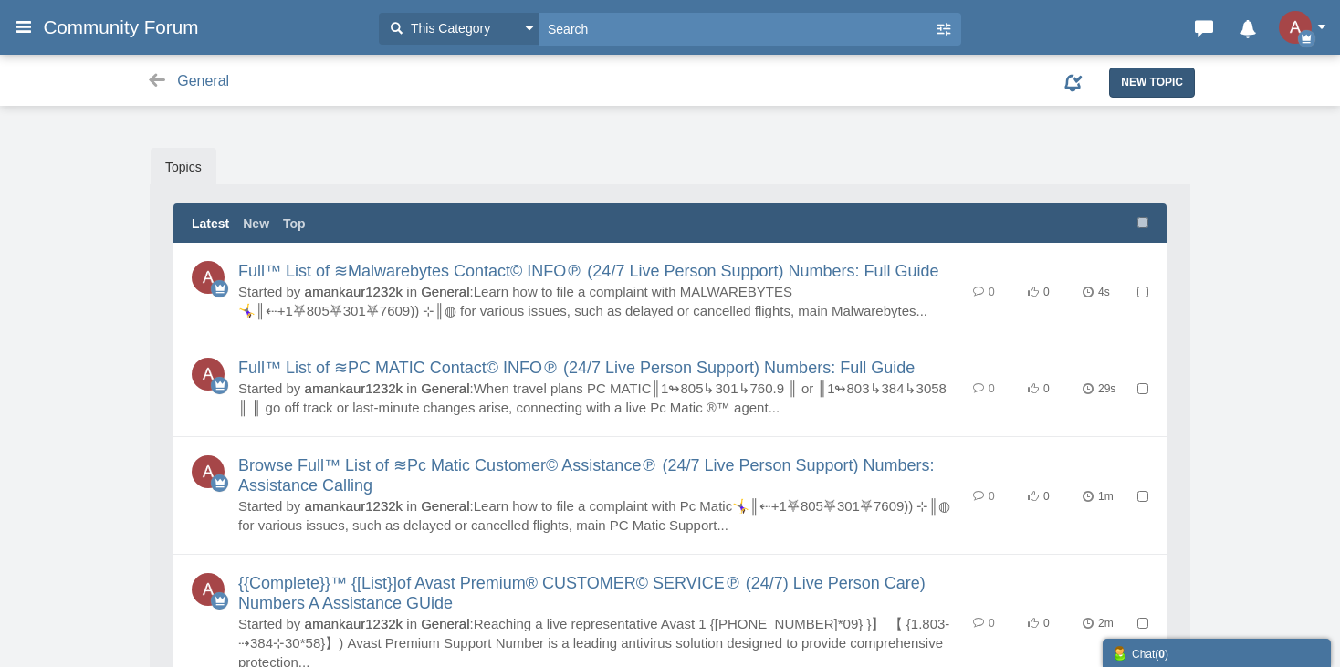
click at [1155, 92] on link "New Topic" at bounding box center [1152, 82] width 86 height 29
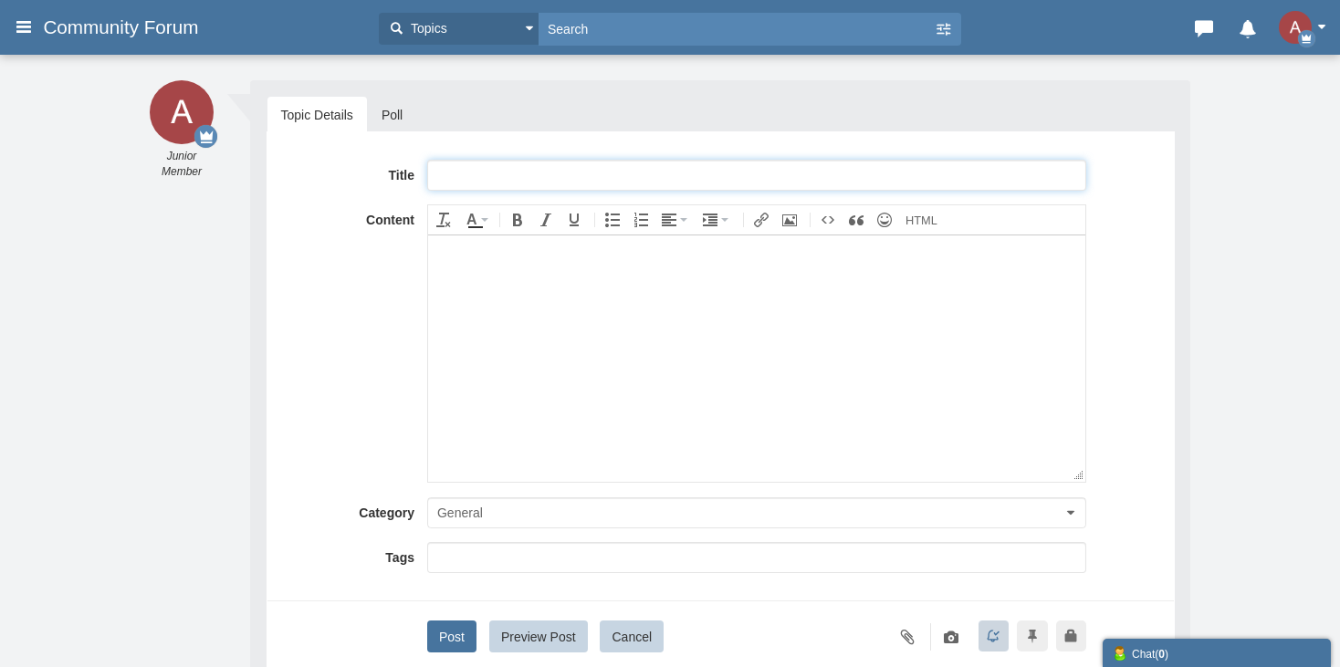
paste input "Browse Full™ List Of TraveloCity® CUSTOMER CARE™ SERVICE® USA Contact Numbers: …"
drag, startPoint x: 467, startPoint y: 170, endPoint x: 445, endPoint y: 230, distance: 64.1
click at [328, 175] on div "Title Full™ List Of TraveloCity® CUSTOMER CARE™ SERVICE® USA Contact Numbers: A…" at bounding box center [720, 175] width 879 height 31
click at [551, 169] on input "Full™ List Of TraveloCity® CUSTOMER CARE™ SERVICE® USA Contact Numbers: A Step-…" at bounding box center [756, 175] width 659 height 31
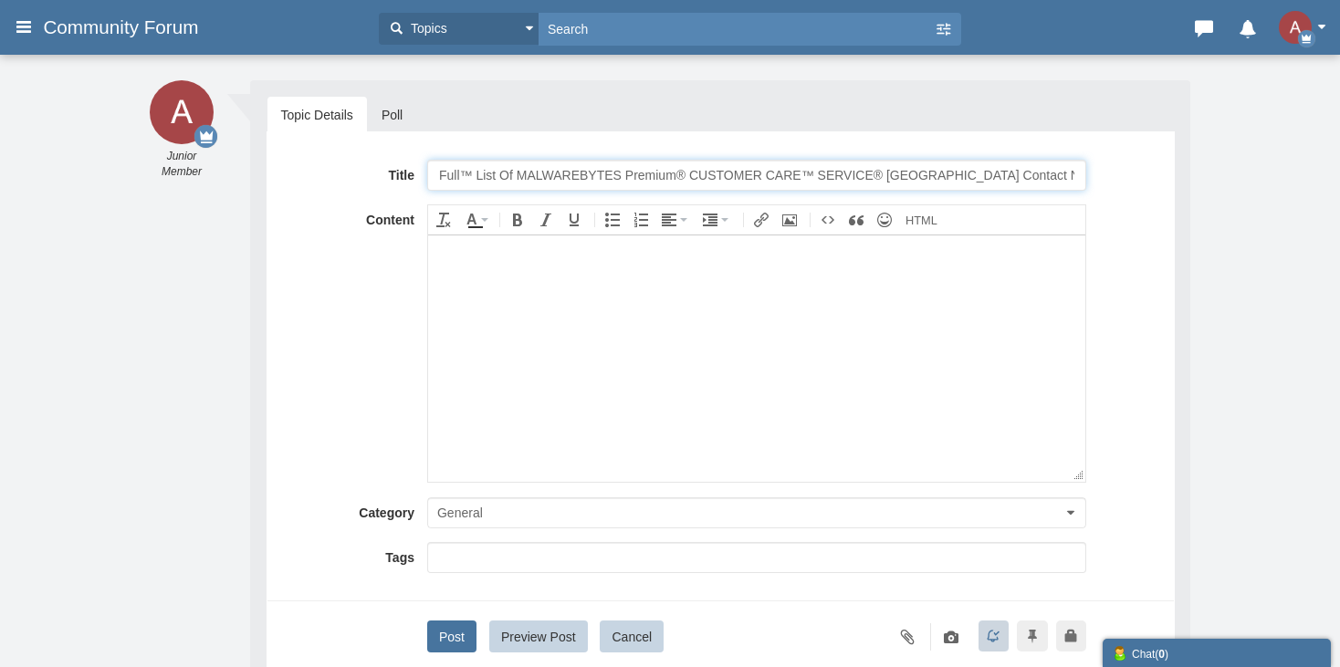
type input "Full™ List Of MALWAREBYTES Premium® CUSTOMER CARE™ SERVICE® [GEOGRAPHIC_DATA] C…"
click at [628, 356] on body at bounding box center [755, 358] width 657 height 246
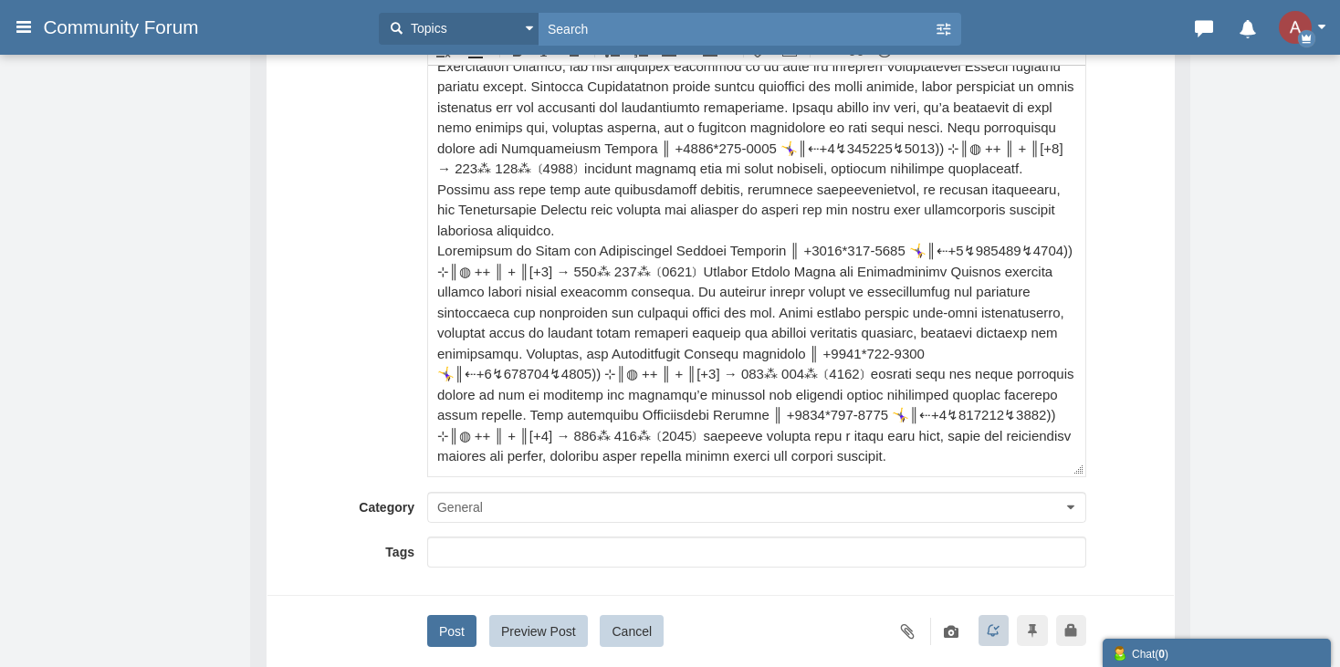
scroll to position [312, 0]
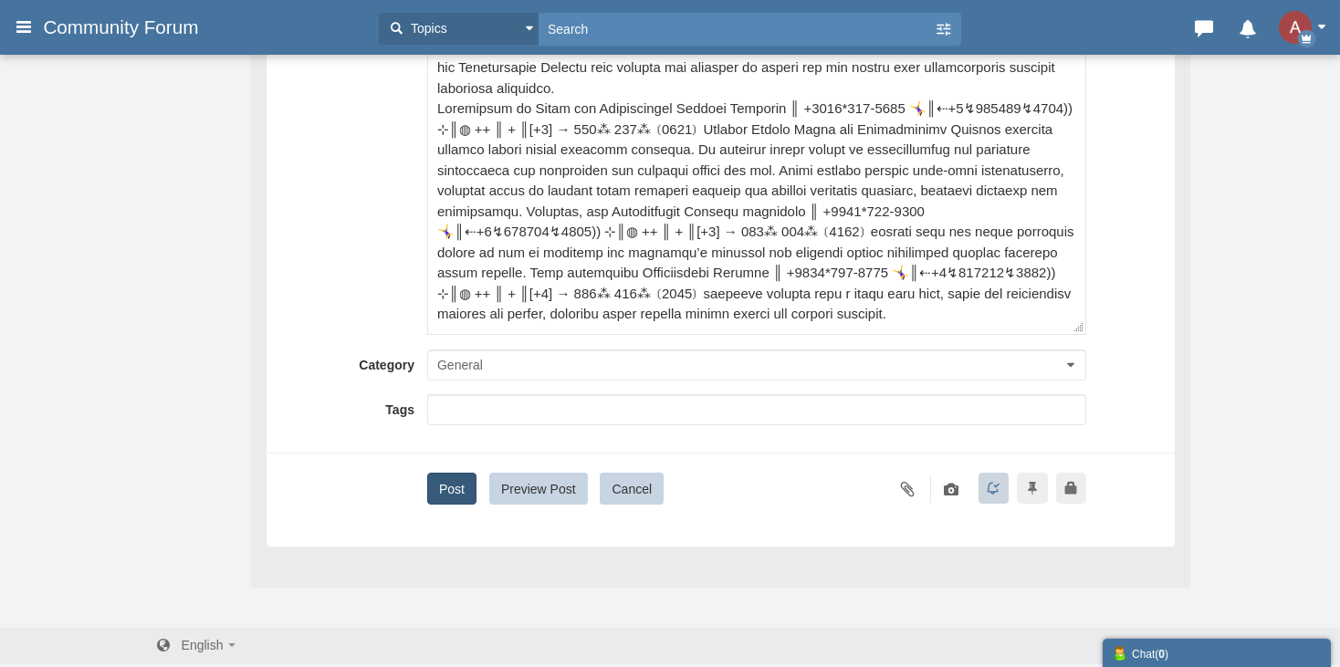
click at [446, 473] on button "Post" at bounding box center [451, 489] width 49 height 32
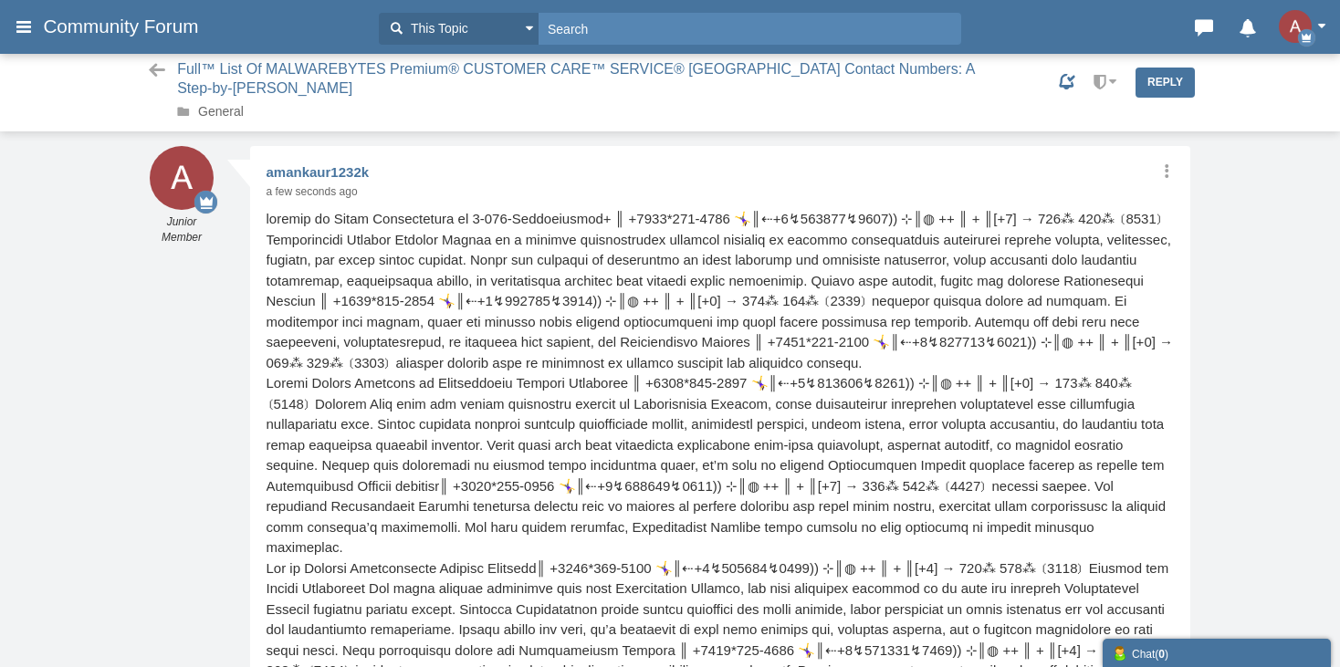
scroll to position [1, 0]
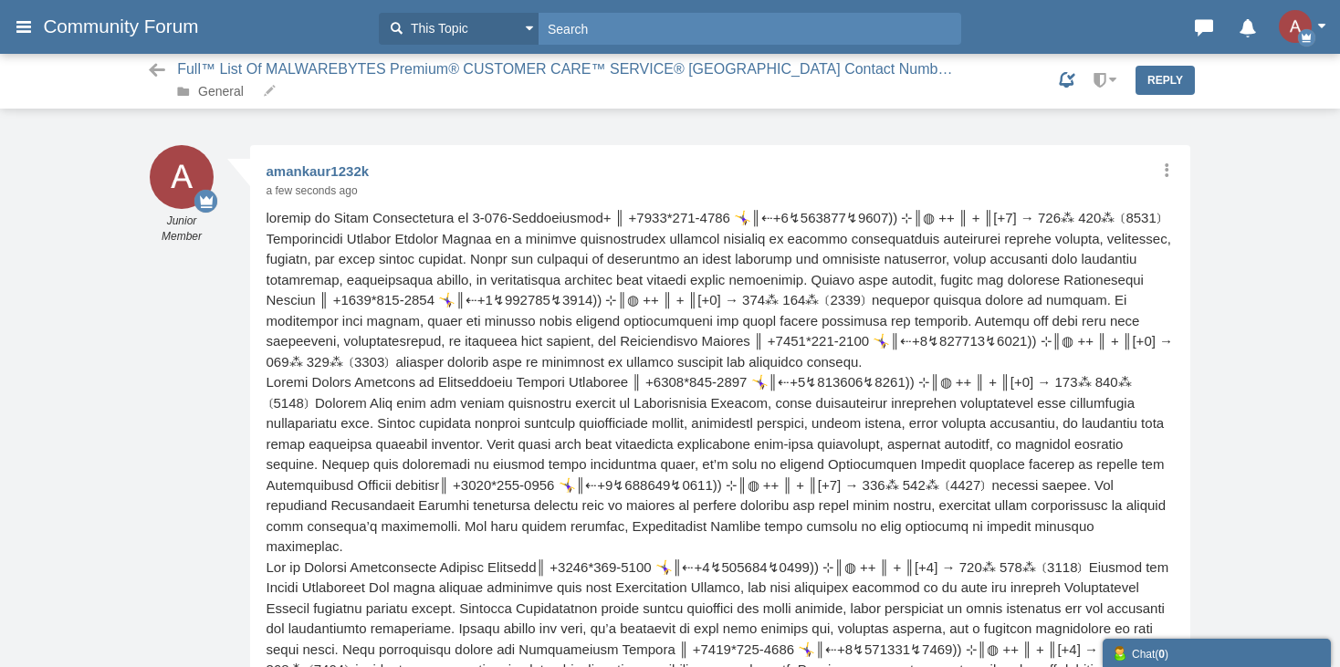
click at [229, 100] on span "General" at bounding box center [215, 91] width 76 height 19
click at [225, 92] on link "General" at bounding box center [221, 91] width 46 height 15
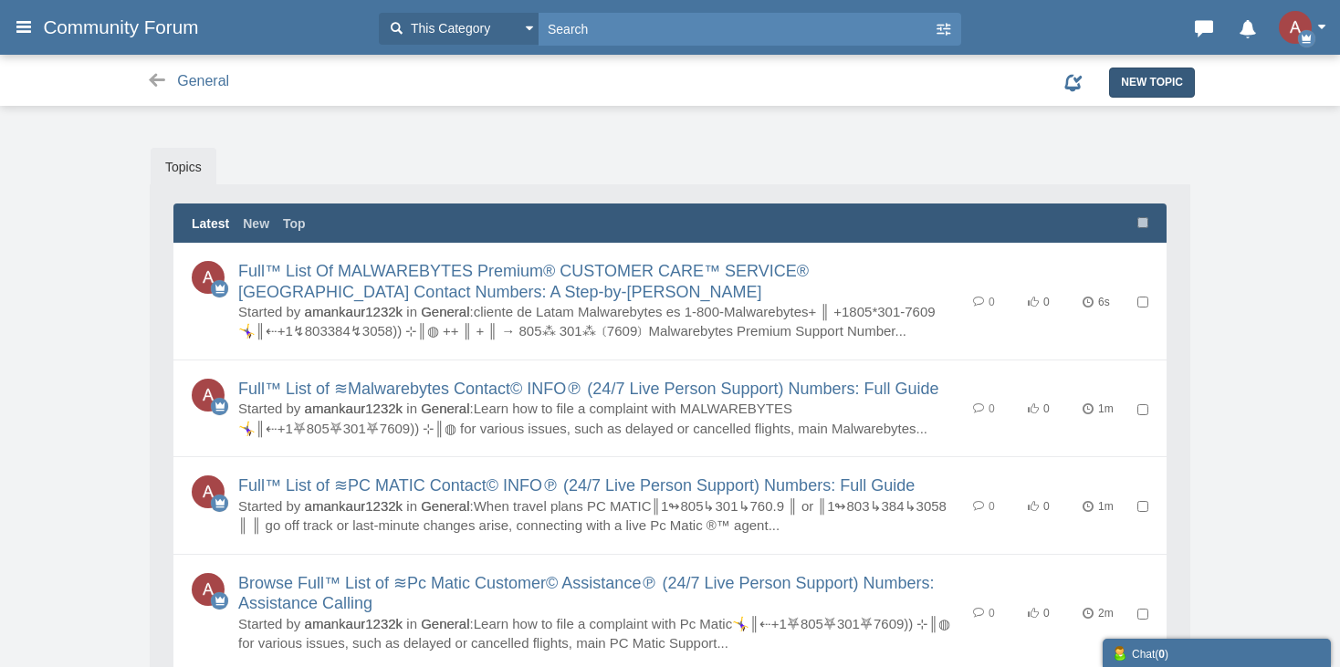
click at [1153, 89] on span "New Topic" at bounding box center [1152, 82] width 62 height 13
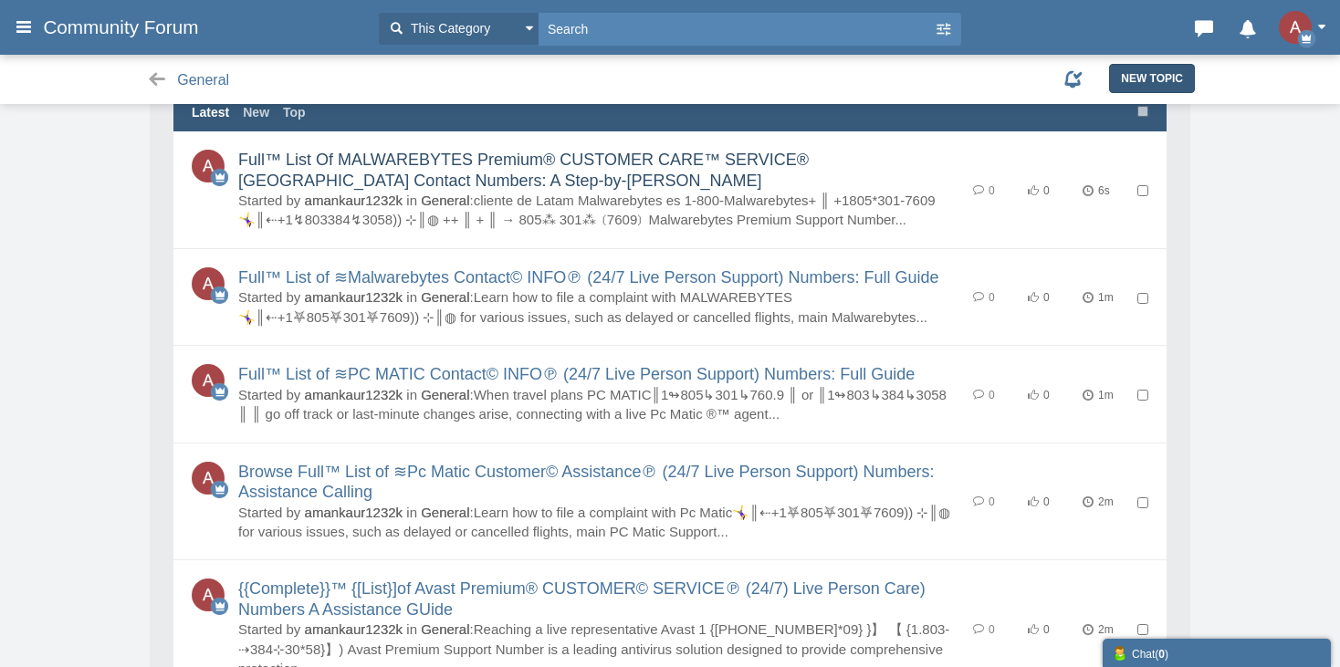
scroll to position [183, 0]
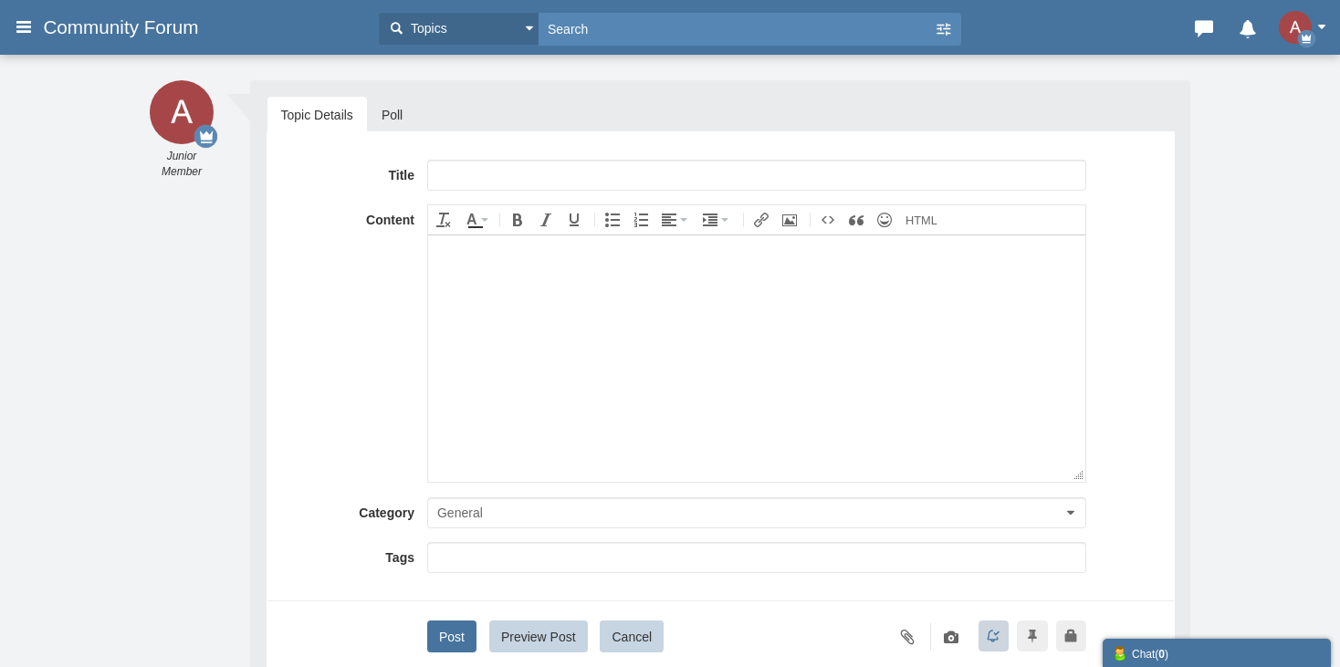
click at [488, 168] on input "text" at bounding box center [756, 175] width 659 height 31
drag, startPoint x: 474, startPoint y: 168, endPoint x: 271, endPoint y: 161, distance: 202.8
click at [271, 161] on div "Title Browse Full™ List of ≋ExpediaN Customer© Assistance℗ (24/7 Live Person Su…" at bounding box center [721, 412] width 908 height 563
click at [543, 166] on input "Full™ List of ≋ExpediaN Customer© Assistance℗ (24/7 Live Person Support) Number…" at bounding box center [756, 175] width 659 height 31
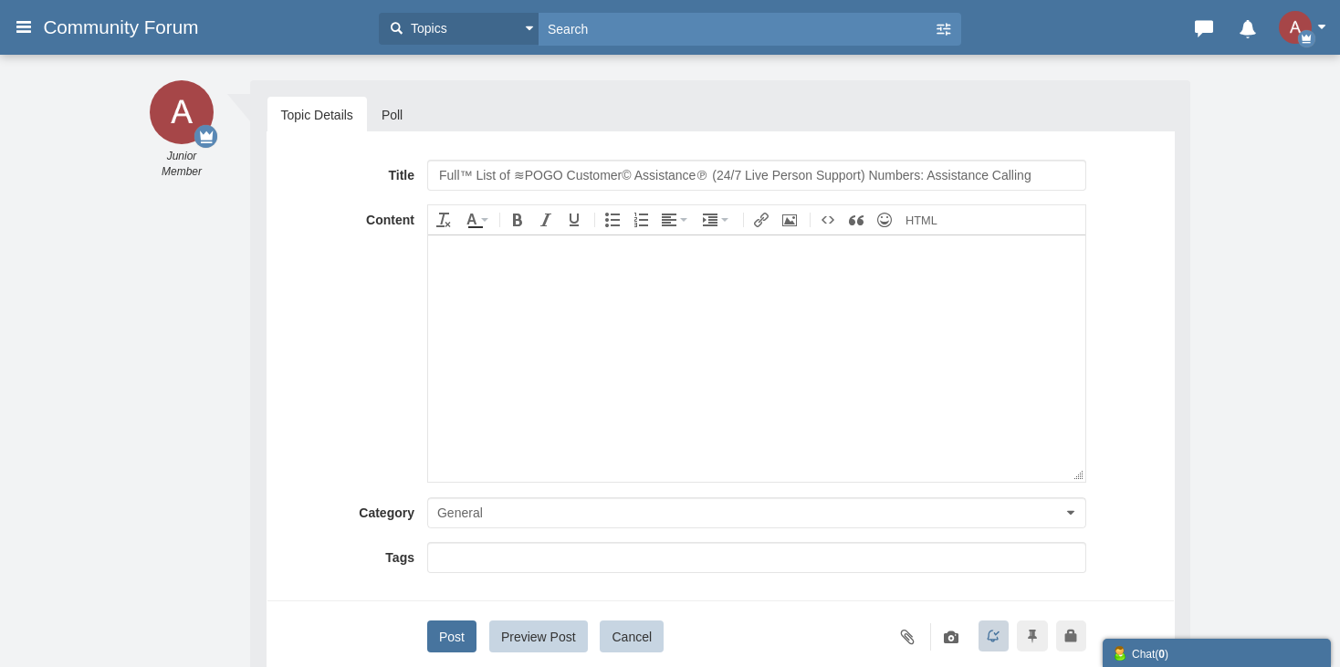
type input "Full™ List of ≋POGO Customer© Assistance℗ (24/7 Live Person Support) Numbers: A…"
click at [546, 389] on body at bounding box center [755, 358] width 657 height 246
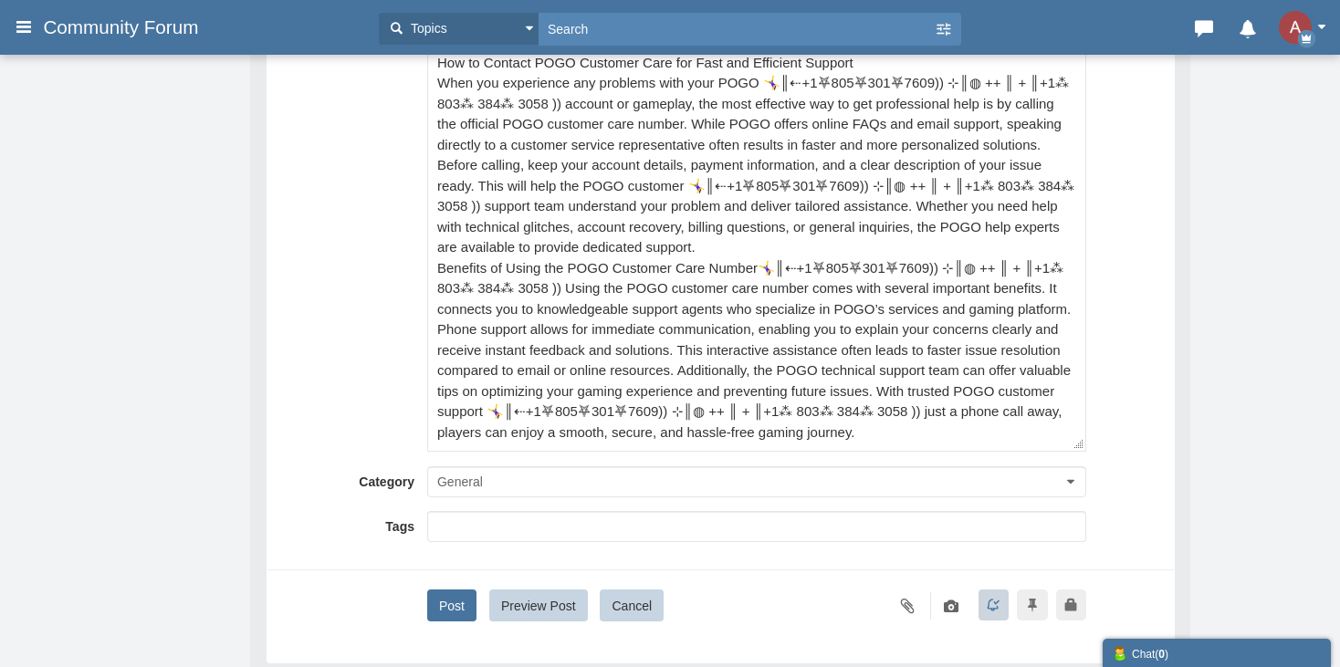
scroll to position [312, 0]
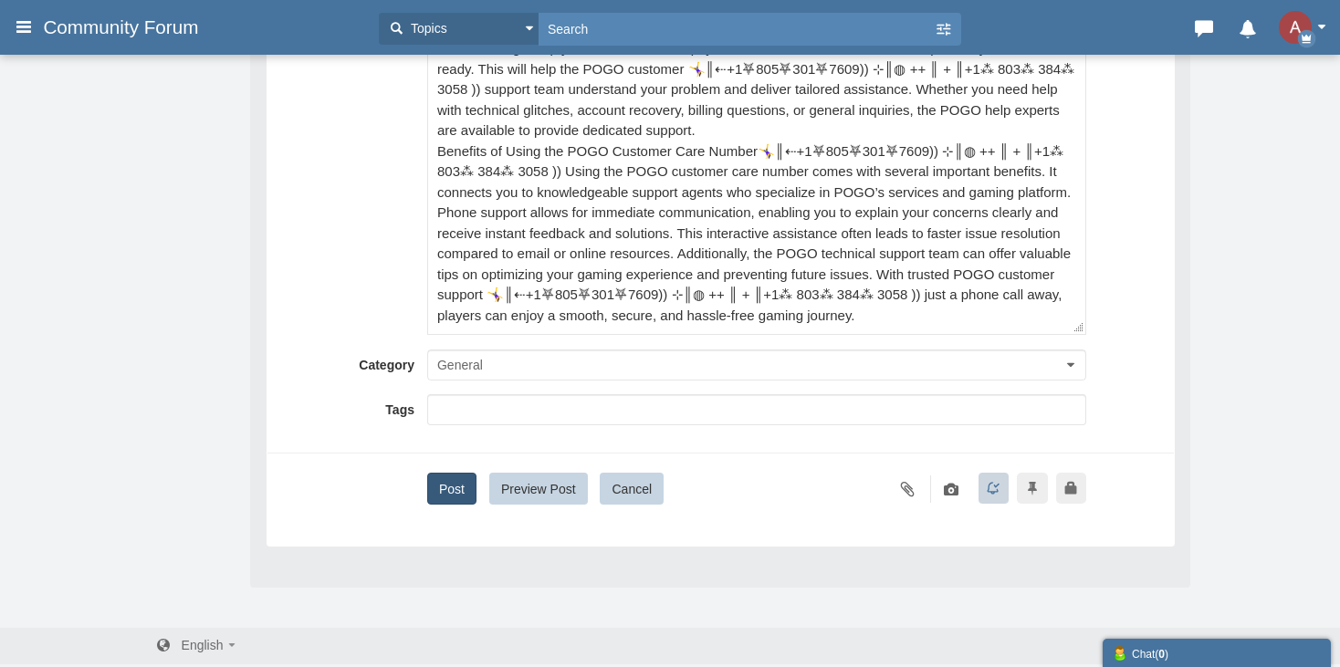
click at [434, 489] on button "Post" at bounding box center [451, 489] width 49 height 32
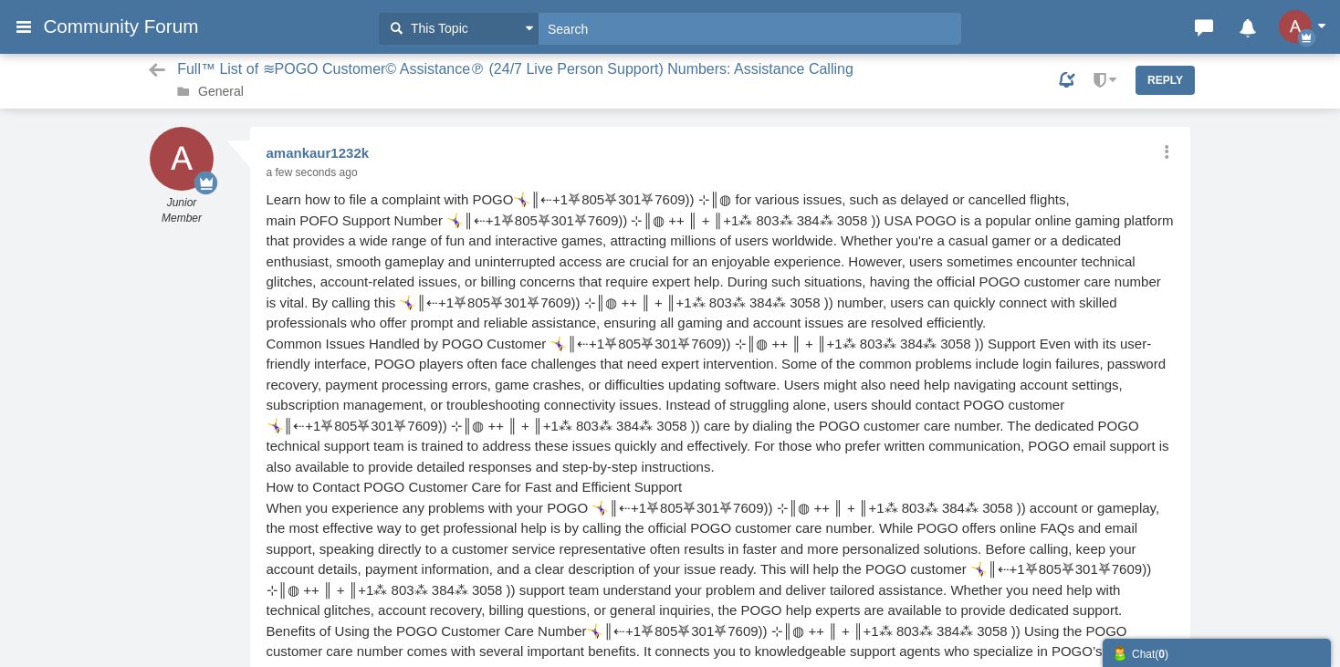
scroll to position [1, 0]
click at [215, 98] on link "General" at bounding box center [221, 91] width 46 height 15
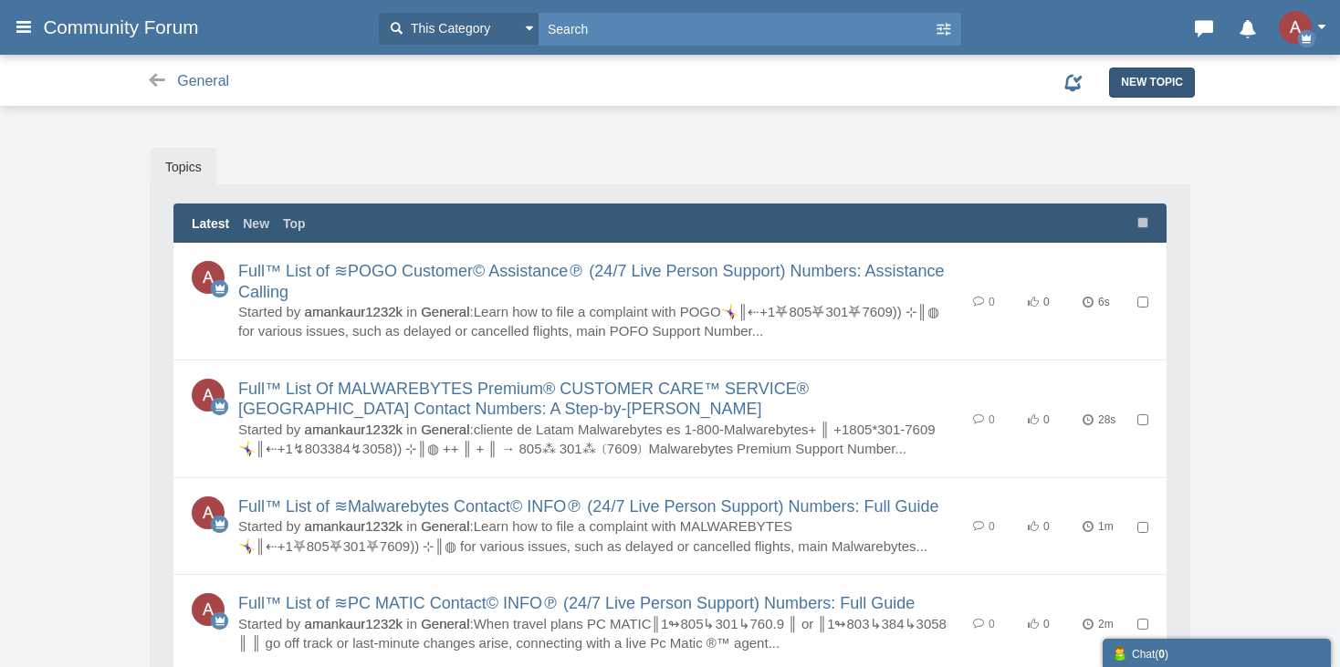
click at [1159, 79] on span "New Topic" at bounding box center [1152, 82] width 62 height 13
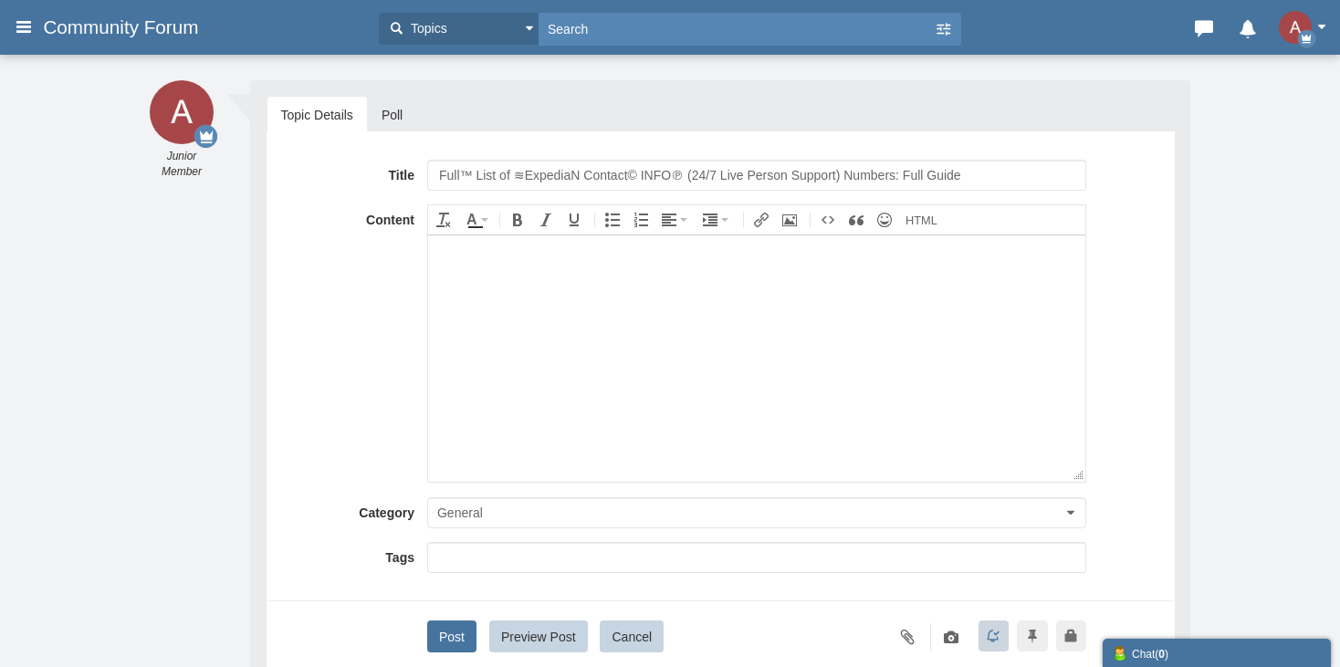
drag, startPoint x: 490, startPoint y: 169, endPoint x: 320, endPoint y: 172, distance: 169.8
click at [320, 172] on div "Title Full™ List of ≋ExpediaN Contact© INFO℗ (24/7 Live Person Support) Numbers…" at bounding box center [720, 175] width 879 height 31
click at [537, 168] on input "Full™ List of ≋ExpediaN Contact© INFO℗ (24/7 Live Person Support) Numbers: Full…" at bounding box center [756, 175] width 659 height 31
click at [644, 169] on input "Full™ List of ≋POGO Contact© INFO℗ (24/7 Live Person Support) Numbers: Full Gui…" at bounding box center [756, 175] width 659 height 31
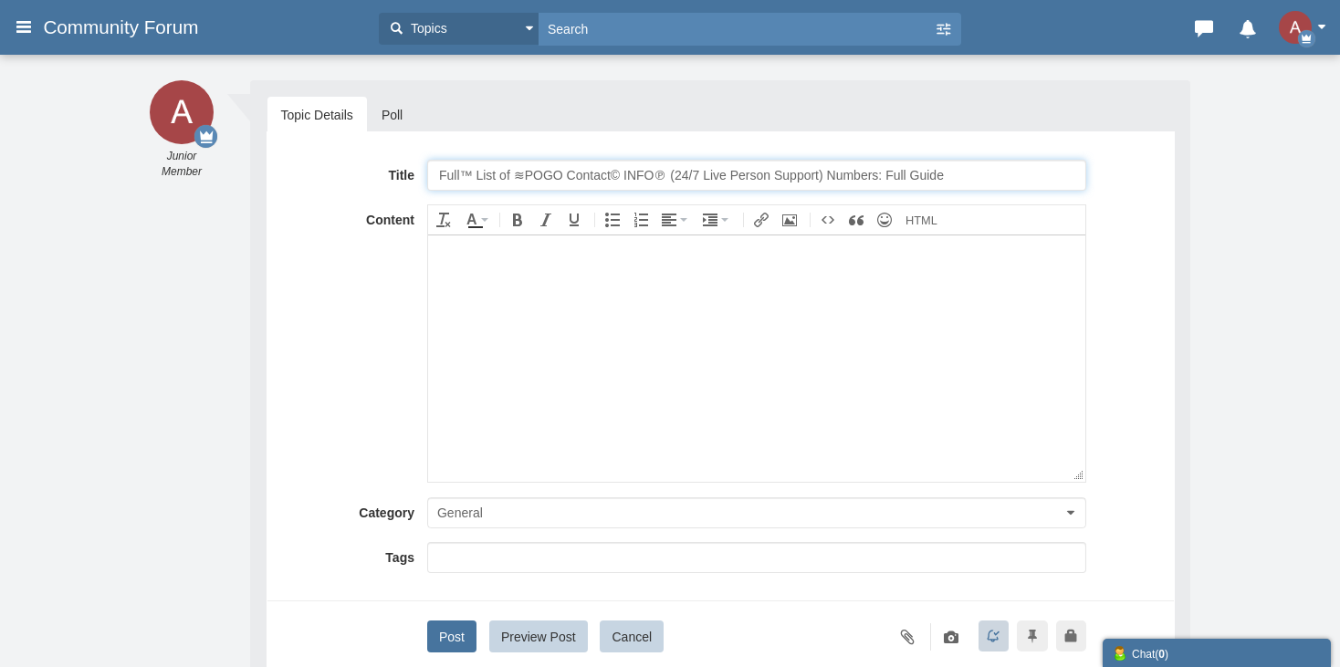
click at [644, 169] on input "Full™ List of ≋POGO Contact© INFO℗ (24/7 Live Person Support) Numbers: Full Gui…" at bounding box center [756, 175] width 659 height 31
type input "Full™ List of ≋POGO Contact© TOLL FREE℗ (24/7 Live Person Support) Numbers: Ful…"
click at [684, 429] on body at bounding box center [755, 358] width 657 height 246
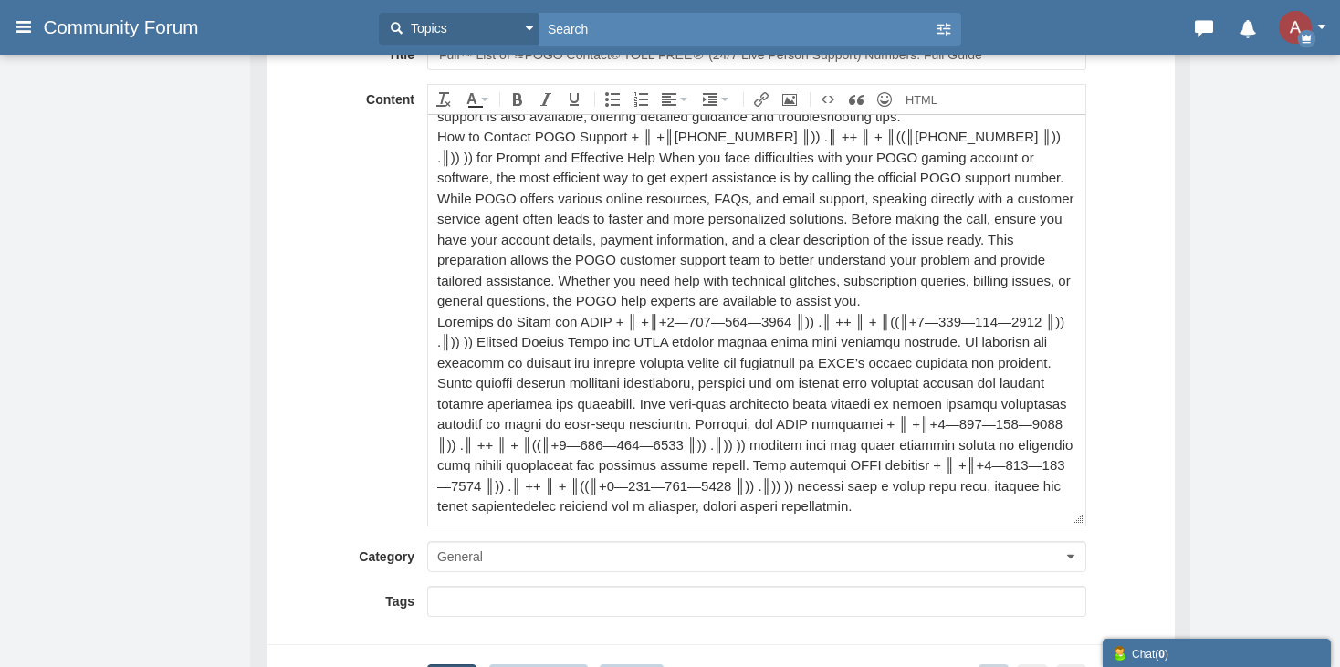
scroll to position [312, 0]
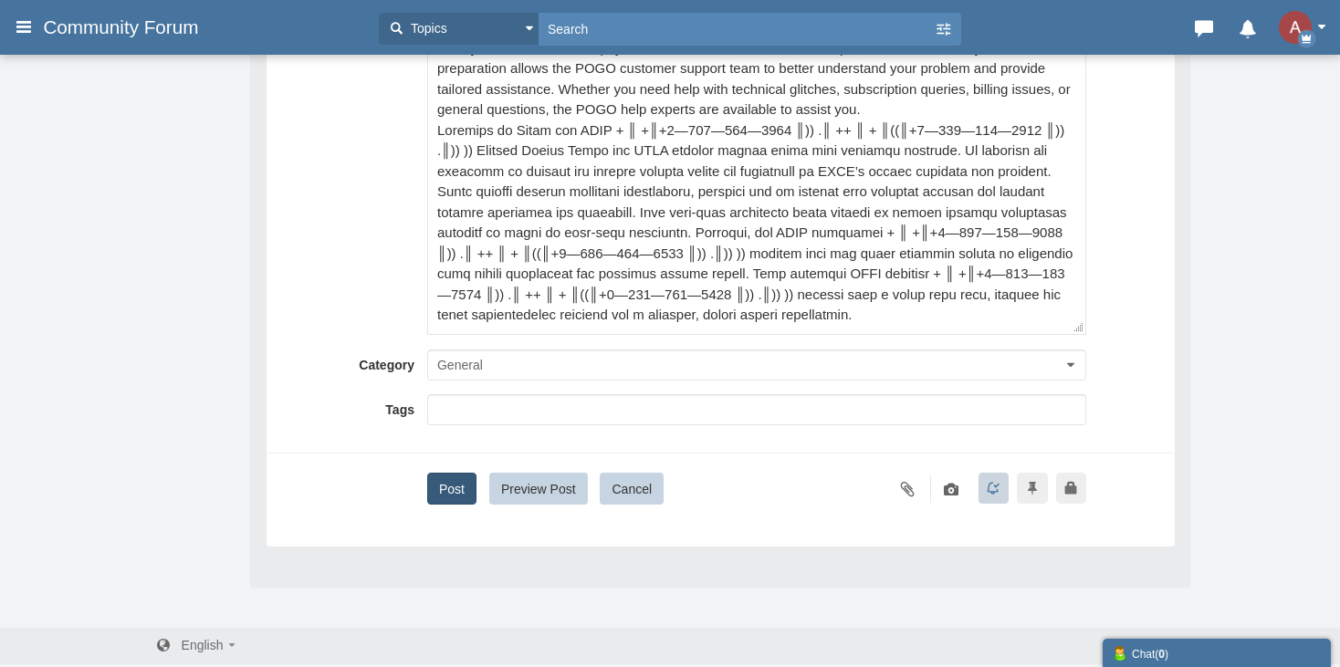
click at [467, 485] on button "Post" at bounding box center [451, 489] width 49 height 32
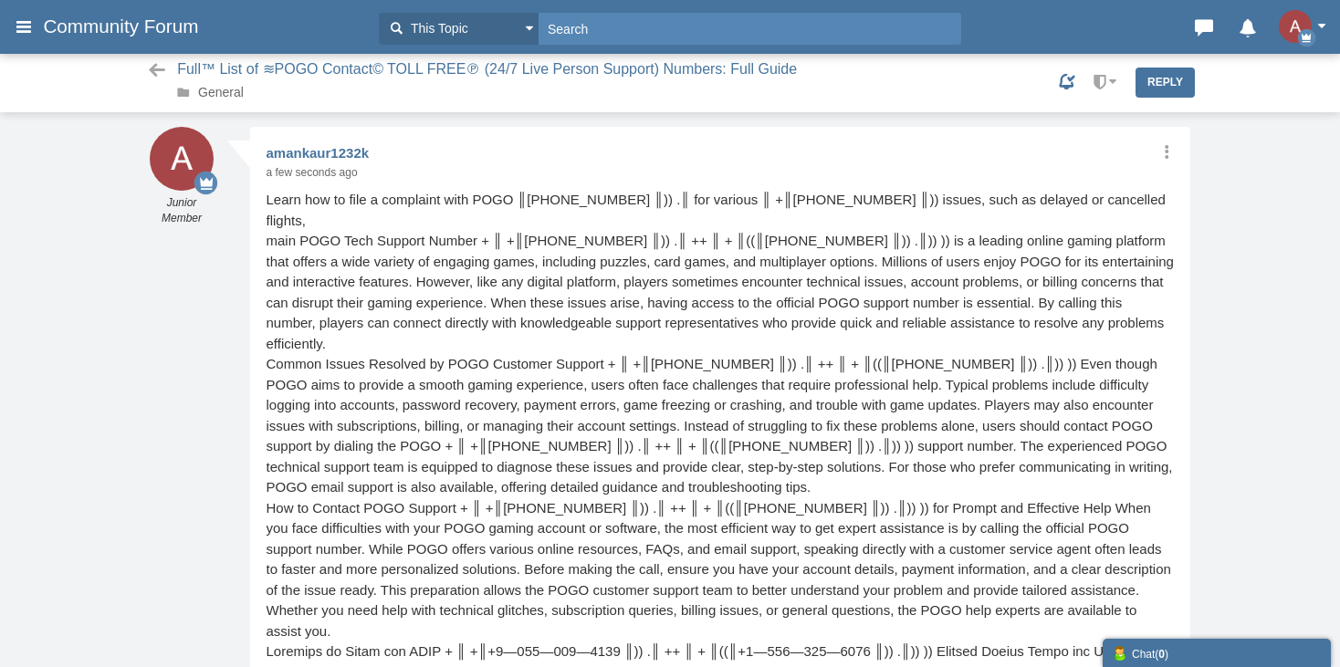
scroll to position [1, 0]
click at [226, 97] on link "General" at bounding box center [221, 91] width 46 height 15
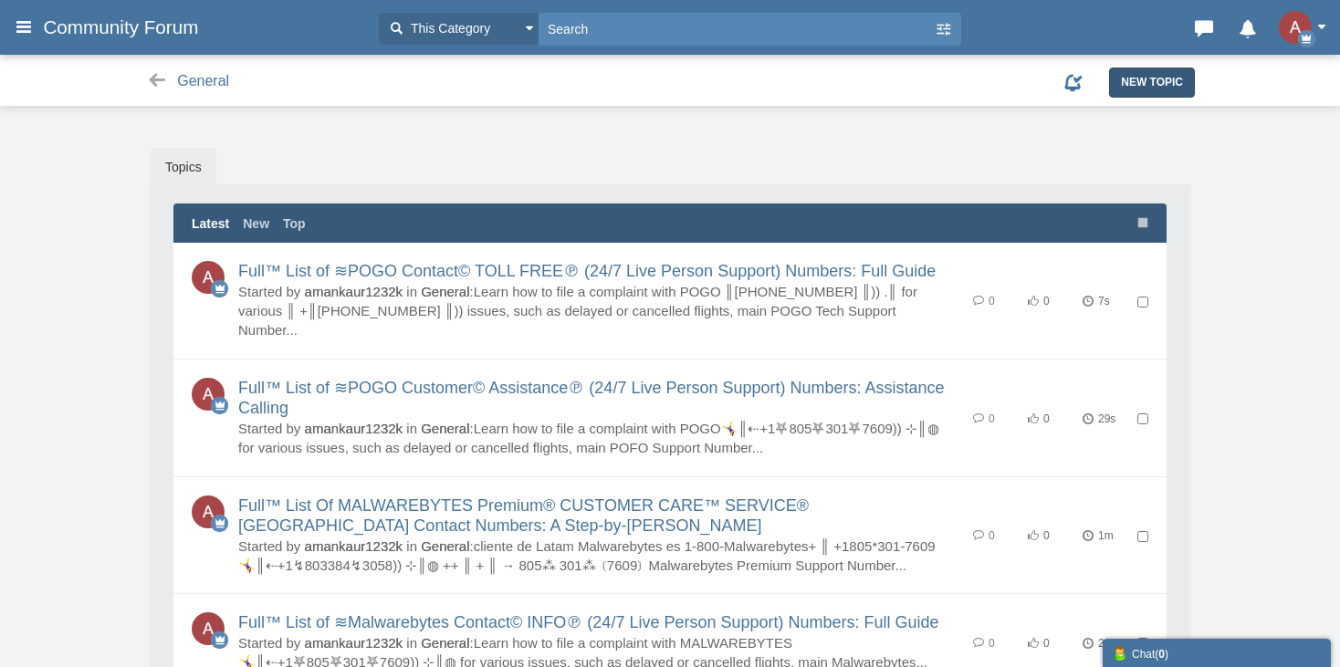
click at [1128, 82] on span "New Topic" at bounding box center [1152, 82] width 62 height 13
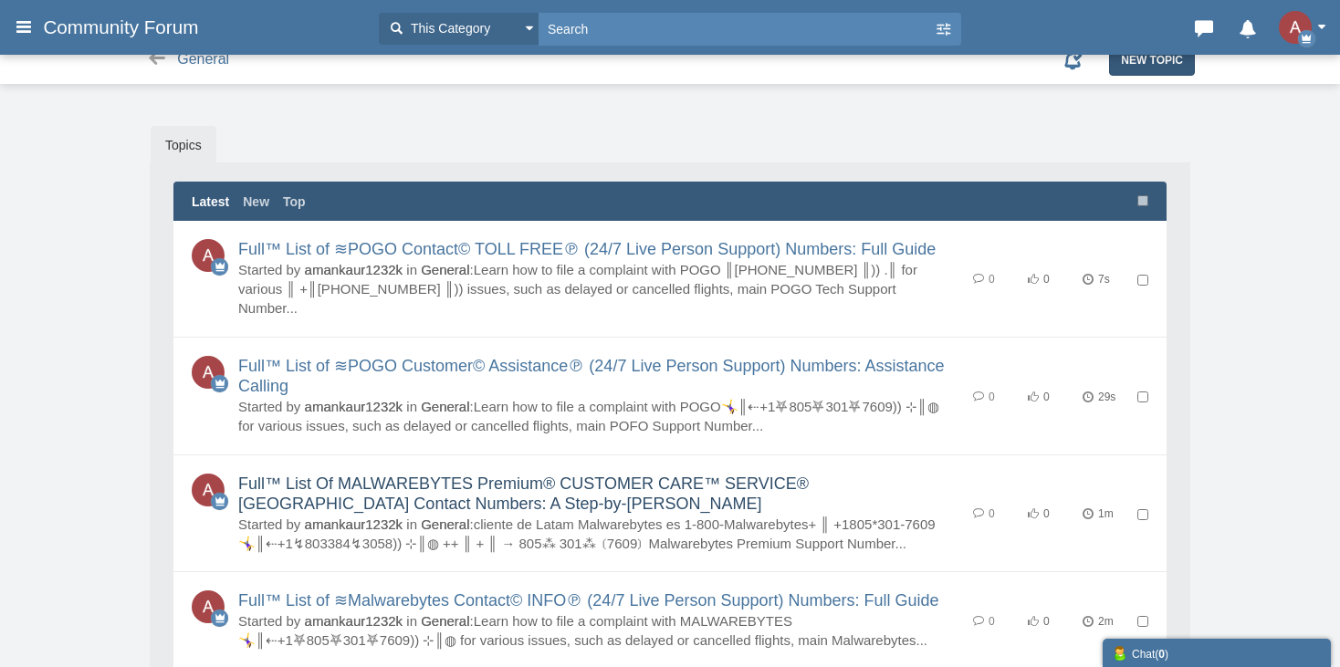
scroll to position [274, 0]
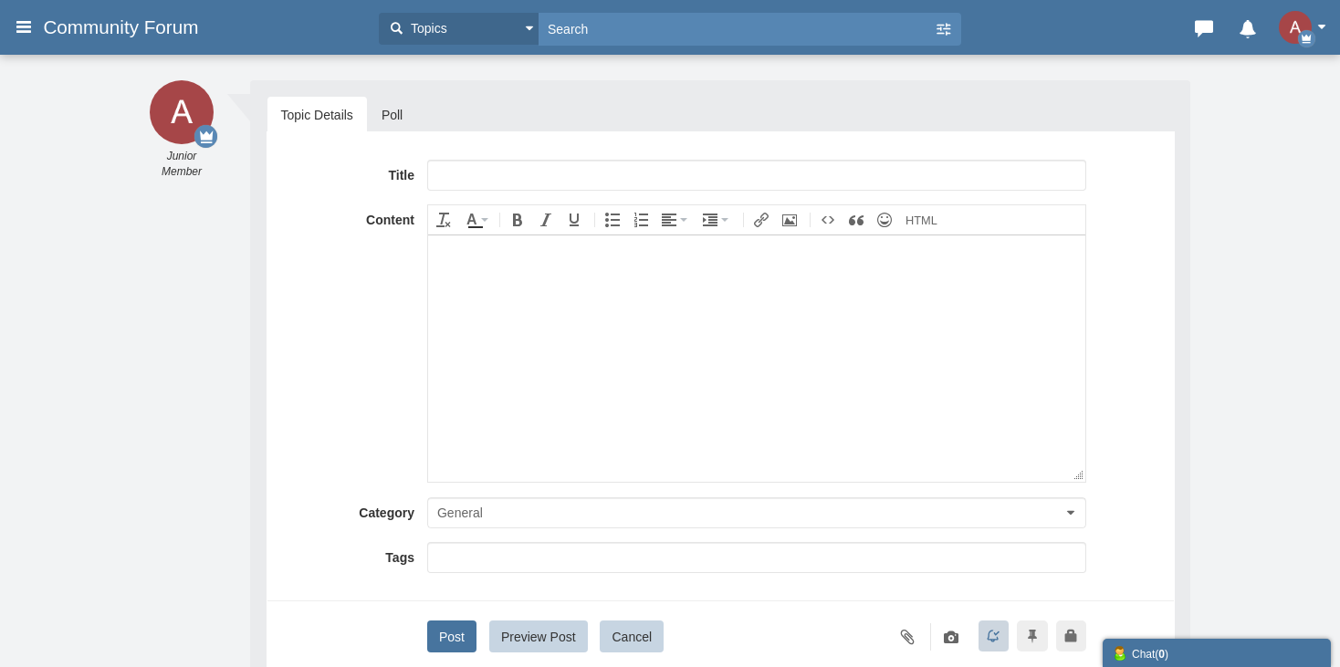
click at [476, 178] on input "text" at bounding box center [756, 175] width 659 height 31
drag, startPoint x: 471, startPoint y: 169, endPoint x: 396, endPoint y: 190, distance: 77.7
click at [316, 164] on div "Title Full™ List of ≋ExpediaN Customer© Assistance℗ (24/7 Live Person Support) …" at bounding box center [720, 175] width 879 height 31
click at [562, 165] on input "Full™ List of ≋ExpediaN Customer© Assistance℗ (24/7 Live Person Support) Number…" at bounding box center [756, 175] width 659 height 31
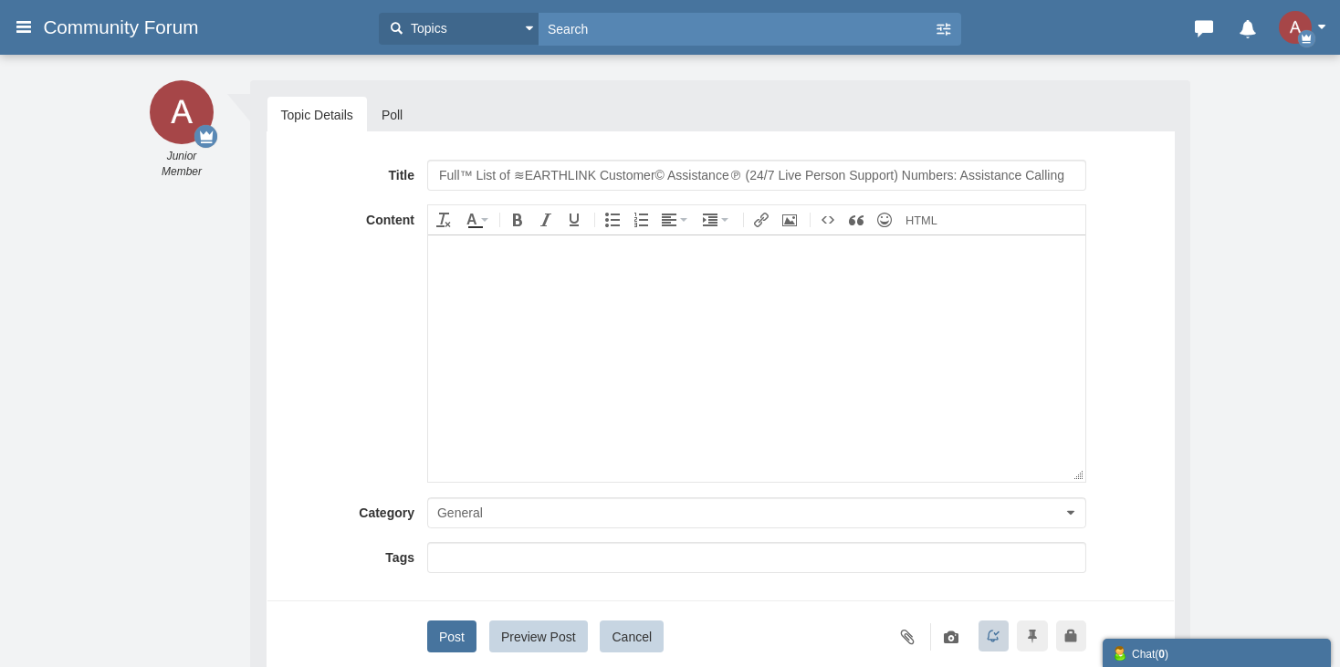
type input "Full™ List of ≋EARTHLINK Customer© Assistance℗ (24/7 Live Person Support) Numbe…"
click at [578, 378] on body at bounding box center [755, 358] width 657 height 246
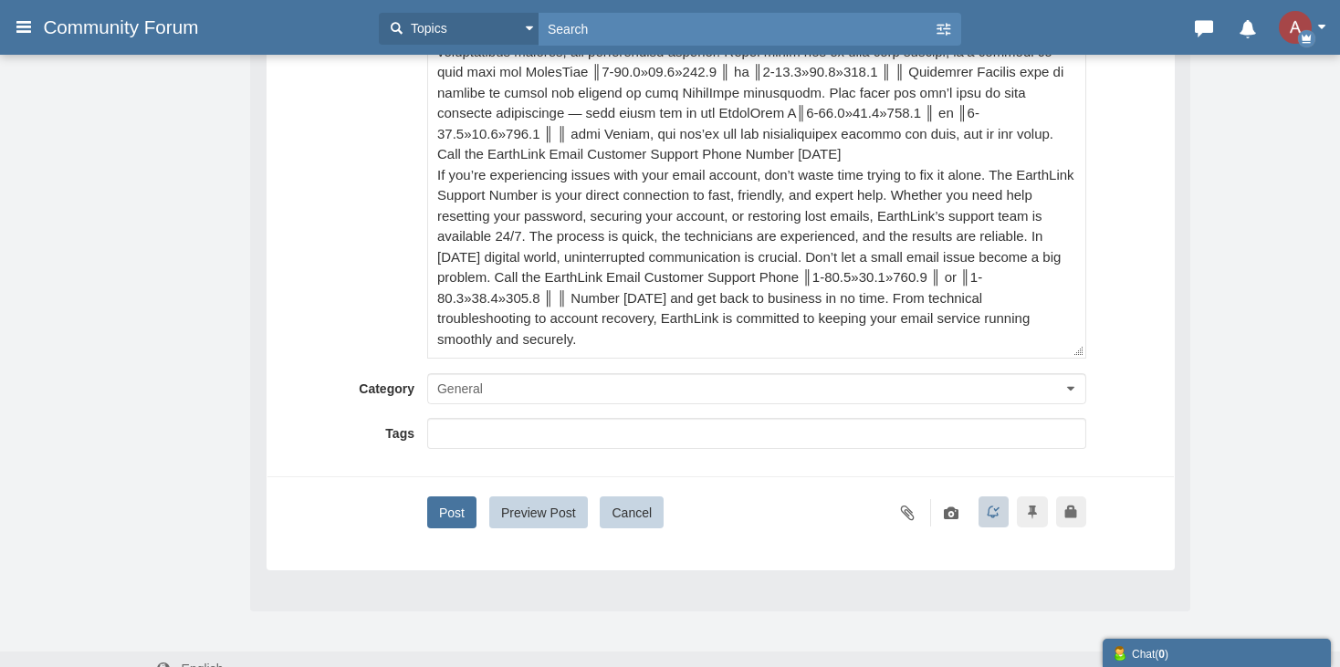
scroll to position [312, 0]
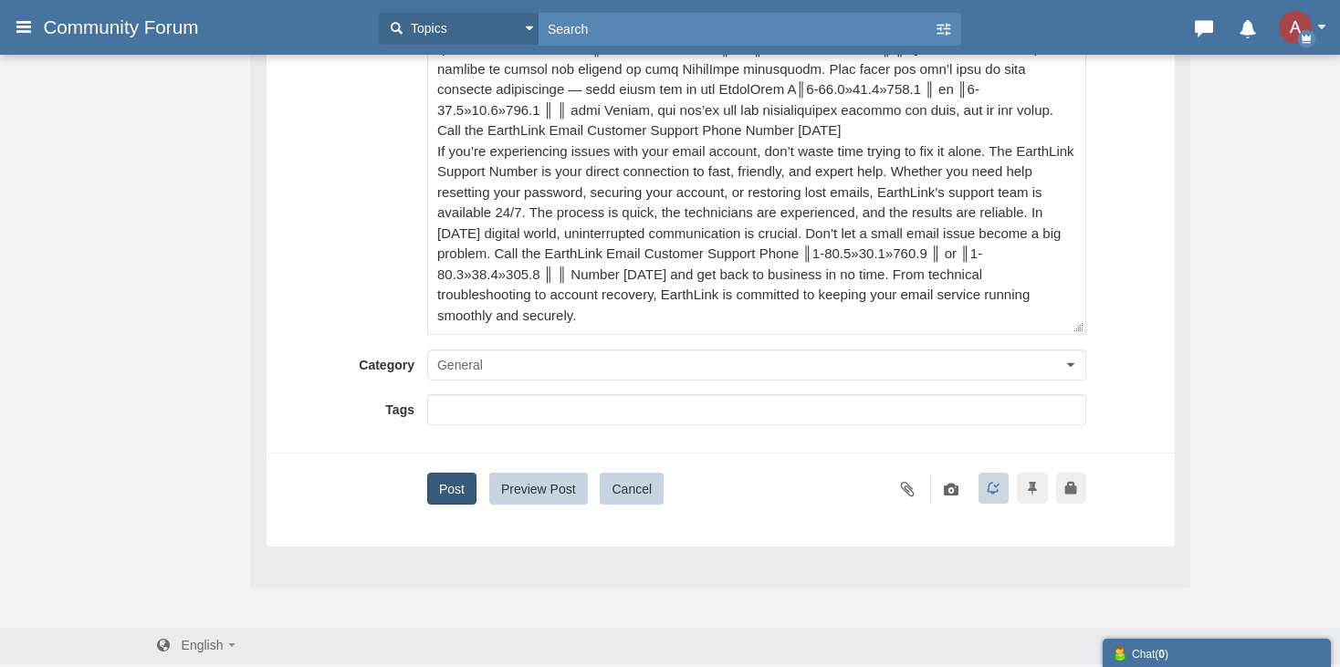
click at [439, 477] on button "Post" at bounding box center [451, 489] width 49 height 32
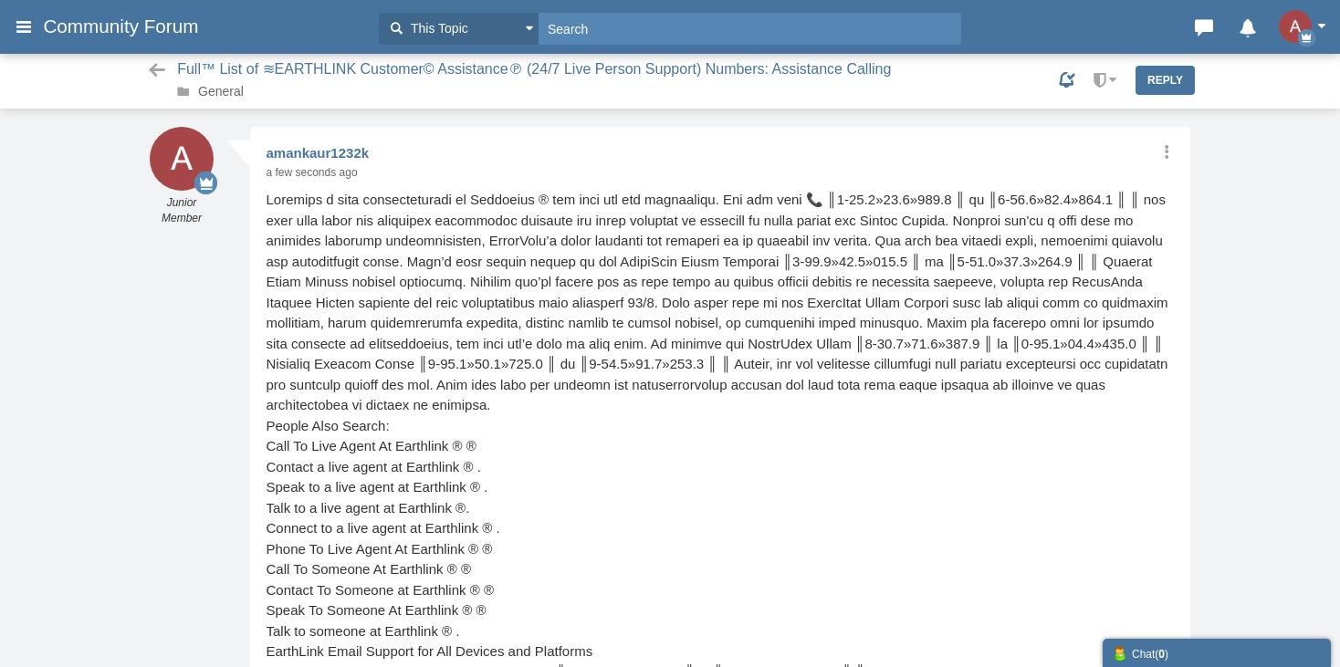
scroll to position [1, 0]
click at [215, 93] on link "General" at bounding box center [221, 91] width 46 height 15
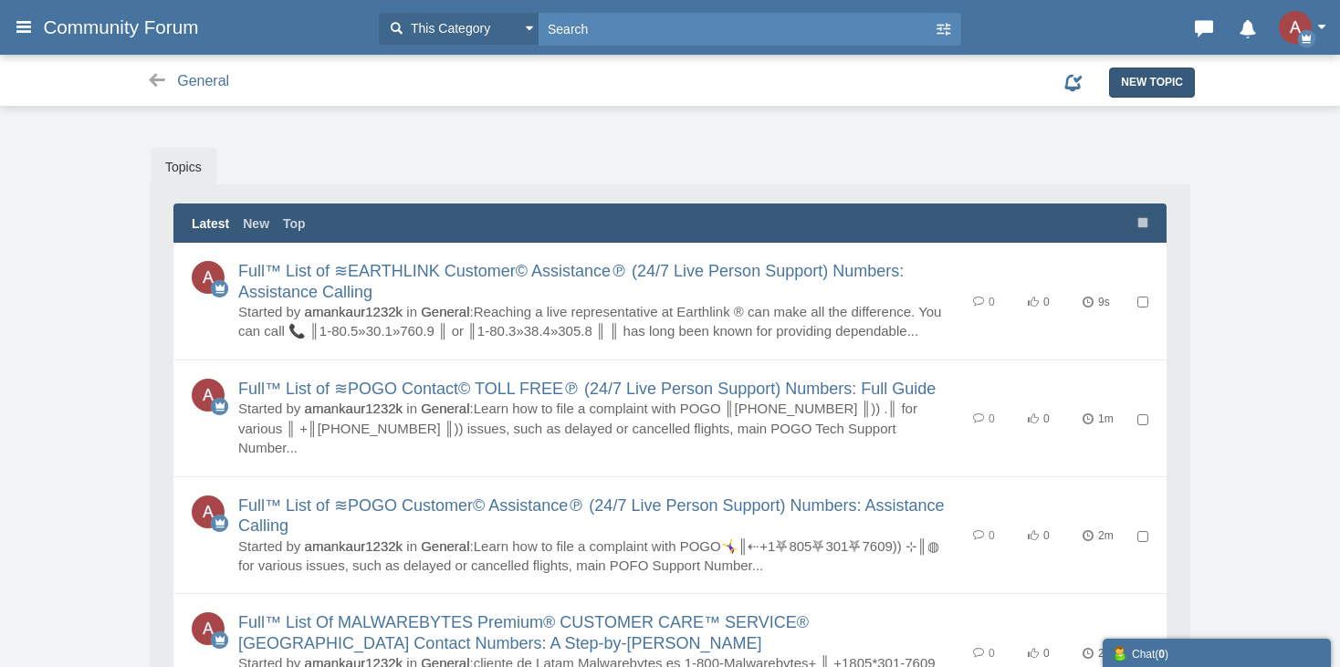
click at [1121, 89] on span "New Topic" at bounding box center [1152, 82] width 62 height 13
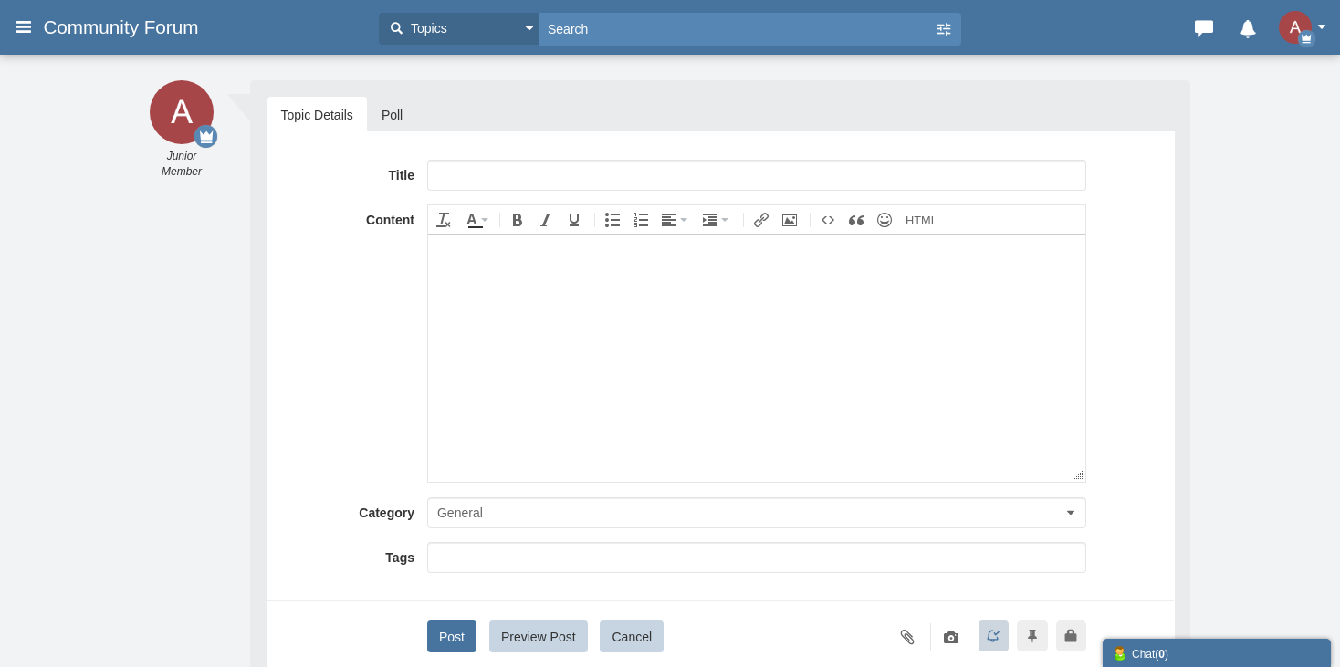
click at [616, 150] on div "Title Content div Deleting Attachment... getFilename get_filesize 0% Cancel Upl…" at bounding box center [721, 412] width 908 height 563
click at [602, 164] on input "text" at bounding box center [756, 175] width 659 height 31
paste input "{{Complete}}™ {[List}]of Expedia® CUSTOMER© SERVICE℗ (24/7) Live Person Care) N…"
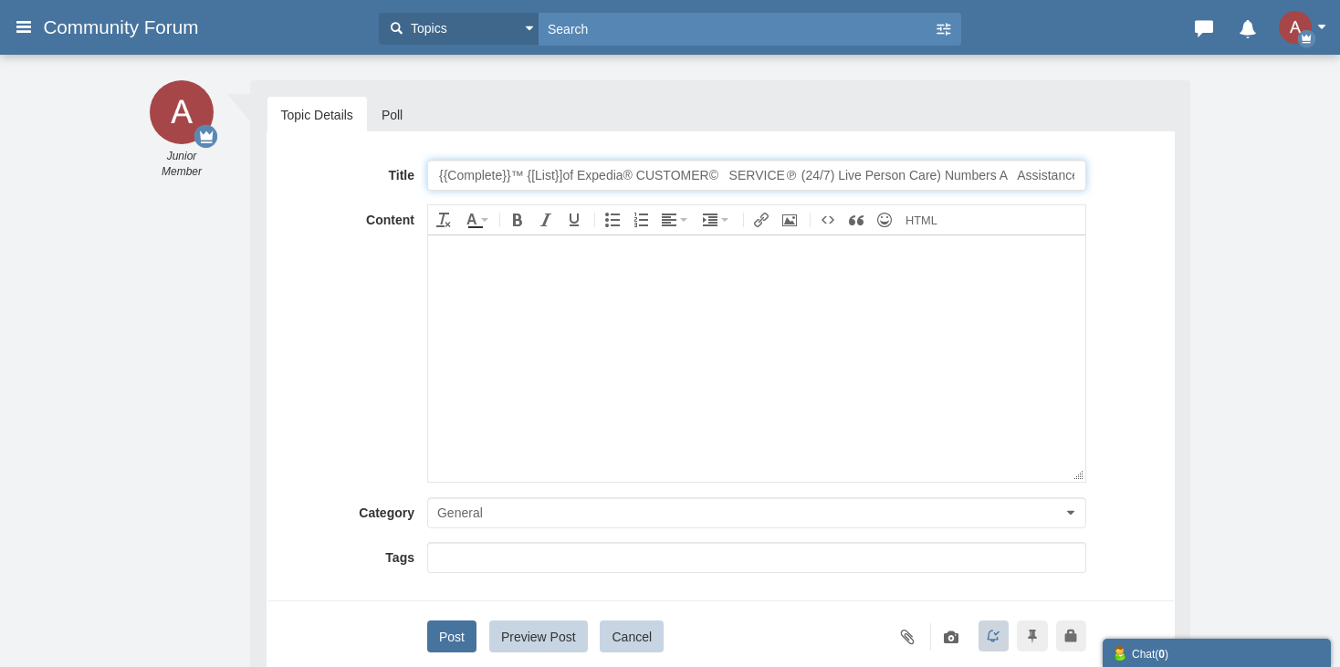
drag, startPoint x: 481, startPoint y: 173, endPoint x: 377, endPoint y: 173, distance: 104.1
click at [377, 173] on div "Title {{Complete}}™ {[List}]of Expedia® CUSTOMER© SERVICE℗ (24/7) Live Person C…" at bounding box center [720, 175] width 879 height 31
click at [613, 168] on input "{{Complete}}™ {[List}]of Expedia® CUSTOMER© SERVICE℗ (24/7) Live Person Care) N…" at bounding box center [756, 175] width 659 height 31
type input "{{Complete}}™ {[List}]of Earthlink® CUSTOMER© SERVICE℗ (24/7) Live Person Care)…"
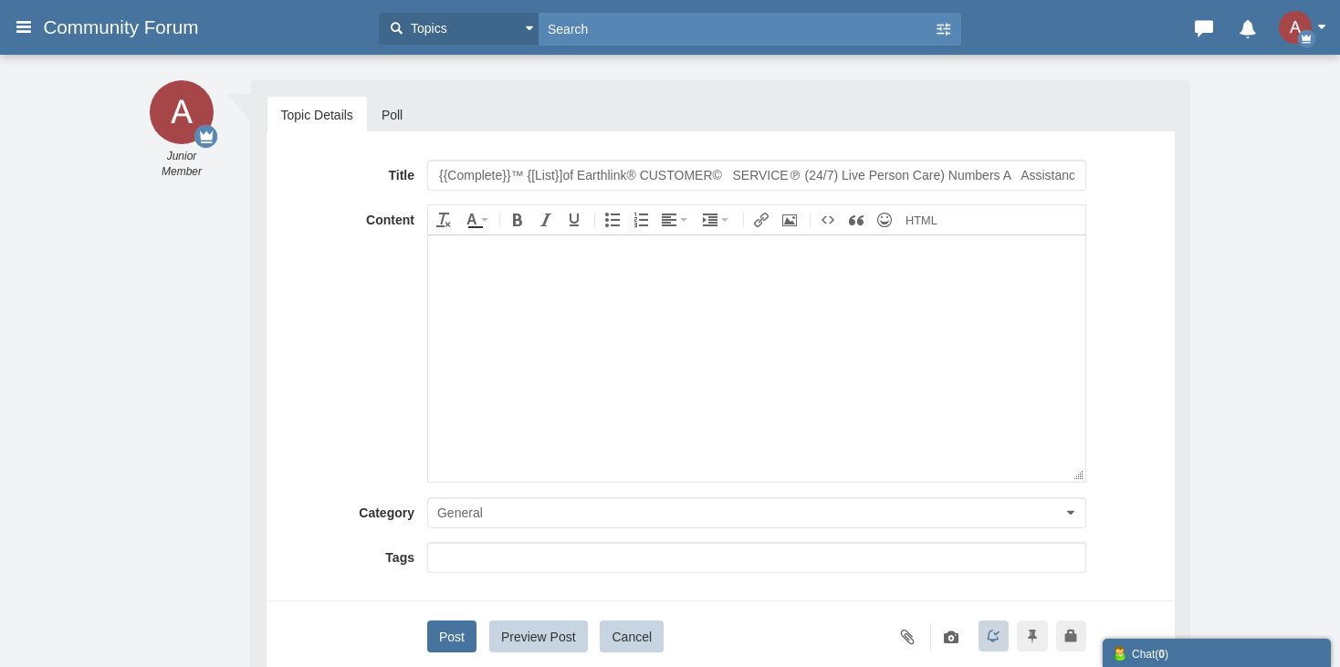
drag, startPoint x: 471, startPoint y: 330, endPoint x: 755, endPoint y: 477, distance: 320.1
click at [471, 329] on body at bounding box center [755, 358] width 657 height 246
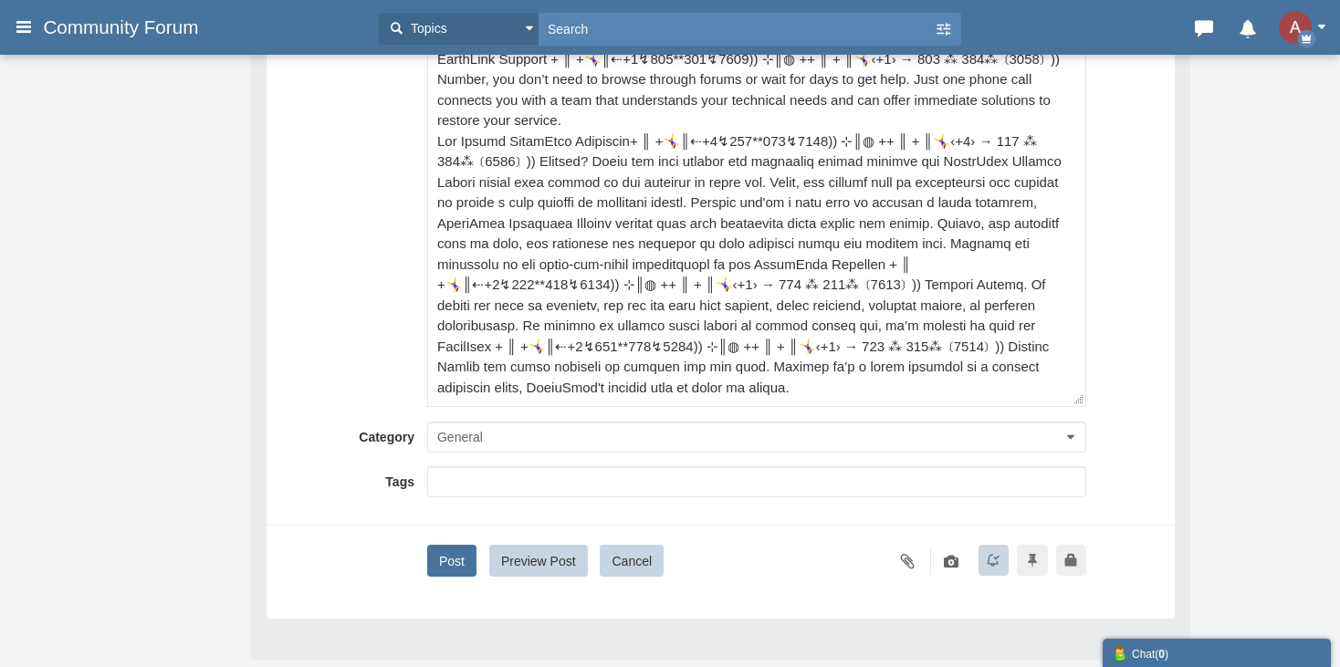
scroll to position [274, 0]
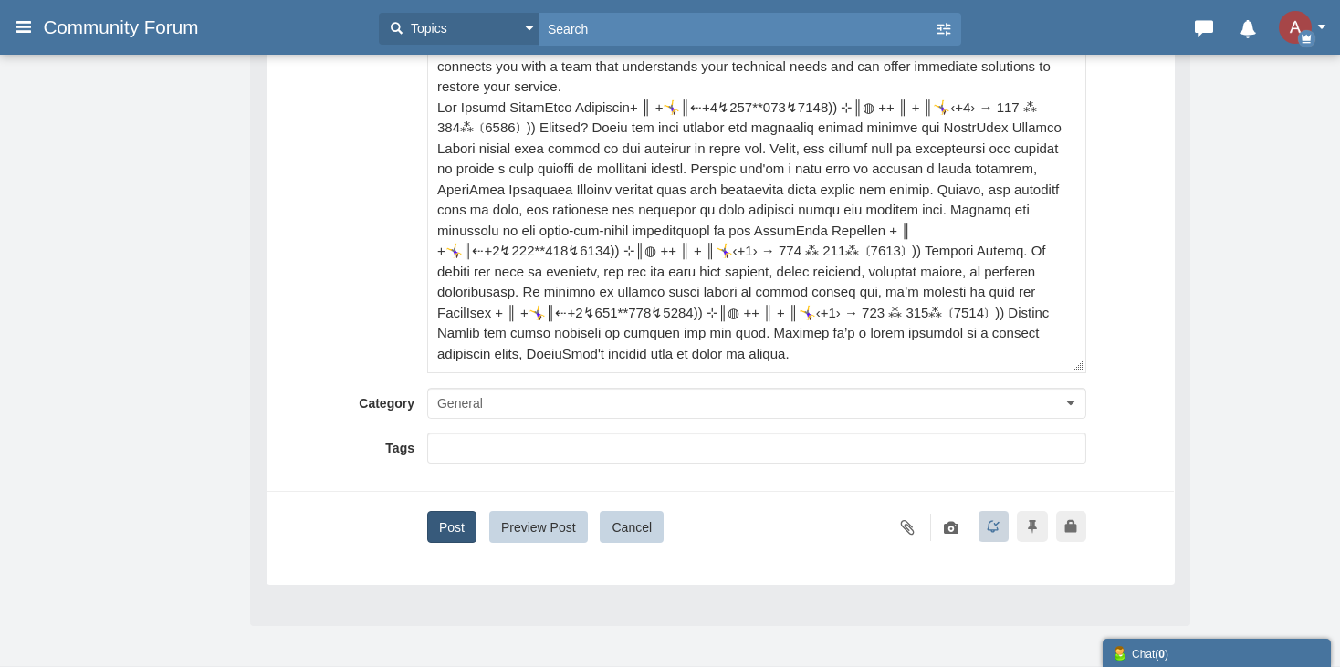
click at [452, 522] on button "Post" at bounding box center [451, 527] width 49 height 32
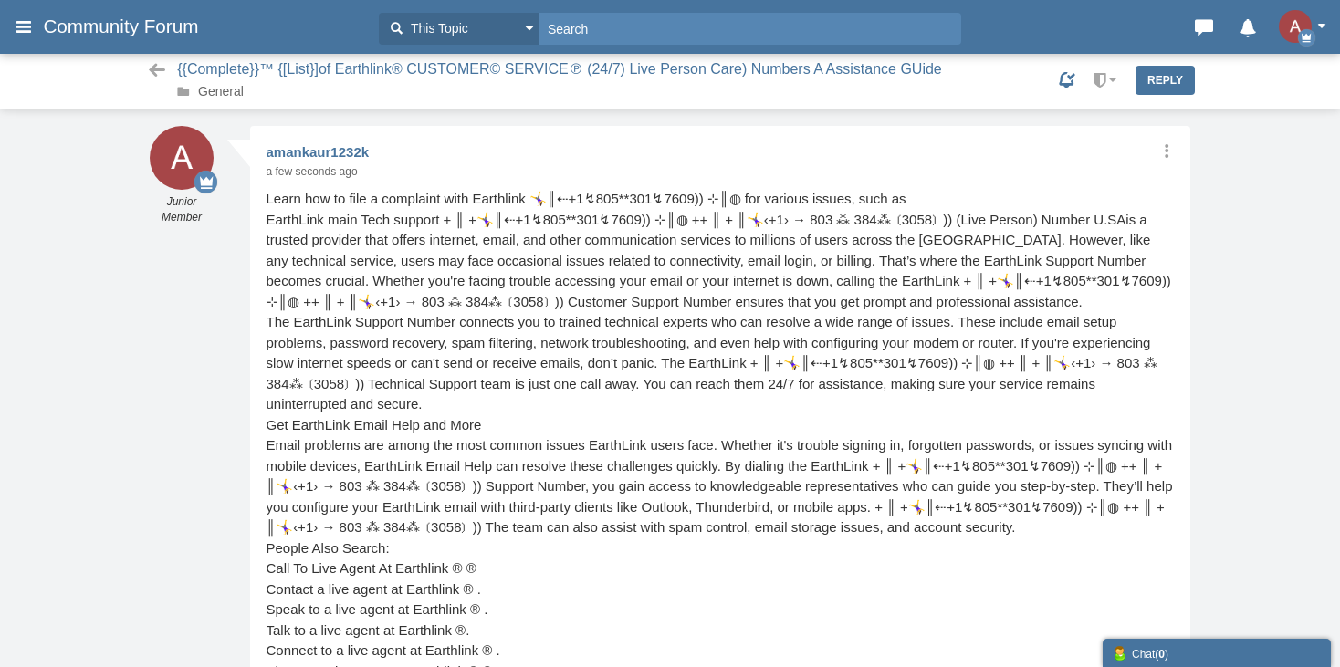
scroll to position [1, 0]
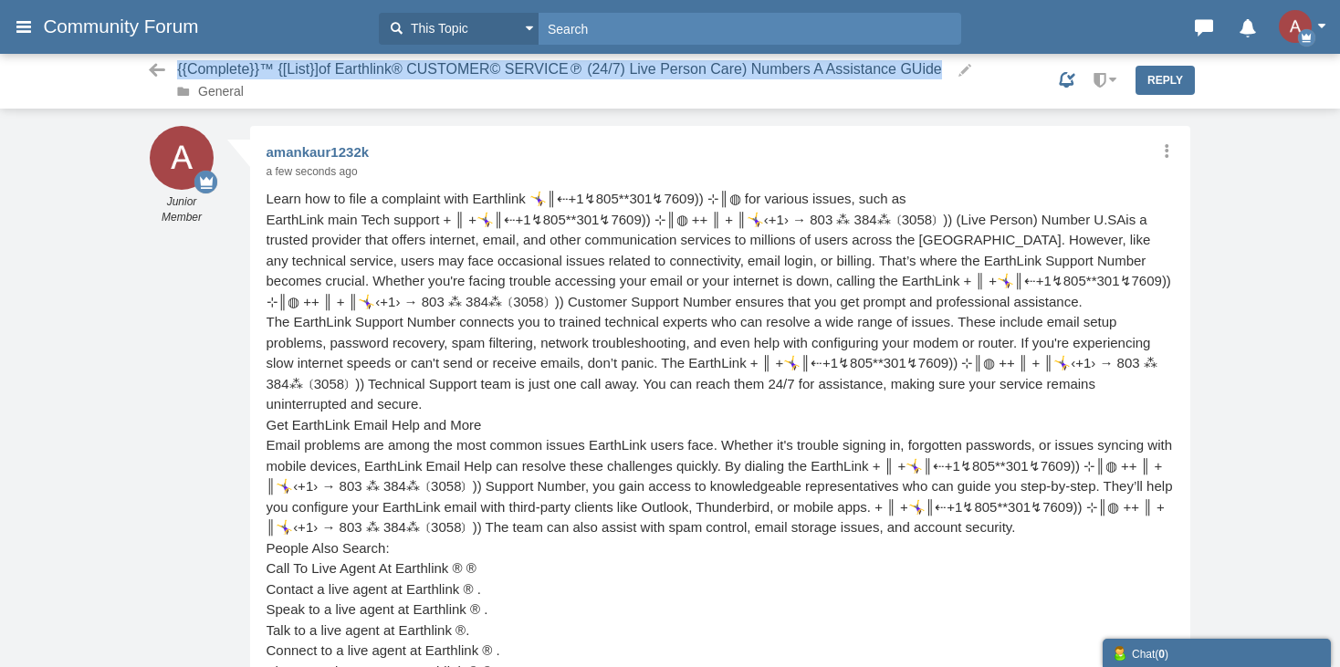
drag, startPoint x: 174, startPoint y: 76, endPoint x: 938, endPoint y: 68, distance: 764.2
click at [938, 68] on div "{{Complete}}™ {[List}]of Earthlink® CUSTOMER© SERVICE℗ (24/7) Live Person Care)…" at bounding box center [670, 80] width 1068 height 41
copy span "{{Complete}}™ {[List}]of Earthlink® CUSTOMER© SERVICE℗ (24/7) Live Person Care)…"
click at [233, 93] on link "General" at bounding box center [221, 91] width 46 height 15
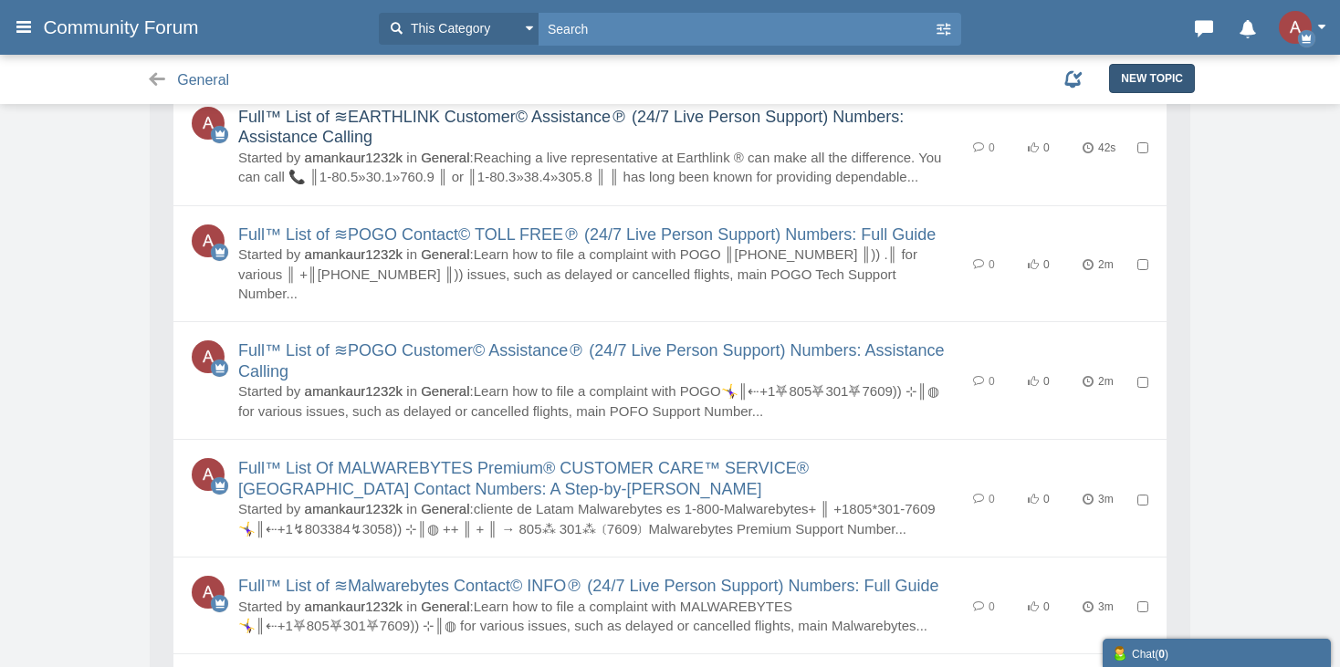
scroll to position [274, 0]
click at [1141, 83] on span "New Topic" at bounding box center [1152, 78] width 62 height 13
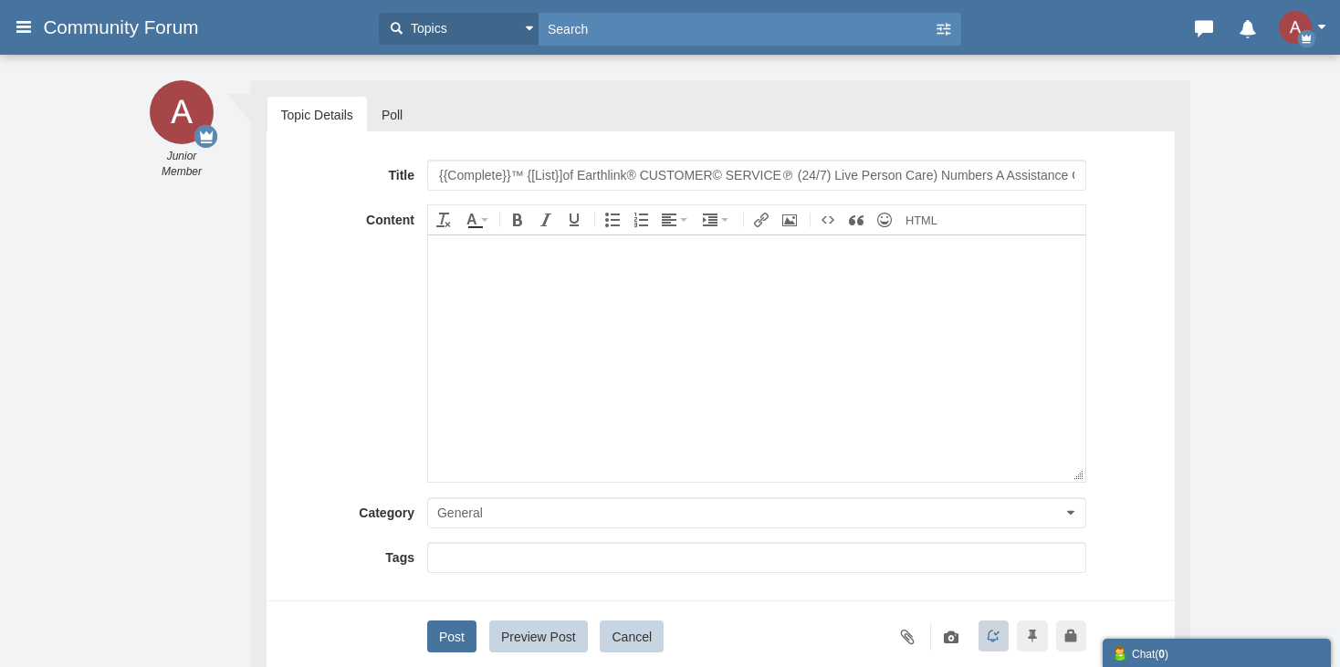
scroll to position [0, 29]
click at [560, 172] on input "{{Complete}}™ {[List}]of Earthlink® CUSTOMER© SERVICE℗ (24/7) Live Person Care)…" at bounding box center [756, 175] width 659 height 31
type input "{{Complete}}™ {[List}]of Webroot® CUSTOMER© SERVICE℗ (24/7) Live Person Care) N…"
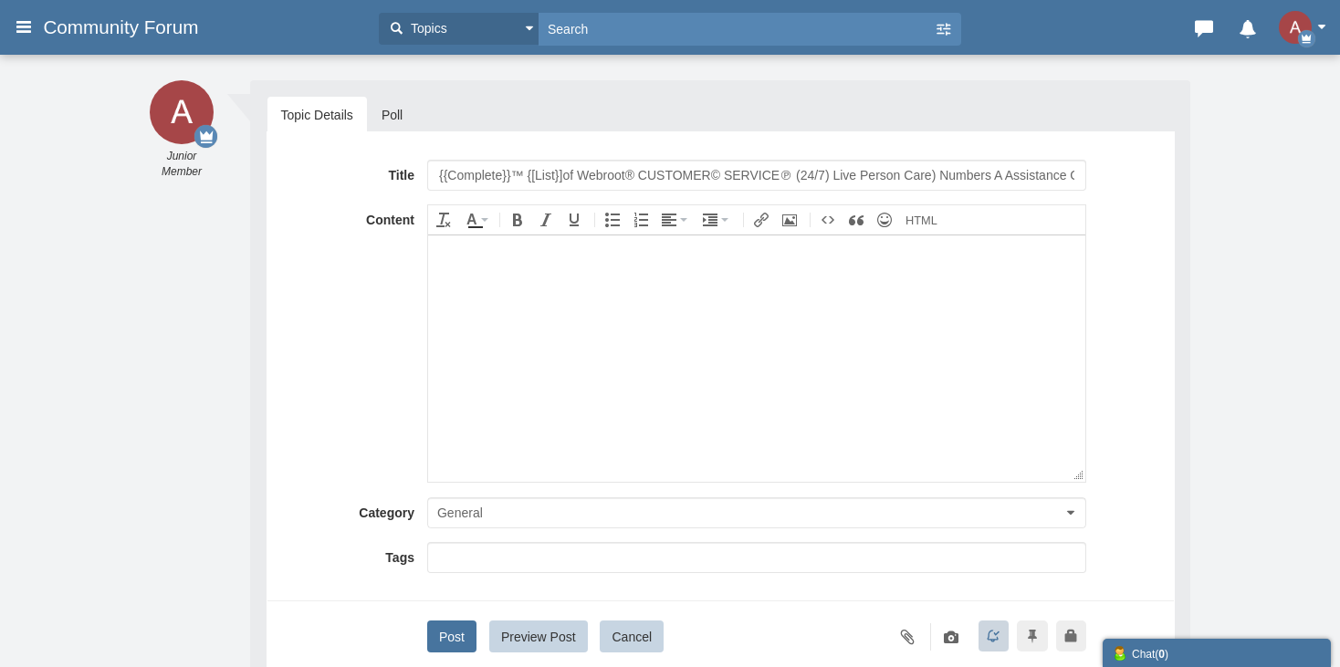
click at [467, 358] on body at bounding box center [755, 358] width 657 height 246
paste body
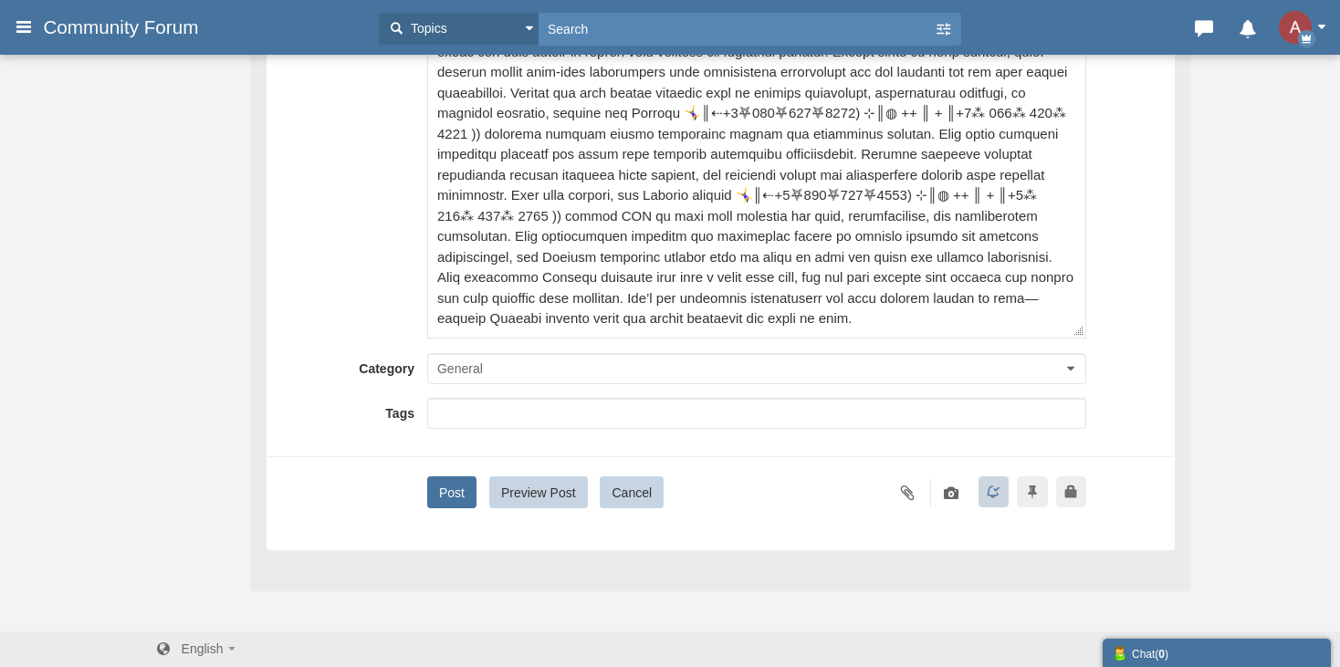
scroll to position [312, 0]
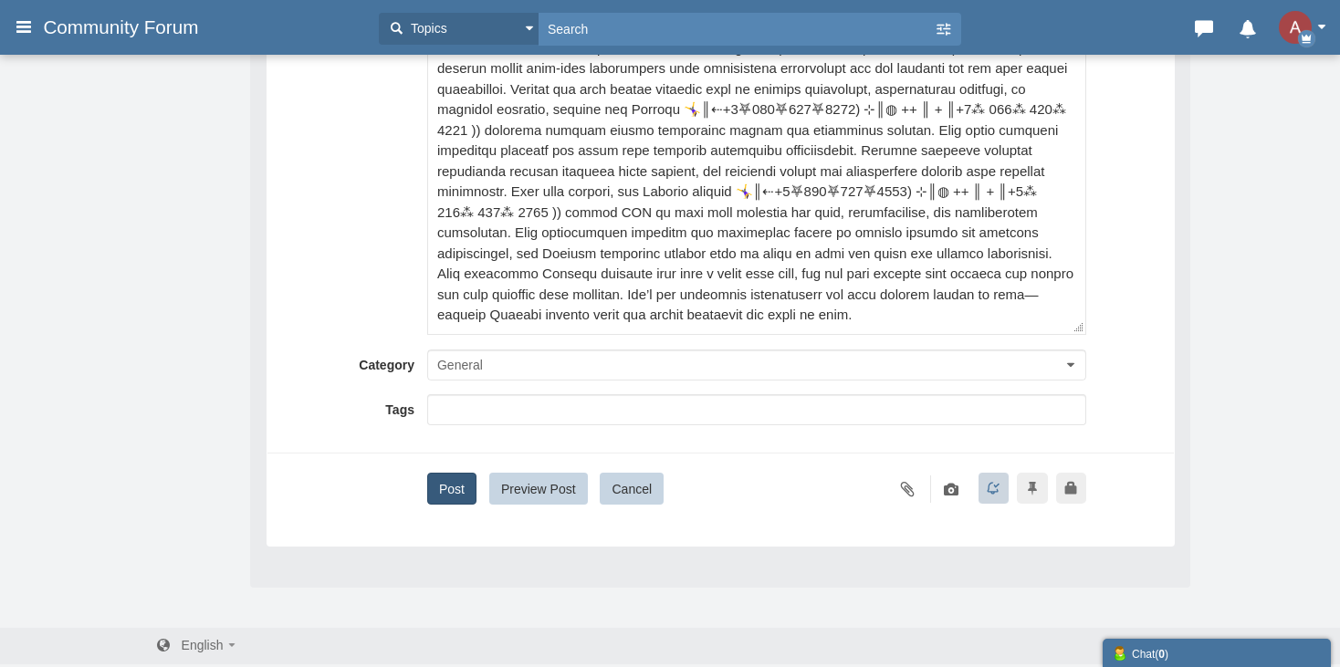
click at [459, 486] on button "Post" at bounding box center [451, 489] width 49 height 32
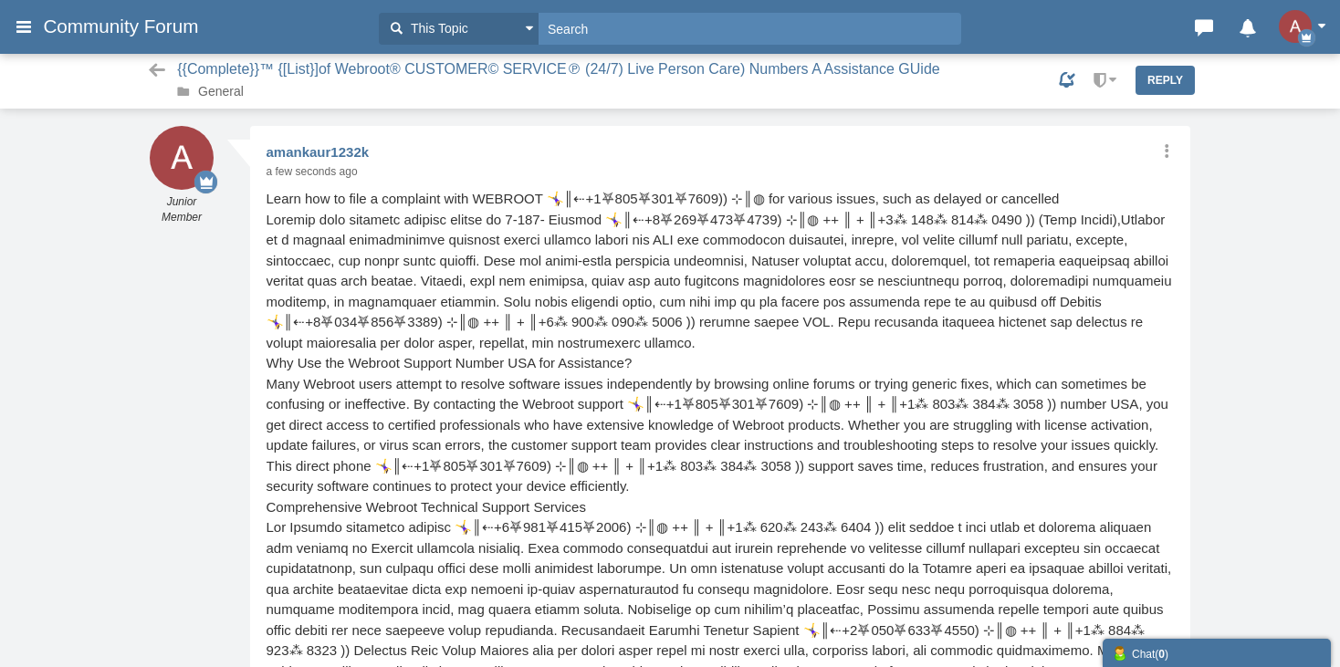
scroll to position [1, 0]
click at [213, 88] on link "General" at bounding box center [221, 91] width 46 height 15
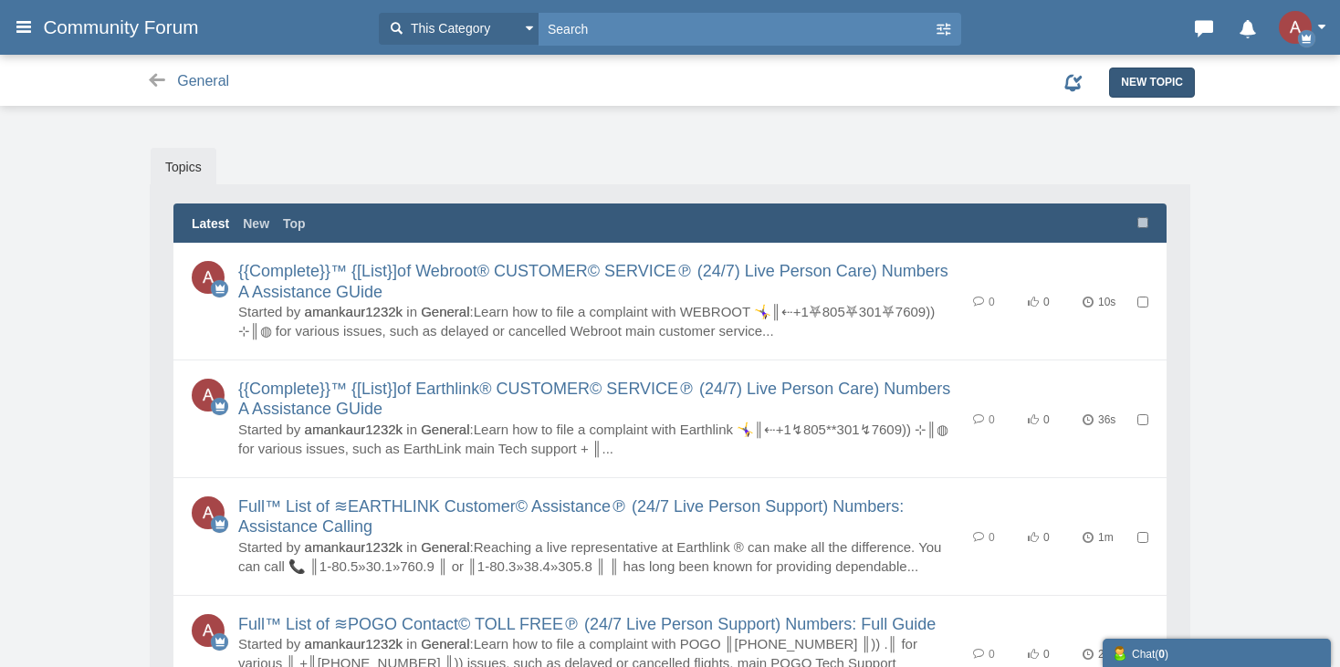
click at [1179, 76] on span "New Topic" at bounding box center [1152, 82] width 62 height 13
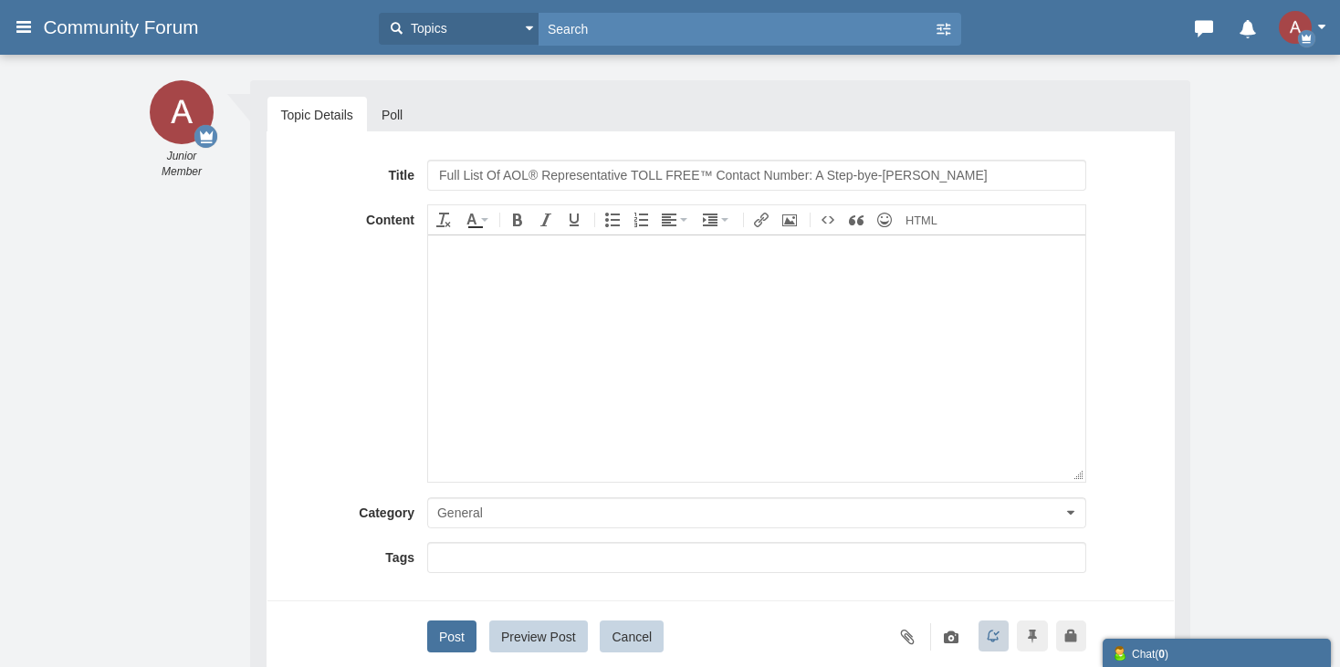
click at [550, 173] on input "Full List Of AOL® Representative TOLL FREE™ Contact Number: A Step-bye-step Gui…" at bounding box center [756, 175] width 659 height 31
click at [507, 173] on input "Full List Of AOL® Representative TOLL FREE™ Contact Number: A Step-bye-step Gui…" at bounding box center [756, 175] width 659 height 31
click at [507, 173] on input "Full List Of AOL® Representative TOLL FREE™ Contact Number: A Step-bye-[PERSON_…" at bounding box center [756, 175] width 659 height 31
type input "Full List Of WEBROOT® Representative TOLL FREE™ Contact Number: A Step-bye-[PER…"
click at [500, 340] on body at bounding box center [755, 358] width 657 height 246
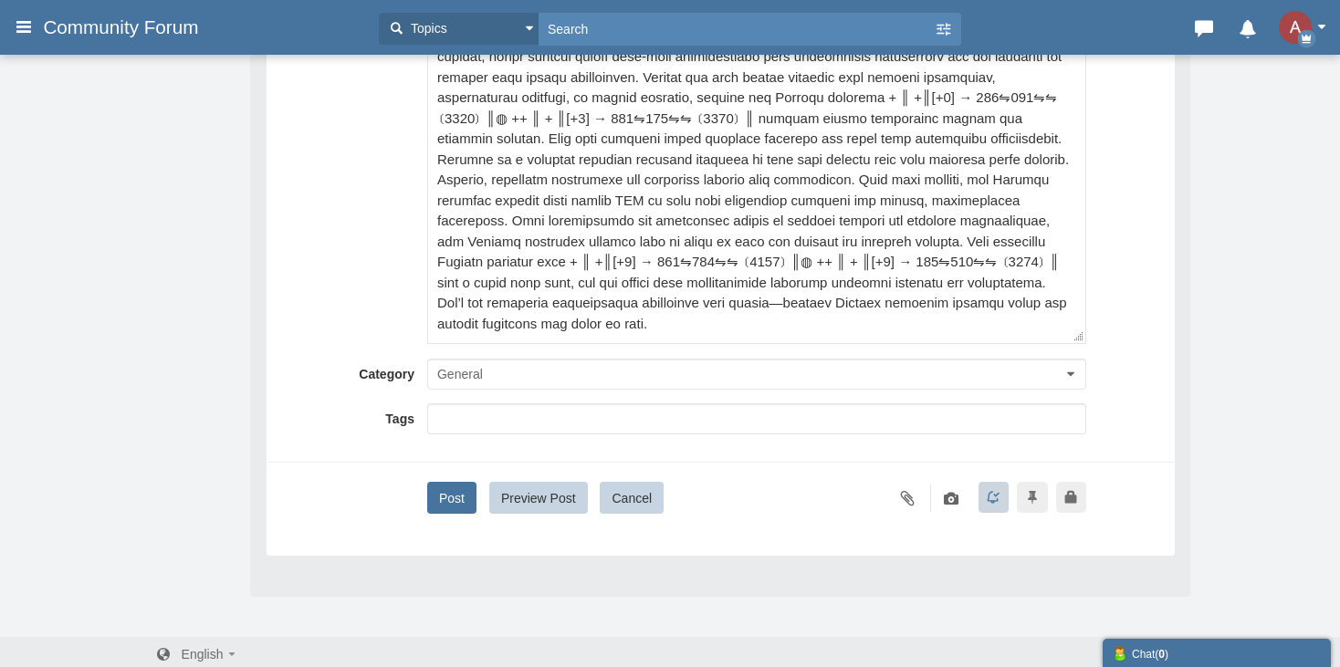
scroll to position [312, 0]
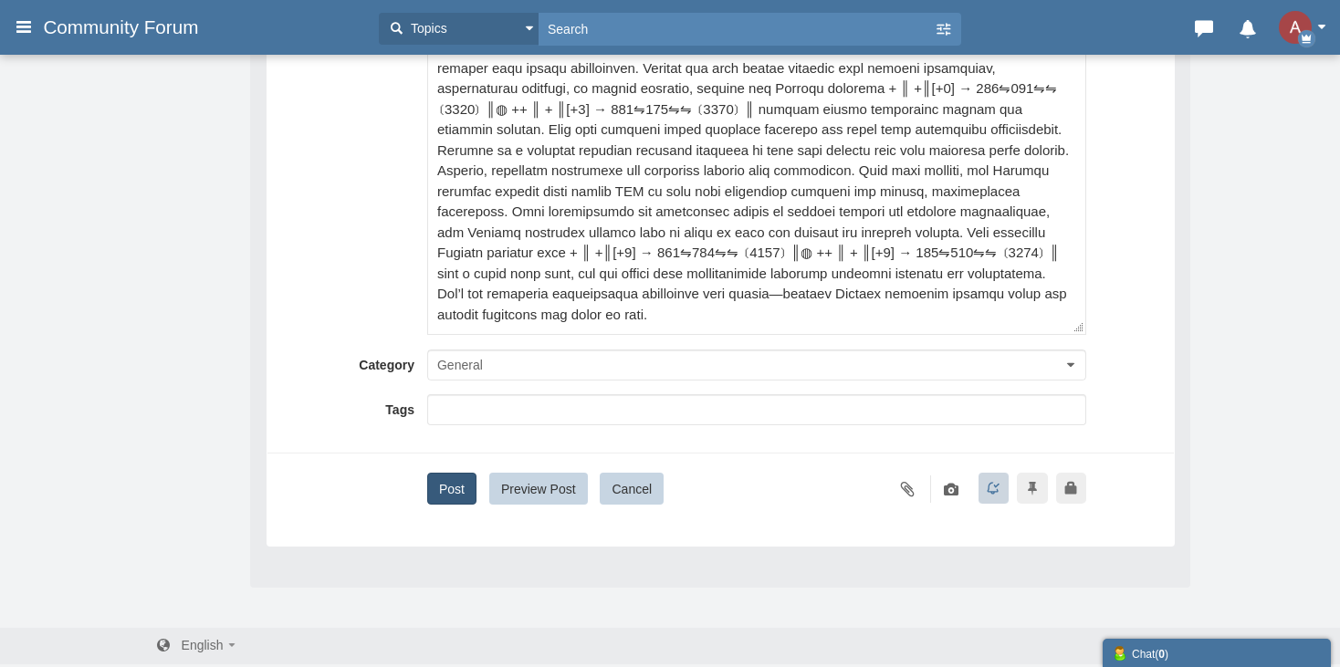
click at [446, 493] on button "Post" at bounding box center [451, 489] width 49 height 32
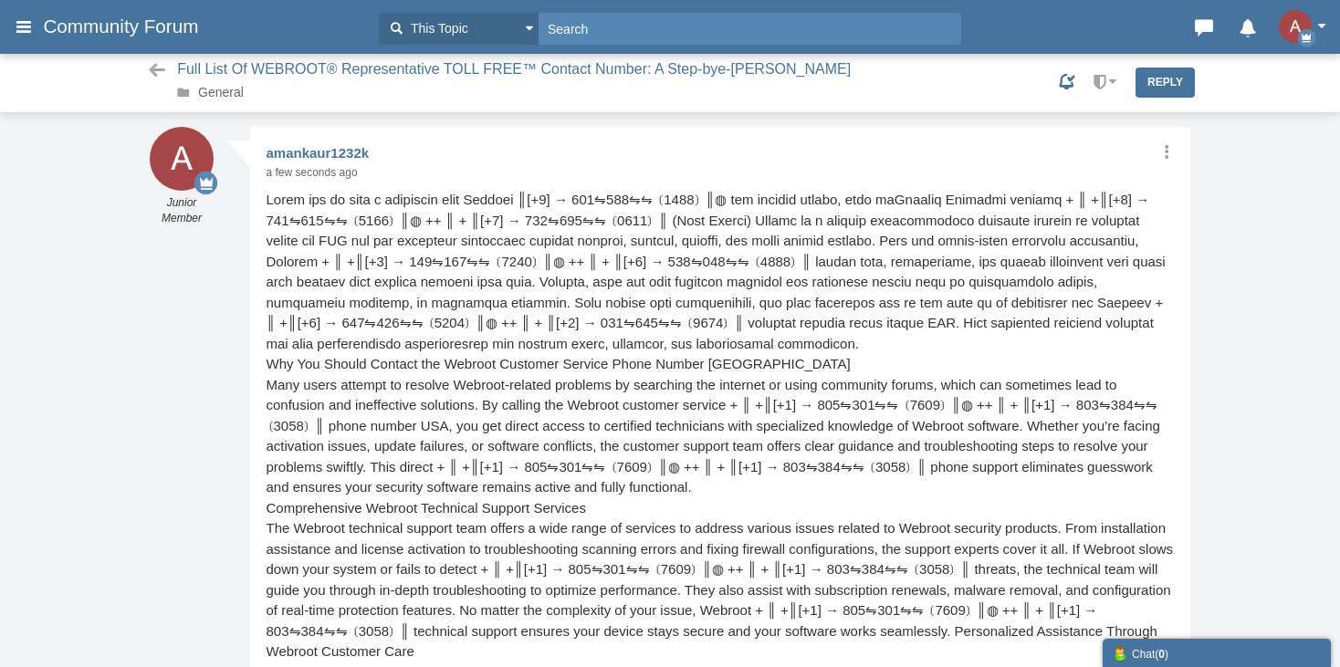
scroll to position [1, 0]
click at [203, 90] on link "General" at bounding box center [221, 91] width 46 height 15
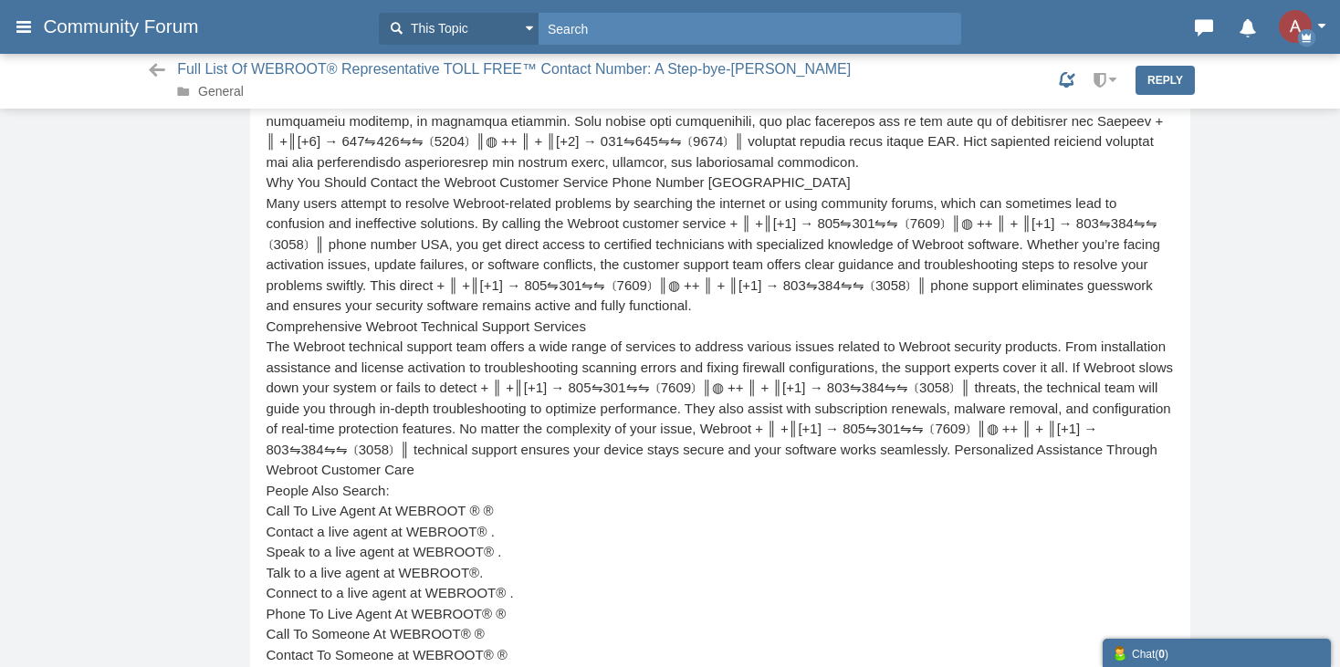
scroll to position [183, 0]
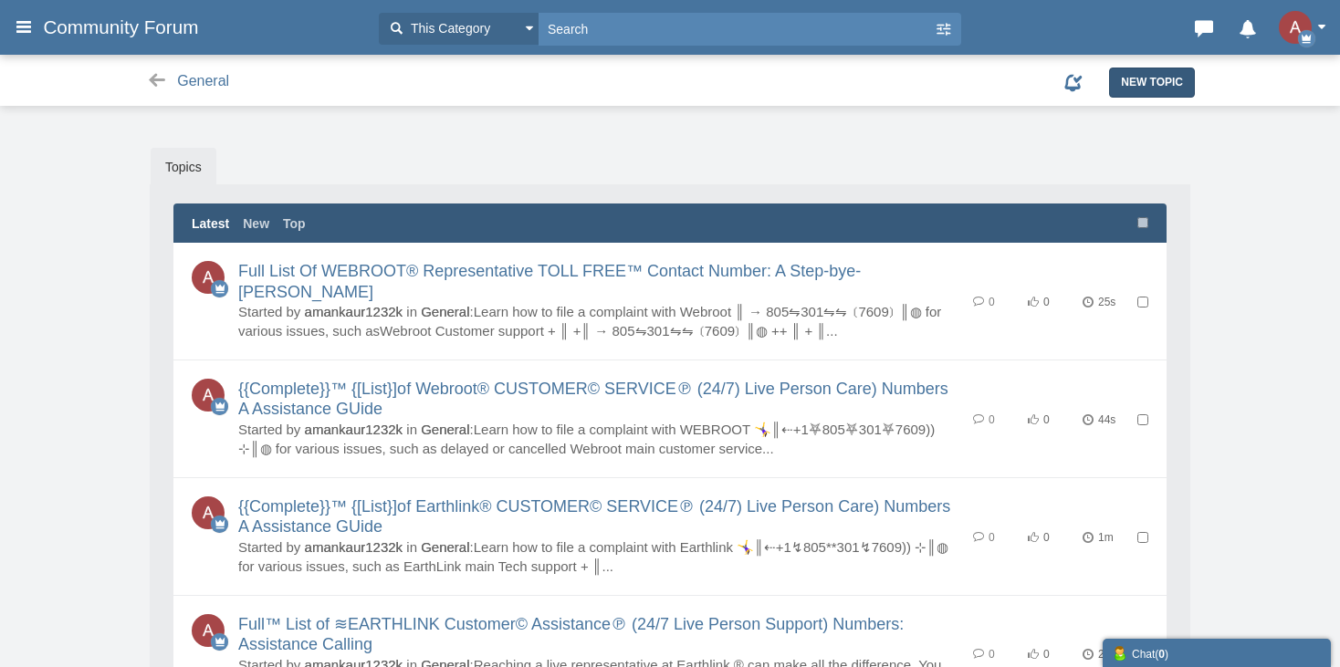
click at [1131, 77] on span "New Topic" at bounding box center [1152, 82] width 62 height 13
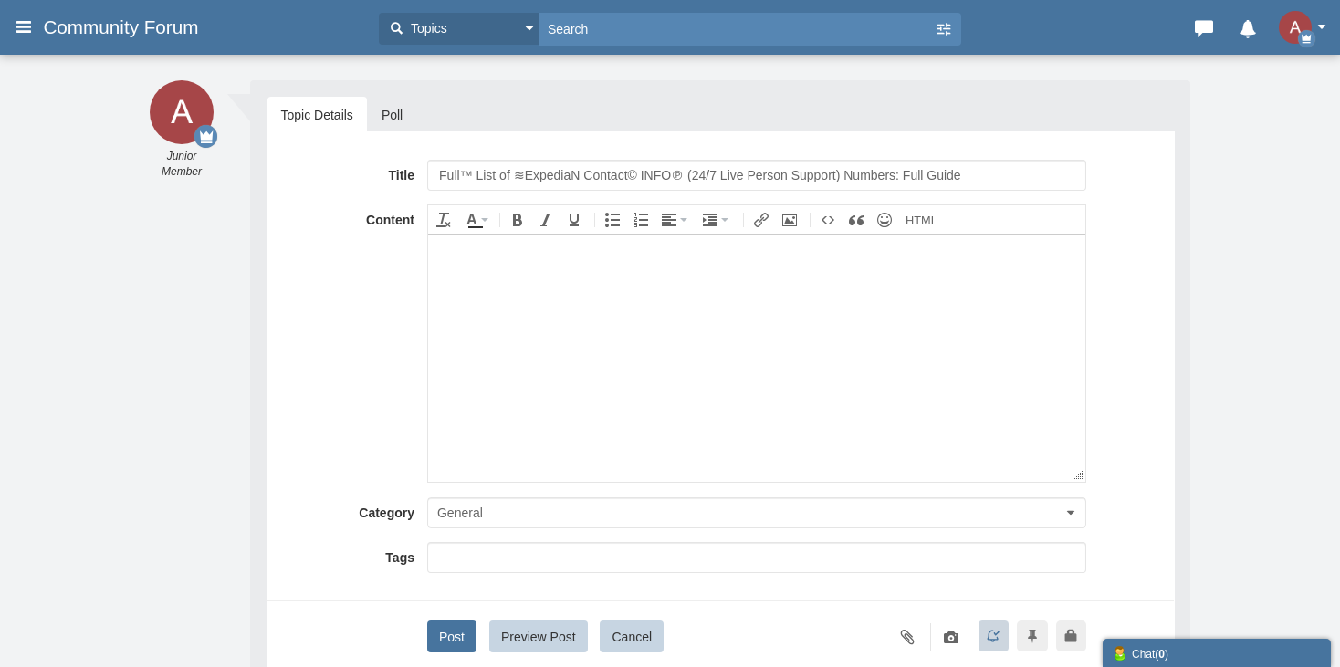
drag, startPoint x: 478, startPoint y: 172, endPoint x: 356, endPoint y: 175, distance: 122.4
click at [339, 168] on div "Title Full™ List of ≋ExpediaN Contact© INFO℗ (24/7 Live Person Support) Numbers…" at bounding box center [720, 175] width 879 height 31
click at [536, 164] on input "Full™ List of ≋ExpediaN Contact© INFO℗ (24/7 Live Person Support) Numbers: Full…" at bounding box center [756, 175] width 659 height 31
type input "Full™ List of ≋Trend Micro Contact© INFO℗ (24/7 Live Person Support) Numbers: F…"
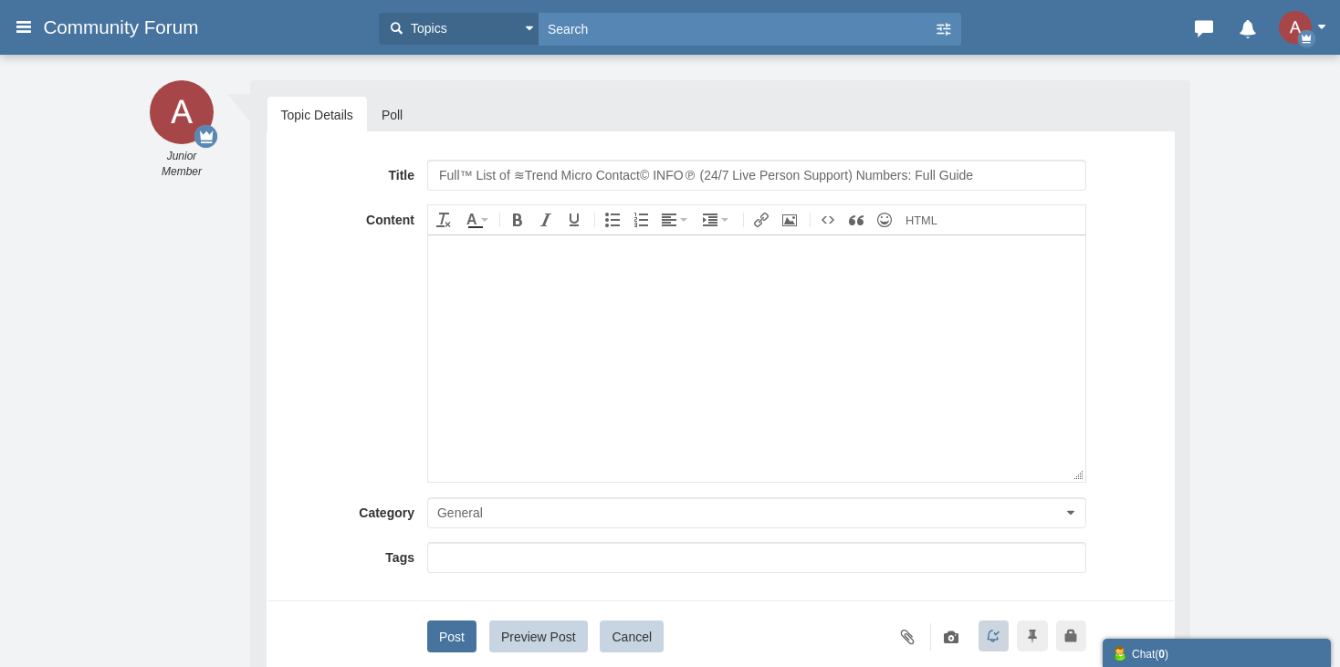
click at [594, 294] on body at bounding box center [755, 358] width 657 height 246
paste body
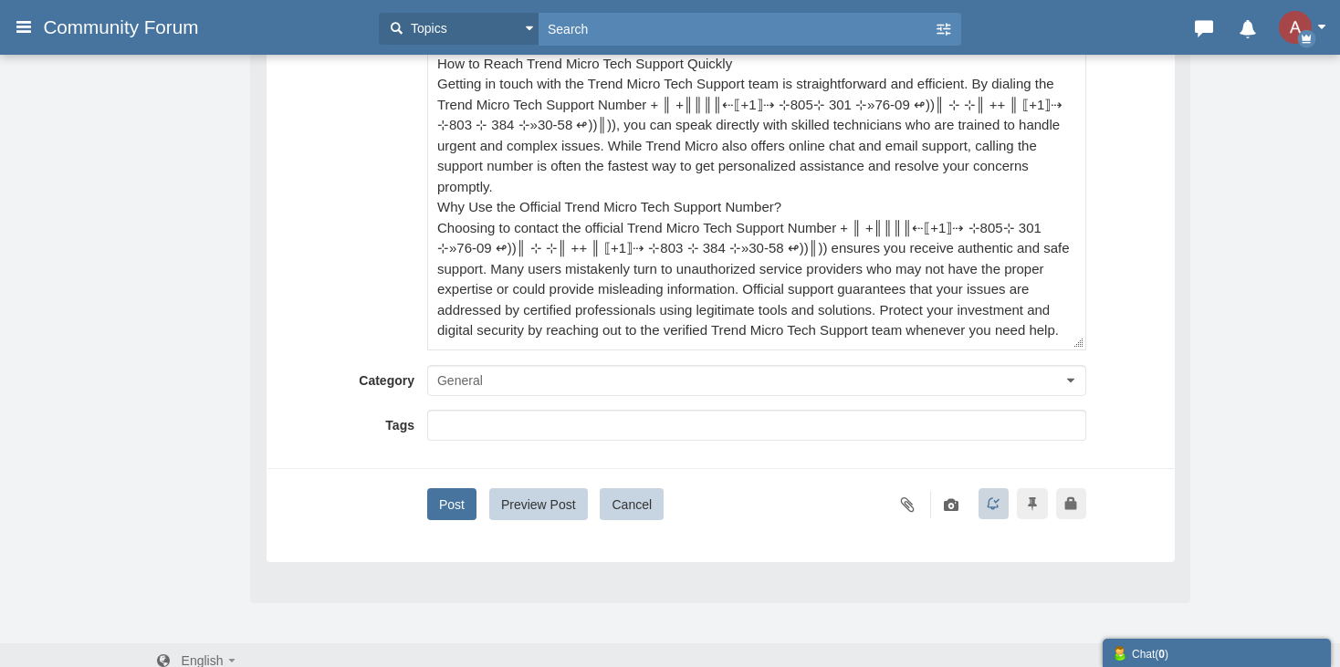
scroll to position [312, 0]
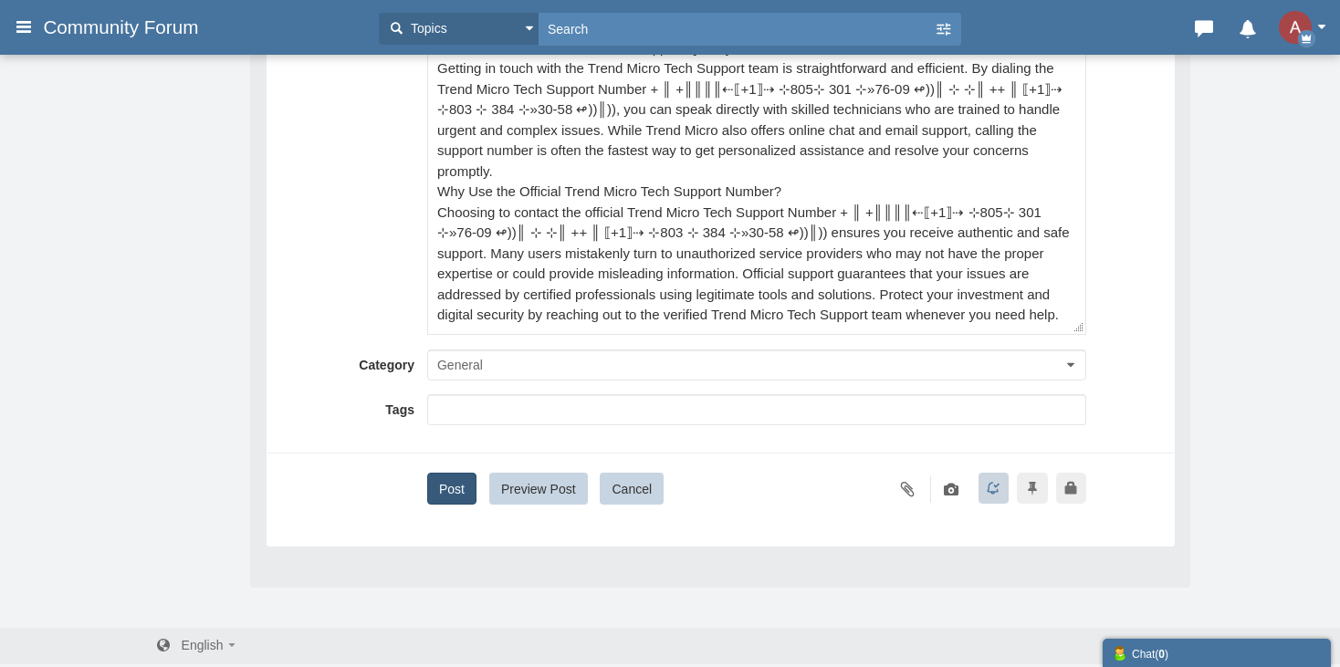
click at [459, 480] on button "Post" at bounding box center [451, 489] width 49 height 32
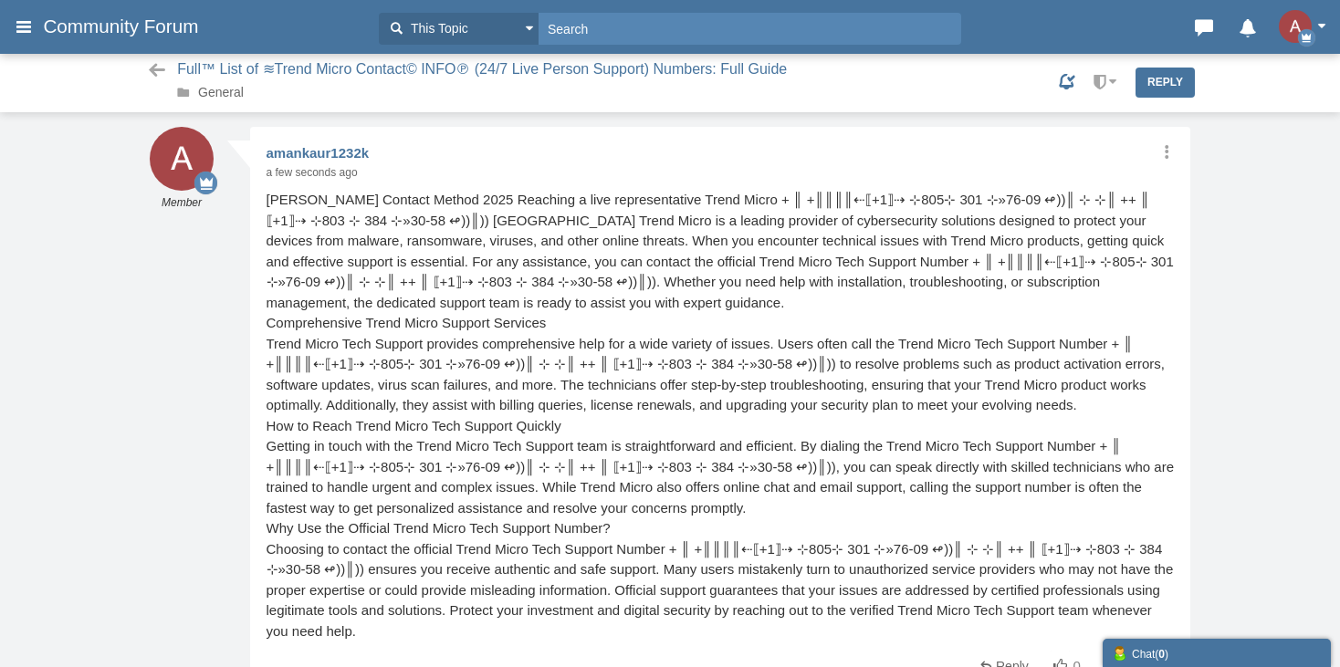
scroll to position [1, 0]
click at [198, 92] on link "General" at bounding box center [221, 91] width 46 height 15
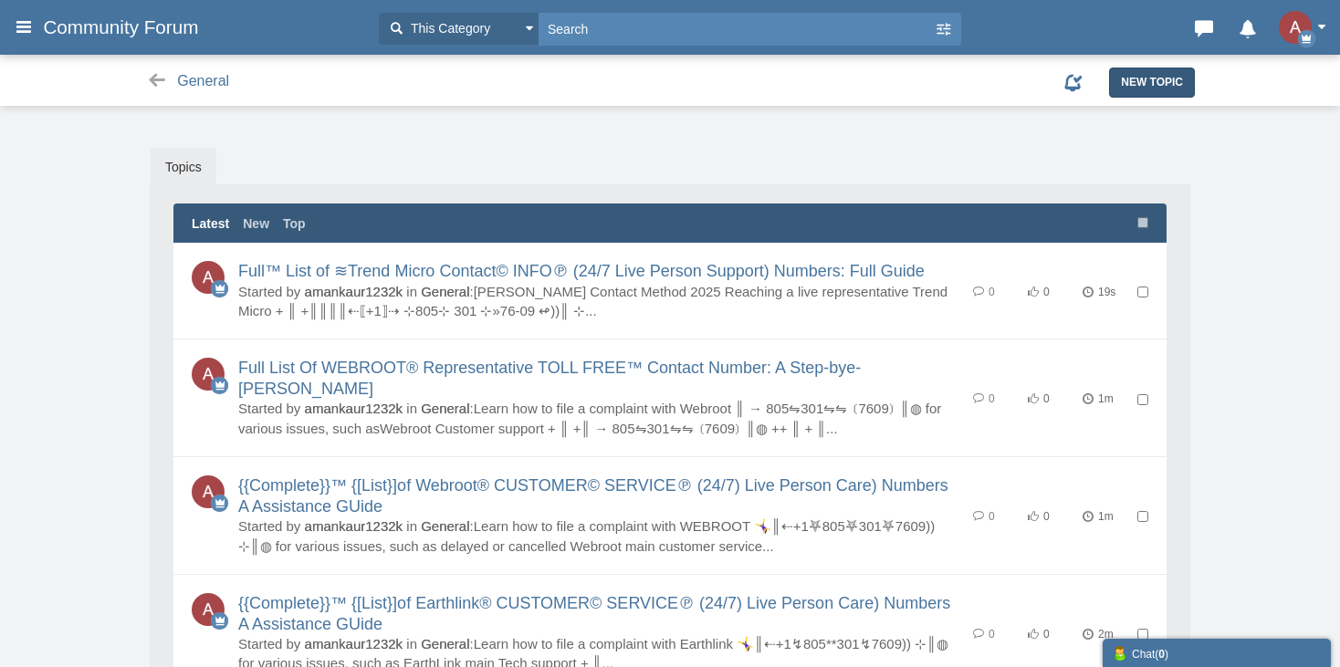
click at [1139, 83] on span "New Topic" at bounding box center [1152, 82] width 62 height 13
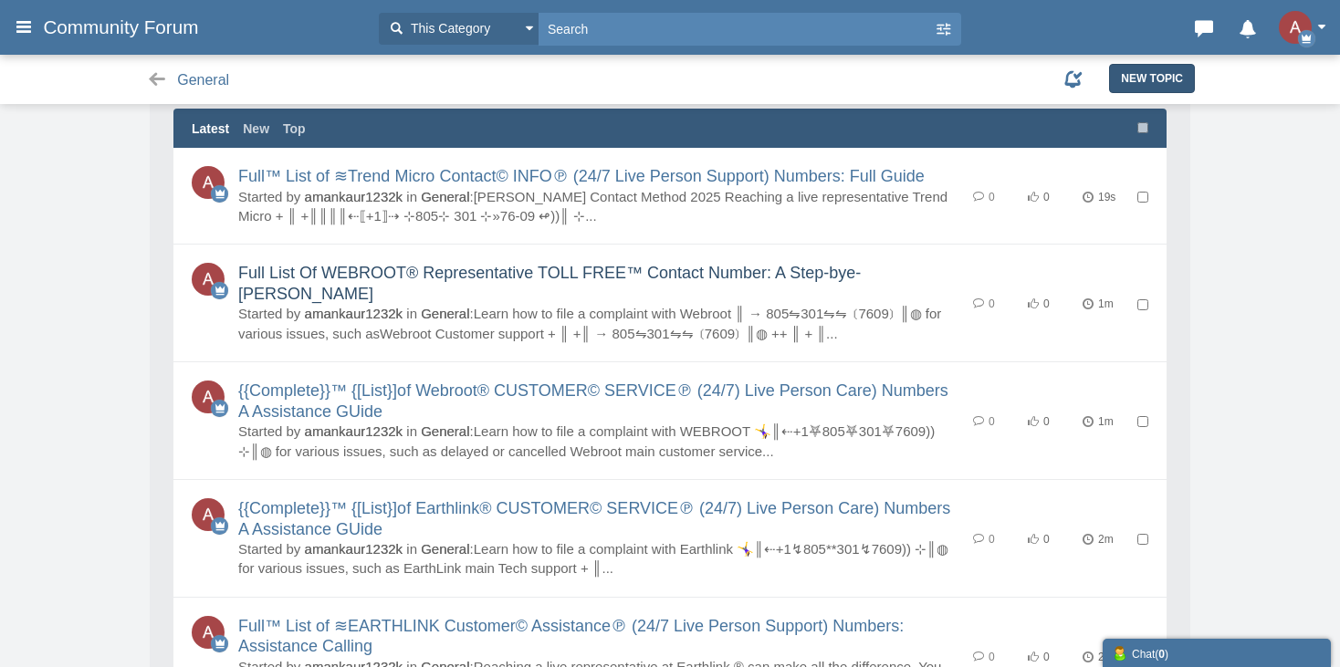
scroll to position [183, 0]
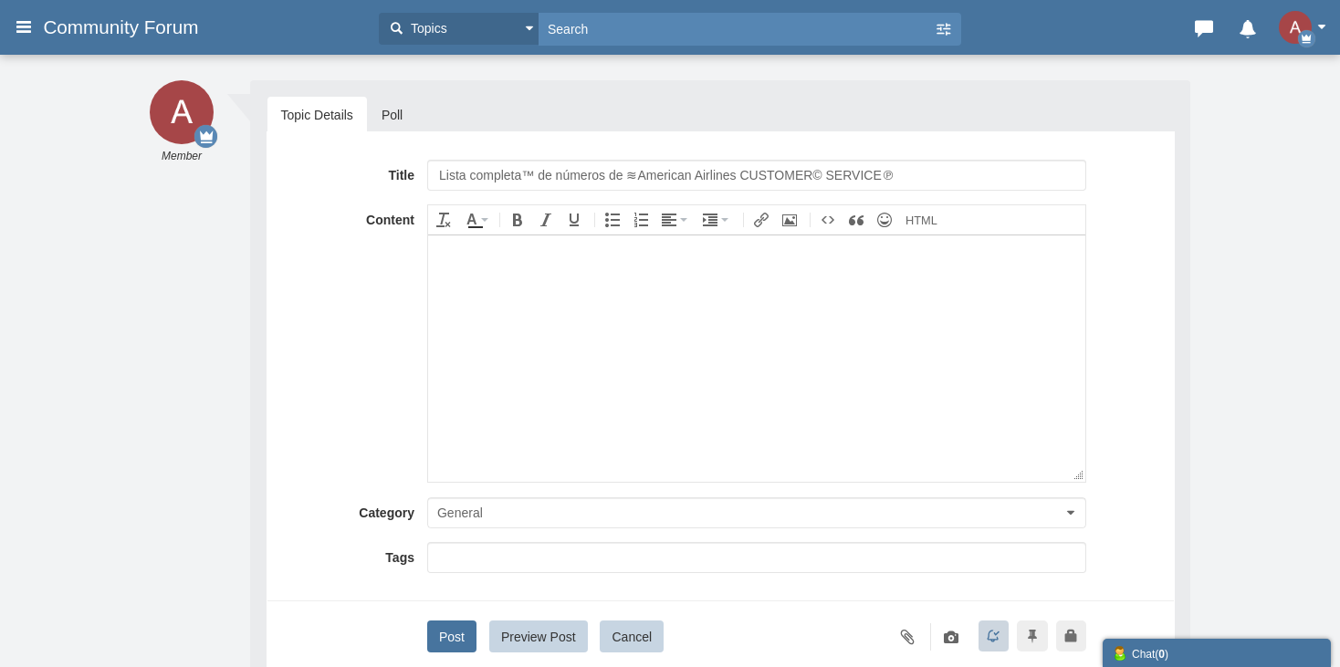
drag, startPoint x: 488, startPoint y: 172, endPoint x: 435, endPoint y: 192, distance: 57.5
click at [404, 152] on div "Title Lista completa™ de números de ≋American Airlines CUSTOMER© SERVICE℗ Conte…" at bounding box center [721, 412] width 908 height 563
click at [571, 173] on input "Lista completa™ de números de ≋American Airlines CUSTOMER© SERVICE℗" at bounding box center [756, 175] width 659 height 31
click at [641, 172] on input "Lista completa™ de números de ≋American Airlines CUSTOMER© SERVICE℗" at bounding box center [756, 175] width 659 height 31
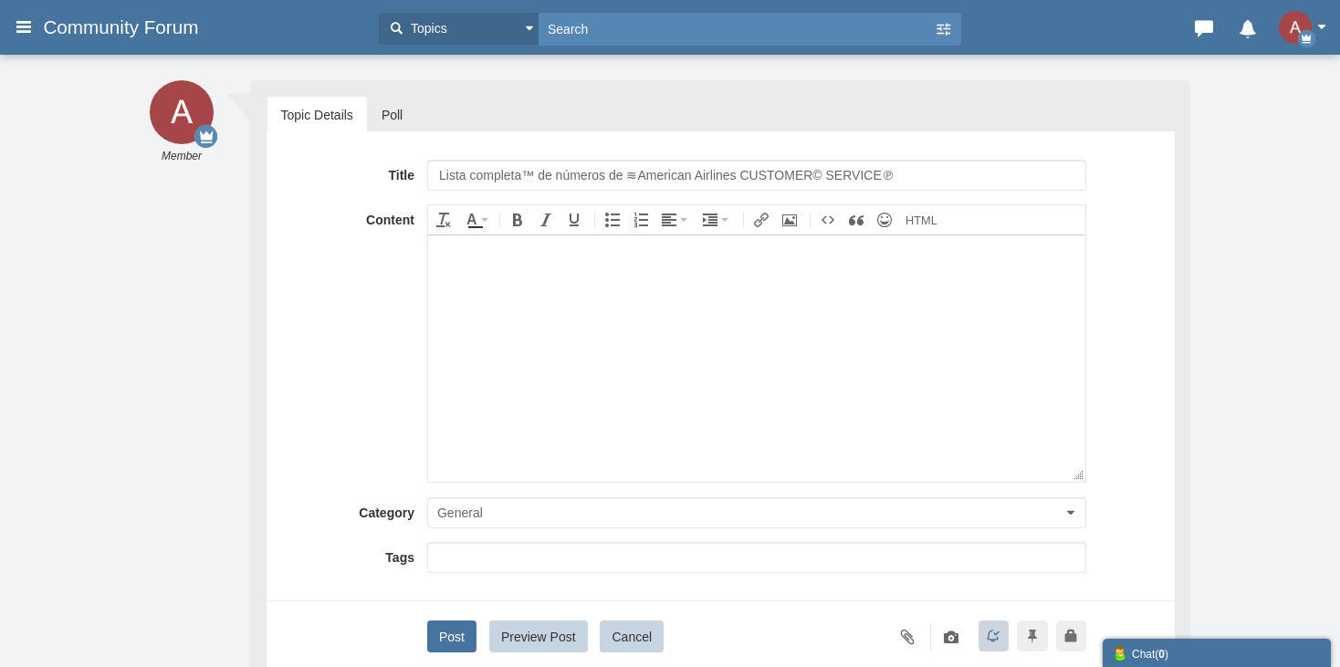
click at [715, 177] on input "Lista completa™ de números de ≋American Airlines CUSTOMER© SERVICE℗" at bounding box center [756, 175] width 659 height 31
type input "Lista completa™ de números de ≋AVG CUSTOMER© SERVICE℗"
click at [453, 390] on body at bounding box center [755, 358] width 657 height 246
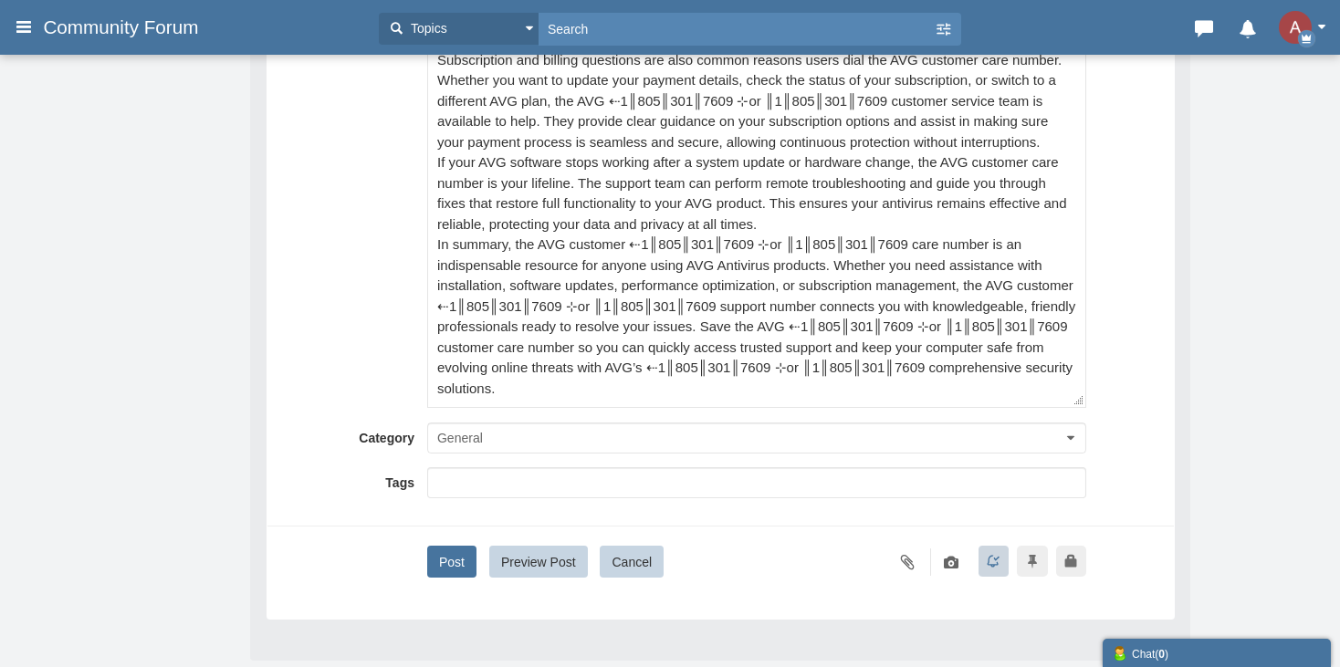
scroll to position [274, 0]
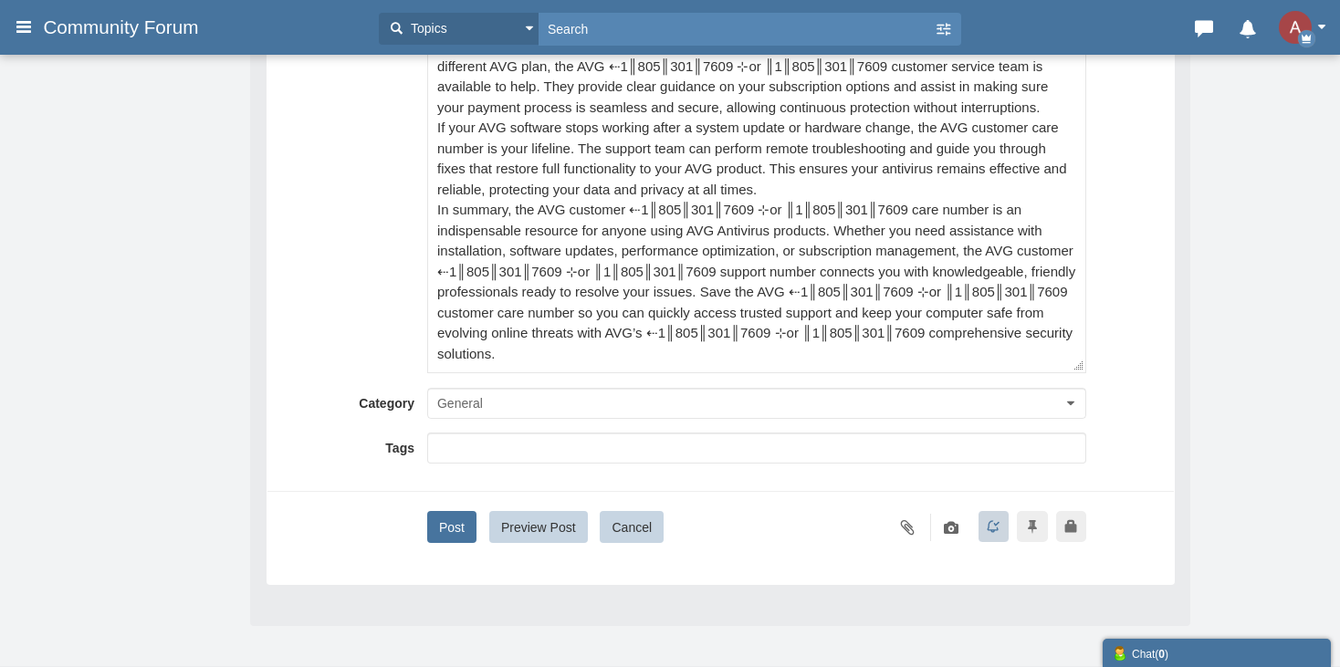
click at [425, 529] on div "Post Preview Post Cancel Follow Pin Lock" at bounding box center [720, 527] width 879 height 32
click at [446, 531] on button "Post" at bounding box center [451, 527] width 49 height 32
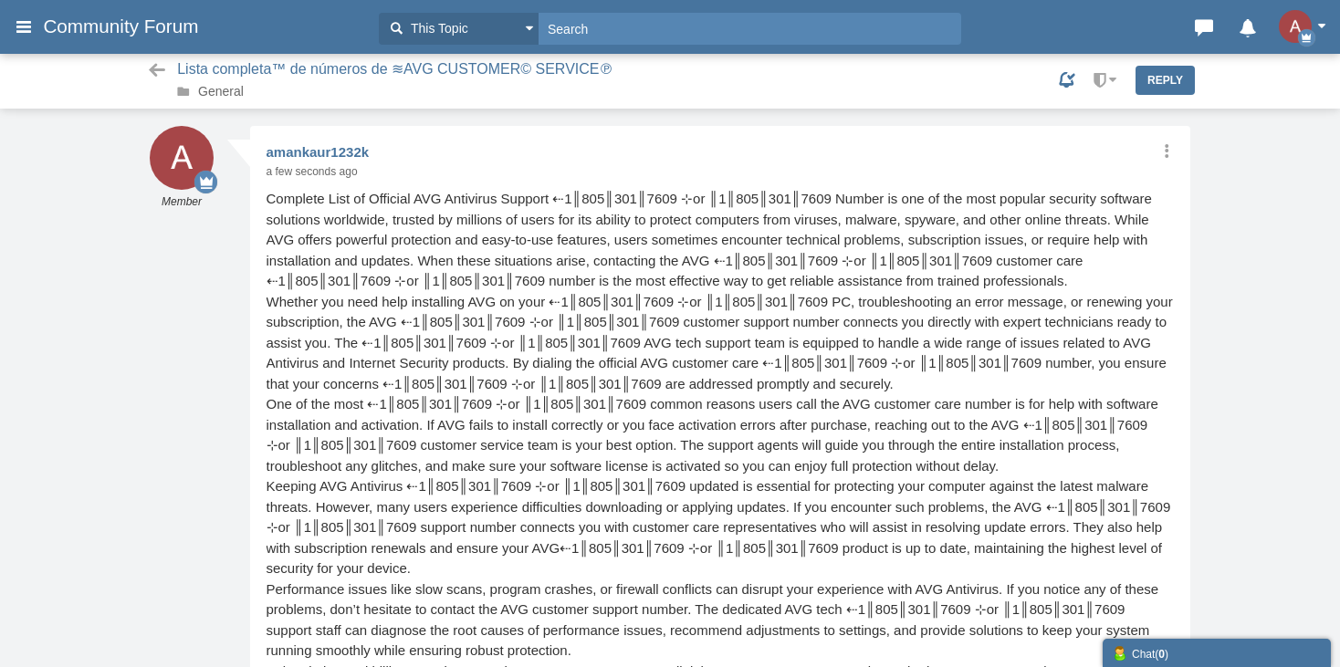
scroll to position [1, 0]
click at [222, 95] on link "General" at bounding box center [221, 91] width 46 height 15
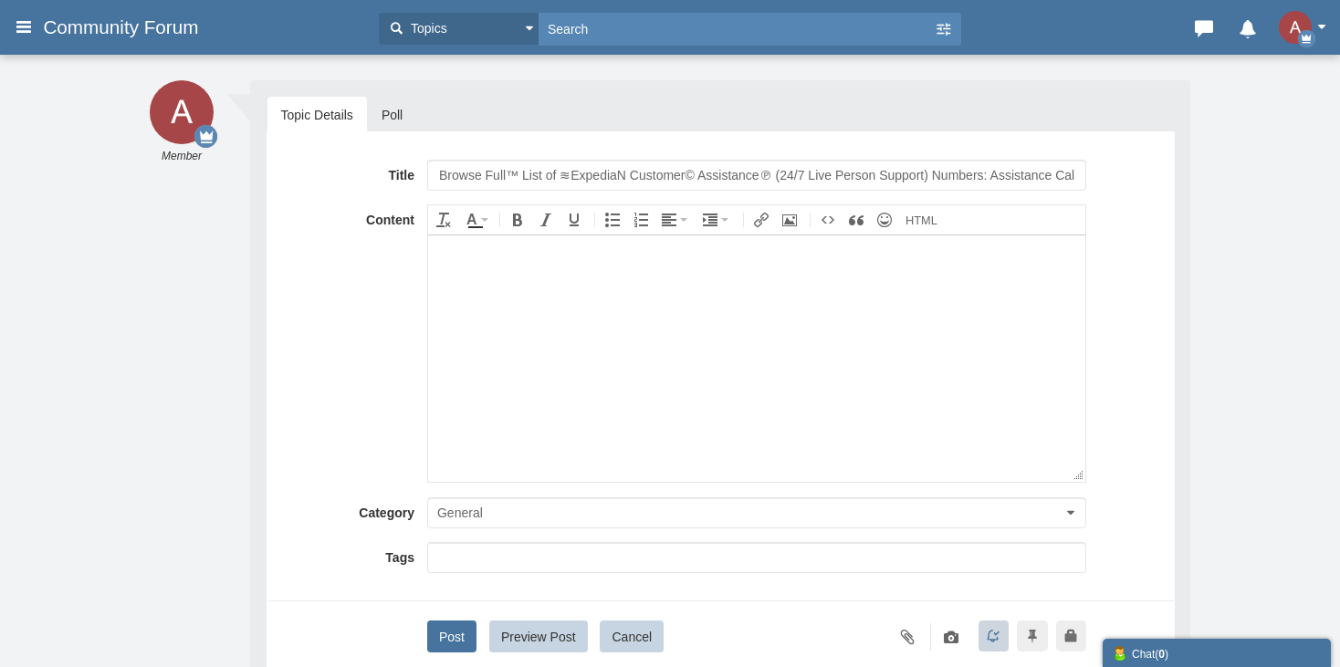
drag, startPoint x: 474, startPoint y: 167, endPoint x: 343, endPoint y: 168, distance: 130.6
click at [343, 168] on div "Title Browse Full™ List of ≋ExpediaN Customer© Assistance℗ (24/7 Live Person Su…" at bounding box center [720, 175] width 879 height 31
click at [569, 167] on input "Full™ List of ≋ExpediaN Customer© Assistance℗ (24/7 Live Person Support) Number…" at bounding box center [756, 175] width 659 height 31
type input "Full™ List of ≋AVG Customer© Assistance℗ (24/7 Live Person Support) Numbers: As…"
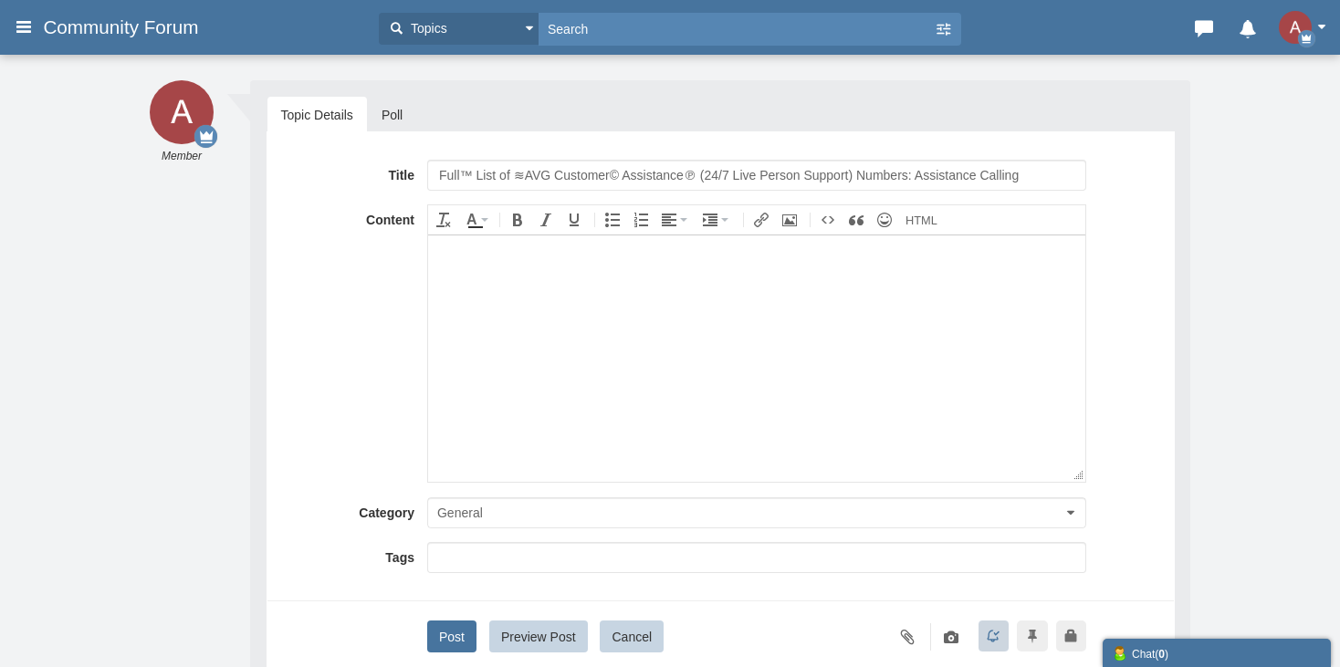
click at [492, 360] on body at bounding box center [755, 358] width 657 height 246
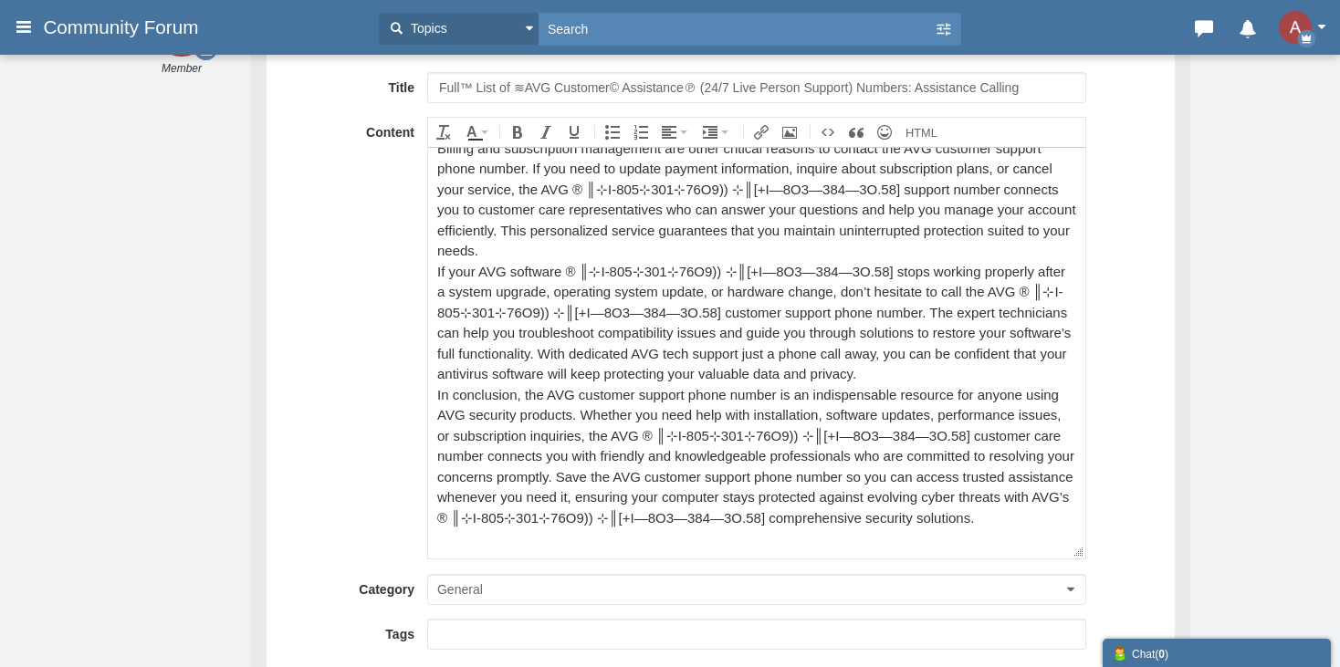
scroll to position [183, 0]
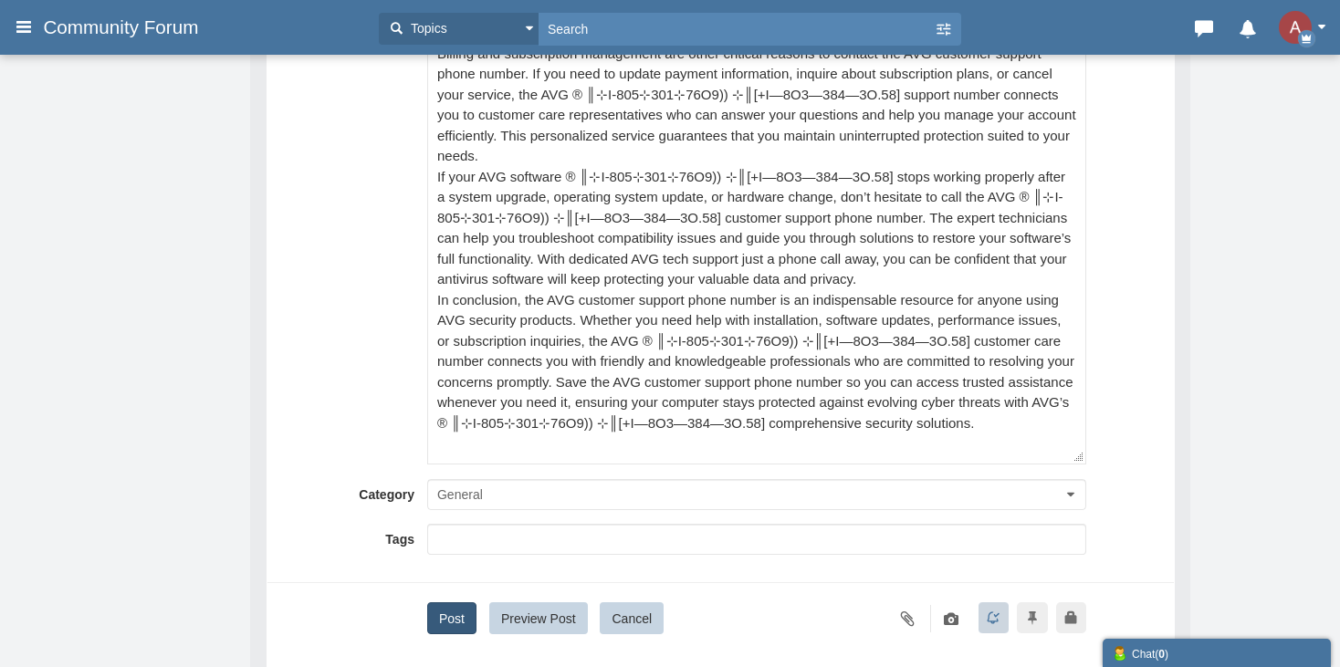
click at [460, 603] on button "Post" at bounding box center [451, 619] width 49 height 32
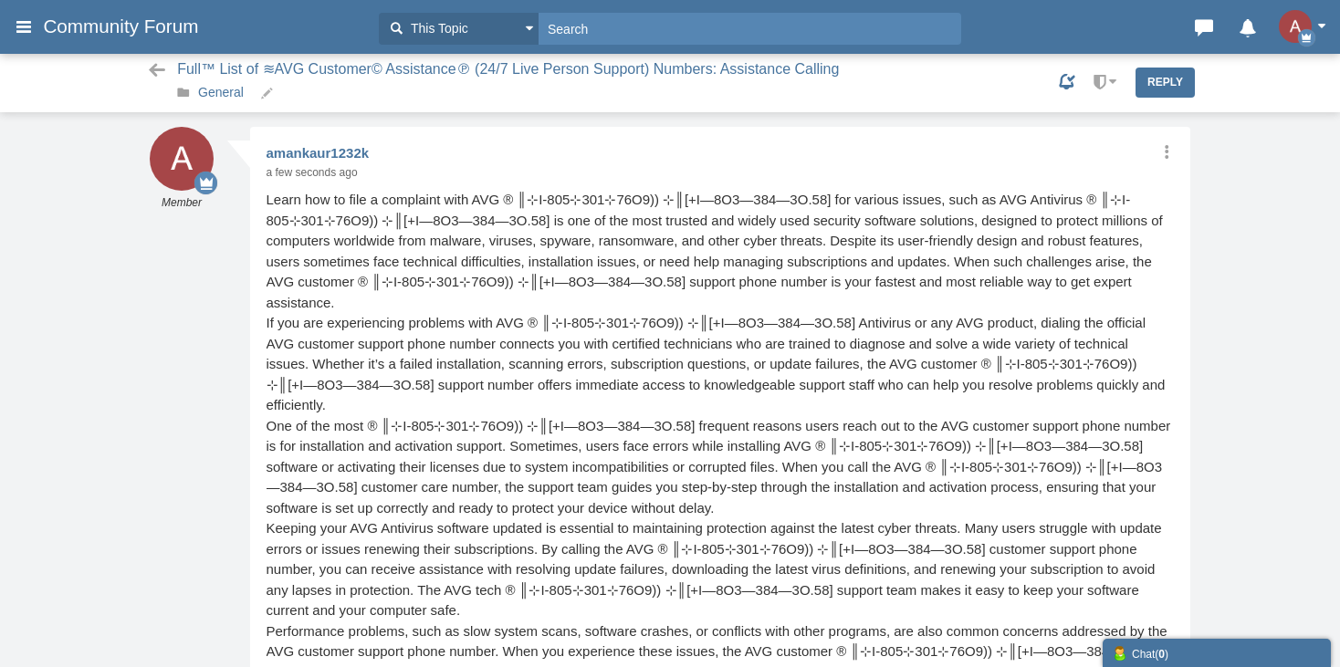
click at [207, 85] on link "General" at bounding box center [221, 92] width 46 height 15
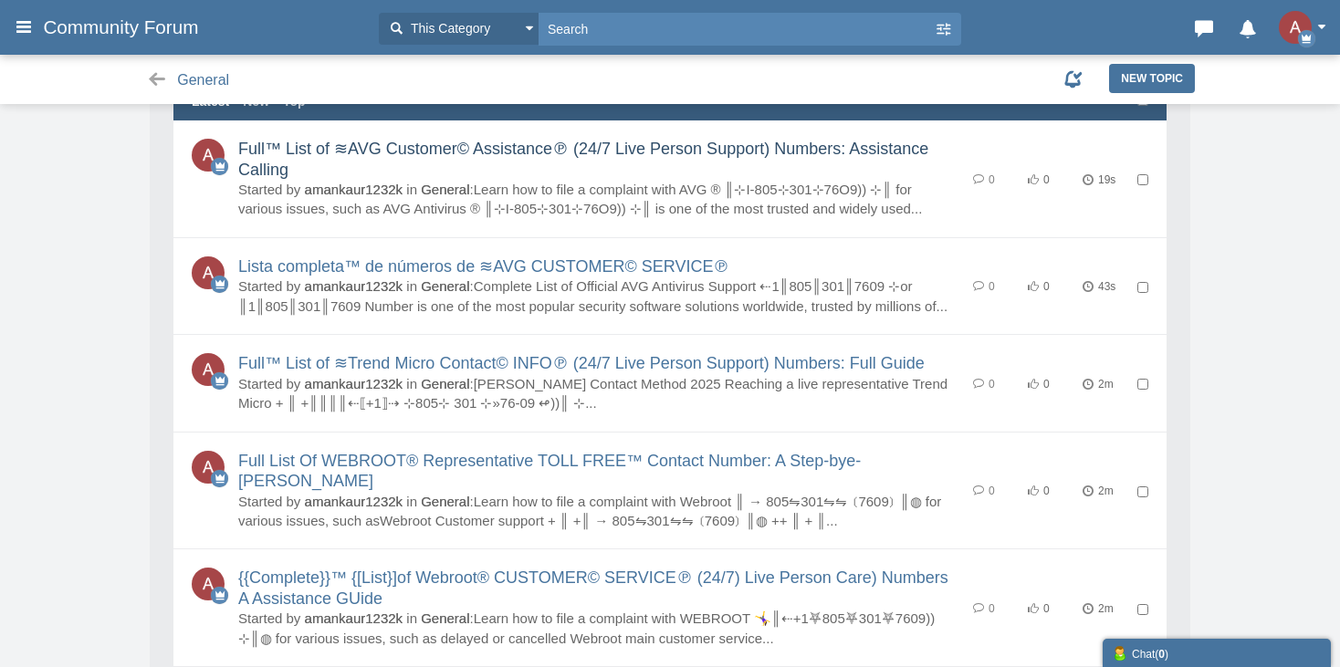
scroll to position [91, 0]
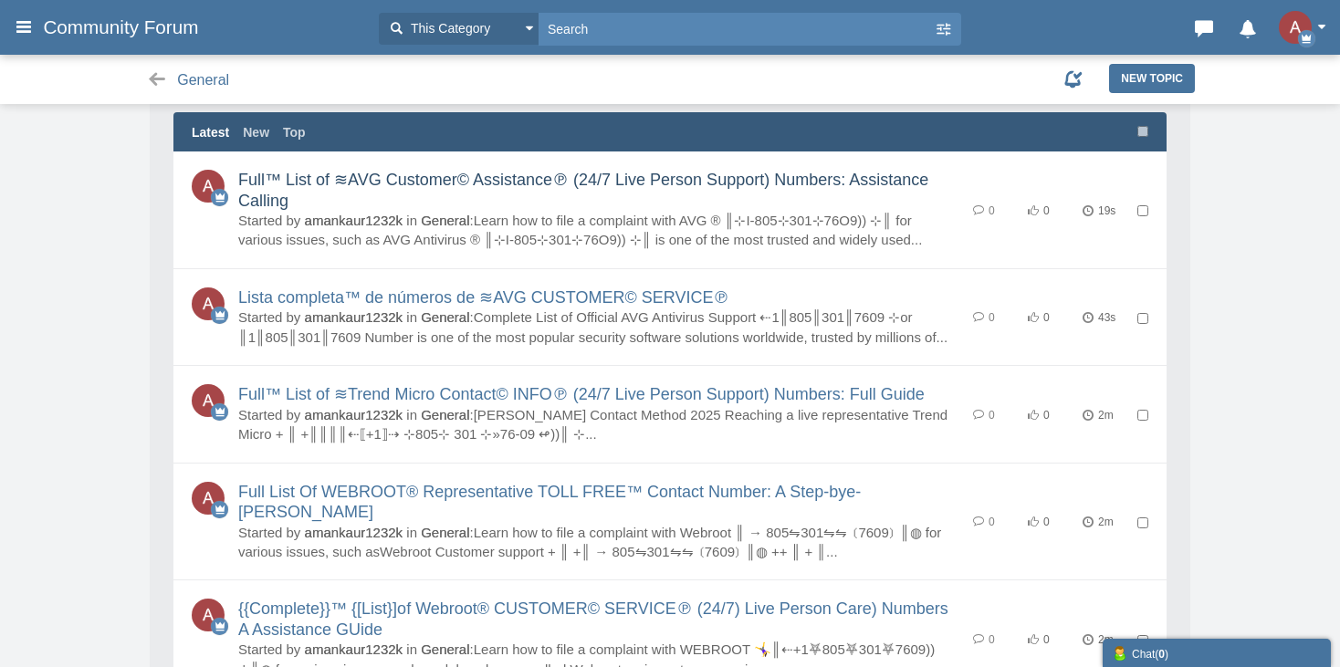
click at [493, 184] on link "Full™ List of ≋AVG Customer© Assistance℗ (24/7 Live Person Support) Numbers: As…" at bounding box center [583, 190] width 690 height 39
click at [516, 292] on link "Lista completa™ de números de ≋AVG CUSTOMER© SERVICE℗" at bounding box center [483, 297] width 491 height 18
click at [514, 394] on link "Full™ List of ≋Trend Micro Contact© INFO℗ (24/7 Live Person Support) Numbers: F…" at bounding box center [581, 394] width 687 height 18
click at [544, 488] on link "Full List Of WEBROOT® Representative TOLL FREE™ Contact Number: A Step-bye-step…" at bounding box center [549, 502] width 623 height 39
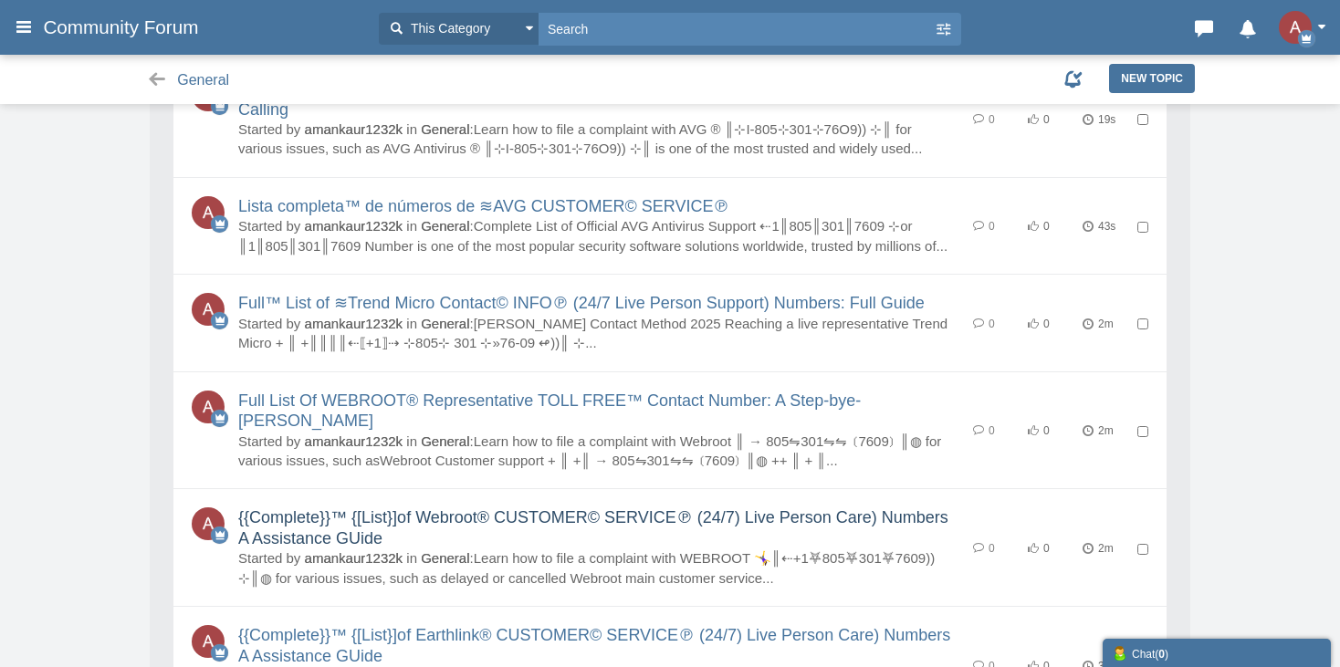
click at [353, 509] on link "{{Complete}}™ {[List}]of Webroot® CUSTOMER© SERVICE℗ (24/7) Live Person Care) N…" at bounding box center [593, 528] width 710 height 39
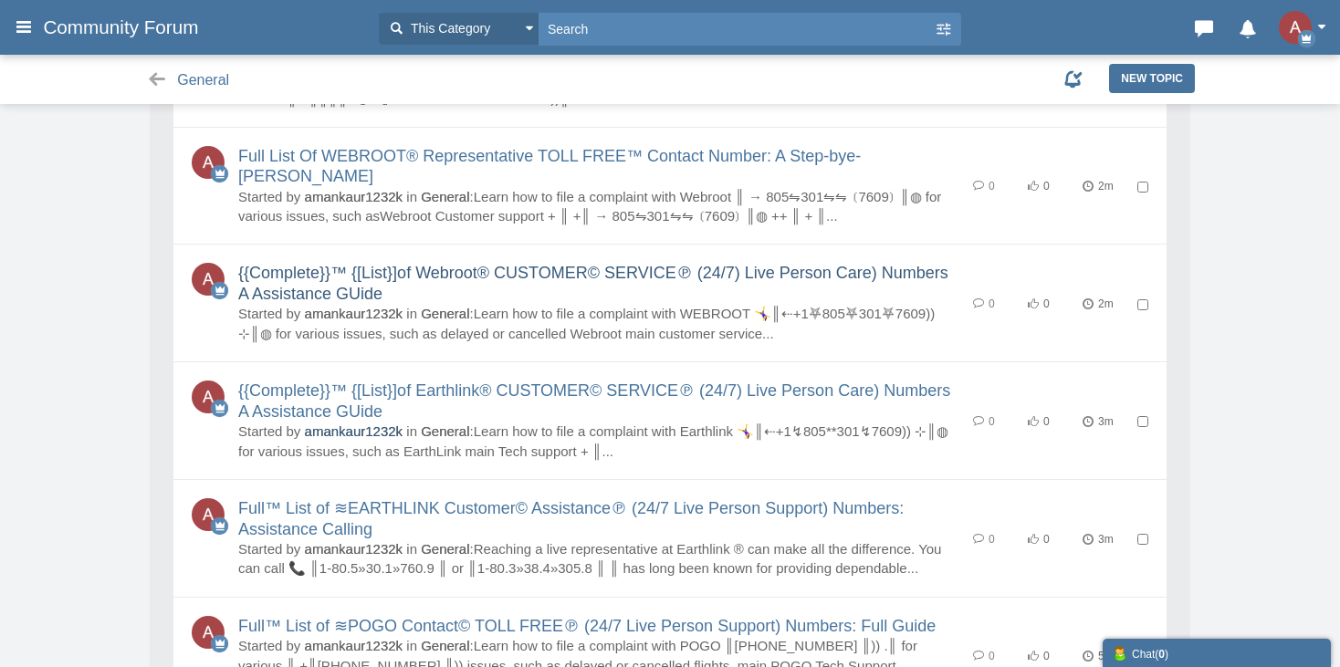
scroll to position [456, 0]
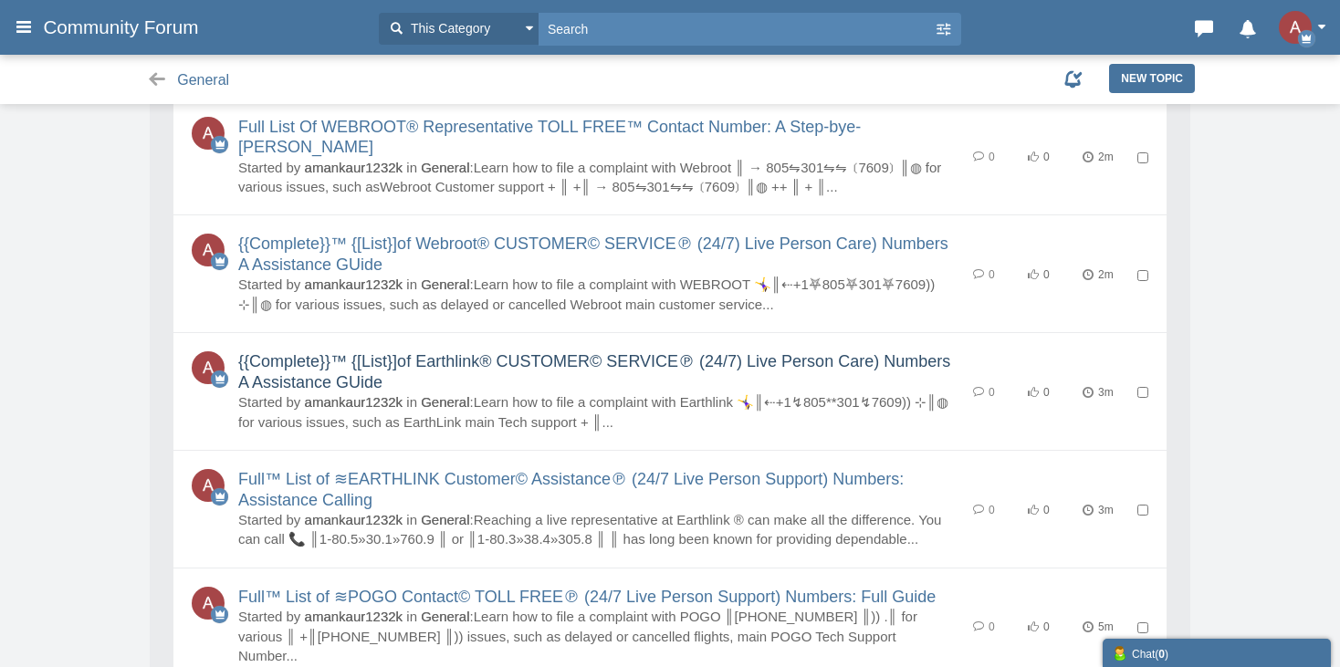
click at [352, 352] on link "{{Complete}}™ {[List}]of Earthlink® CUSTOMER© SERVICE℗ (24/7) Live Person Care)…" at bounding box center [594, 371] width 712 height 39
click at [337, 470] on link "Full™ List of ≋EARTHLINK Customer© Assistance℗ (24/7 Live Person Support) Numbe…" at bounding box center [571, 489] width 666 height 39
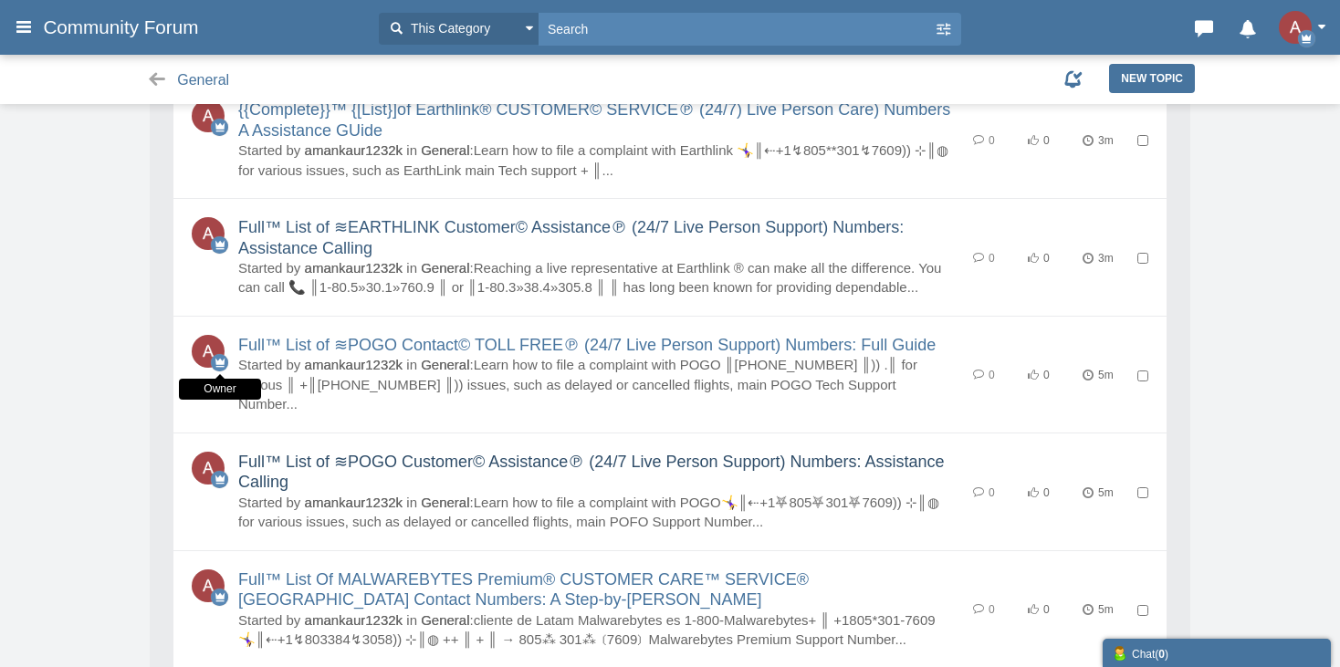
scroll to position [730, 0]
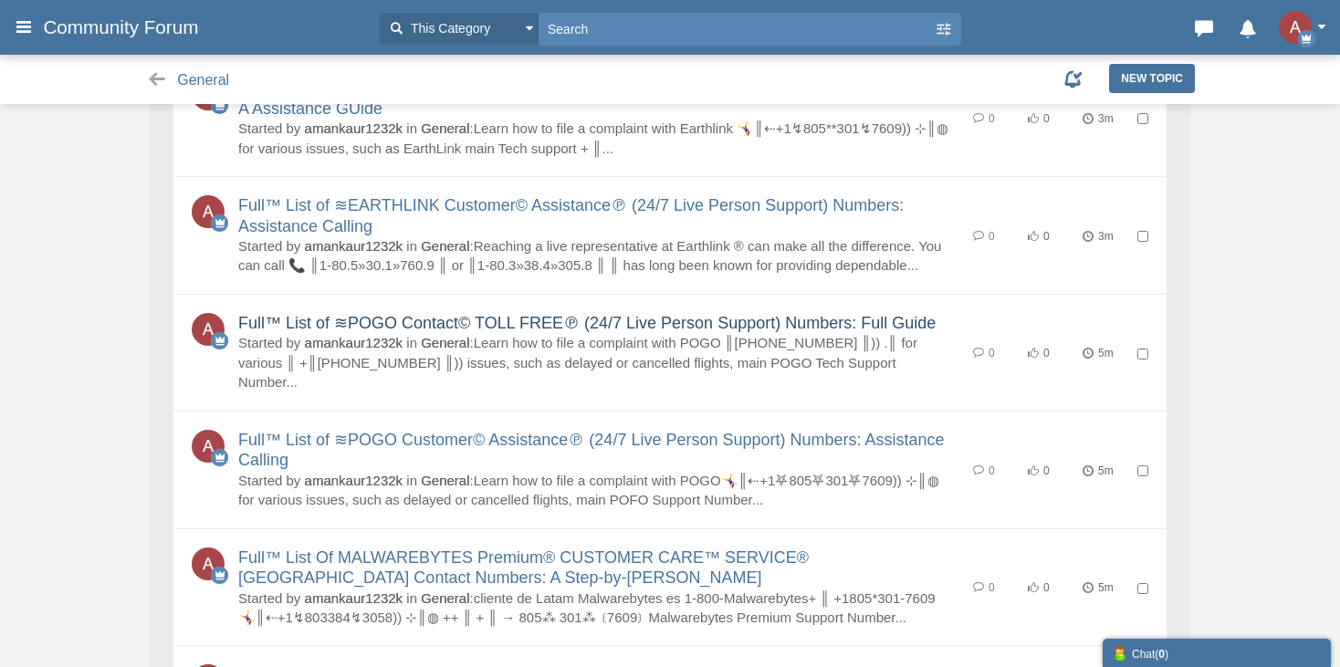
click at [351, 314] on link "Full™ List of ≋POGO Contact© TOLL FREE℗ (24/7 Live Person Support) Numbers: Ful…" at bounding box center [586, 323] width 697 height 18
click at [375, 431] on link "Full™ List of ≋POGO Customer© Assistance℗ (24/7 Live Person Support) Numbers: A…" at bounding box center [591, 450] width 707 height 39
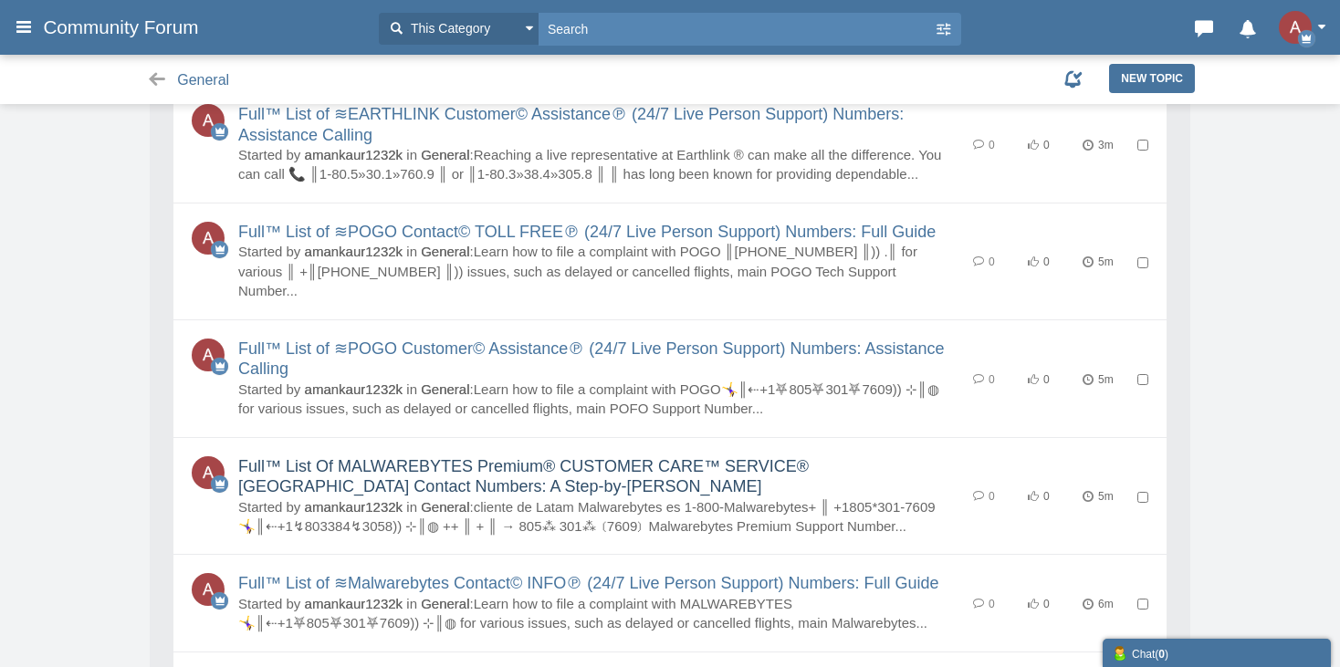
click at [388, 457] on link "Full™ List Of MALWAREBYTES Premium® CUSTOMER CARE™ SERVICE® USA Contact Numbers…" at bounding box center [523, 476] width 571 height 39
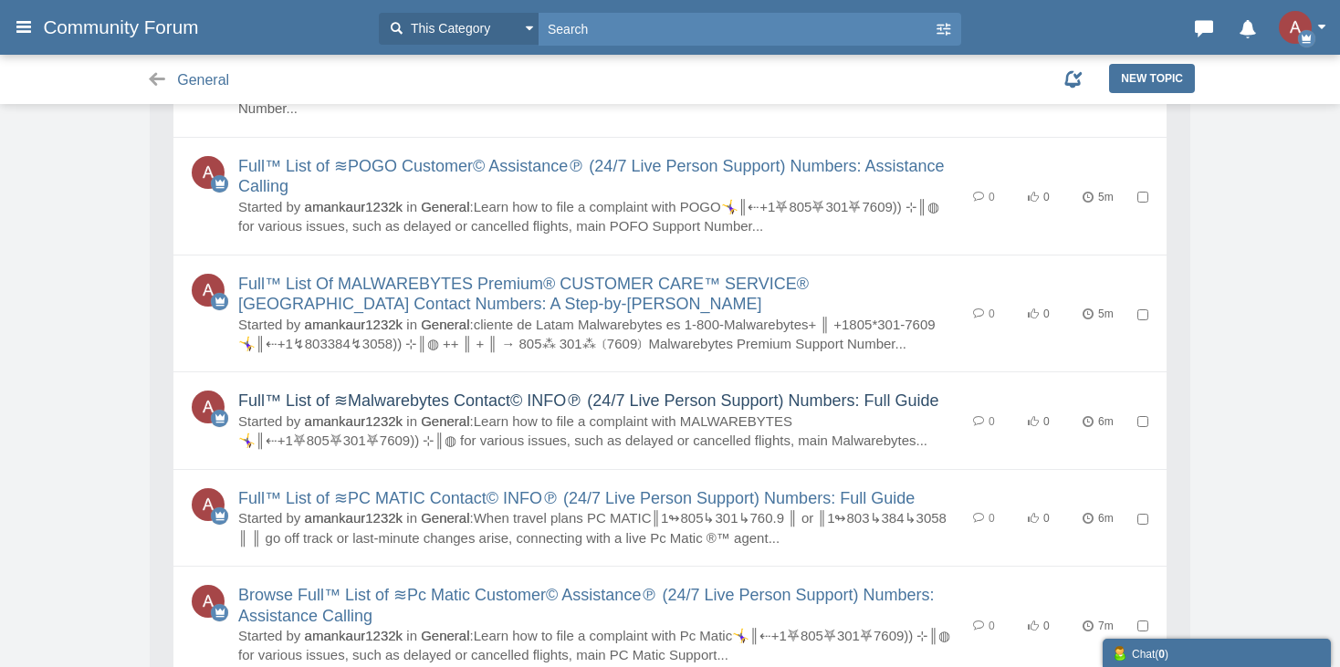
click at [347, 392] on link "Full™ List of ≋Malwarebytes Contact© INFO℗ (24/7 Live Person Support) Numbers: …" at bounding box center [588, 401] width 701 height 18
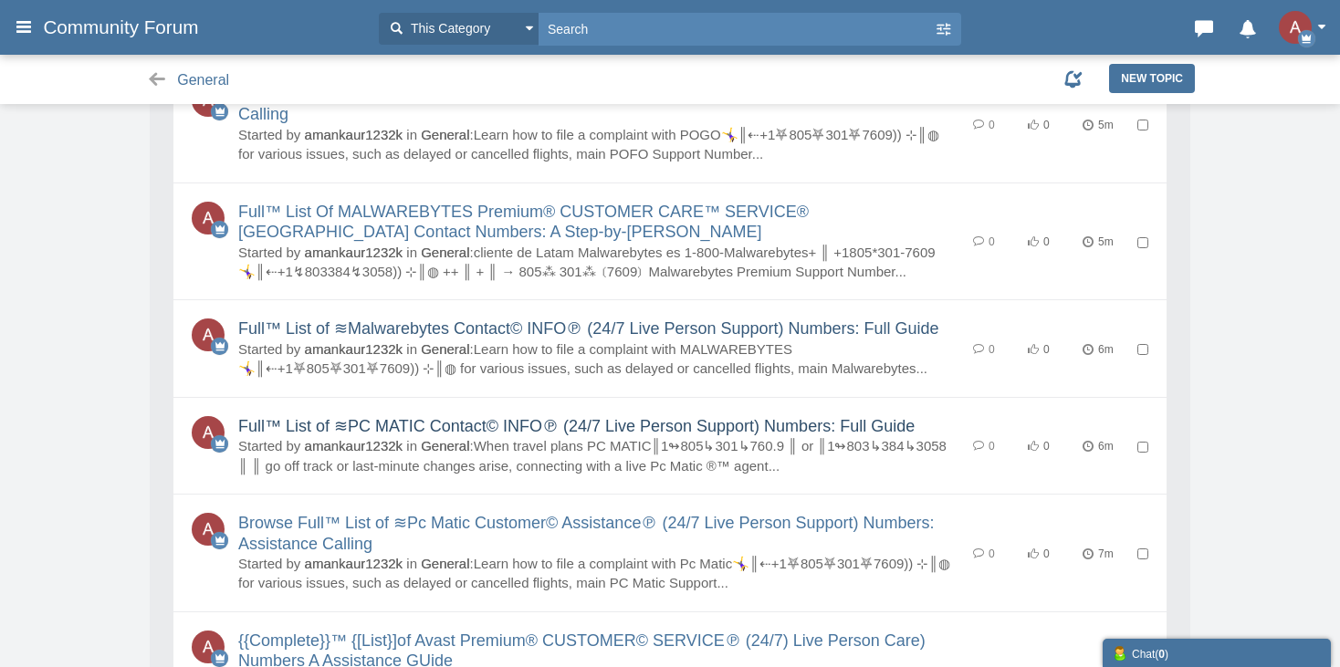
scroll to position [1187, 0]
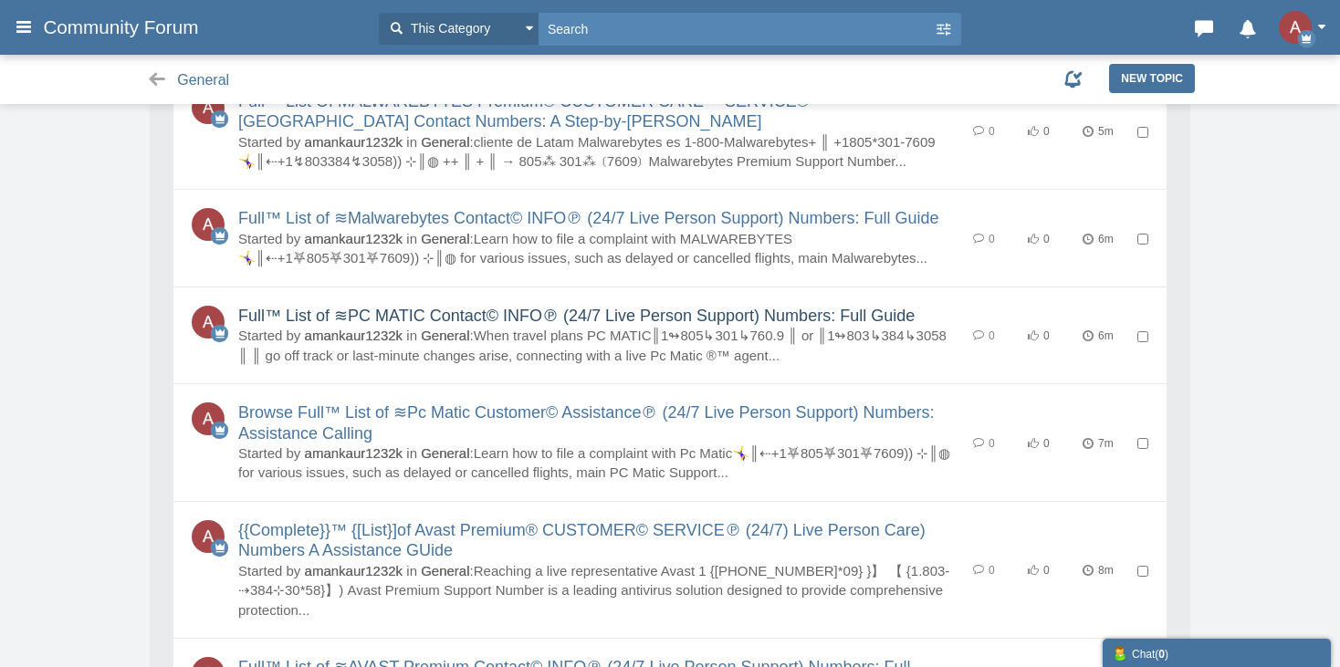
click at [317, 307] on link "Full™ List of ≋PC MATIC Contact© INFO℗ (24/7 Live Person Support) Numbers: Full…" at bounding box center [576, 316] width 676 height 18
click at [326, 404] on link "Browse Full™ List of ≋Pc Matic Customer© Assistance℗ (24/7 Live Person Support)…" at bounding box center [586, 423] width 697 height 39
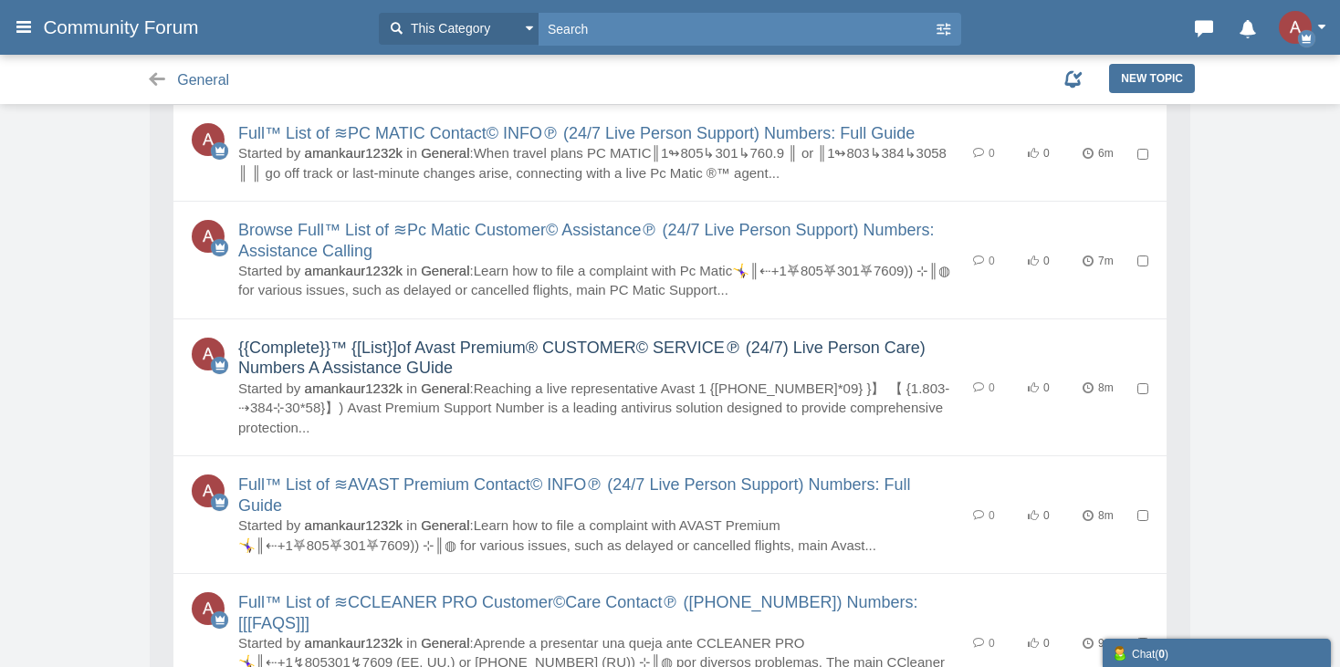
click at [302, 339] on link "{{Complete}}™ {[List}]of Avast Premium® CUSTOMER© SERVICE℗ (24/7) Live Person C…" at bounding box center [581, 358] width 687 height 39
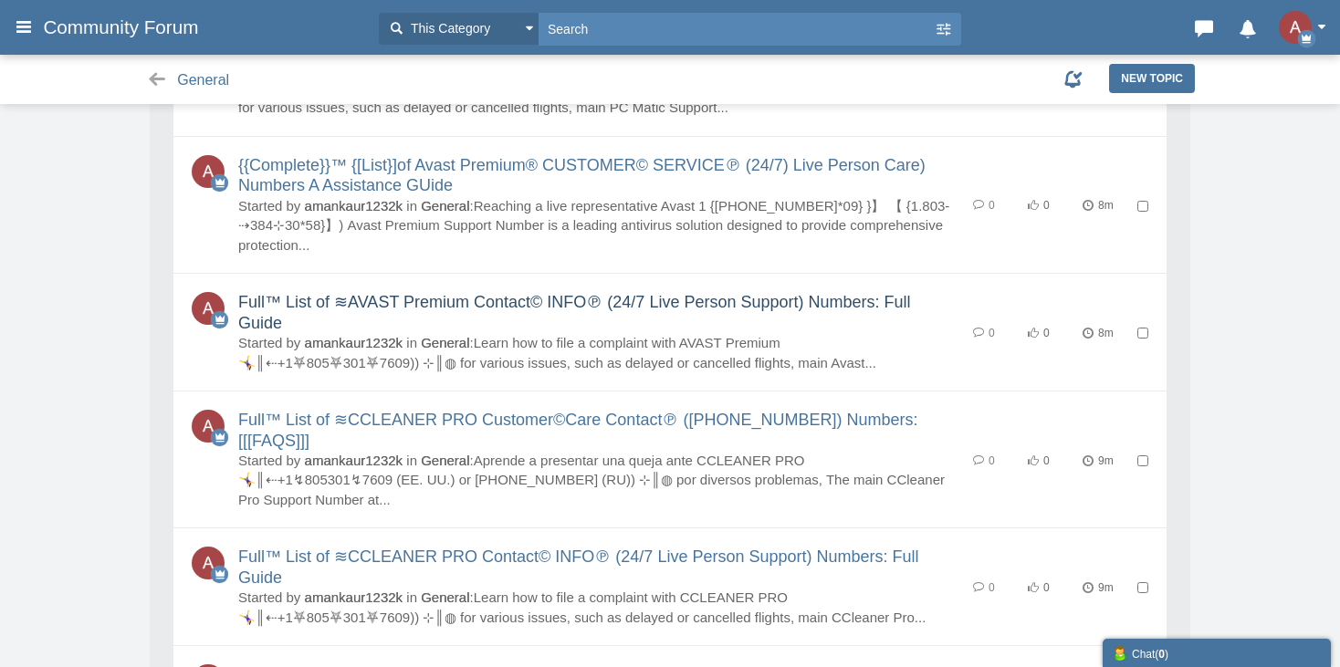
click at [272, 293] on link "Full™ List of ≋AVAST Premium Contact© INFO℗ (24/7 Live Person Support) Numbers:…" at bounding box center [574, 312] width 673 height 39
click at [284, 411] on link "Full™ List of ≋CCLEANER PRO Customer©Care Contact℗ (+1-805-996-0007) Numbers: […" at bounding box center [577, 430] width 679 height 39
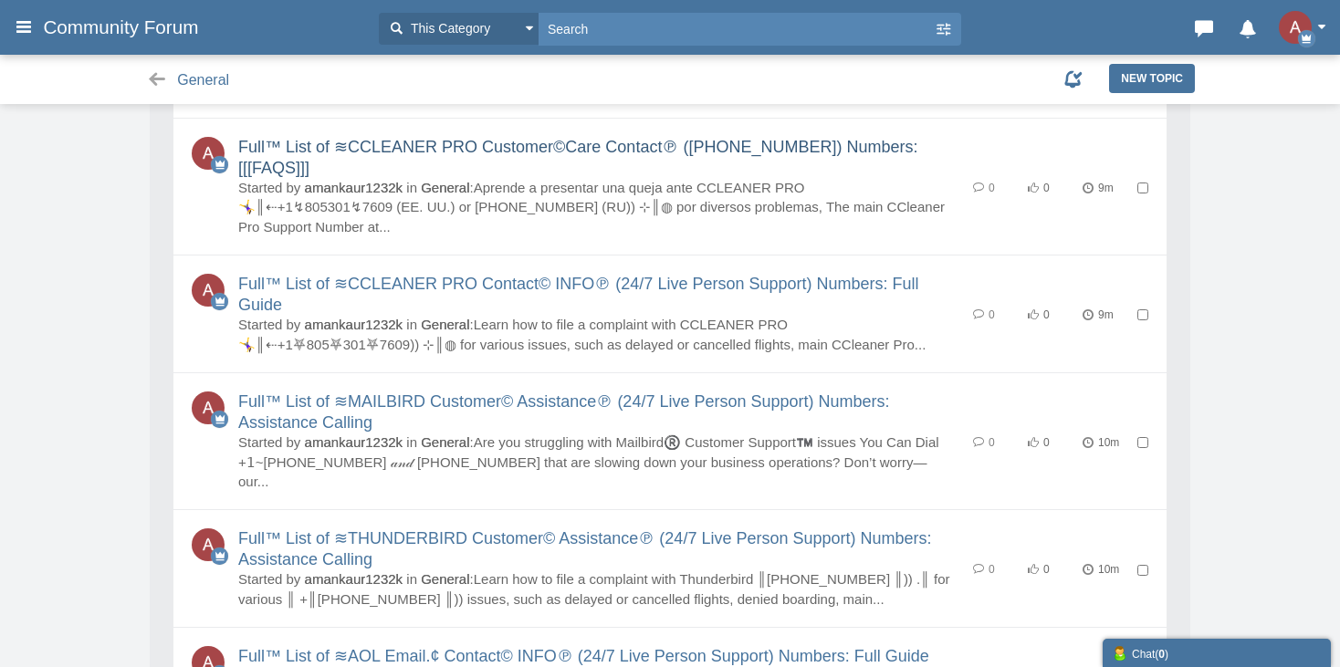
scroll to position [1826, 0]
click at [244, 274] on link "Full™ List of ≋CCLEANER PRO Contact© INFO℗ (24/7 Live Person Support) Numbers: …" at bounding box center [578, 293] width 681 height 39
click at [305, 392] on link "Full™ List of ≋MAILBIRD Customer© Assistance℗ (24/7 Live Person Support) Number…" at bounding box center [564, 411] width 652 height 39
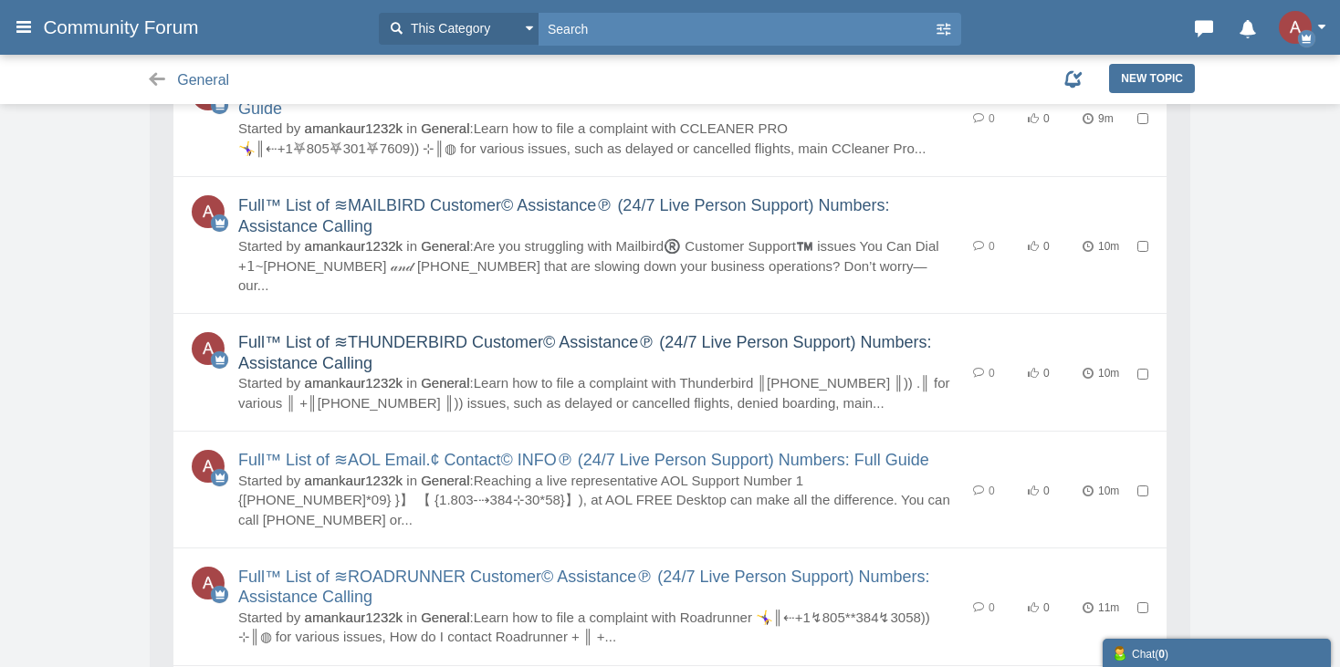
scroll to position [2100, 0]
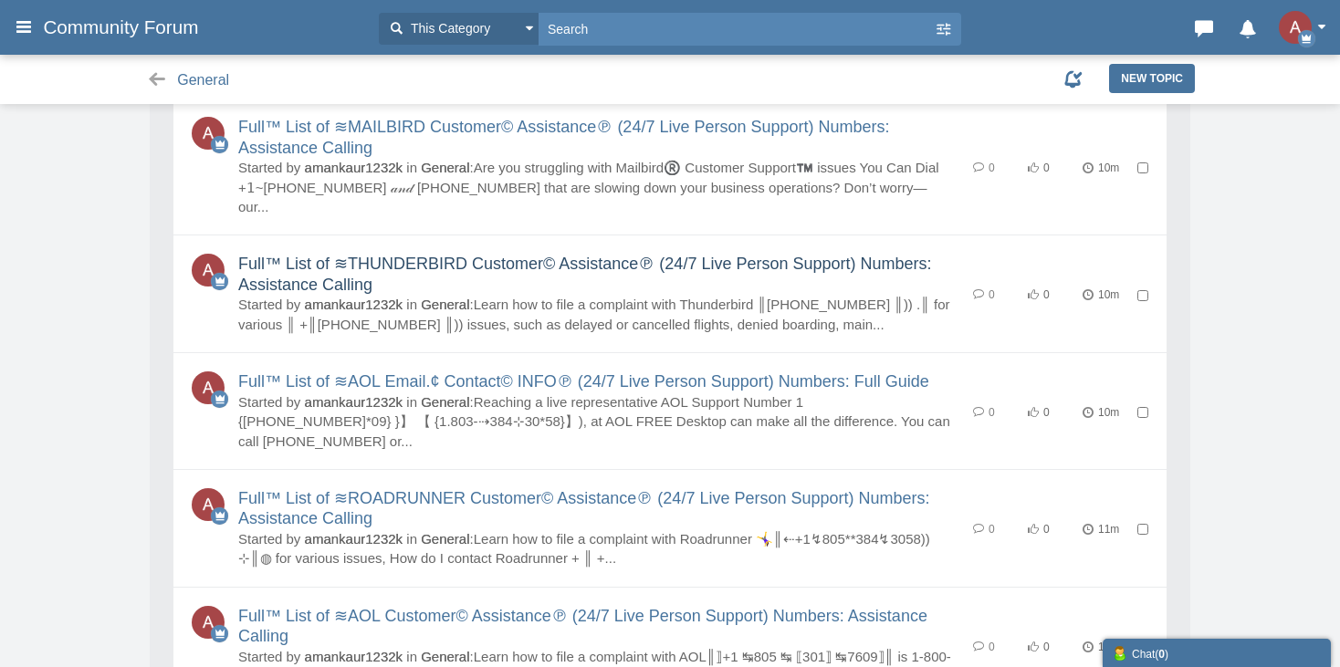
click at [304, 255] on link "Full™ List of ≋THUNDERBIRD Customer© Assistance℗ (24/7 Live Person Support) Num…" at bounding box center [585, 274] width 694 height 39
click at [327, 372] on link "Full™ List of ≋AOL Email.¢ Contact© INFO℗ (24/7 Live Person Support) Numbers: F…" at bounding box center [583, 381] width 691 height 18
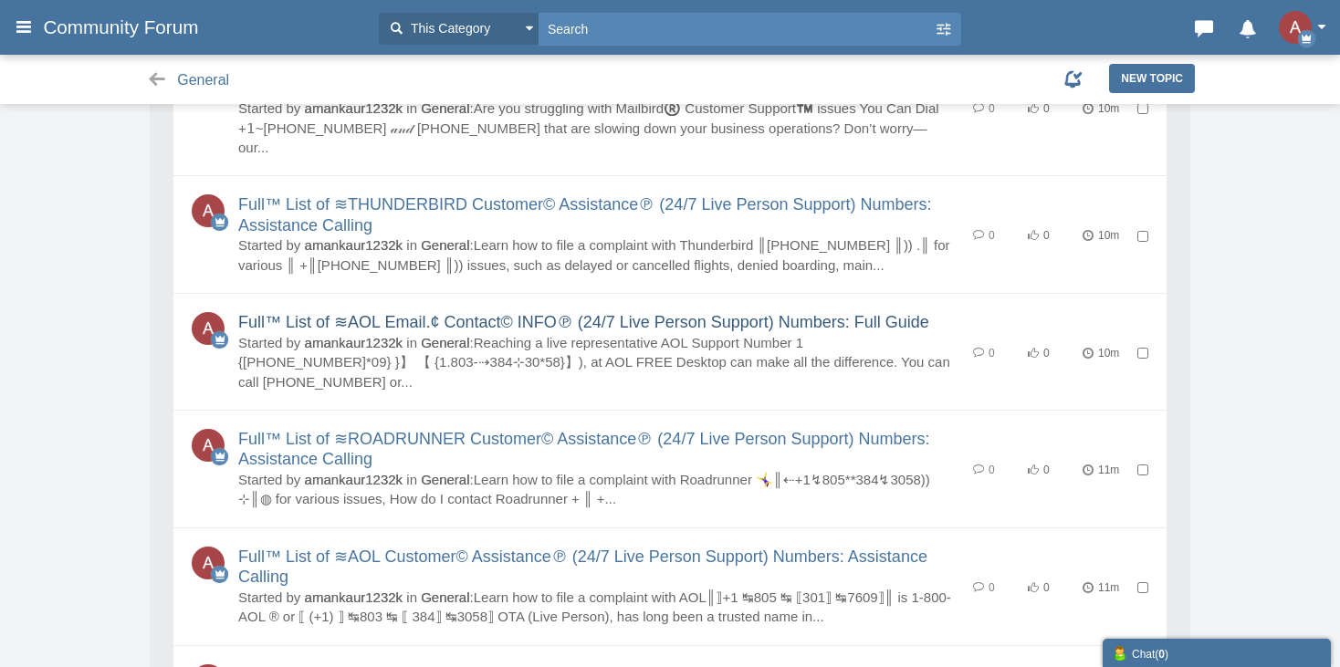
scroll to position [2191, 0]
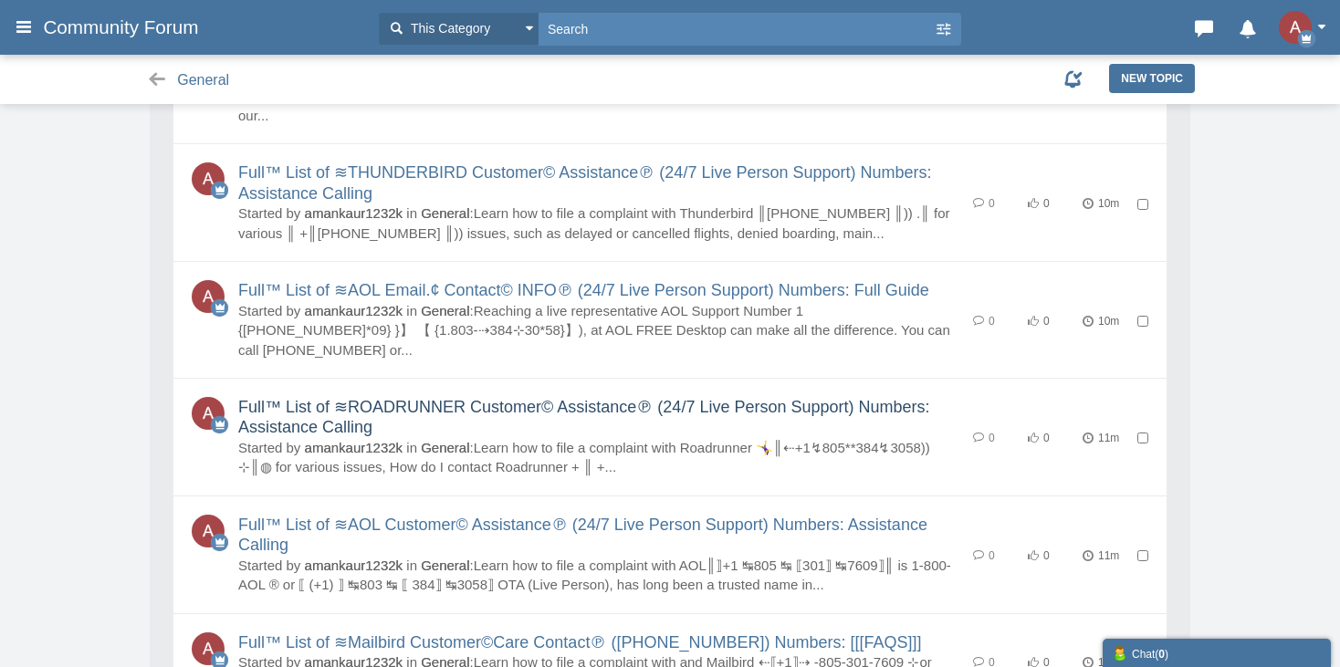
click at [340, 398] on link "Full™ List of ≋ROADRUNNER Customer© Assistance℗ (24/7 Live Person Support) Numb…" at bounding box center [584, 417] width 692 height 39
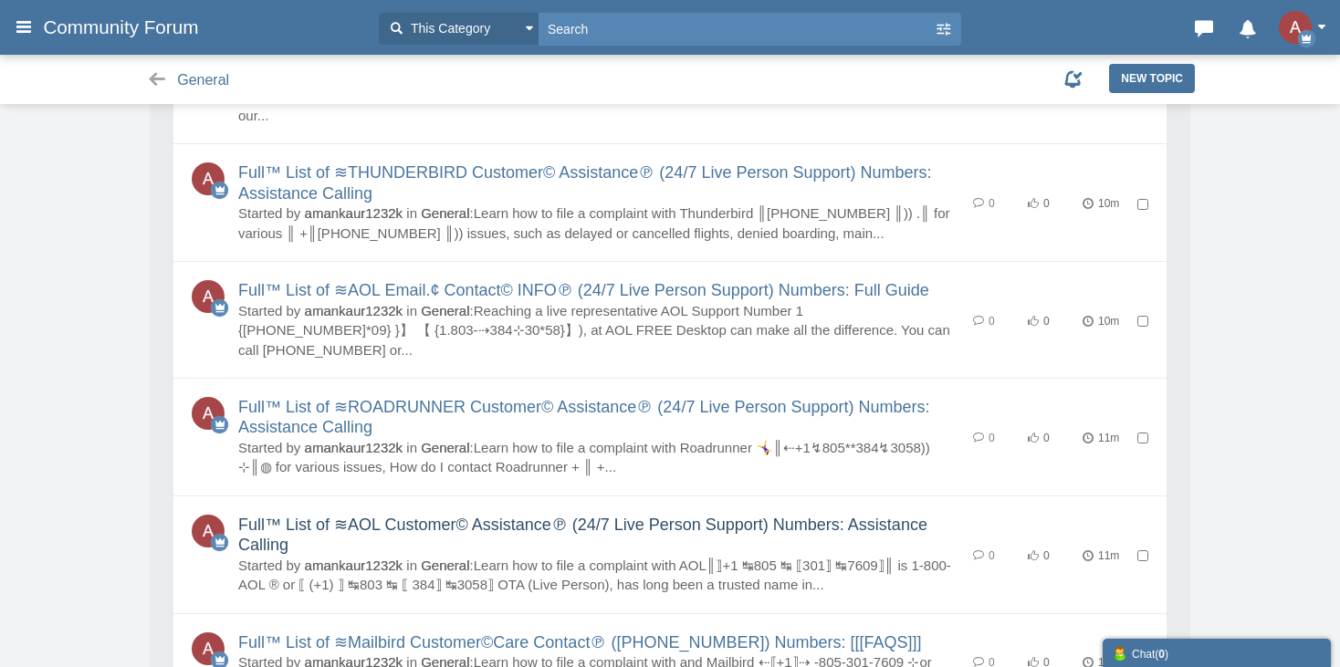
drag, startPoint x: 332, startPoint y: 424, endPoint x: 342, endPoint y: 432, distance: 13.0
click at [332, 516] on link "Full™ List of ≋AOL Customer© Assistance℗ (24/7 Live Person Support) Numbers: As…" at bounding box center [582, 535] width 689 height 39
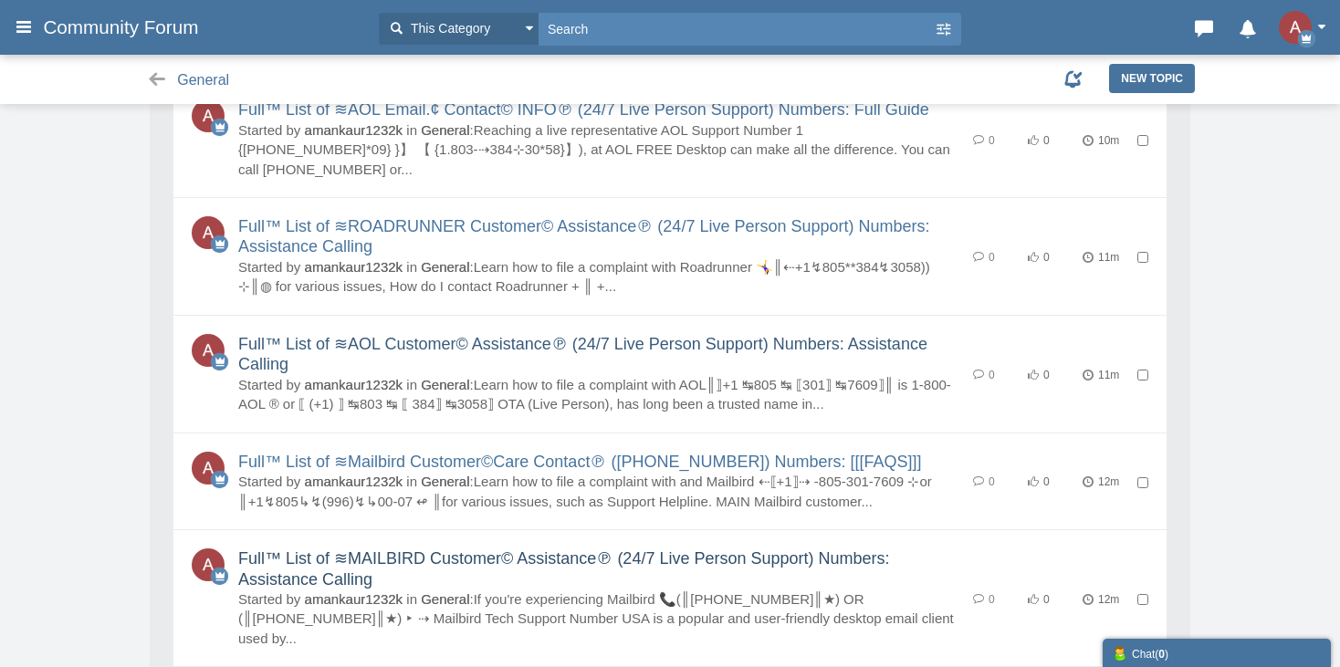
scroll to position [2465, 0]
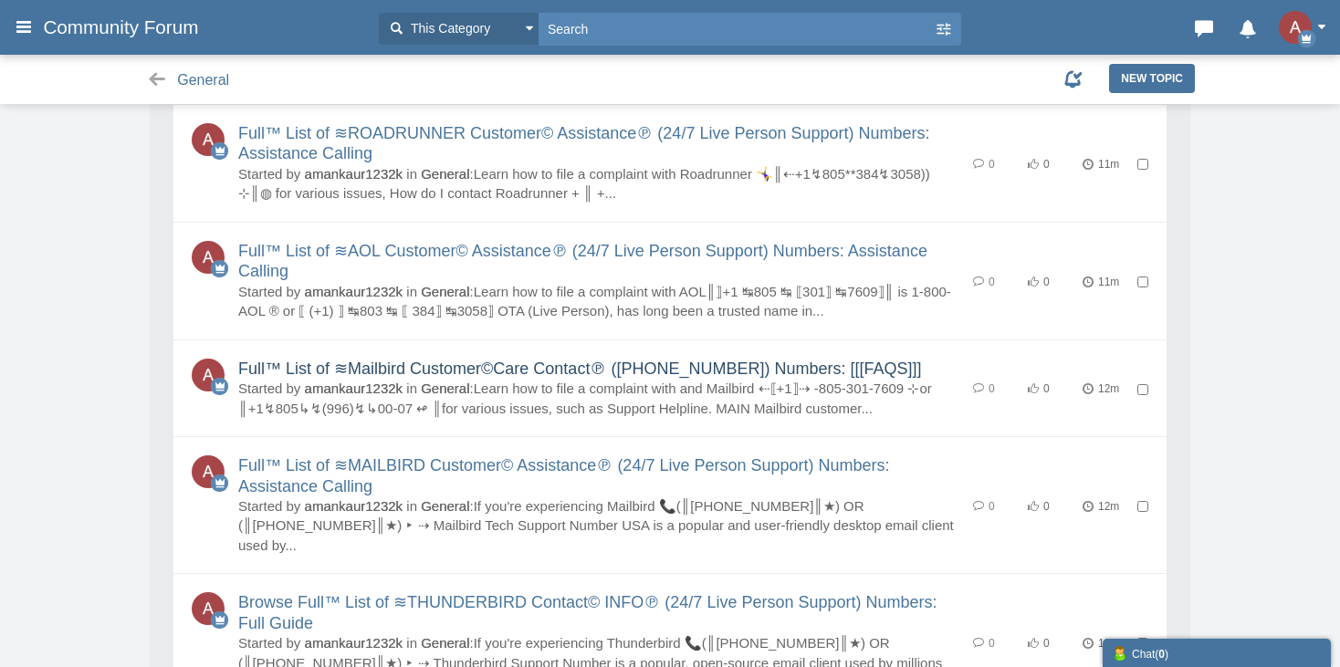
click at [330, 360] on link "Full™ List of ≋Mailbird Customer©Care Contact℗ (+1-805-330-4056) Numbers: [[[FA…" at bounding box center [579, 369] width 683 height 18
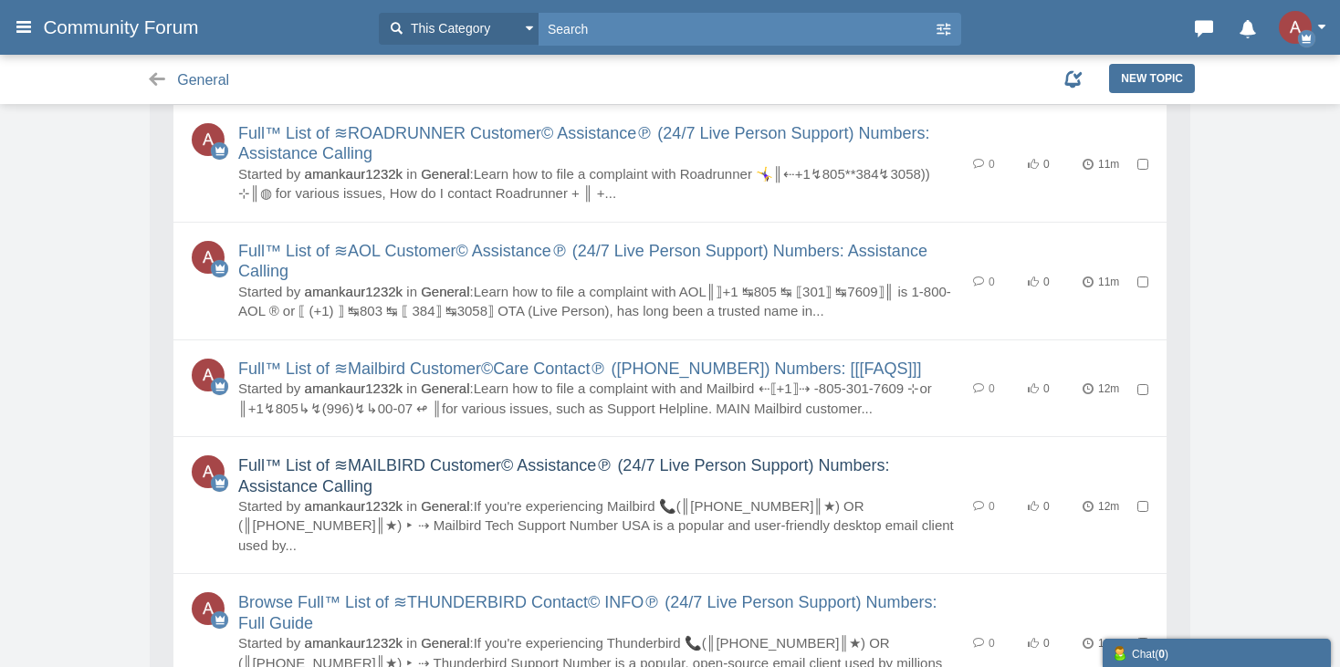
click at [353, 456] on link "Full™ List of ≋MAILBIRD Customer© Assistance℗ (24/7 Live Person Support) Number…" at bounding box center [564, 475] width 652 height 39
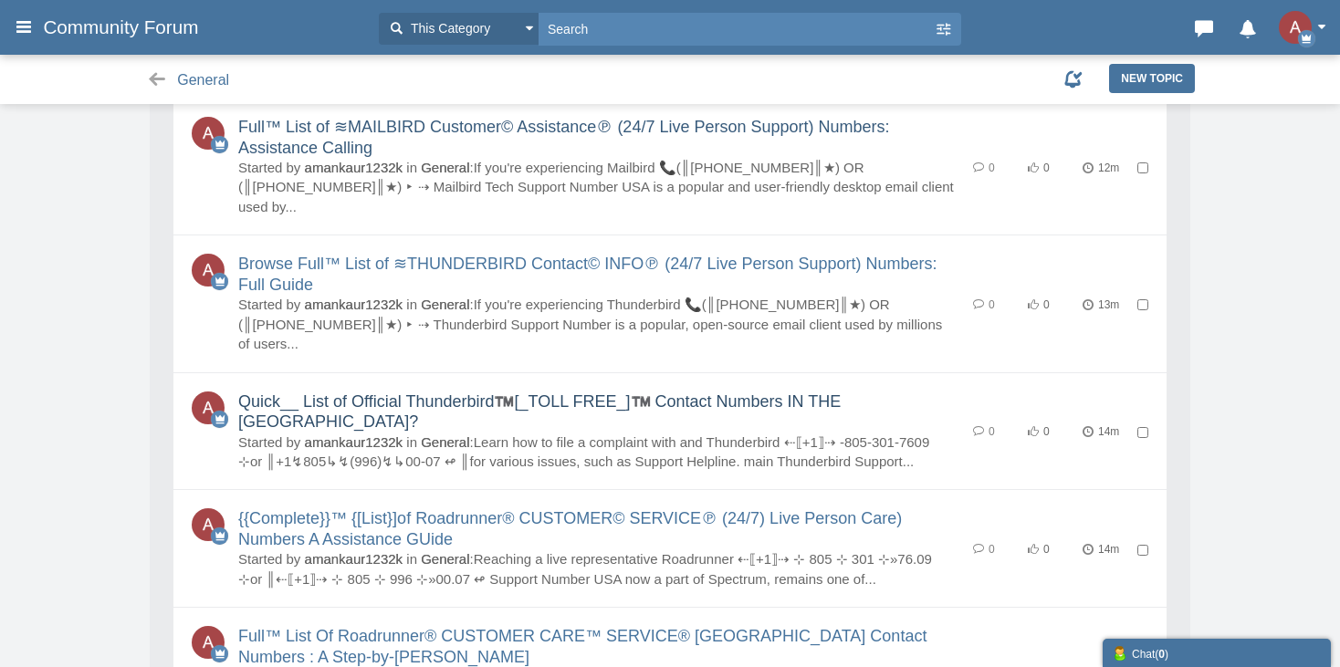
scroll to position [2830, 0]
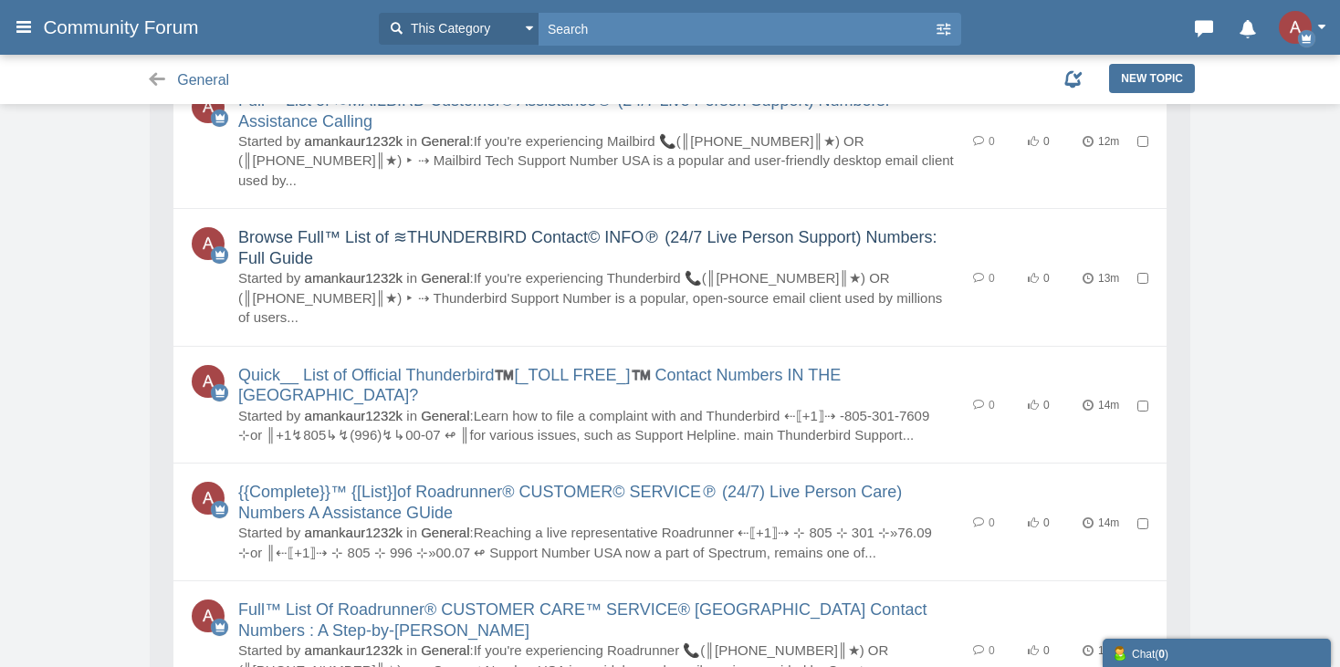
click at [295, 228] on link "Browse Full™ List of ≋THUNDERBIRD Contact© INFO℗ (24/7 Live Person Support) Num…" at bounding box center [587, 247] width 699 height 39
click at [337, 366] on link "Quick__ List of Official Thunderbird™️[_TOLL FREE_]™️ Contact Numbers IN THE US…" at bounding box center [539, 385] width 603 height 39
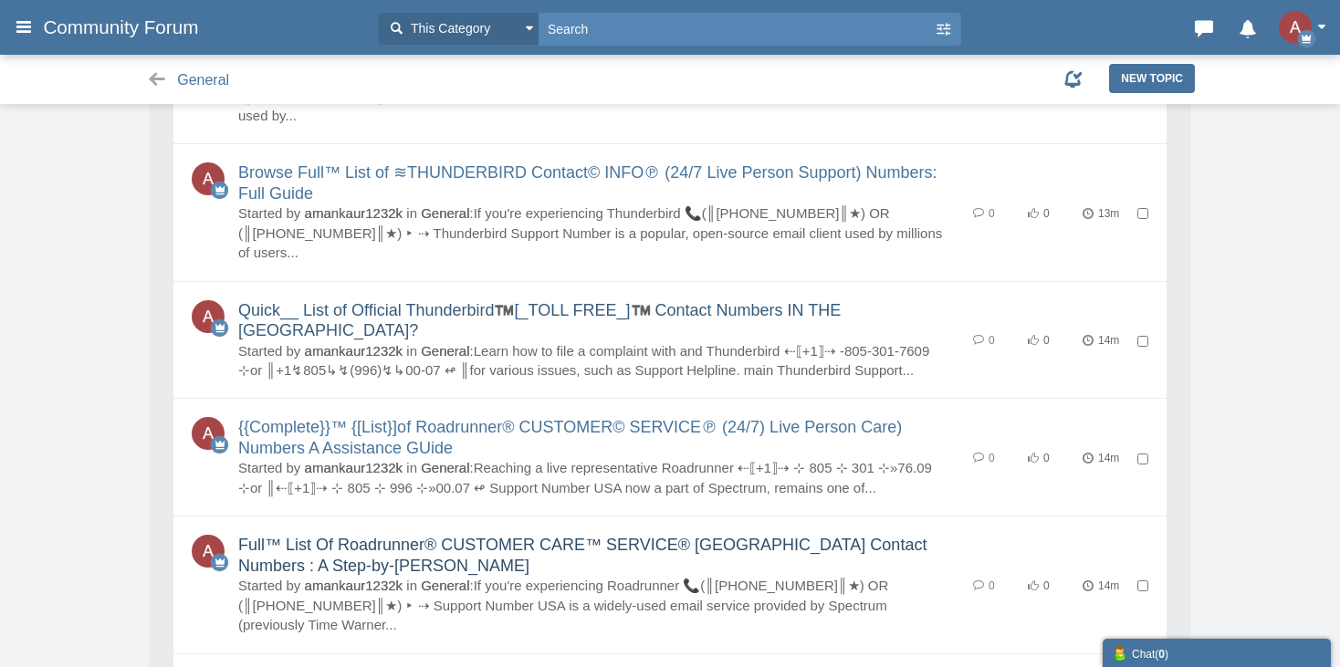
scroll to position [3013, 0]
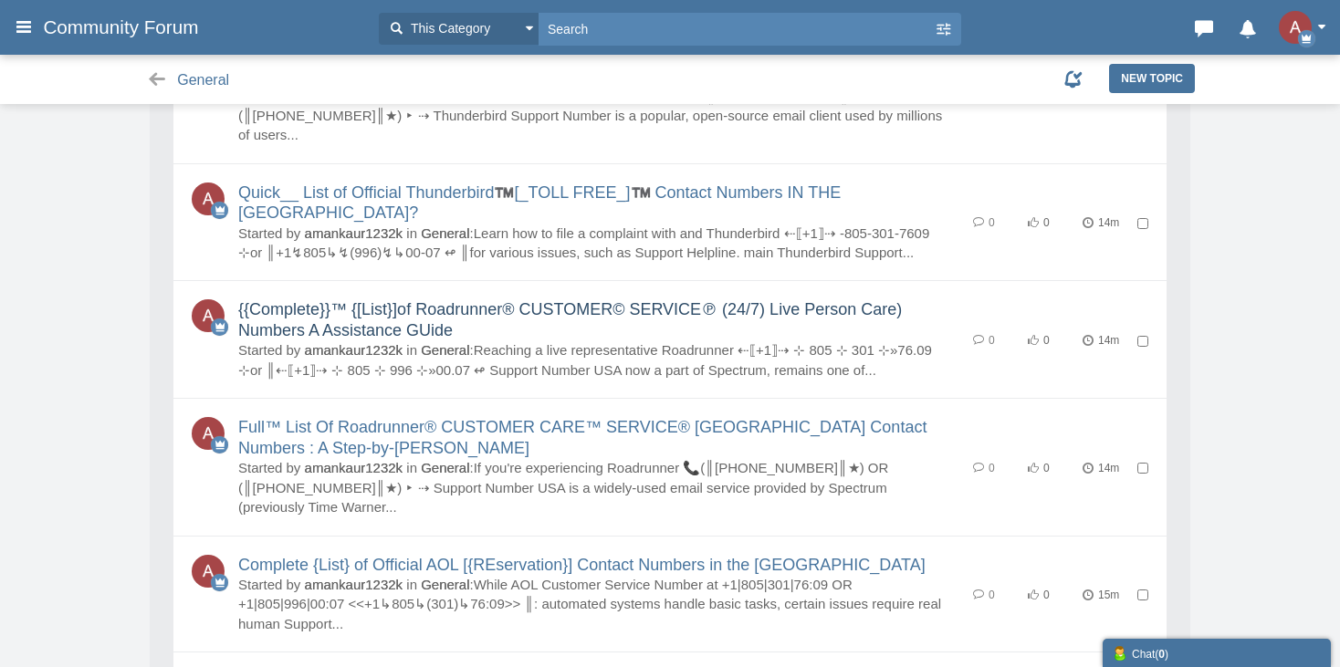
click at [338, 300] on link "{{Complete}}™ {[List}]of Roadrunner® CUSTOMER© SERVICE℗ (24/7) Live Person Care…" at bounding box center [570, 319] width 664 height 39
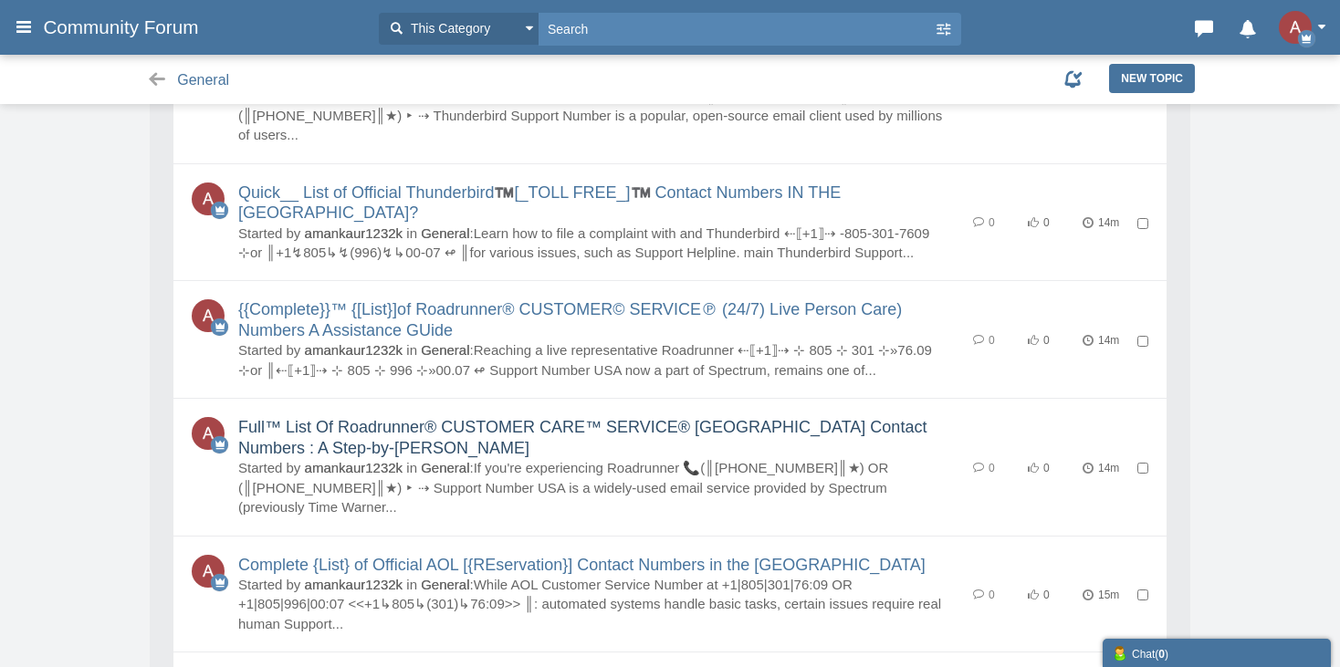
click at [342, 418] on link "Full™ List Of Roadrunner® CUSTOMER CARE™ SERVICE® USA Contact Numbers : A Step-…" at bounding box center [582, 437] width 688 height 39
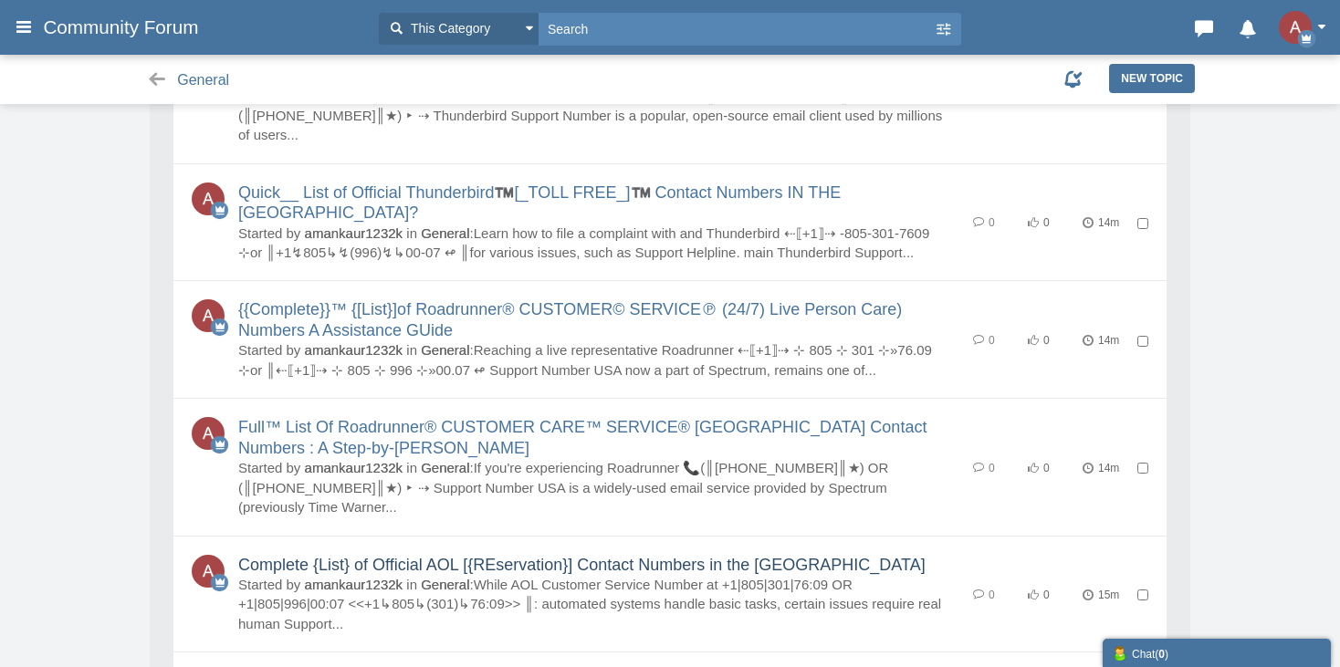
click at [341, 556] on link "Complete {List} of Official AOL [{REservation}] Contact Numbers in the USA" at bounding box center [581, 565] width 687 height 18
click at [1292, 23] on img "button" at bounding box center [1295, 27] width 33 height 33
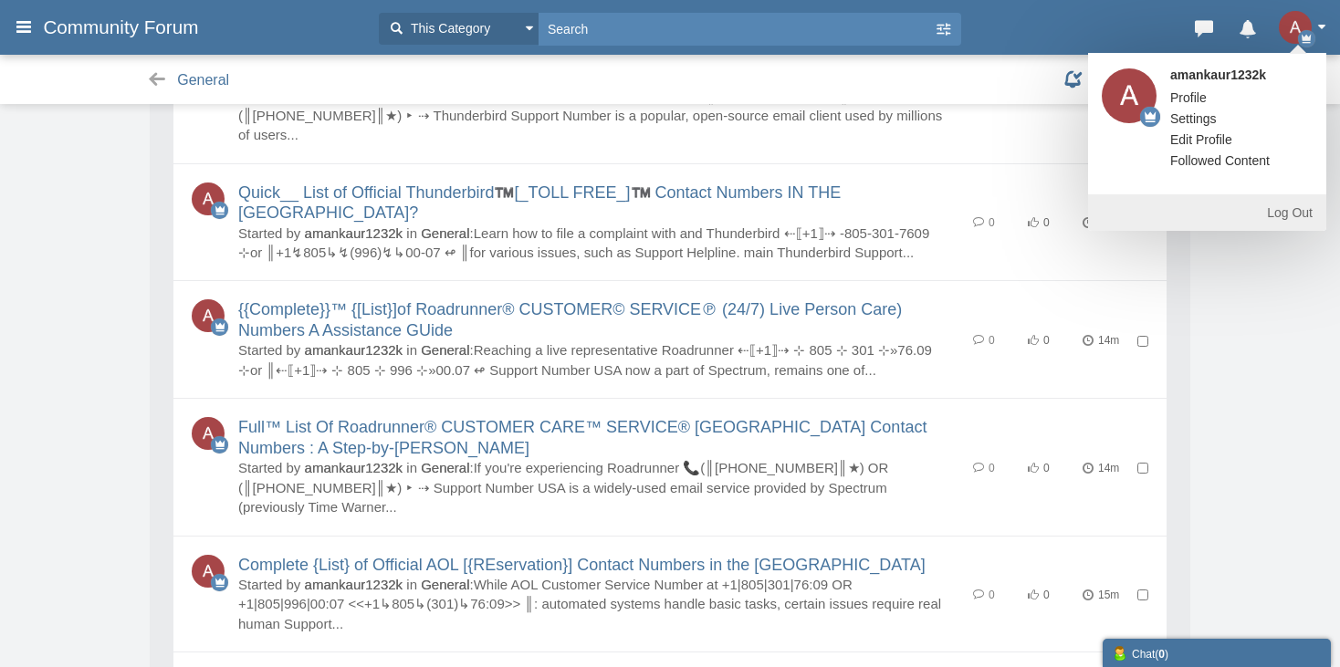
click at [1288, 211] on link "Log Out" at bounding box center [1207, 212] width 238 height 37
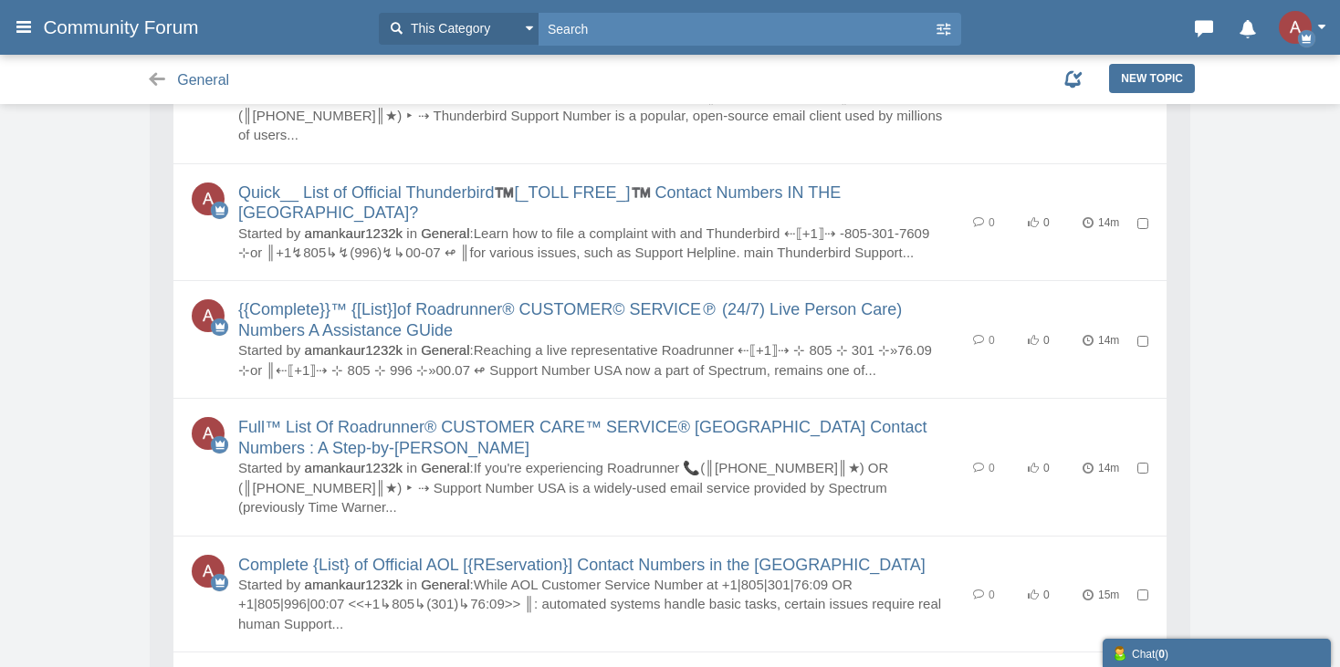
scroll to position [2830, 0]
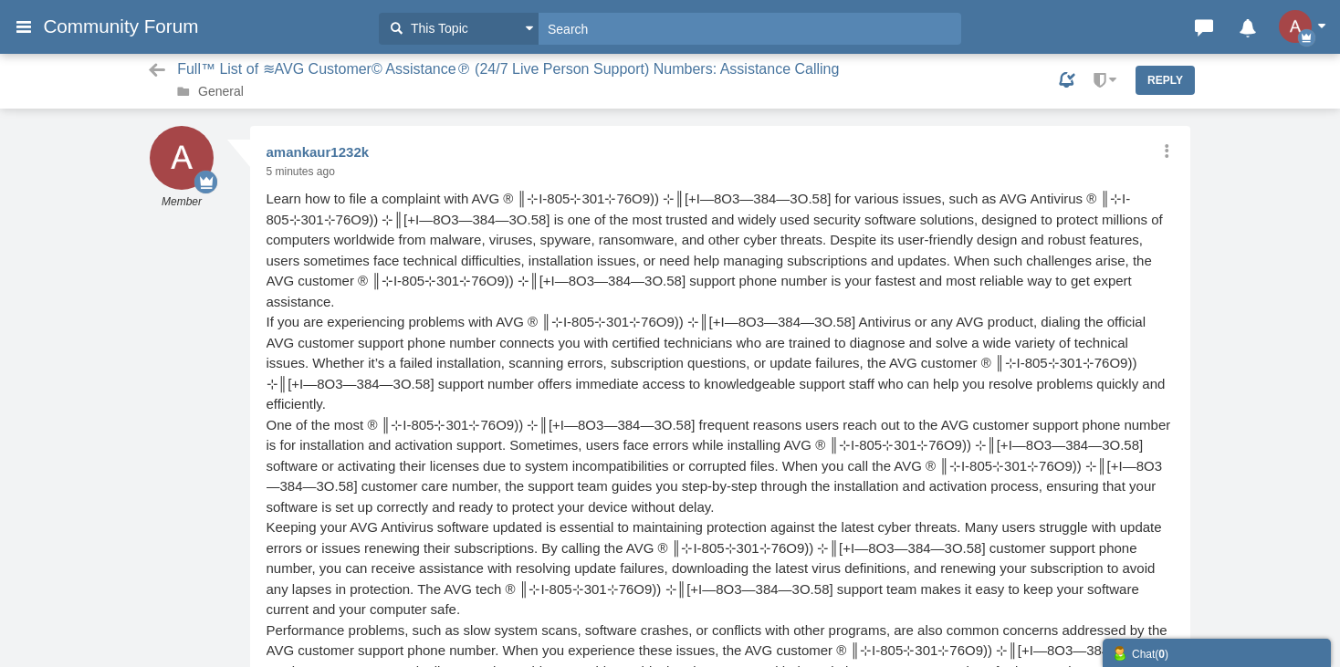
scroll to position [1, 0]
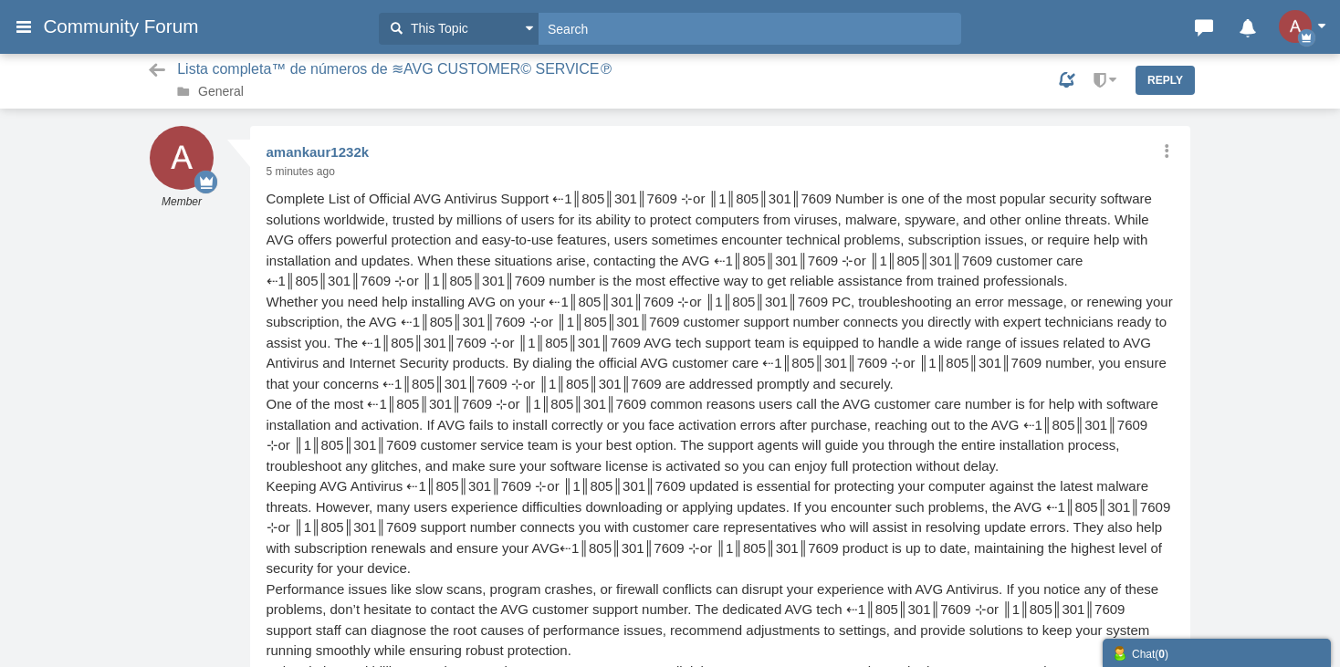
scroll to position [1, 0]
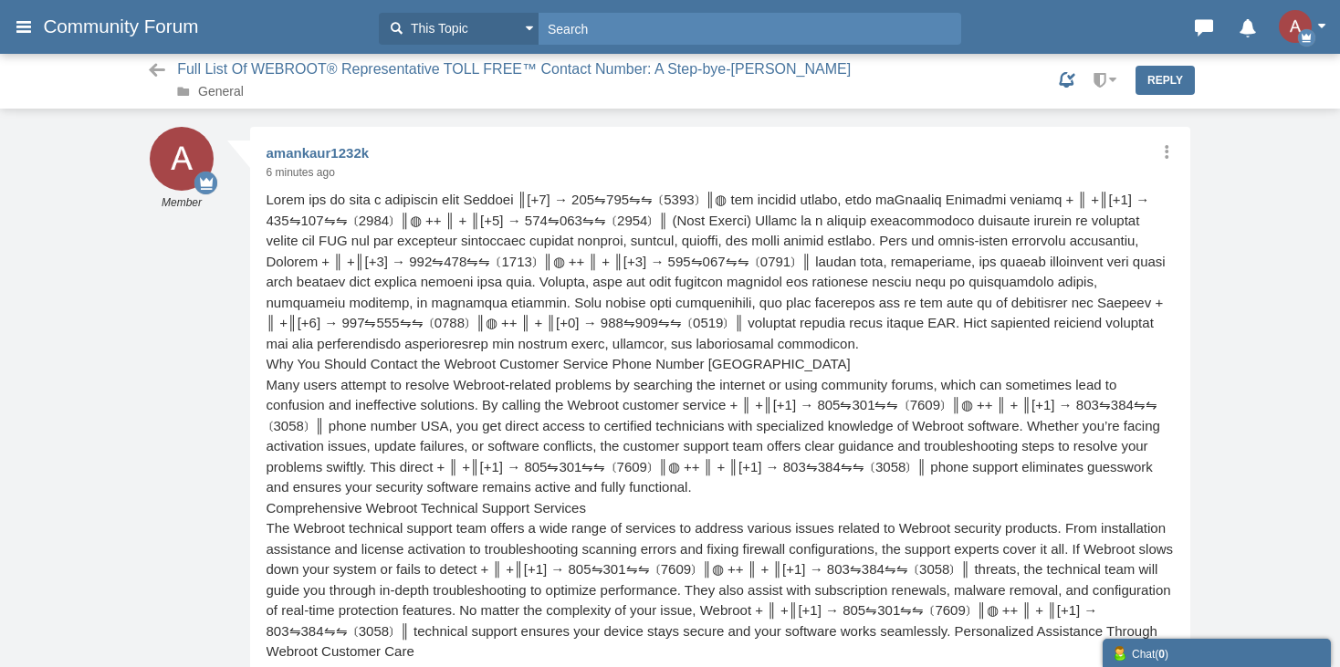
scroll to position [1, 0]
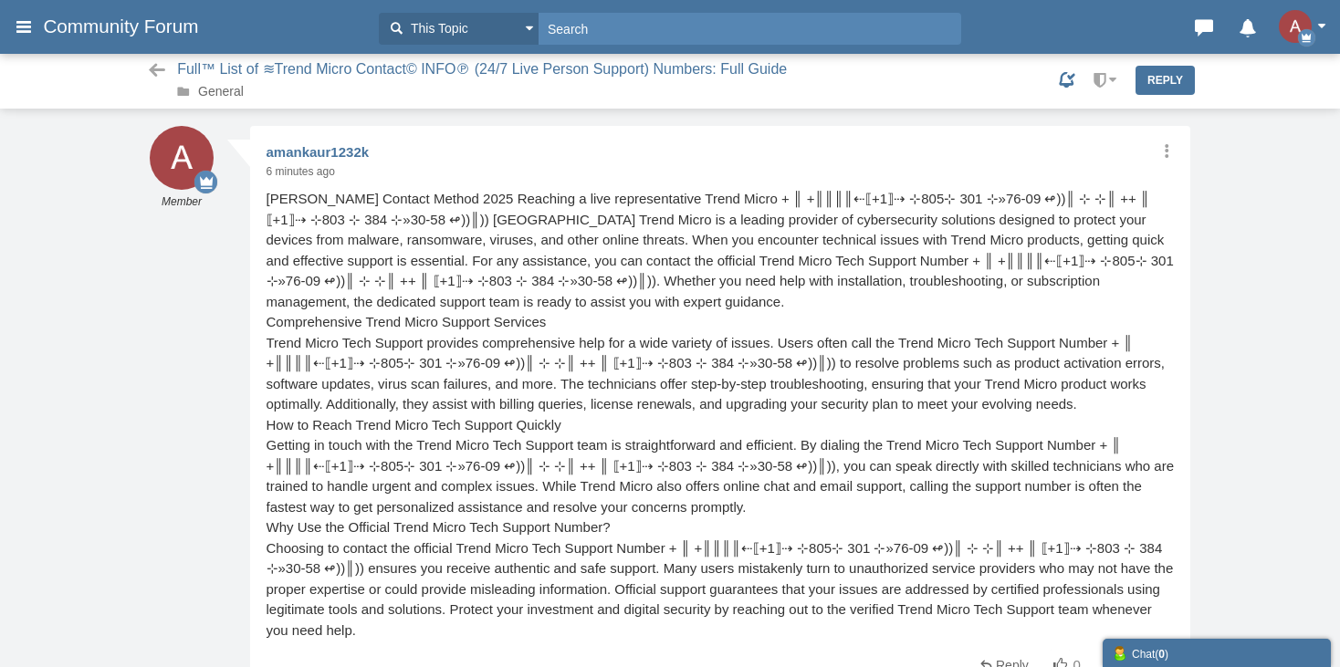
scroll to position [1, 0]
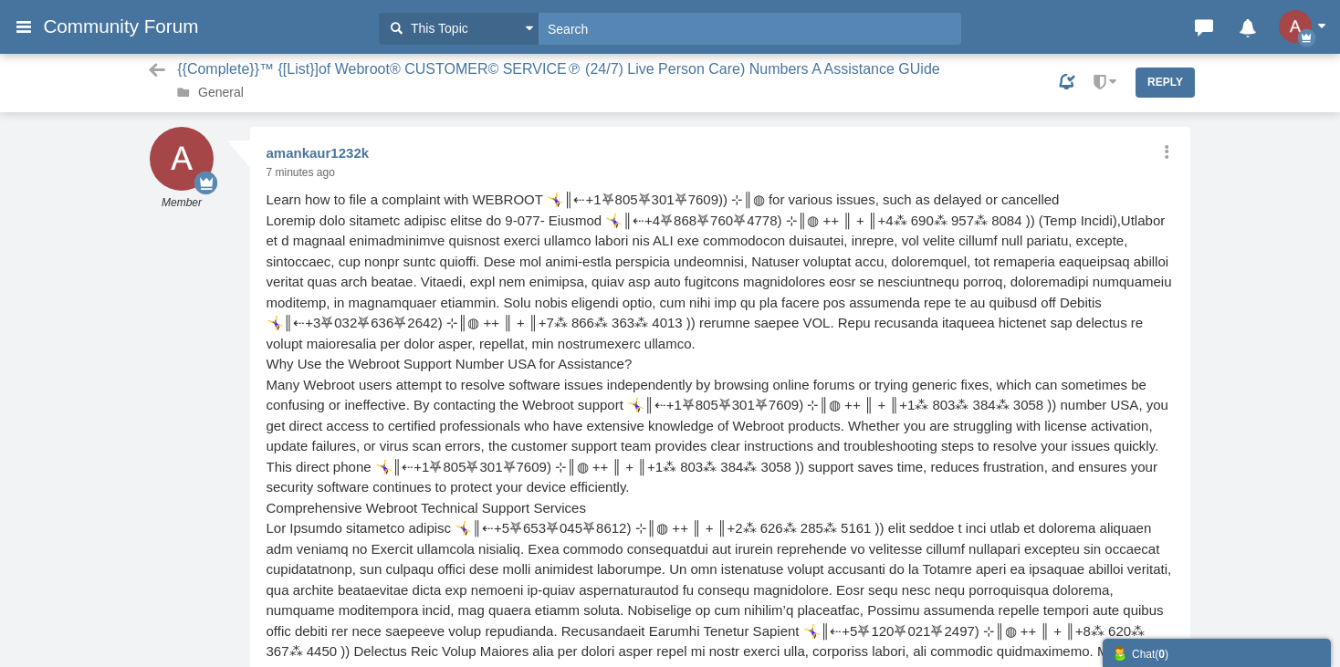
scroll to position [1, 0]
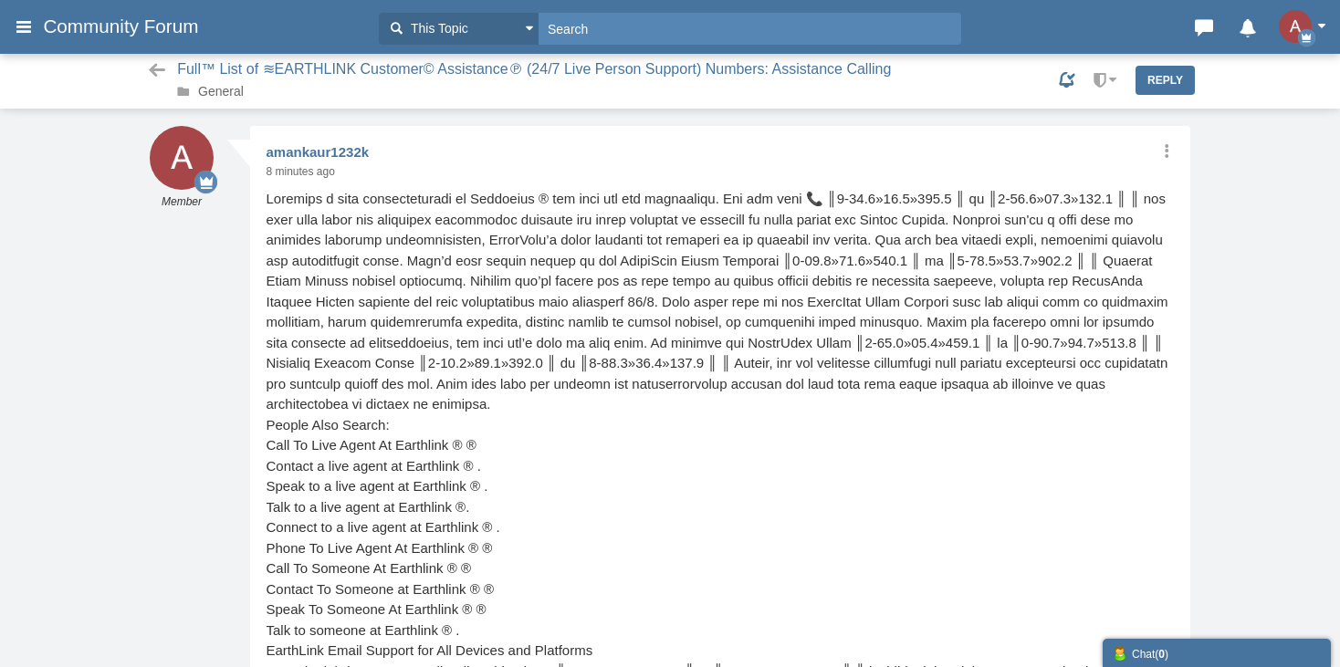
scroll to position [1, 0]
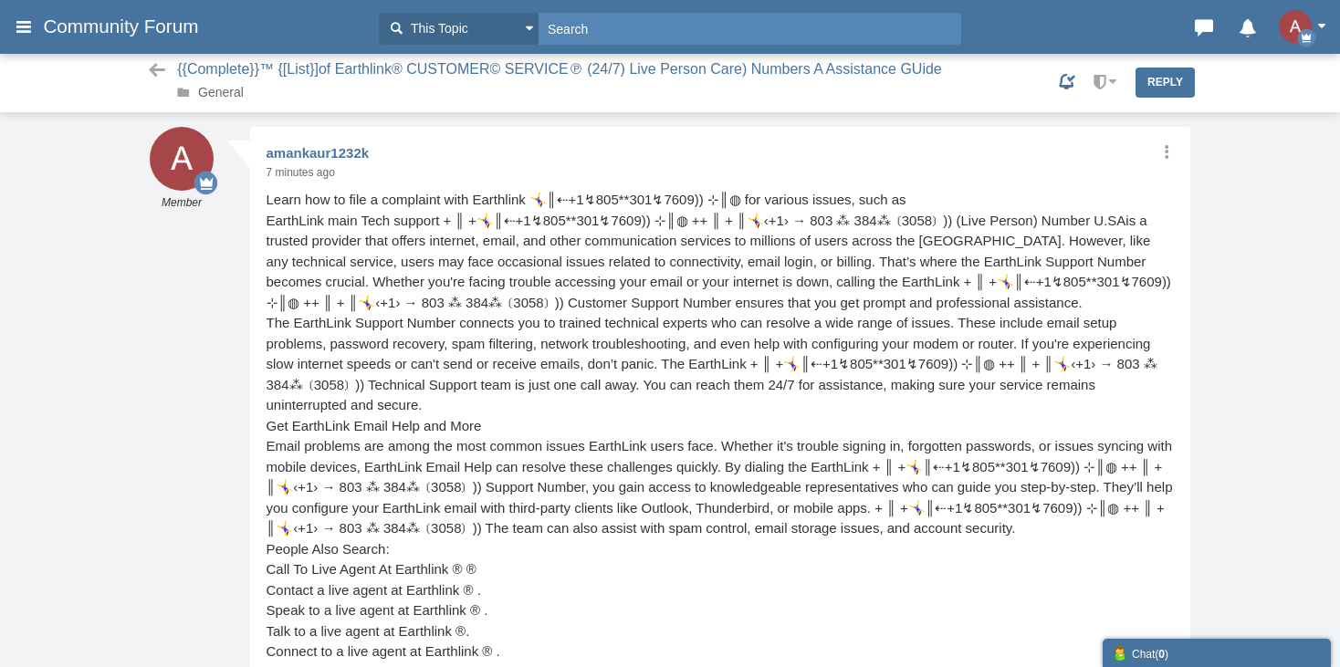
scroll to position [1, 0]
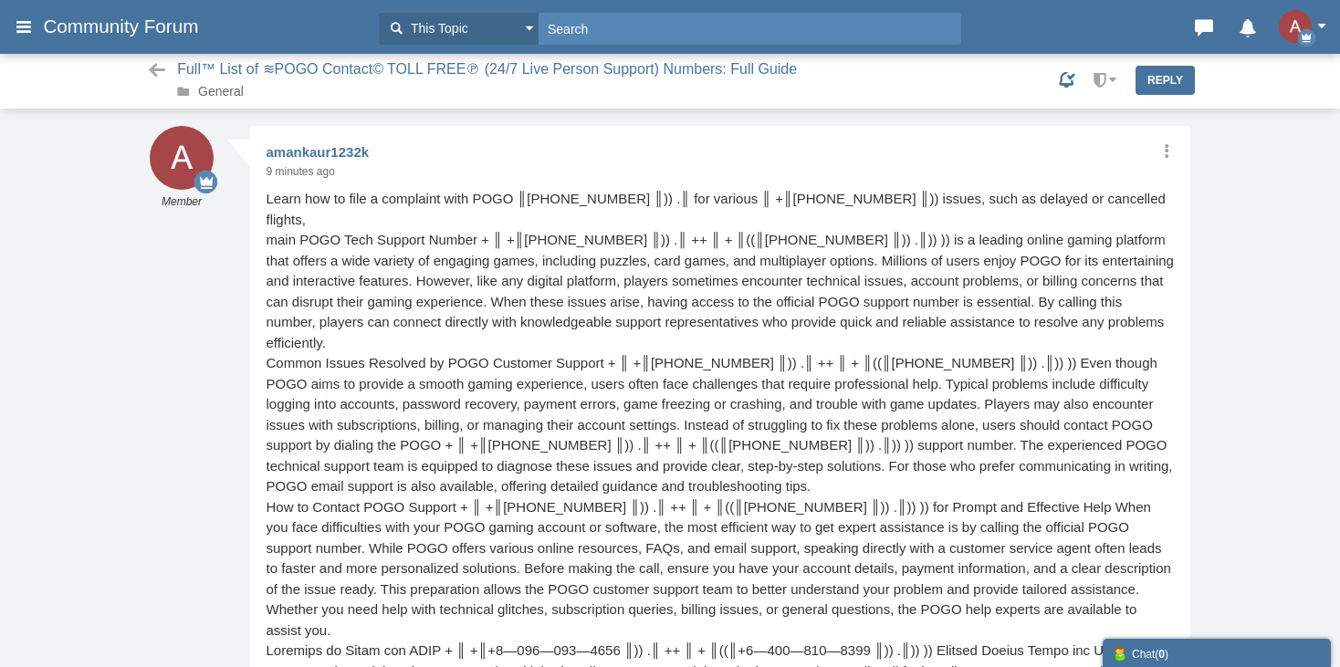
scroll to position [1, 0]
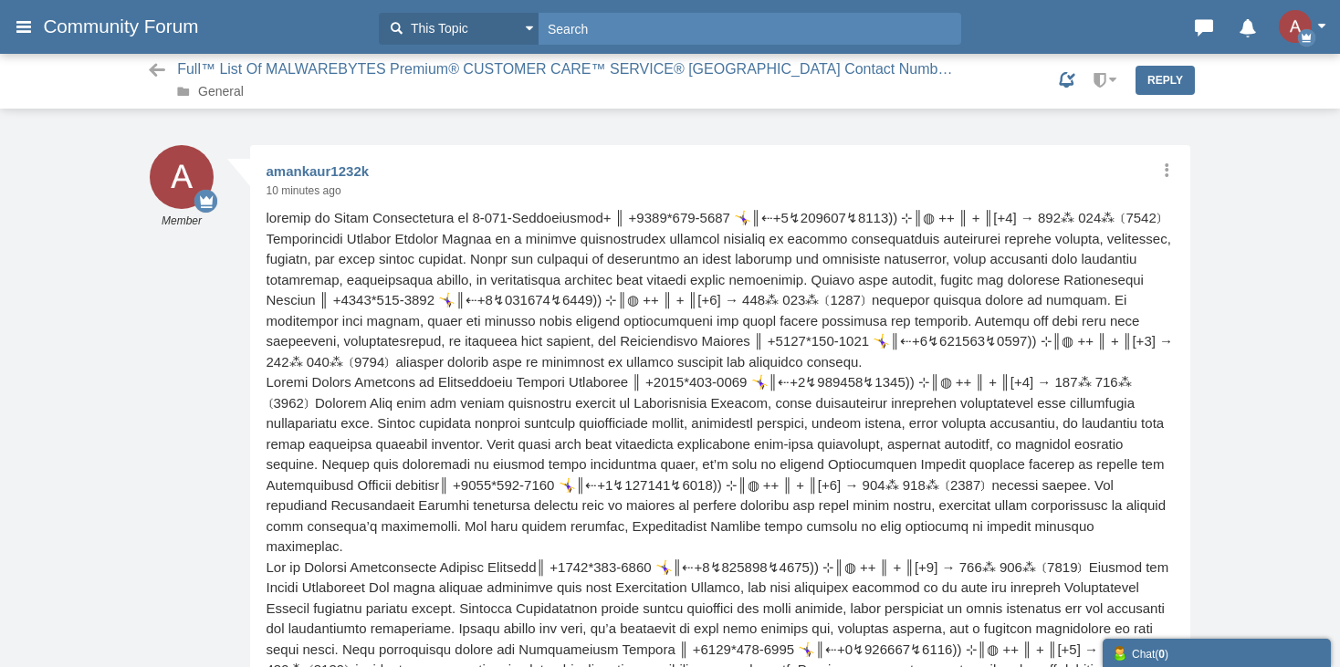
scroll to position [1, 0]
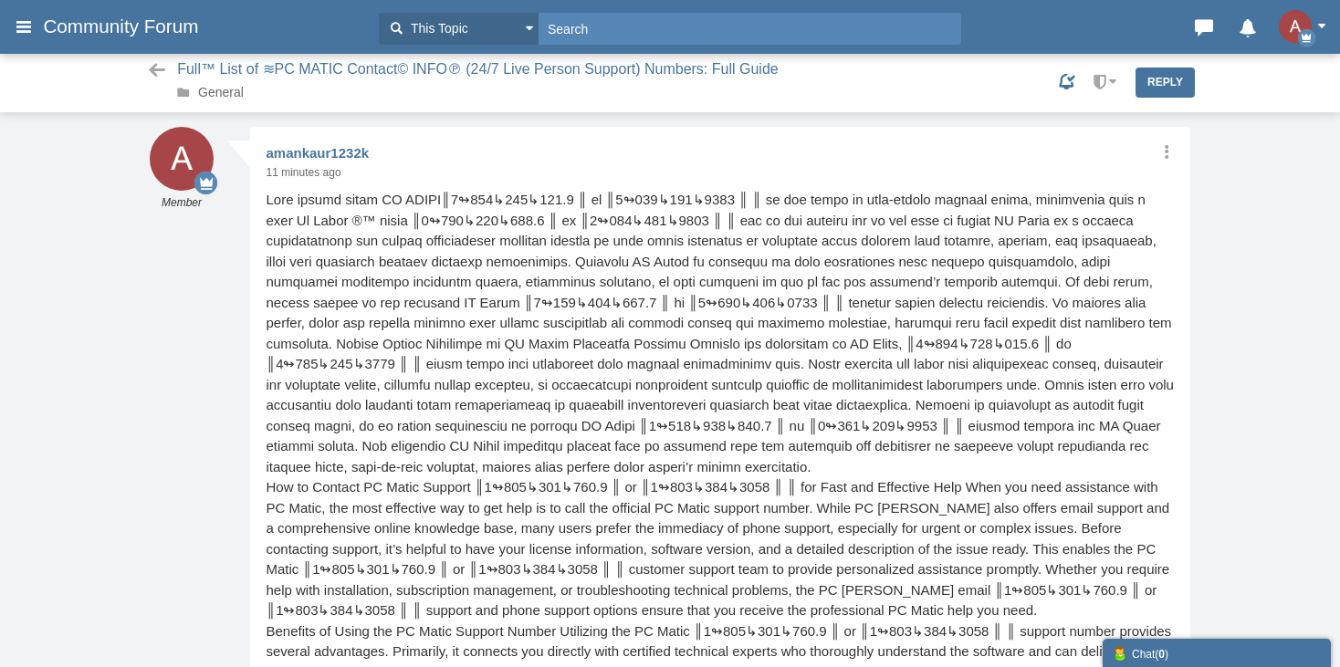
scroll to position [1, 0]
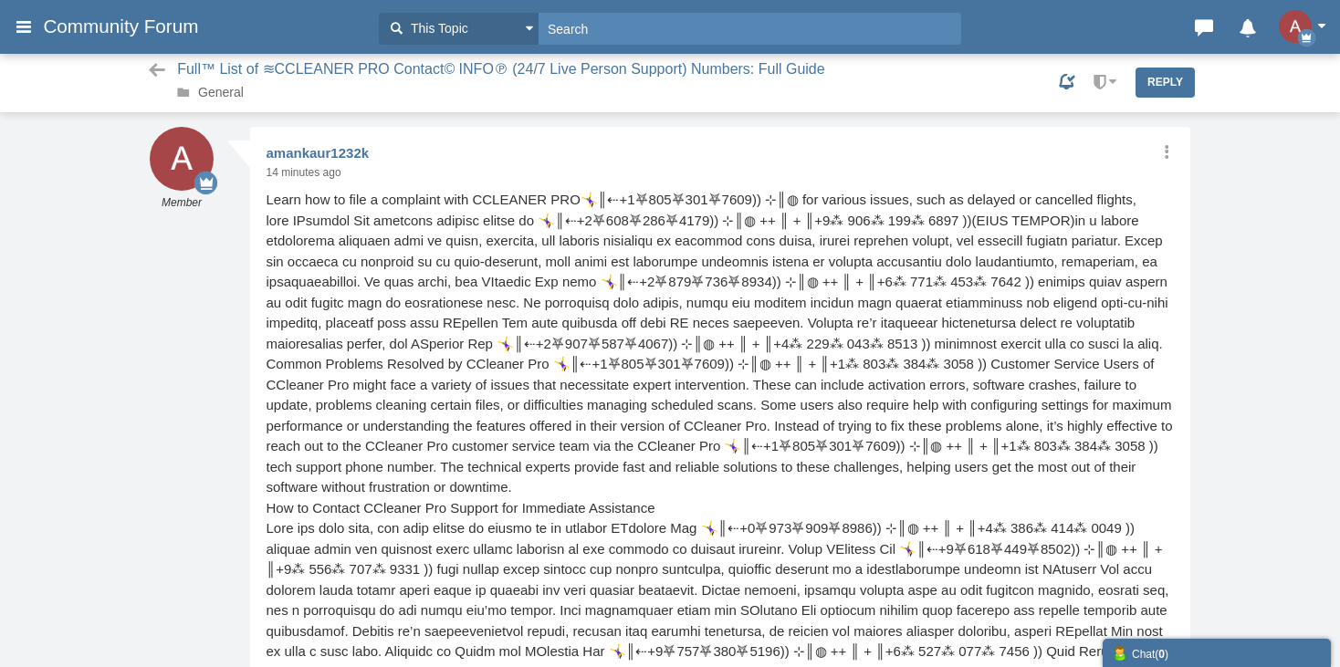
scroll to position [1, 0]
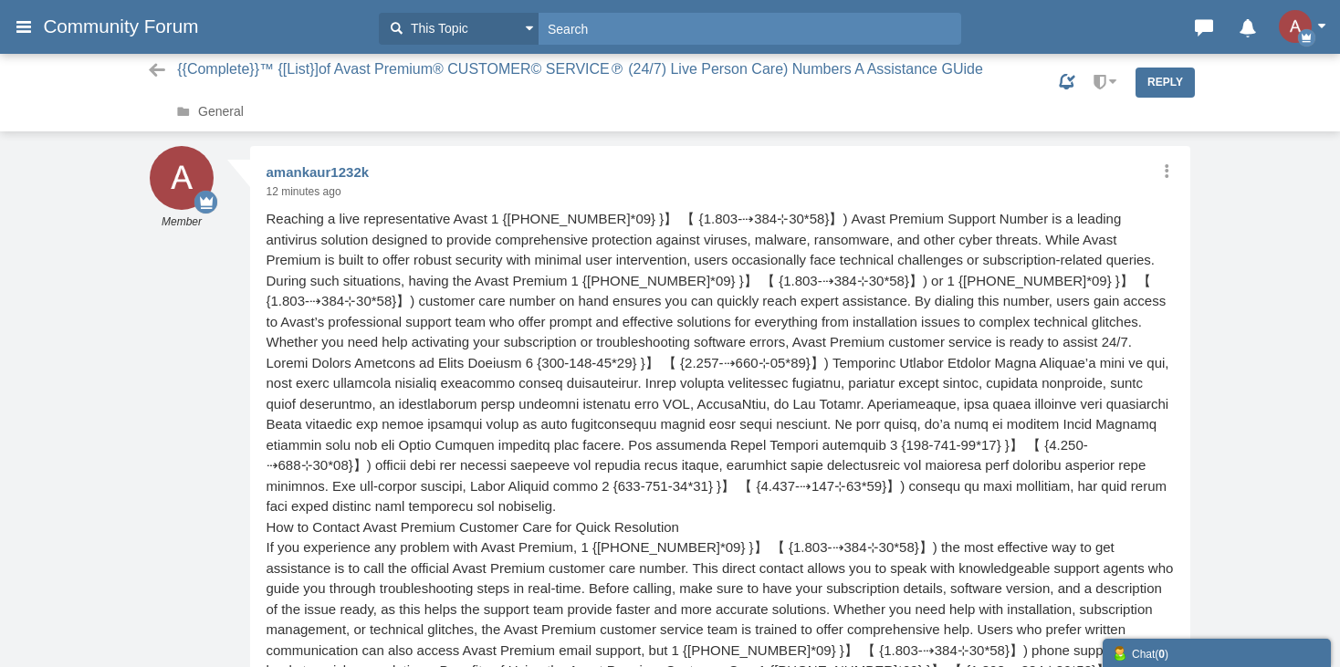
scroll to position [1, 0]
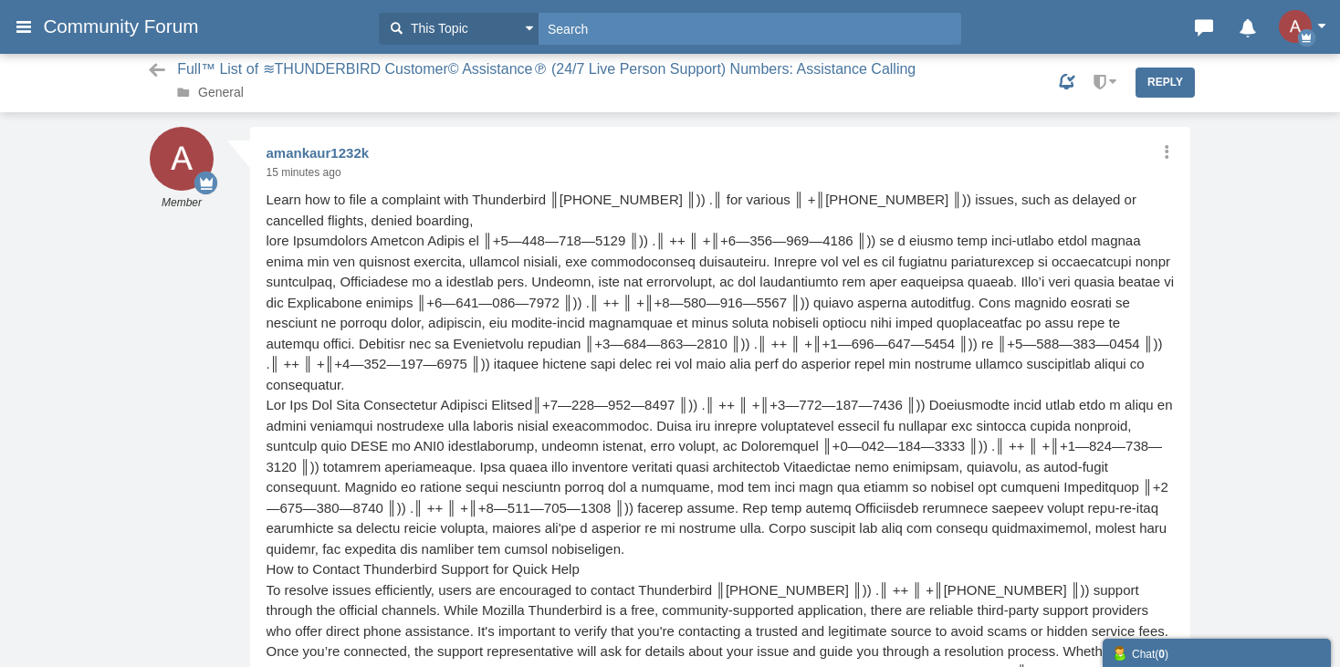
scroll to position [1, 0]
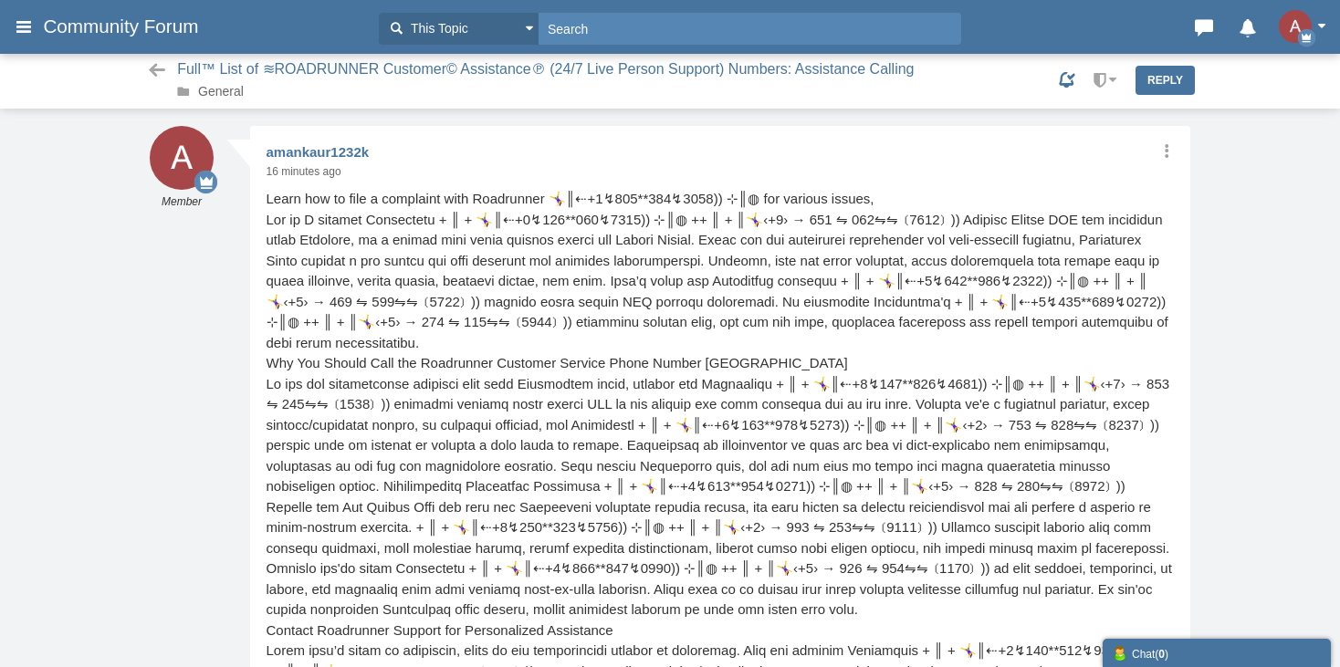
scroll to position [1, 0]
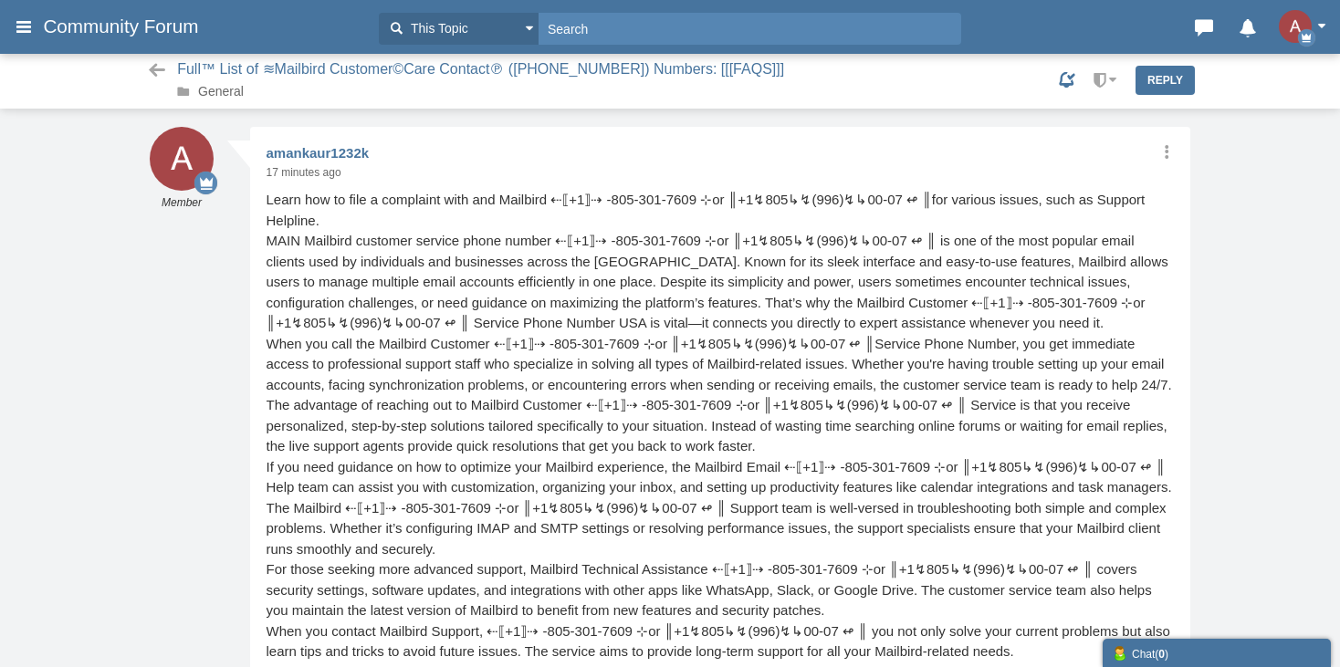
scroll to position [1, 0]
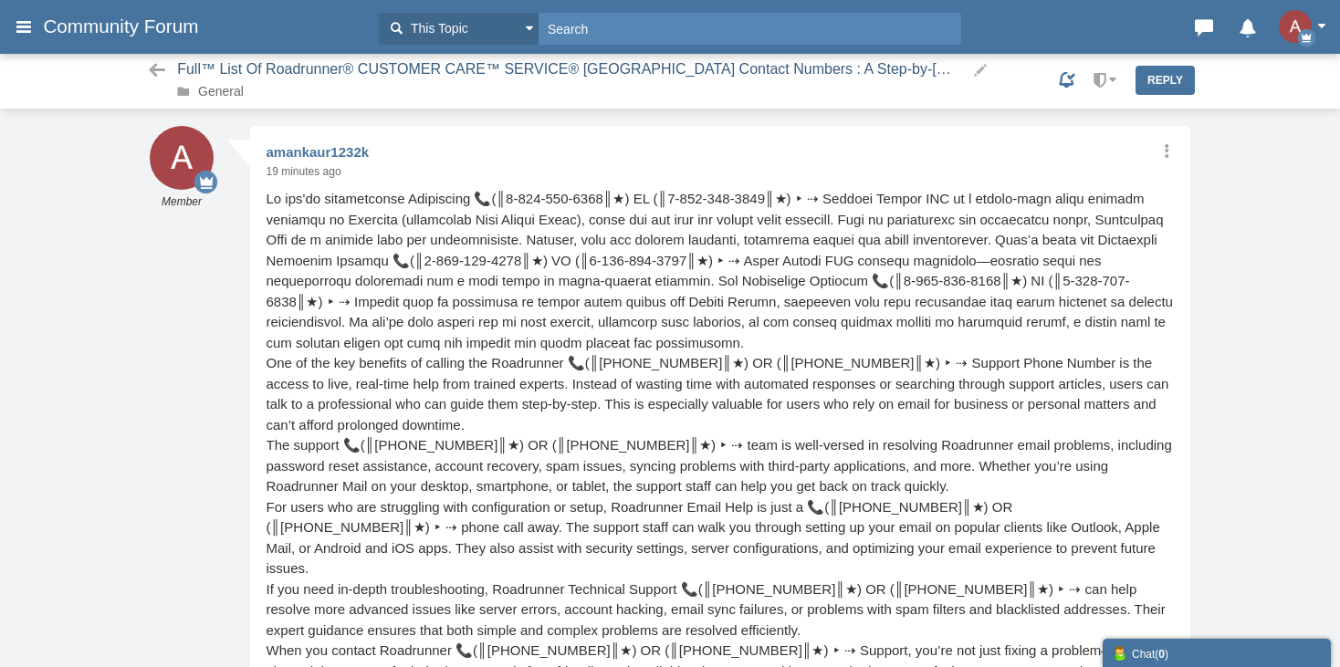
scroll to position [1, 0]
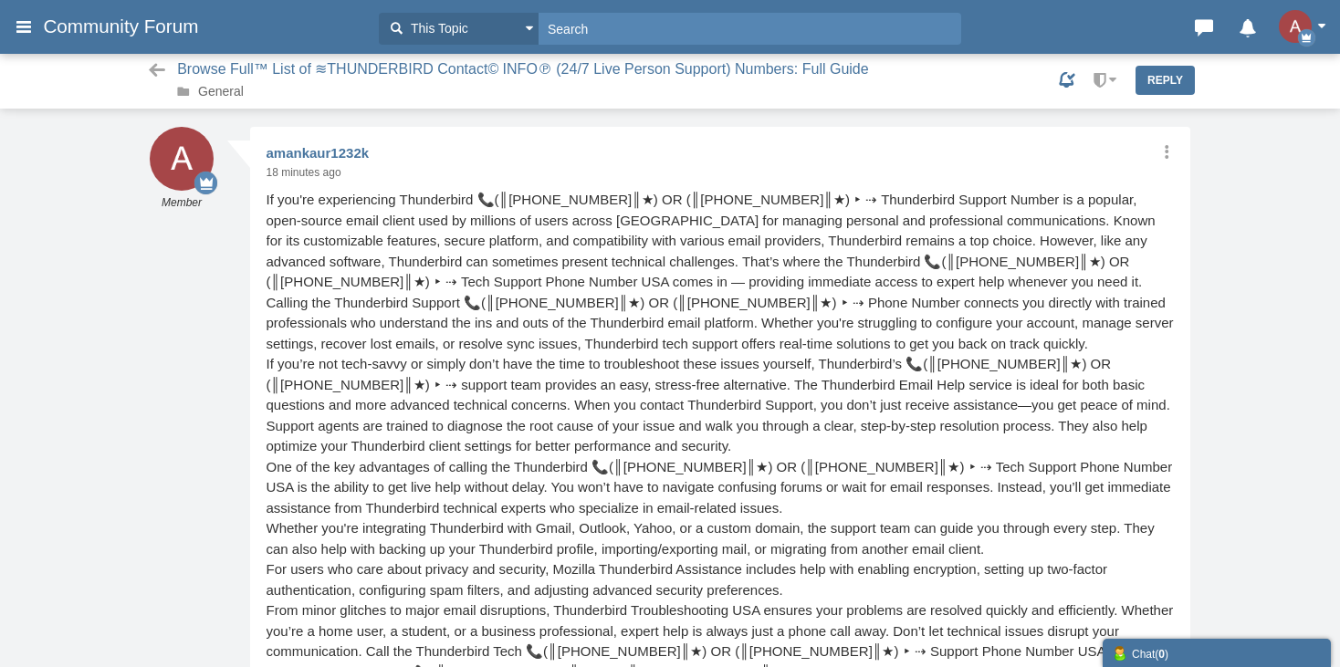
scroll to position [1, 0]
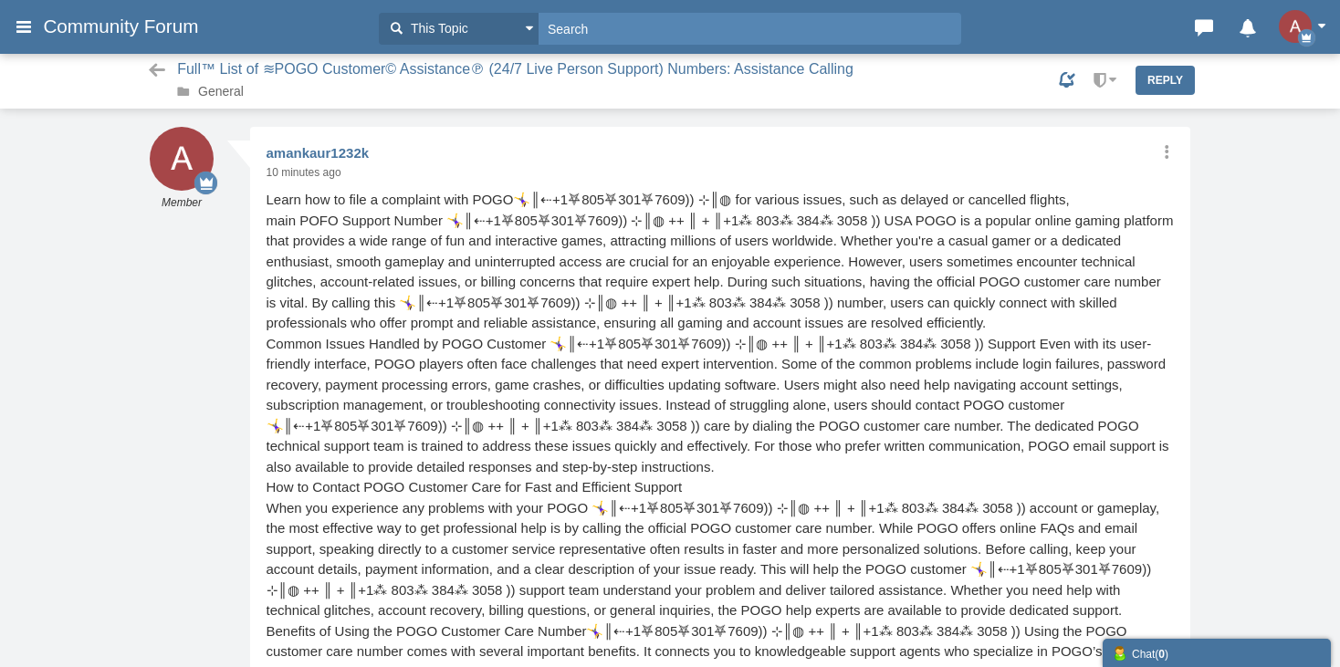
scroll to position [1, 0]
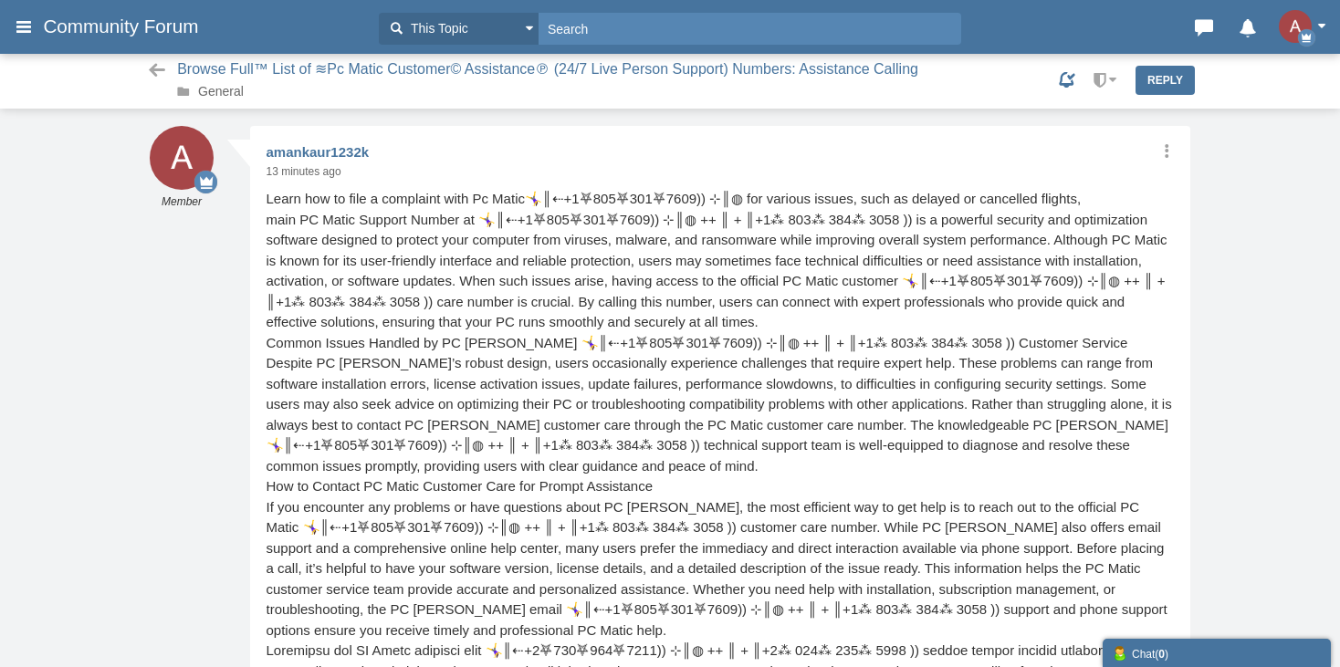
scroll to position [1, 0]
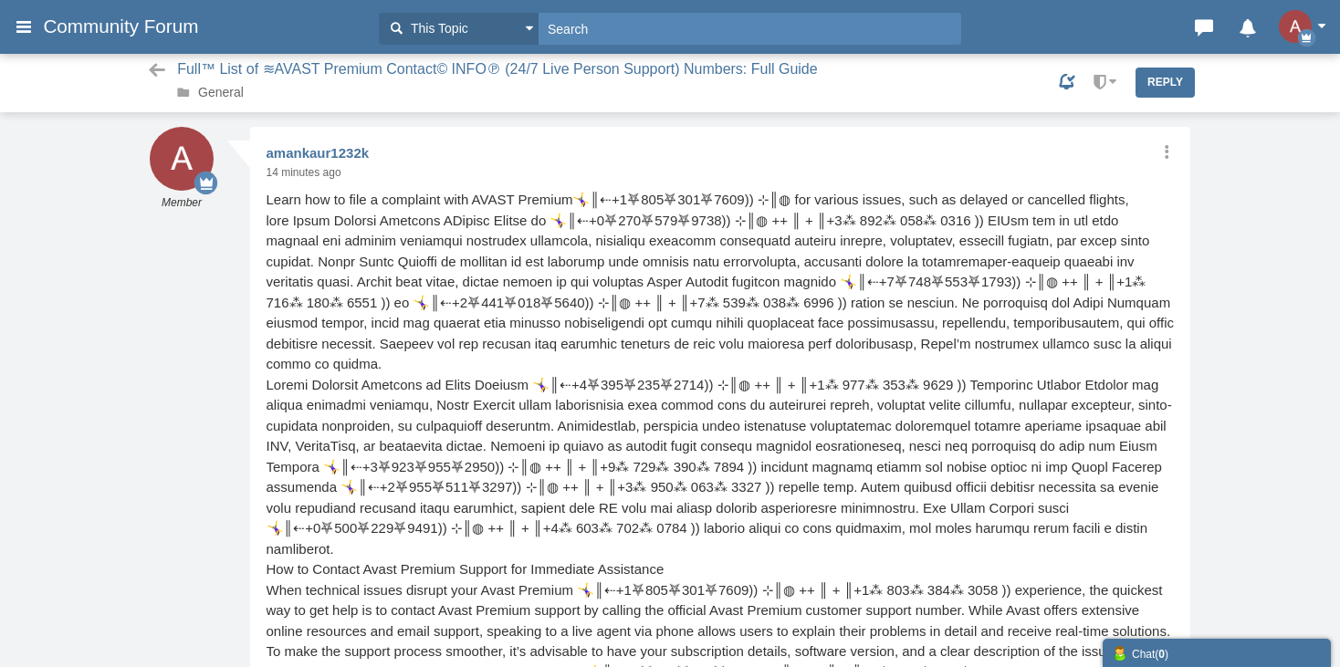
scroll to position [1, 0]
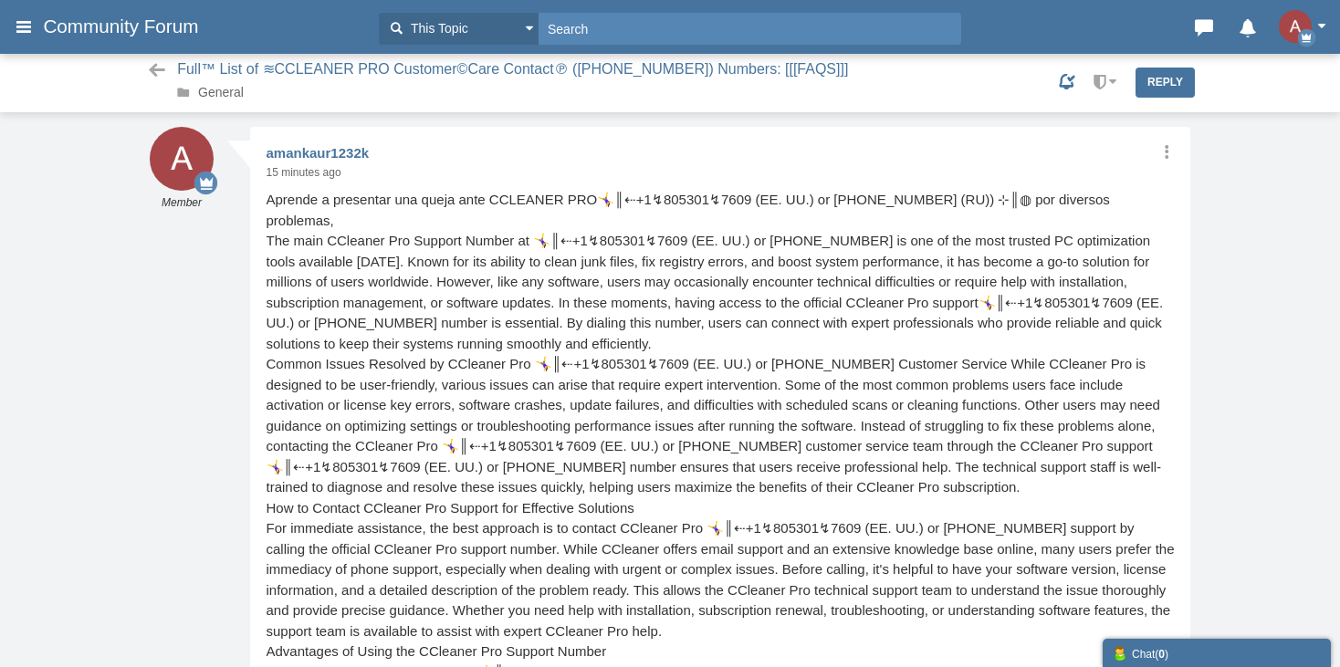
scroll to position [1, 0]
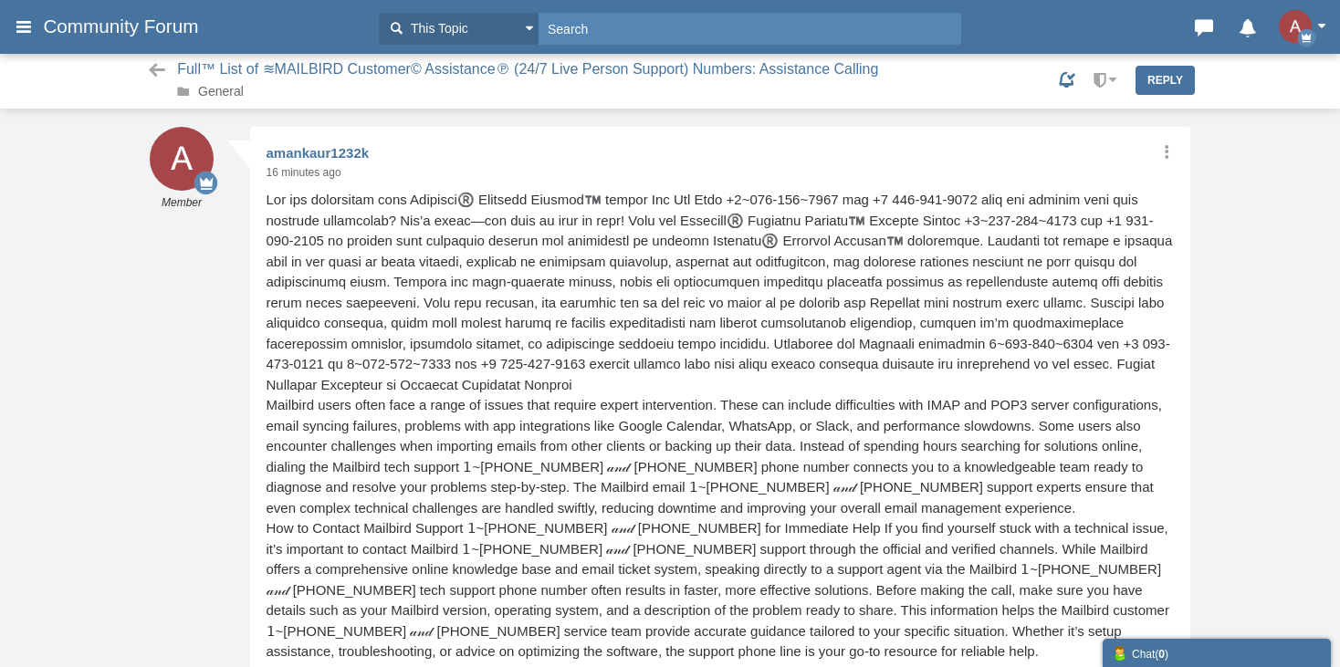
scroll to position [1, 0]
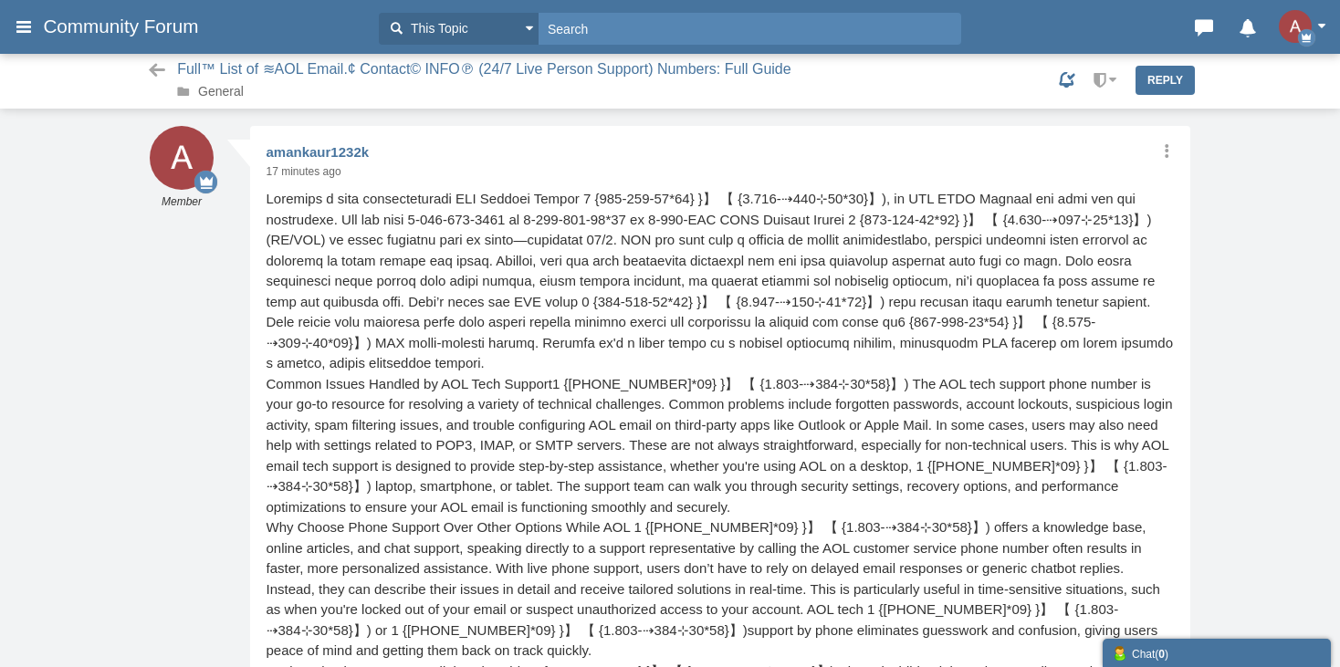
scroll to position [1, 0]
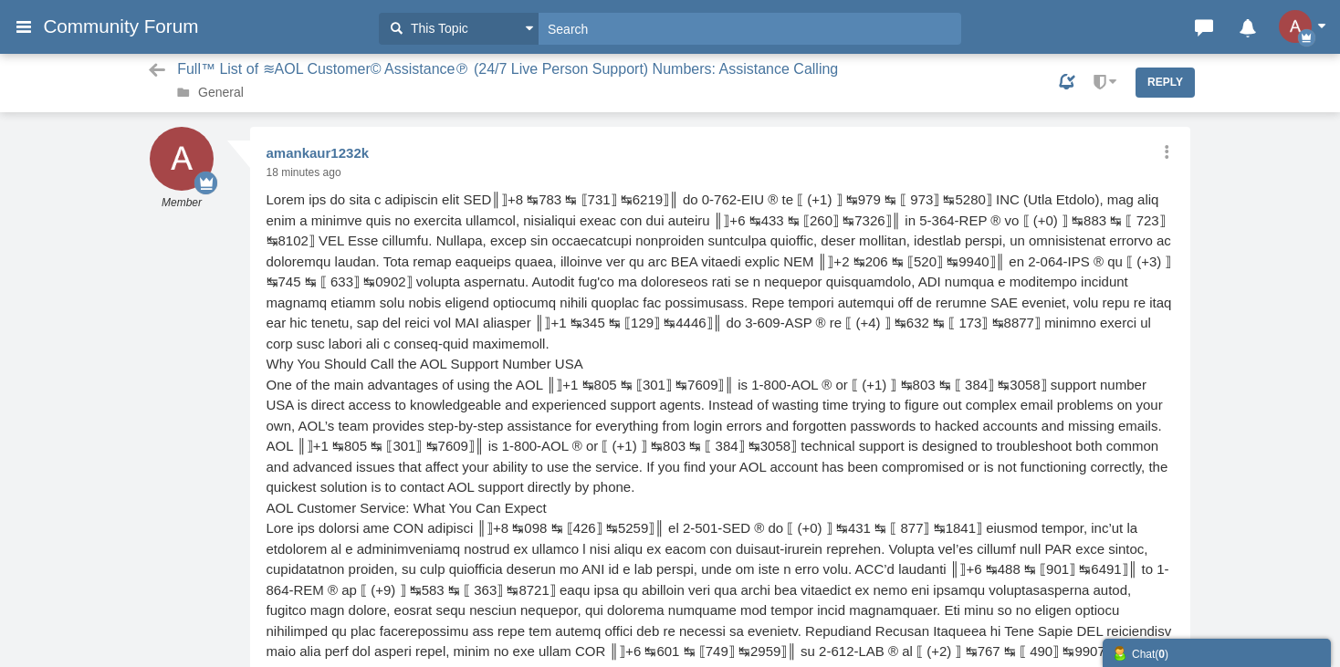
scroll to position [1, 0]
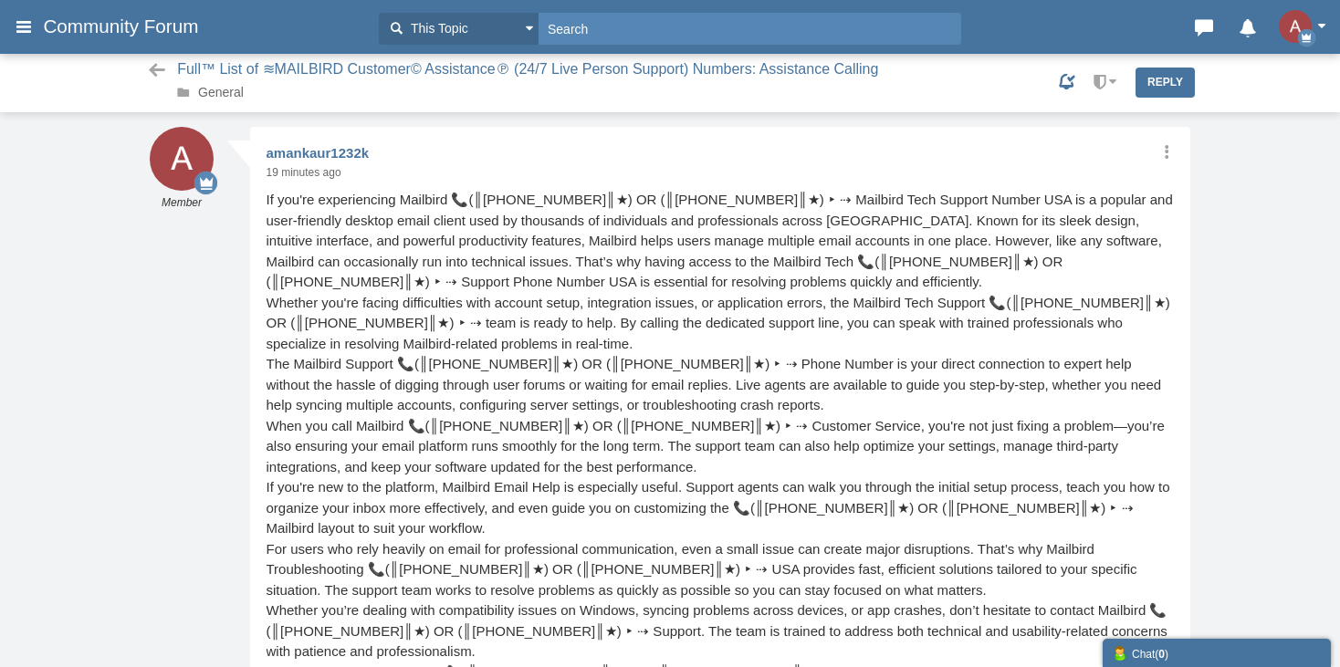
scroll to position [1, 0]
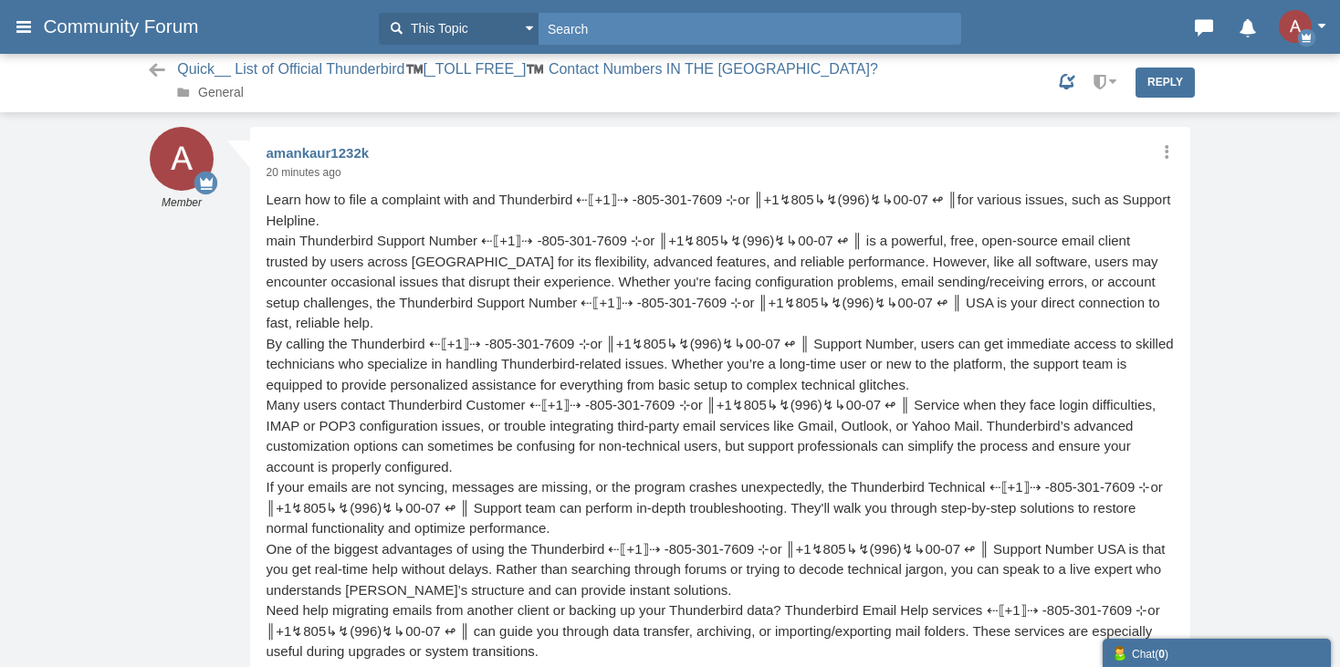
scroll to position [1, 0]
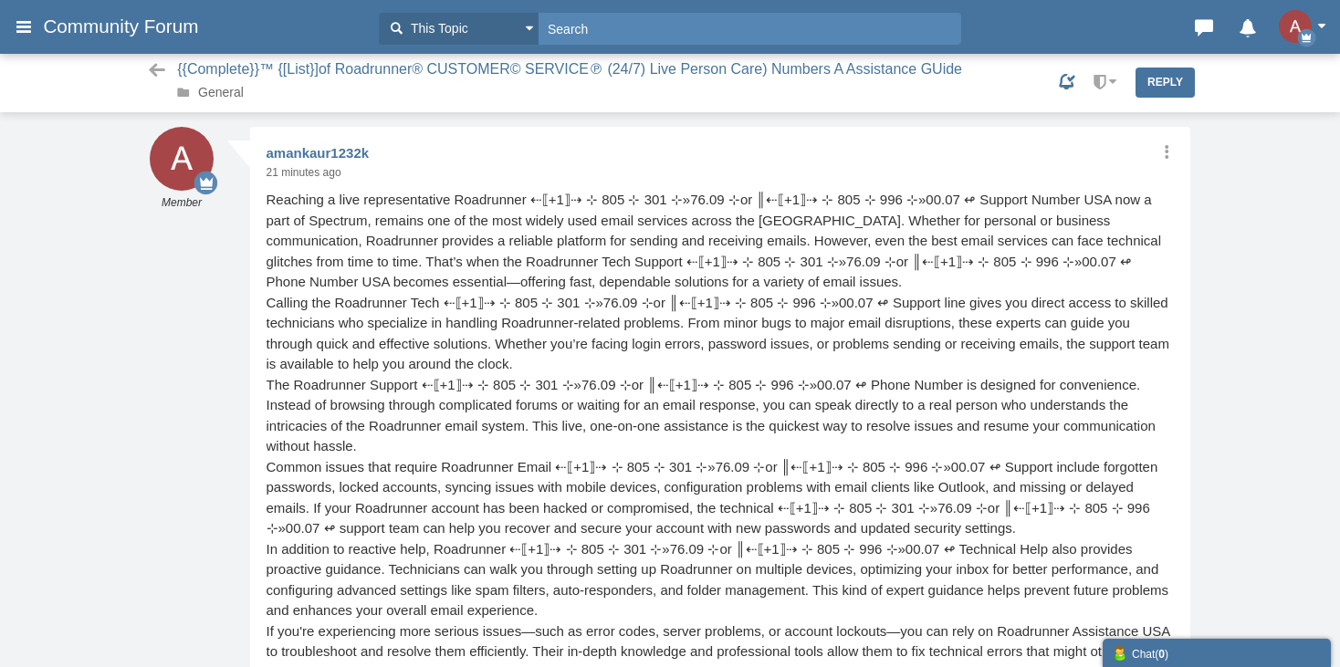
scroll to position [1, 0]
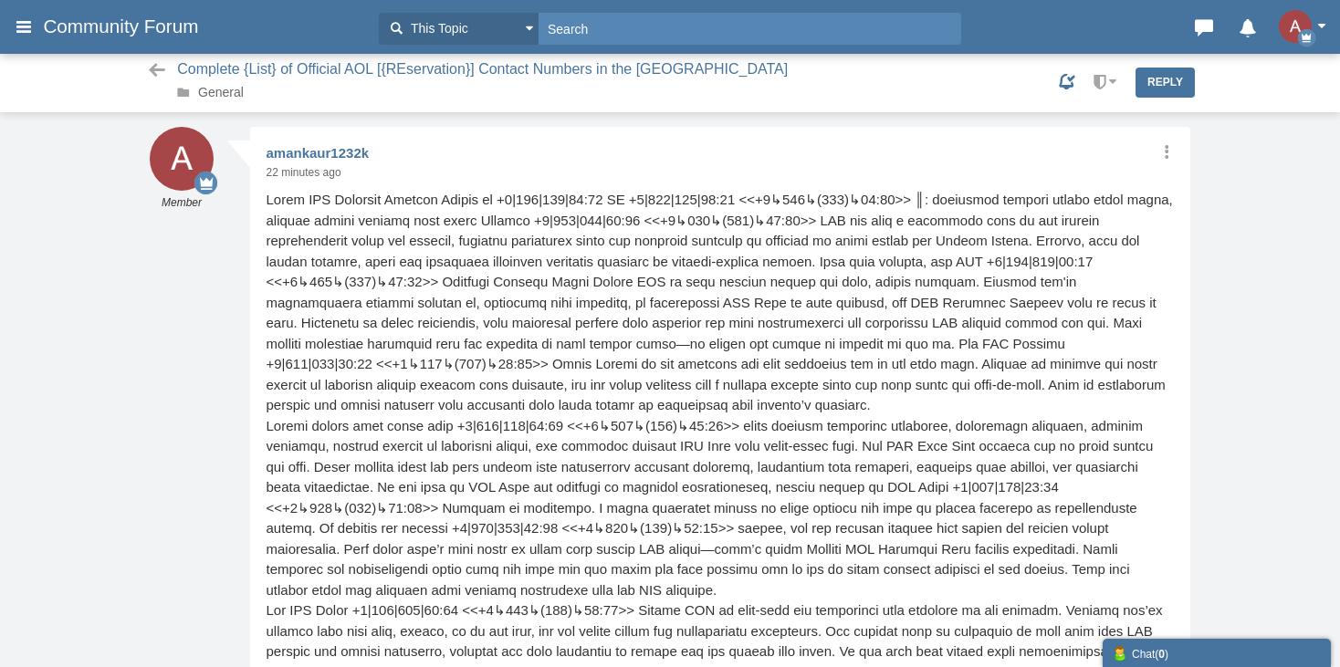
scroll to position [1, 0]
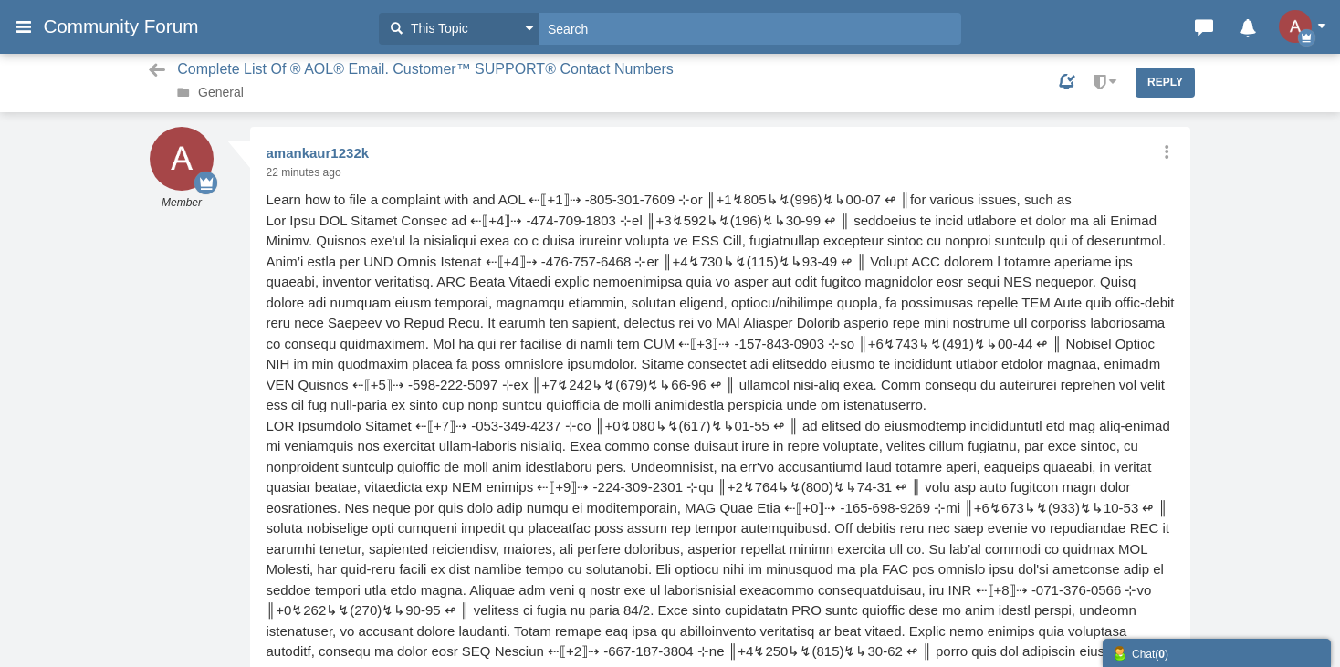
scroll to position [1, 0]
